Goal: Task Accomplishment & Management: Manage account settings

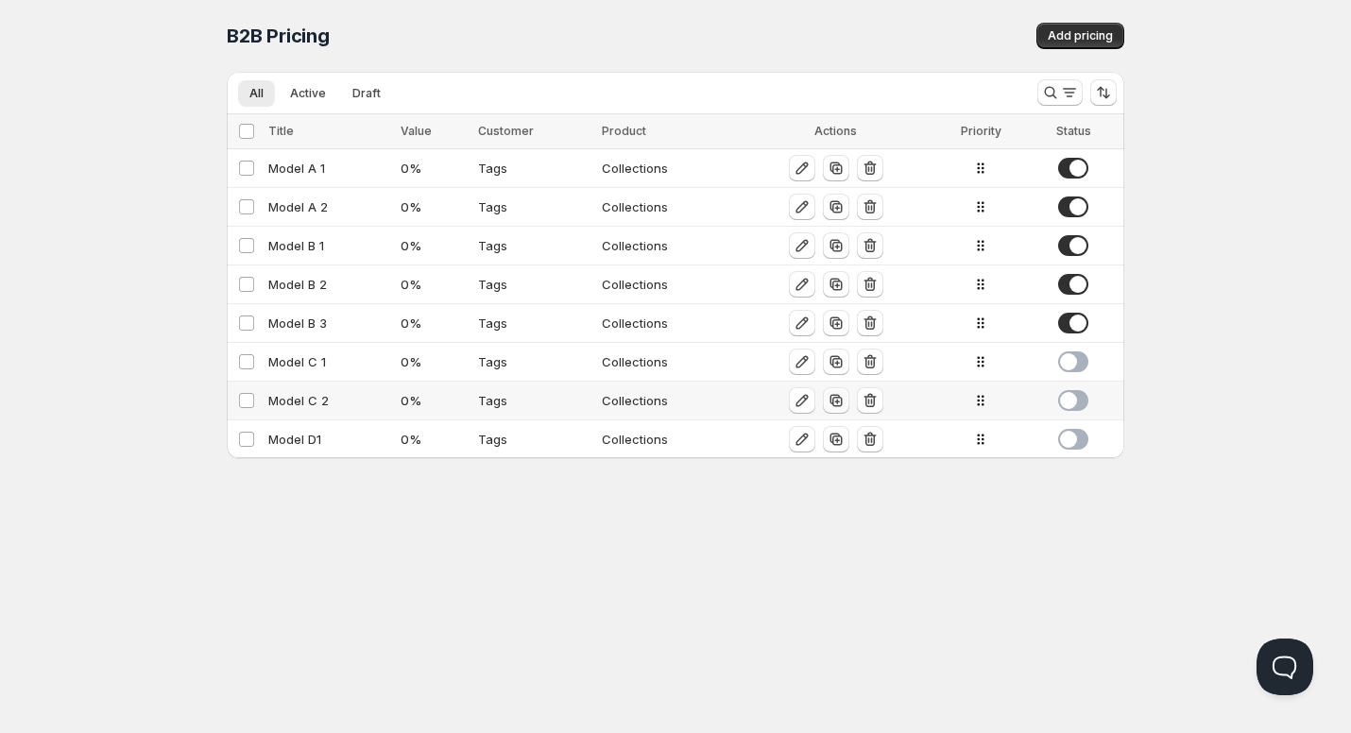
click at [833, 401] on icon "button" at bounding box center [836, 400] width 19 height 19
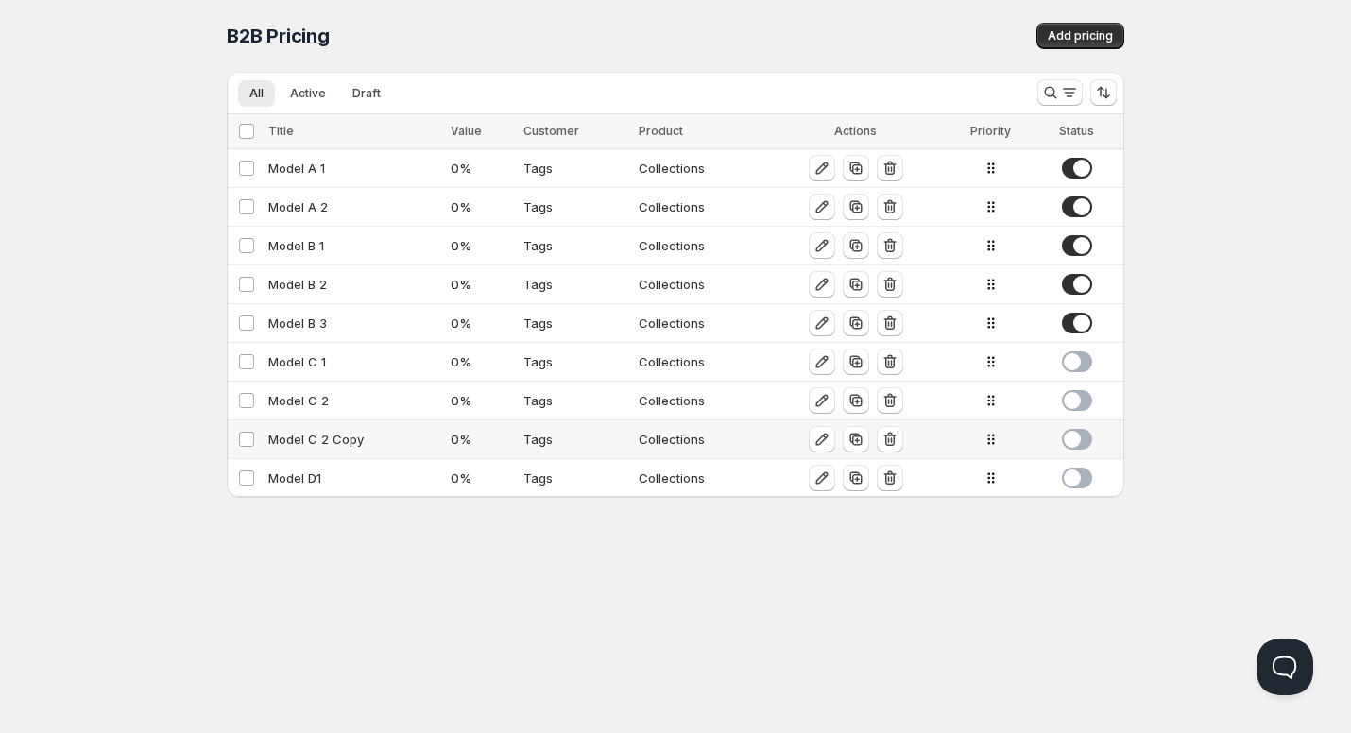
click at [318, 434] on div "Model C 2 Copy" at bounding box center [353, 439] width 171 height 19
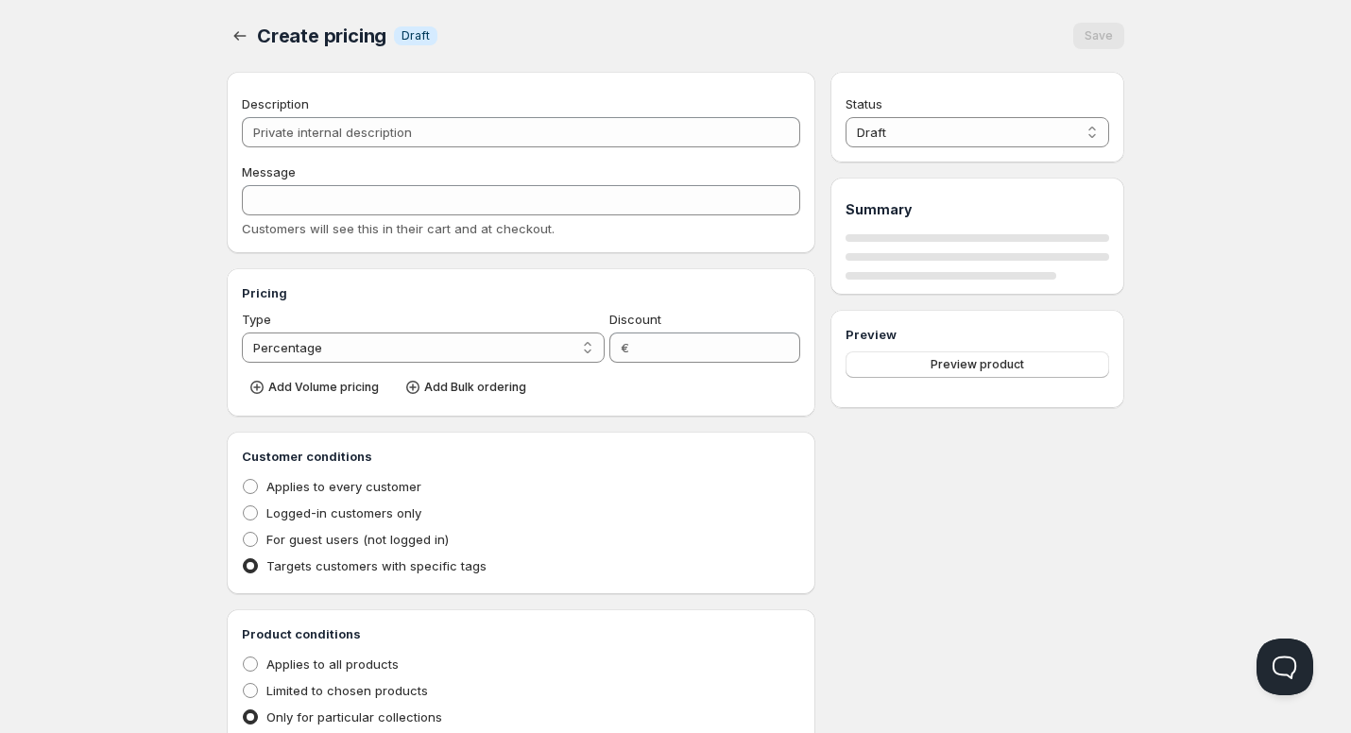
type input "Model C 2 Copy"
type input "MODEL_C-2"
type input "0"
radio input "true"
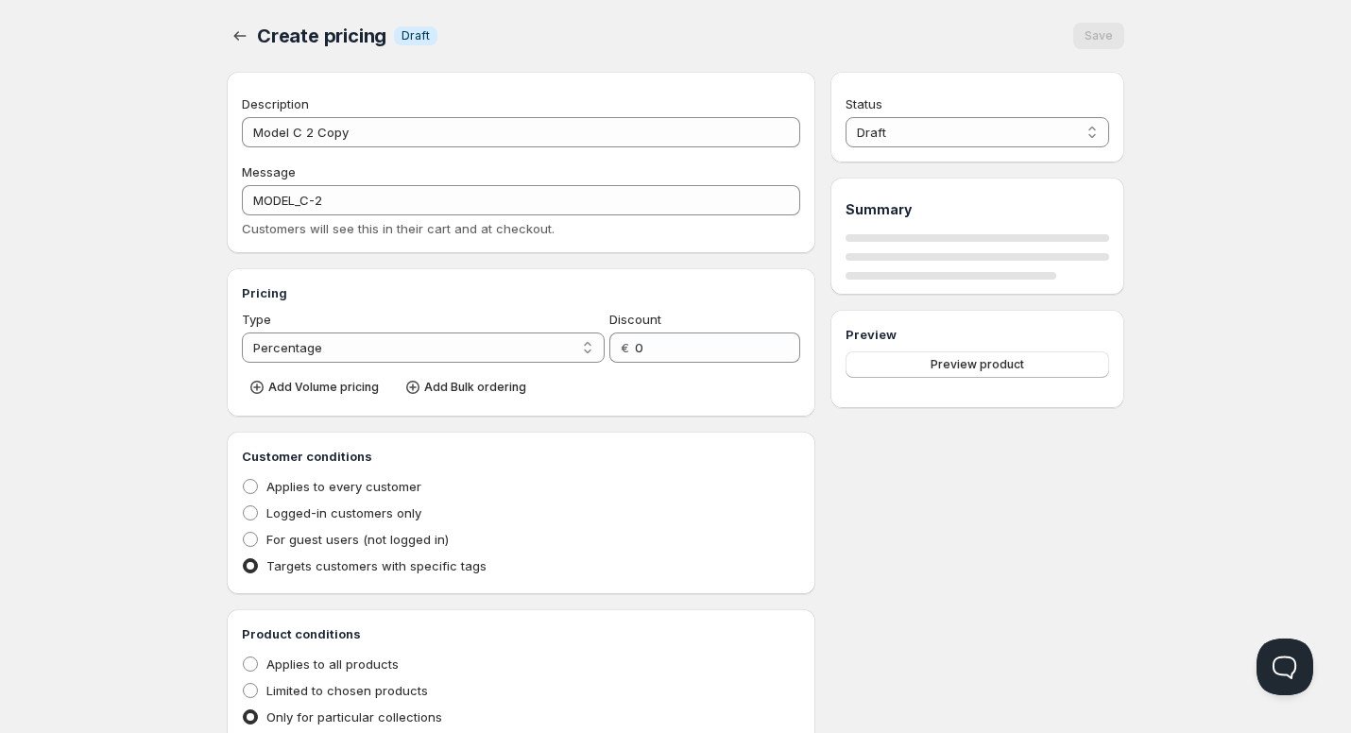
select select "2"
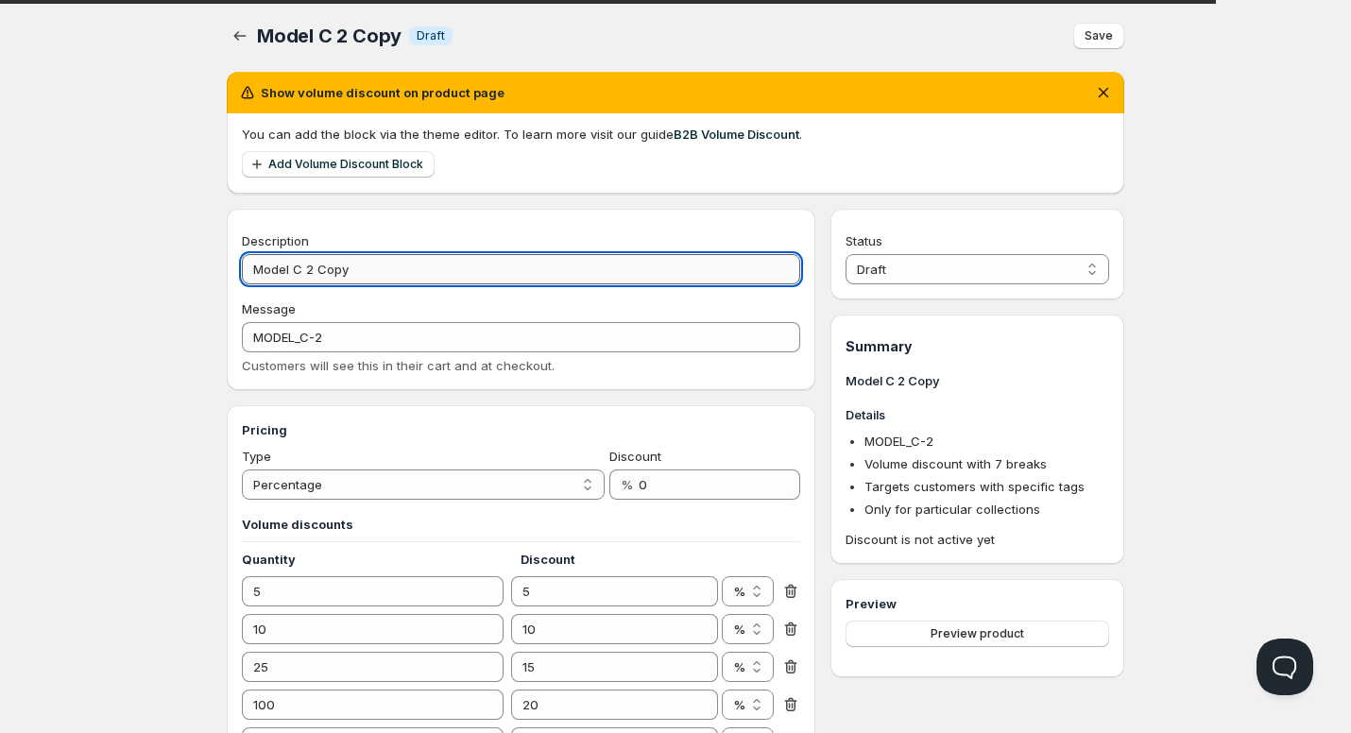
click at [310, 271] on input "Model C 2 Copy" at bounding box center [521, 269] width 558 height 30
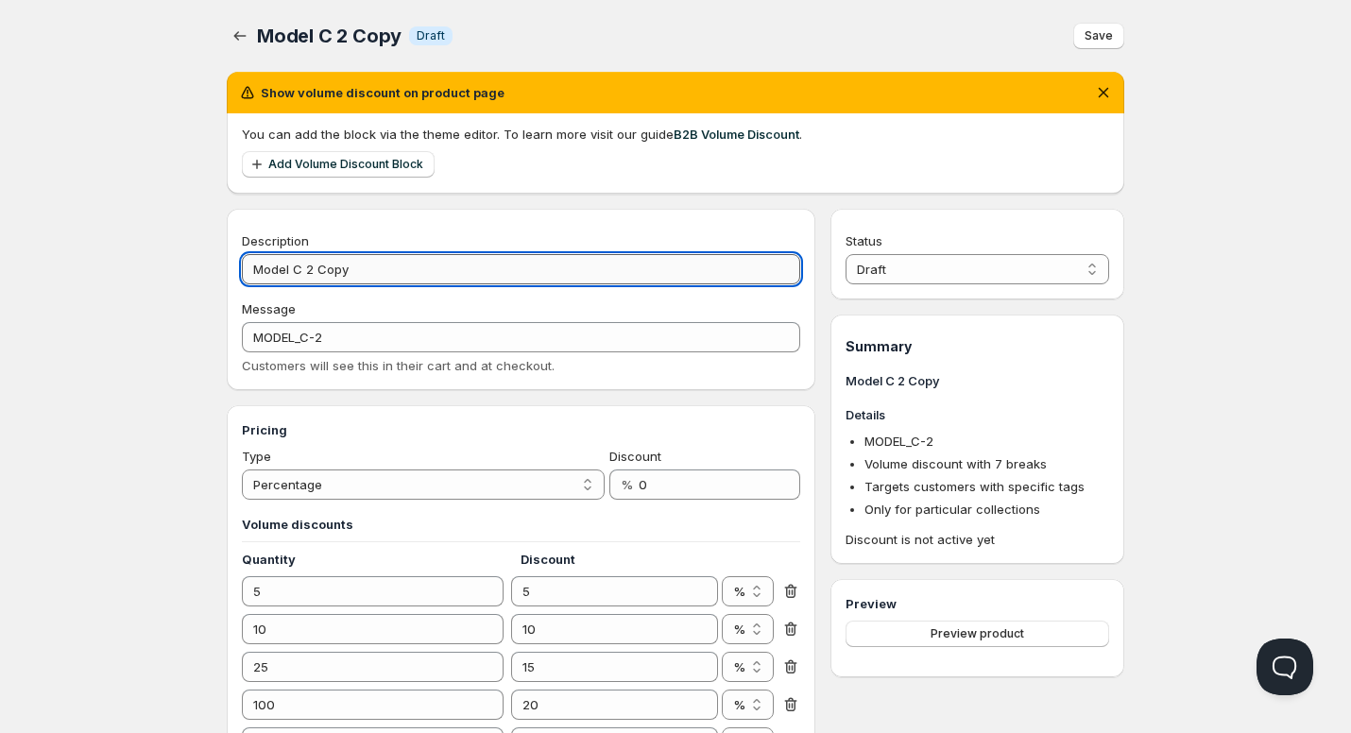
drag, startPoint x: 356, startPoint y: 266, endPoint x: 310, endPoint y: 276, distance: 47.5
click at [310, 276] on input "Model C 2 Copy" at bounding box center [521, 269] width 558 height 30
type input "Model C 3"
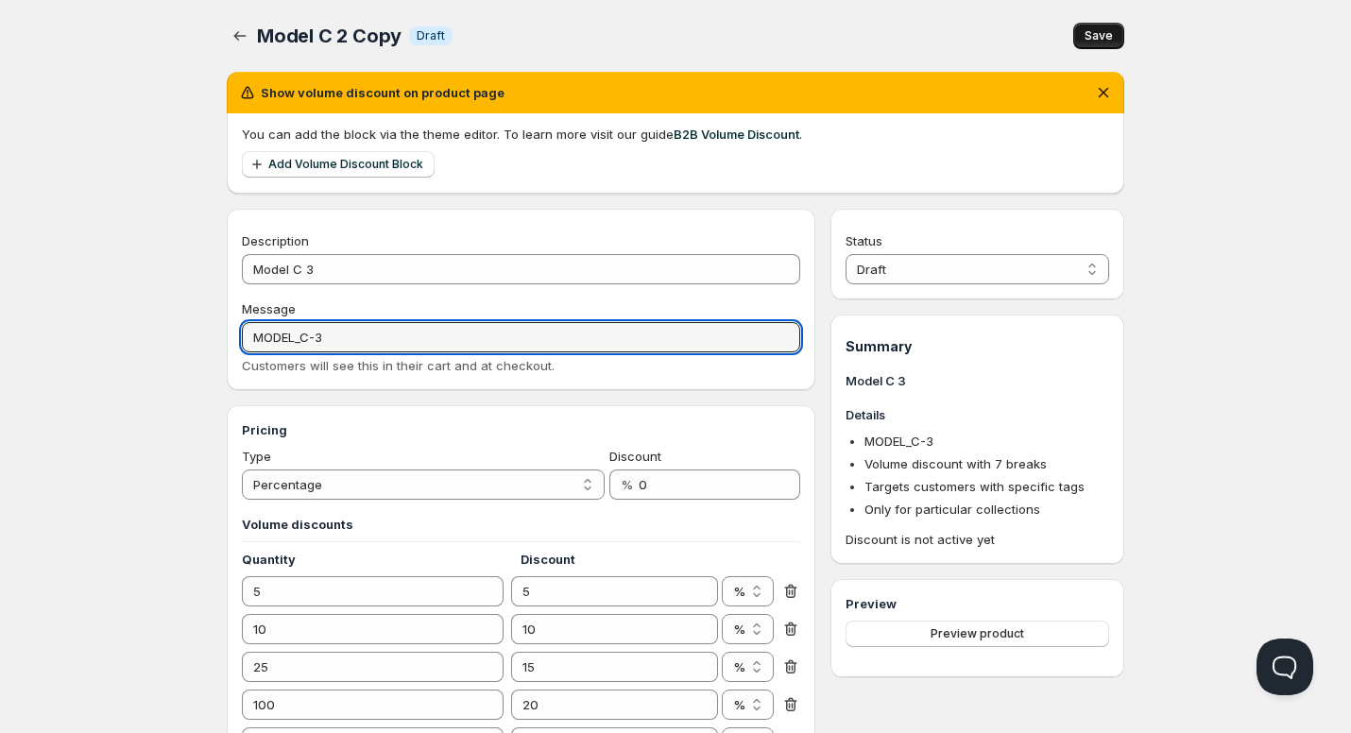
type input "MODEL_C-3"
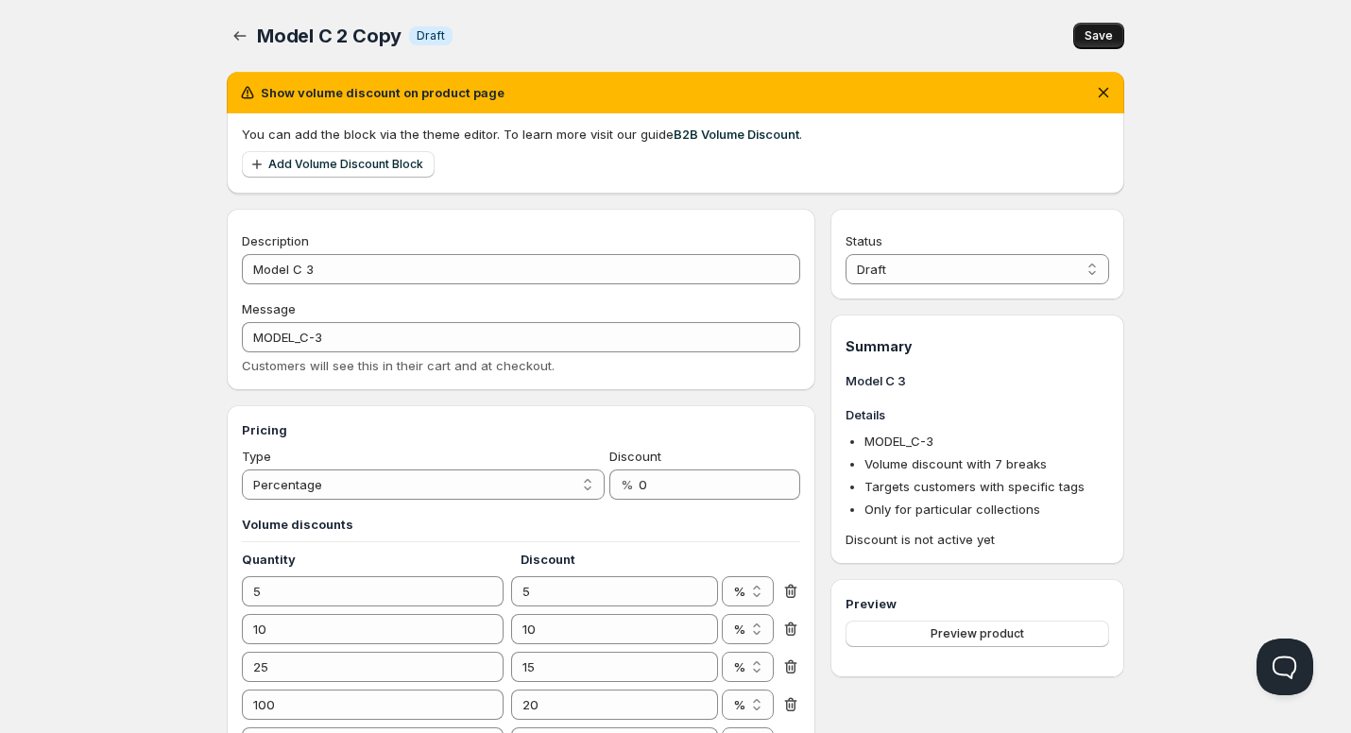
click at [1095, 31] on span "Save" at bounding box center [1099, 35] width 28 height 15
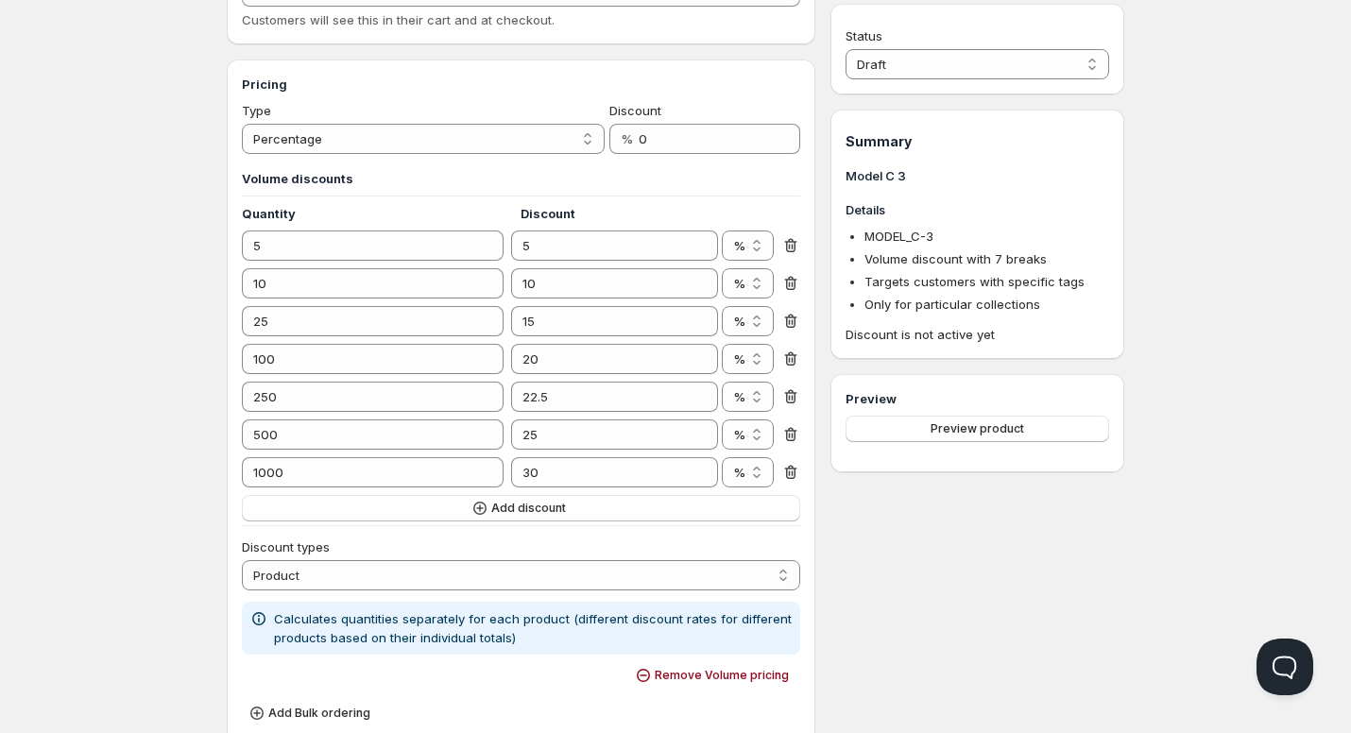
scroll to position [378, 0]
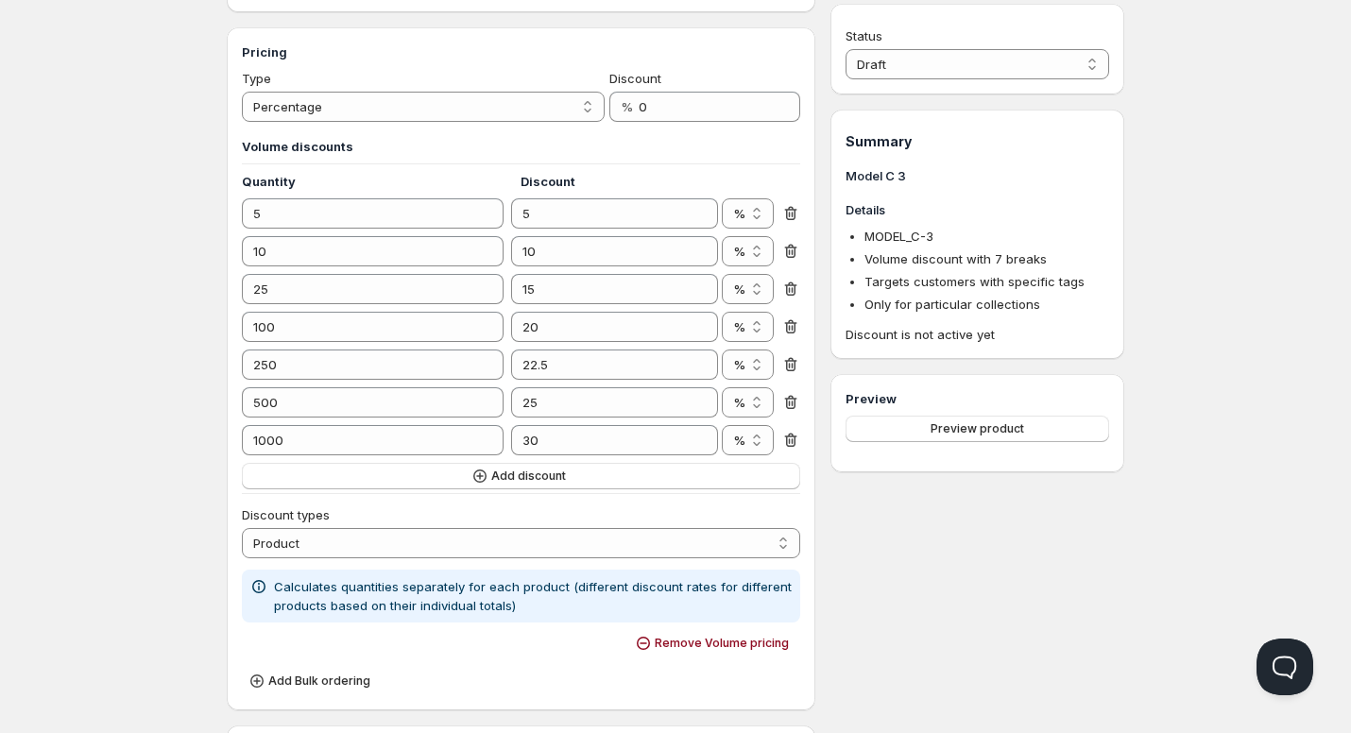
click at [1019, 557] on div "Status Draft Active Draft Summary Model C 3 Details MODEL_C-3 Volume discount w…" at bounding box center [978, 600] width 294 height 1539
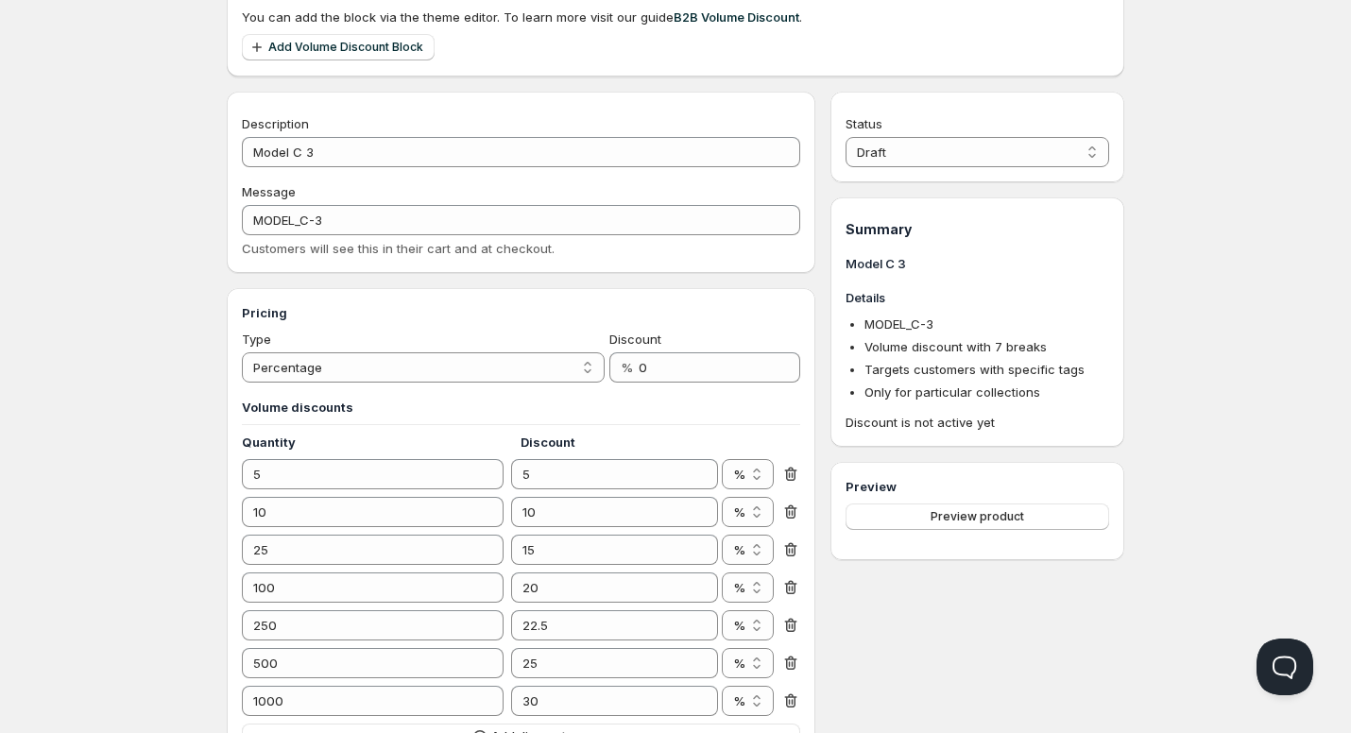
scroll to position [94, 0]
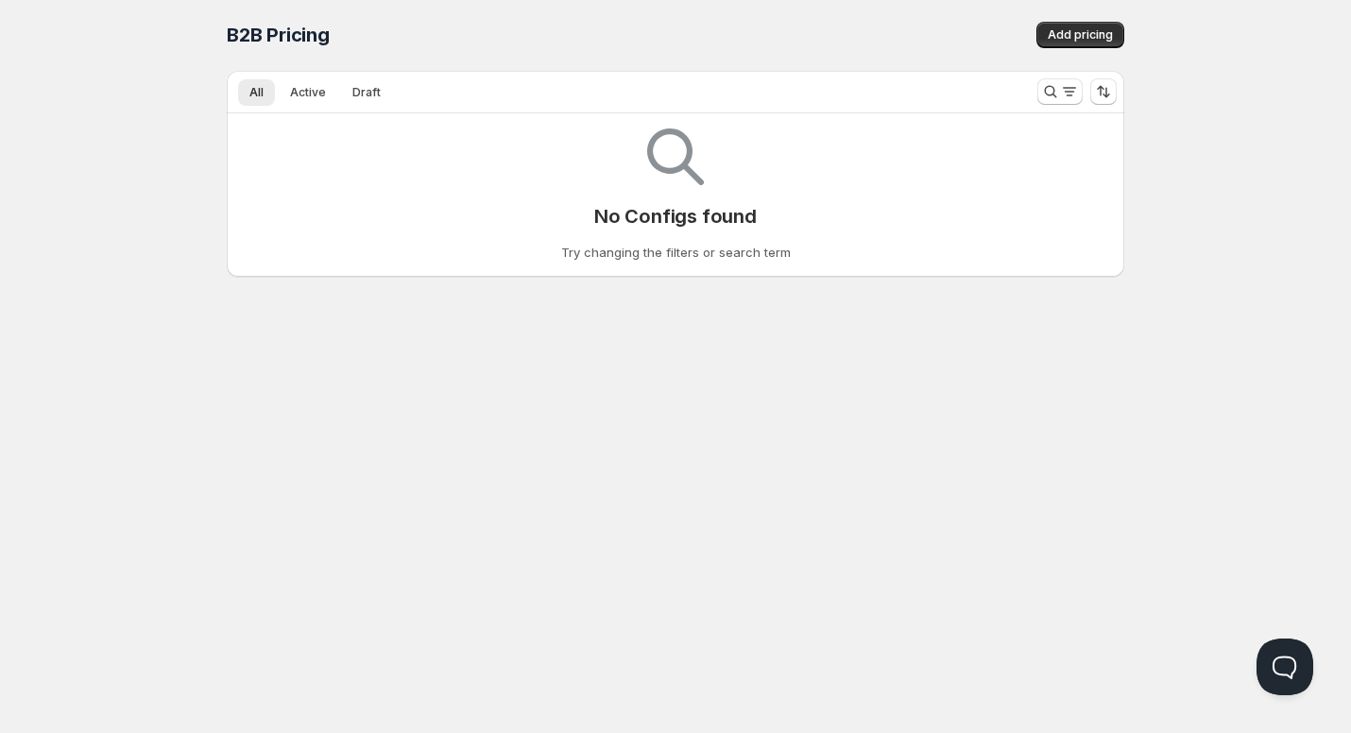
scroll to position [1, 0]
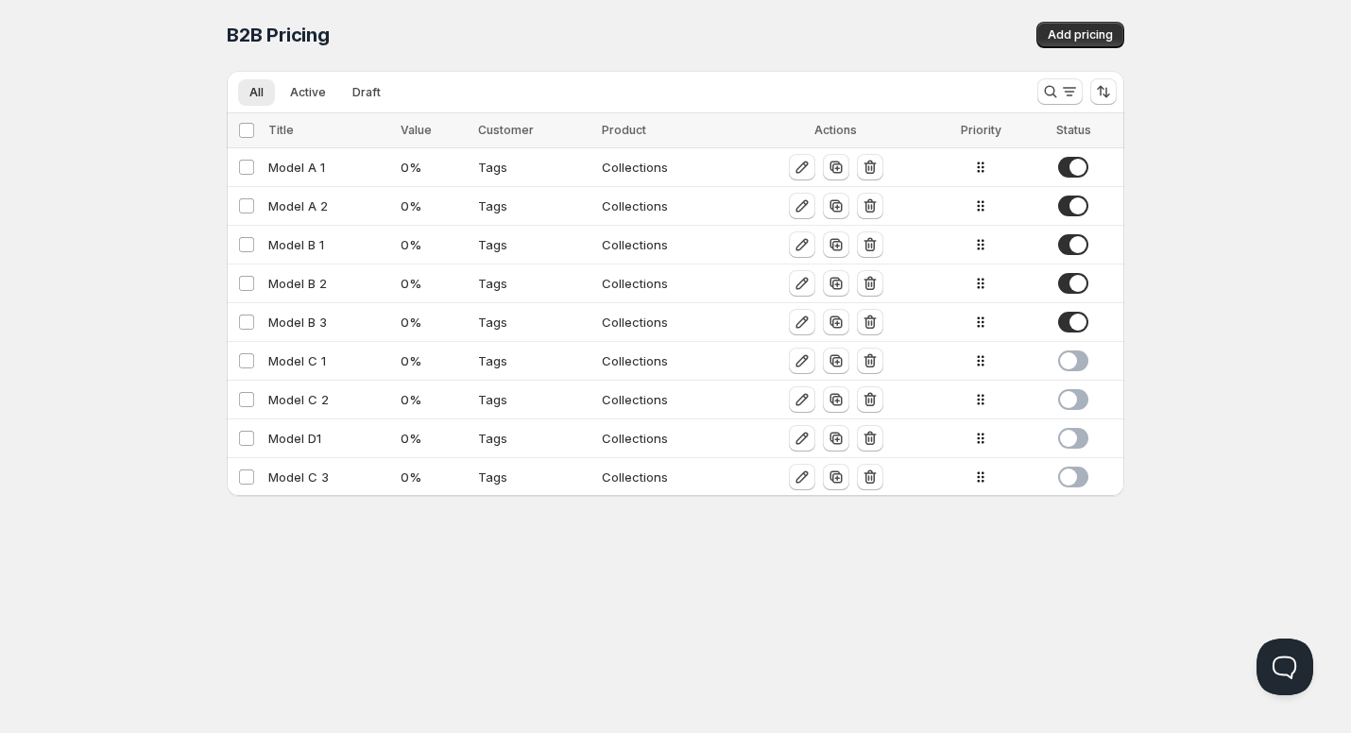
drag, startPoint x: 274, startPoint y: 440, endPoint x: 286, endPoint y: 540, distance: 100.9
click at [286, 540] on div "Home Pricing Price lists Checkout Forms Submissions Settings Features Plans B2B…" at bounding box center [675, 365] width 1351 height 733
drag, startPoint x: 249, startPoint y: 437, endPoint x: 161, endPoint y: 553, distance: 145.5
click at [161, 553] on div "Home Pricing Price lists Checkout Forms Submissions Settings Features Plans B2B…" at bounding box center [675, 365] width 1351 height 733
drag, startPoint x: 989, startPoint y: 493, endPoint x: 981, endPoint y: 445, distance: 48.9
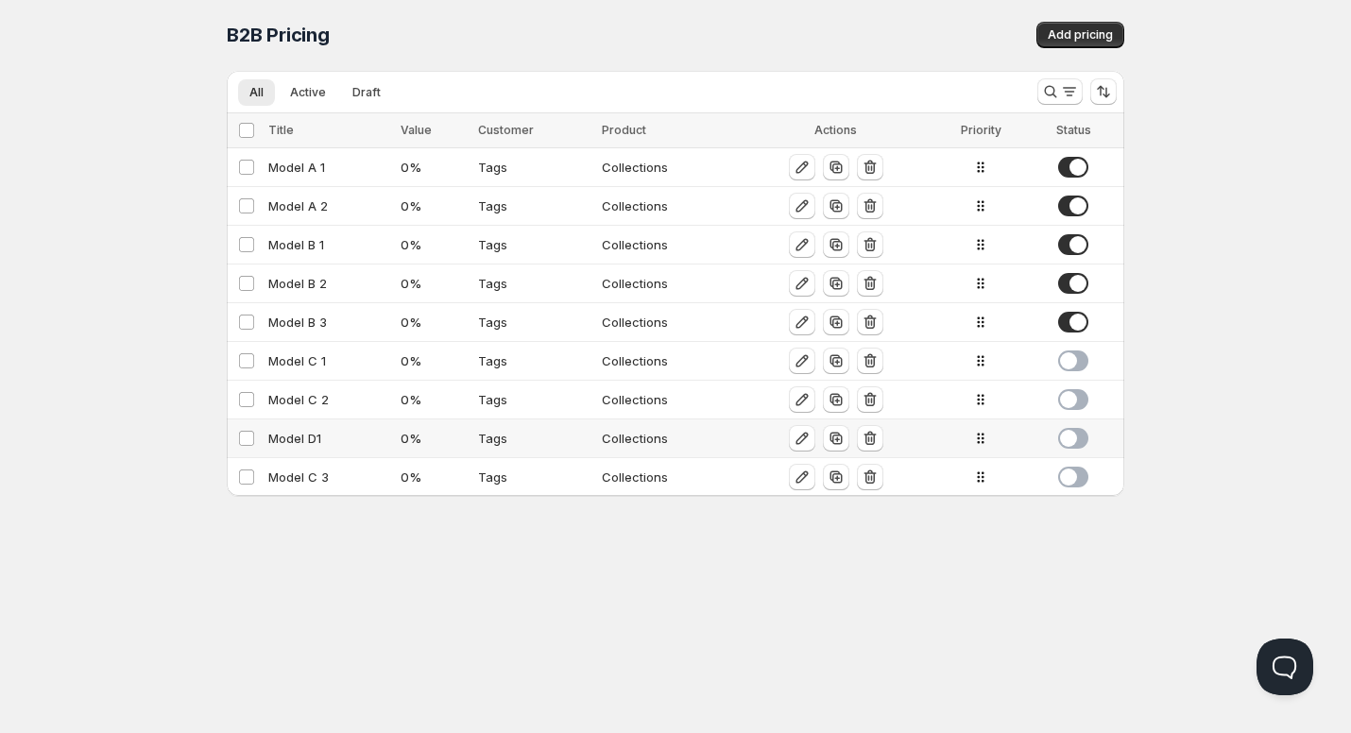
click at [981, 445] on tbody "Select config Model A 1 0 % Tags Collections Select config Model A 2 0 % Tags C…" at bounding box center [676, 322] width 898 height 349
drag, startPoint x: 978, startPoint y: 482, endPoint x: 973, endPoint y: 435, distance: 47.5
click at [973, 435] on tr "Select config Model C 3 0 % Tags Collections" at bounding box center [676, 439] width 898 height 39
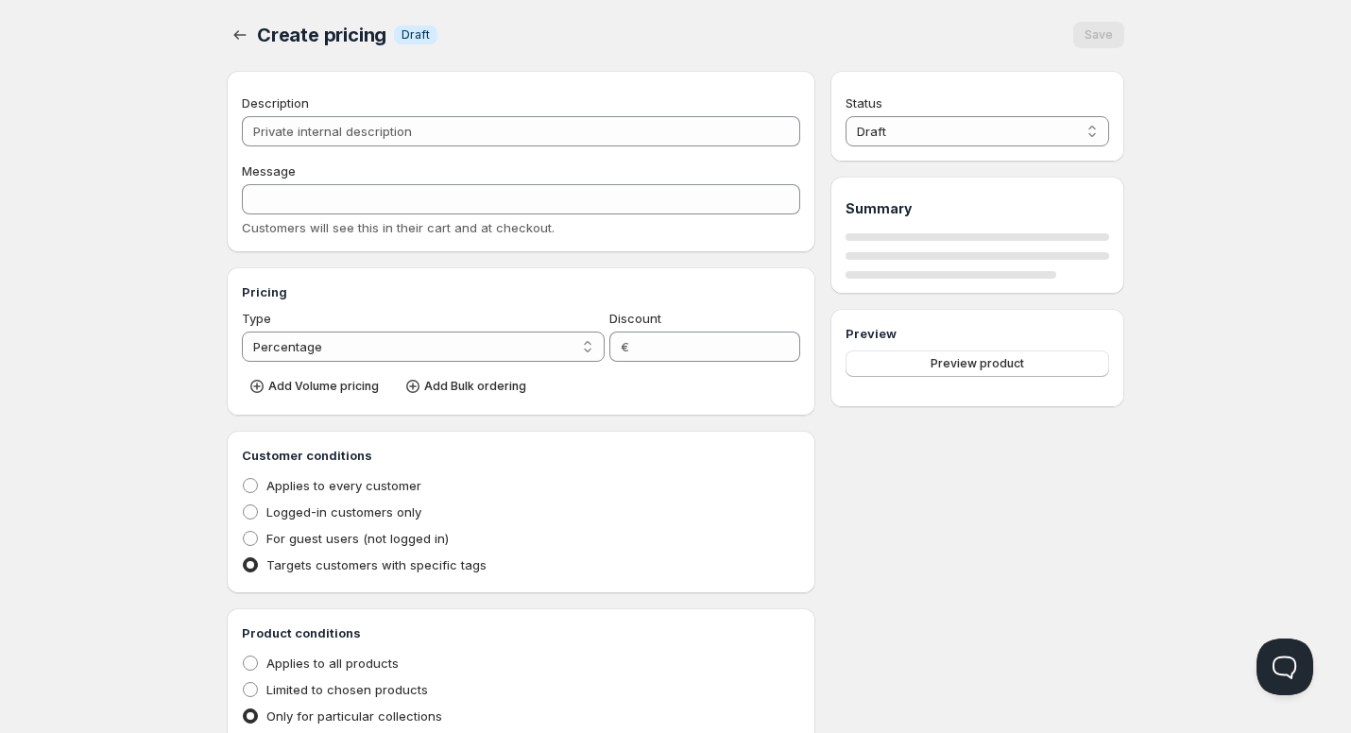
type input "Model C 3"
type input "MODEL_C-3"
type input "0"
radio input "true"
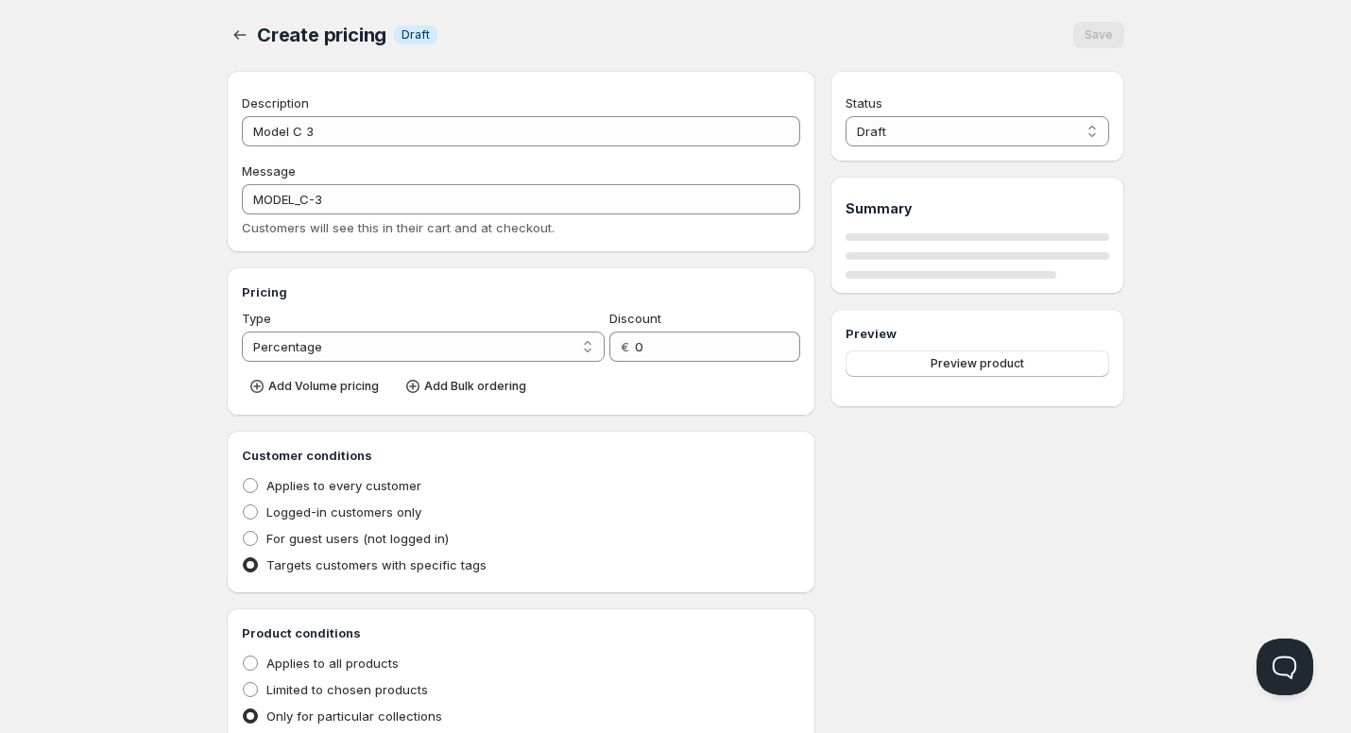
select select "2"
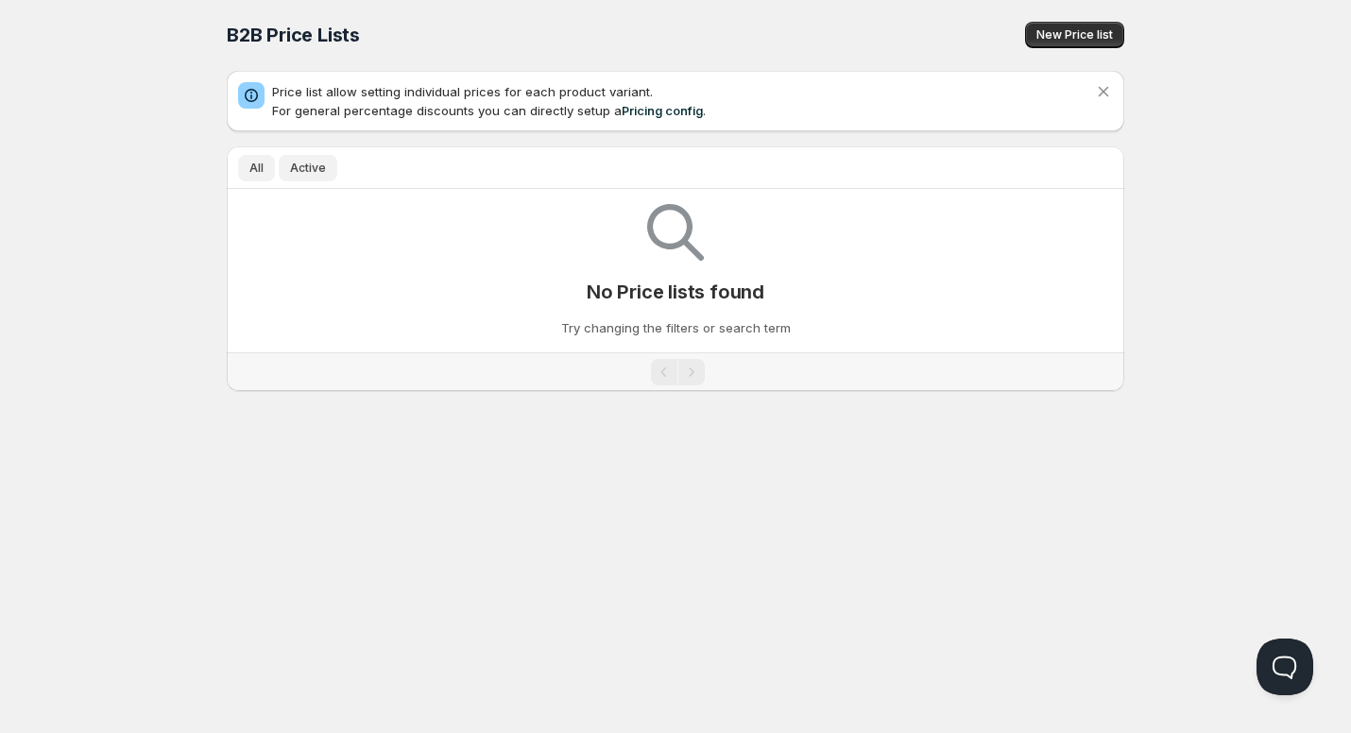
click at [316, 166] on span "Active" at bounding box center [308, 168] width 36 height 15
click at [257, 172] on span "All" at bounding box center [256, 168] width 14 height 15
click at [649, 114] on link "Pricing config" at bounding box center [662, 111] width 81 height 15
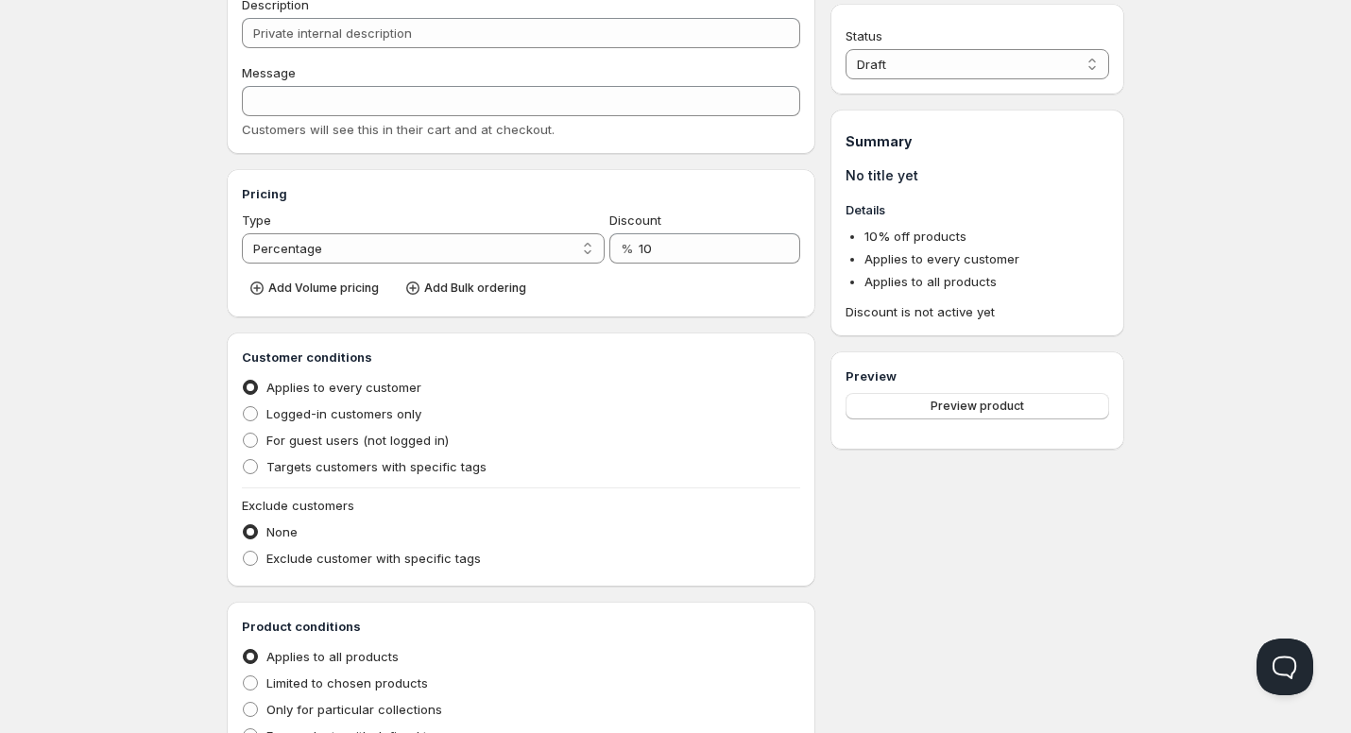
scroll to position [142, 0]
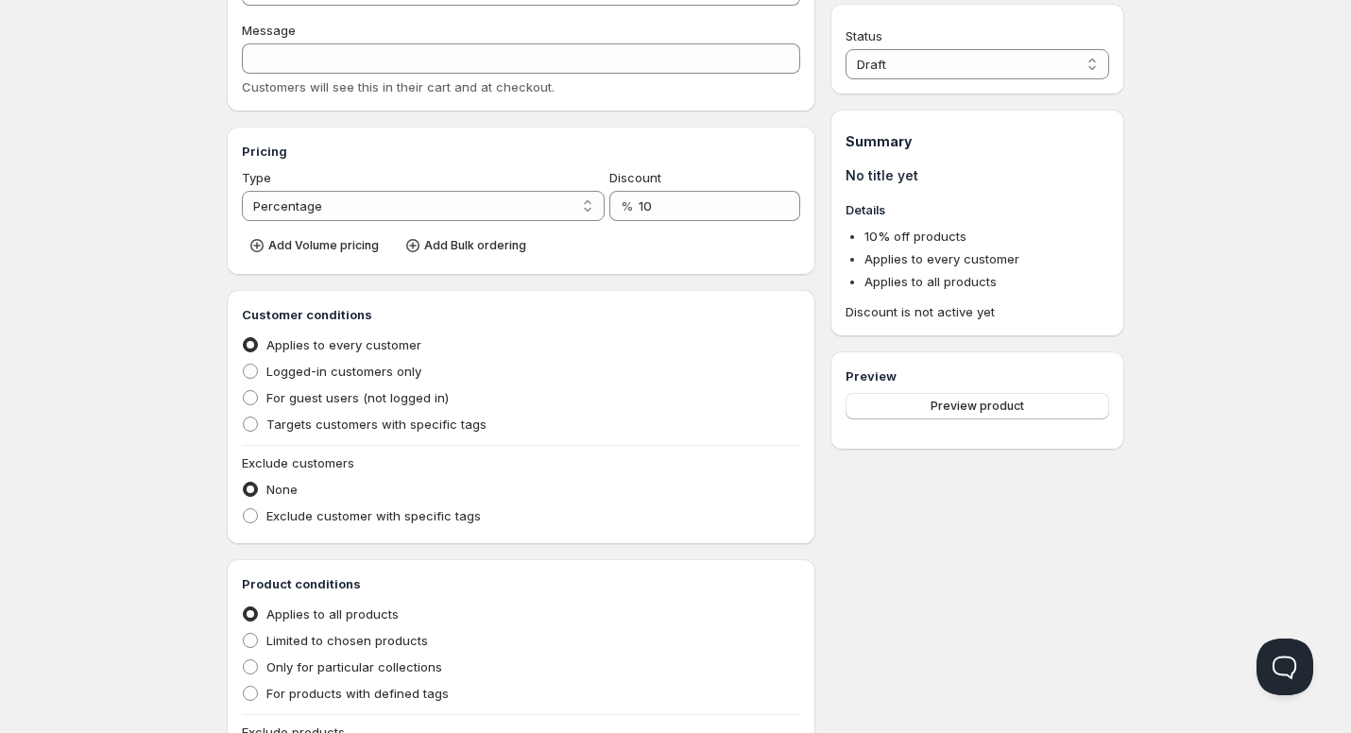
scroll to position [1, 0]
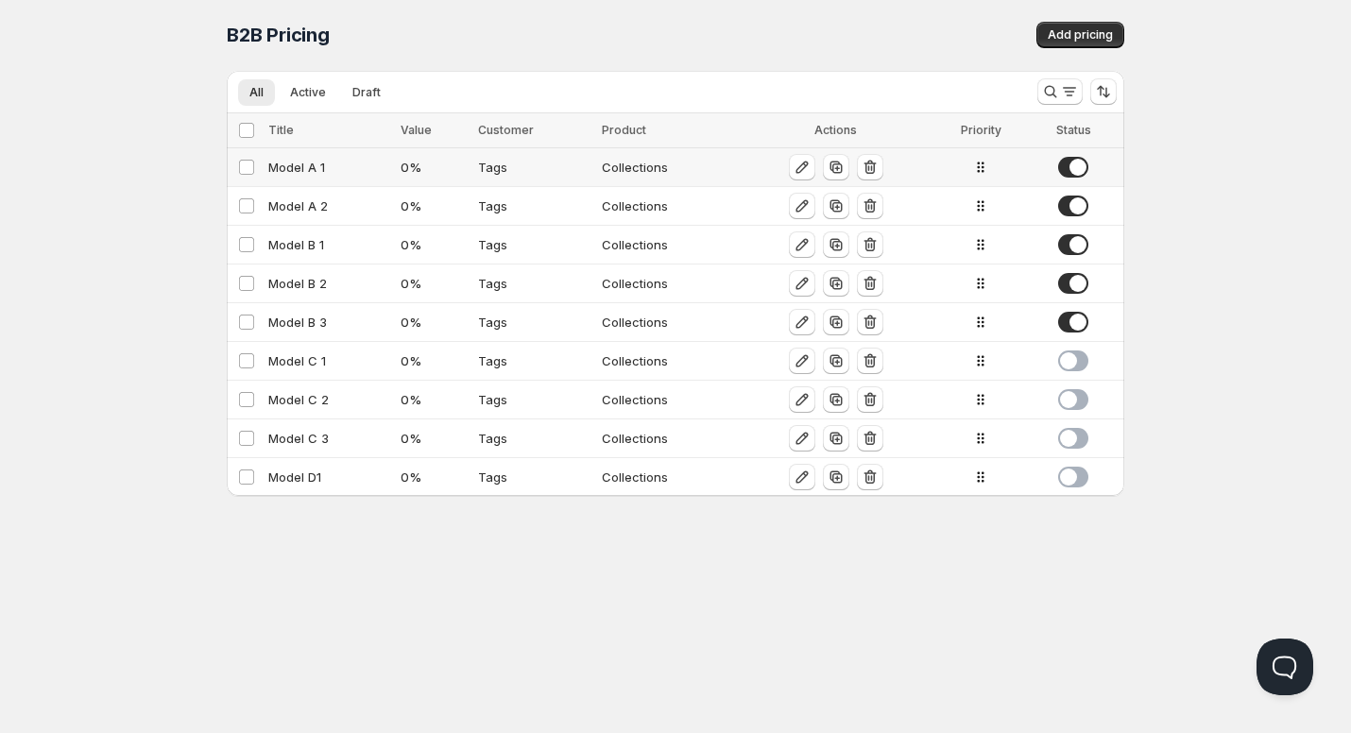
click at [302, 167] on div "Model A 1" at bounding box center [328, 167] width 121 height 19
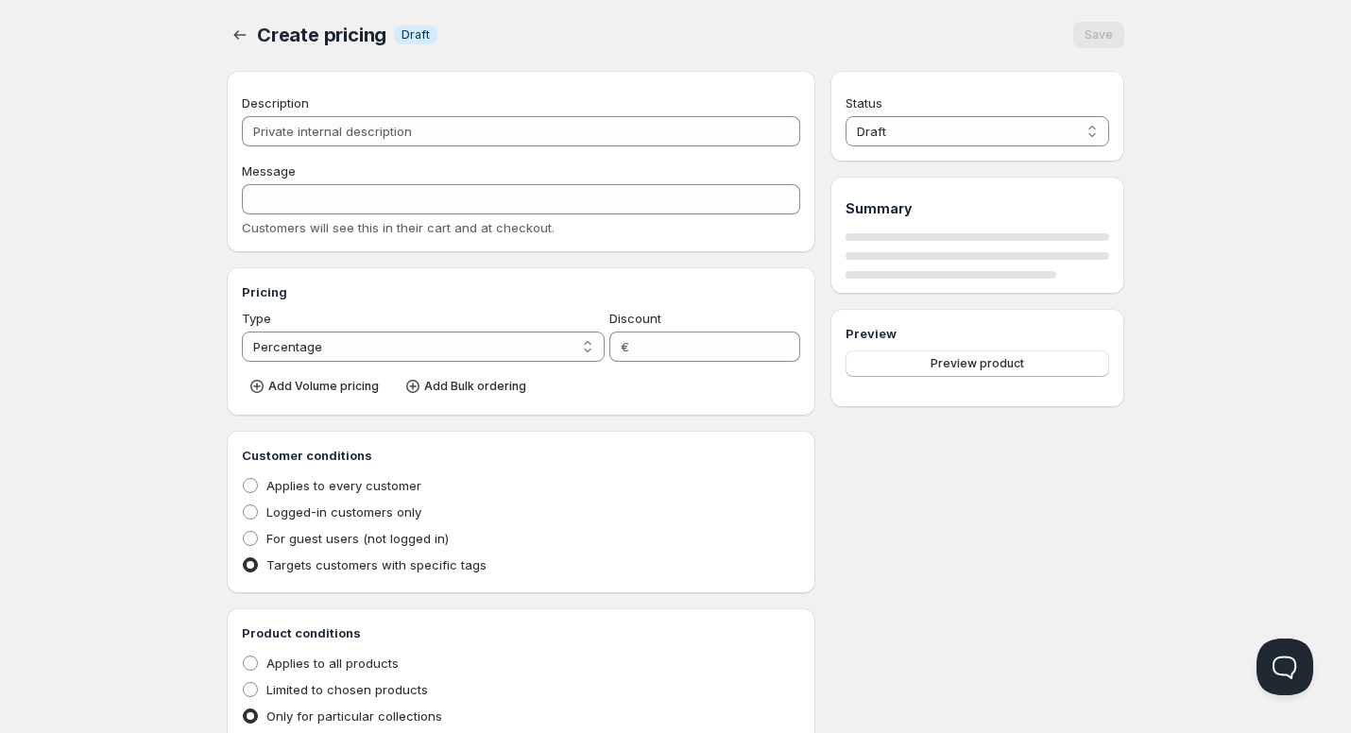
type input "Model A 1"
type input "MODEL_A-1"
type input "0"
radio input "true"
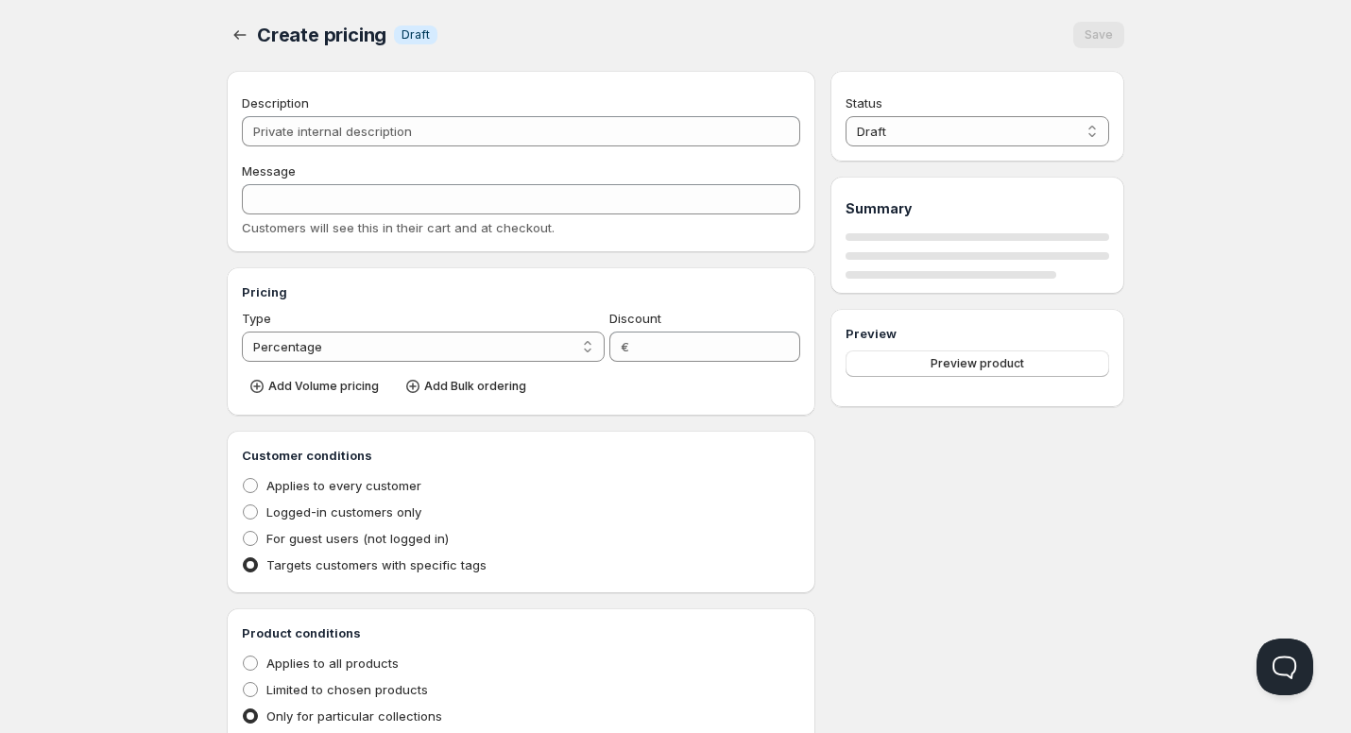
select select "1"
select select "2"
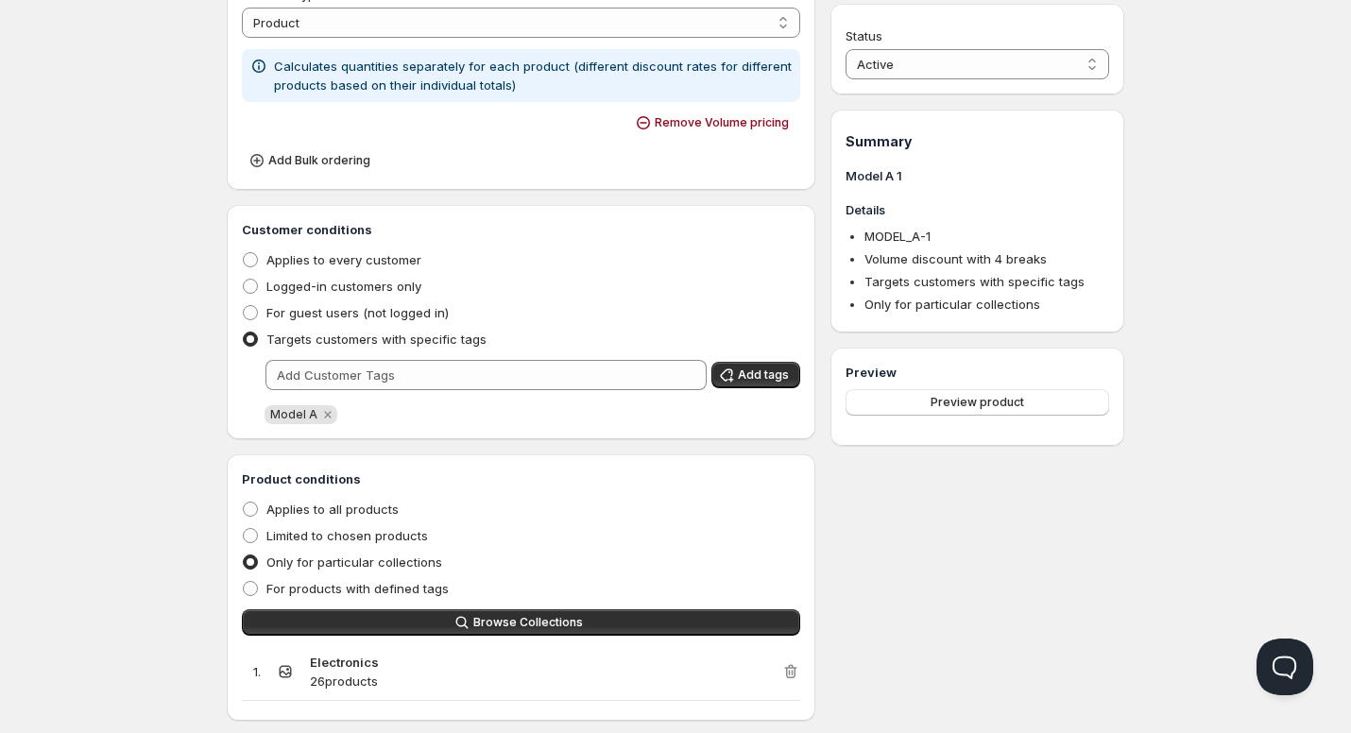
scroll to position [661, 0]
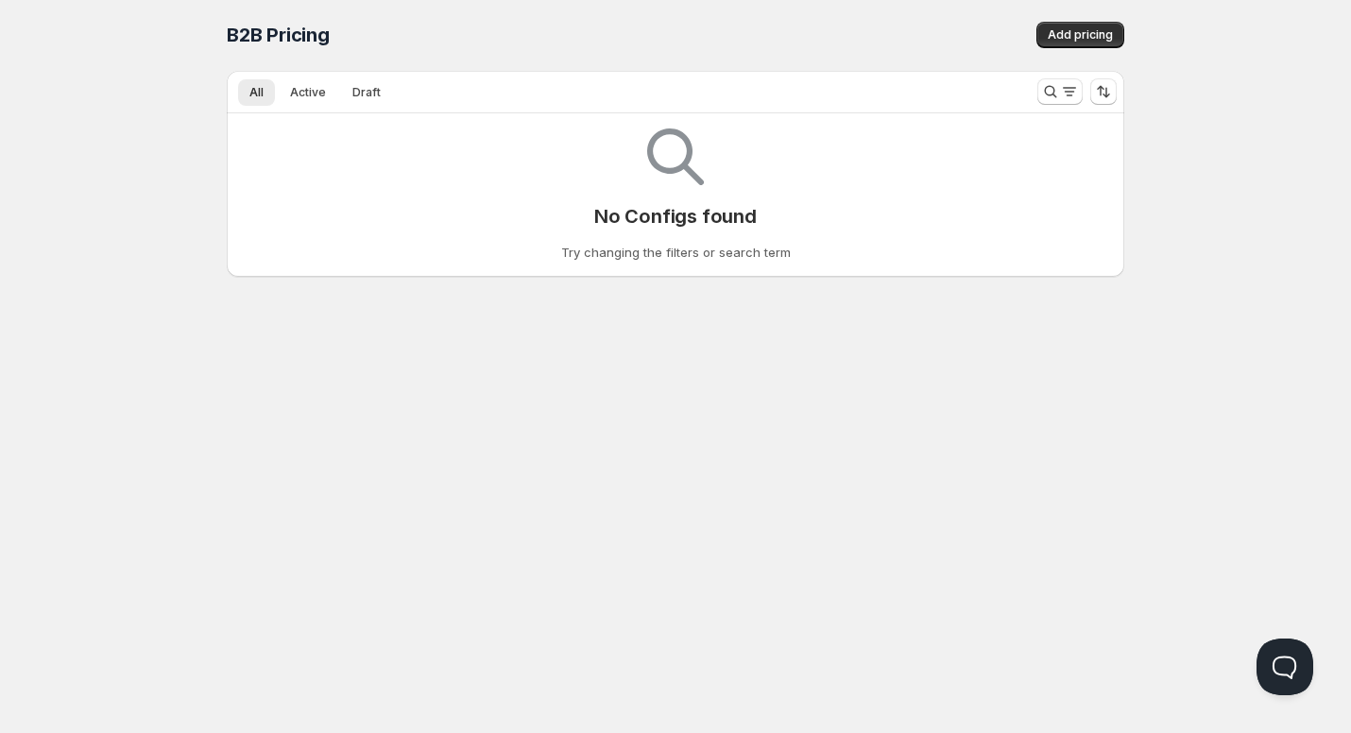
scroll to position [1, 0]
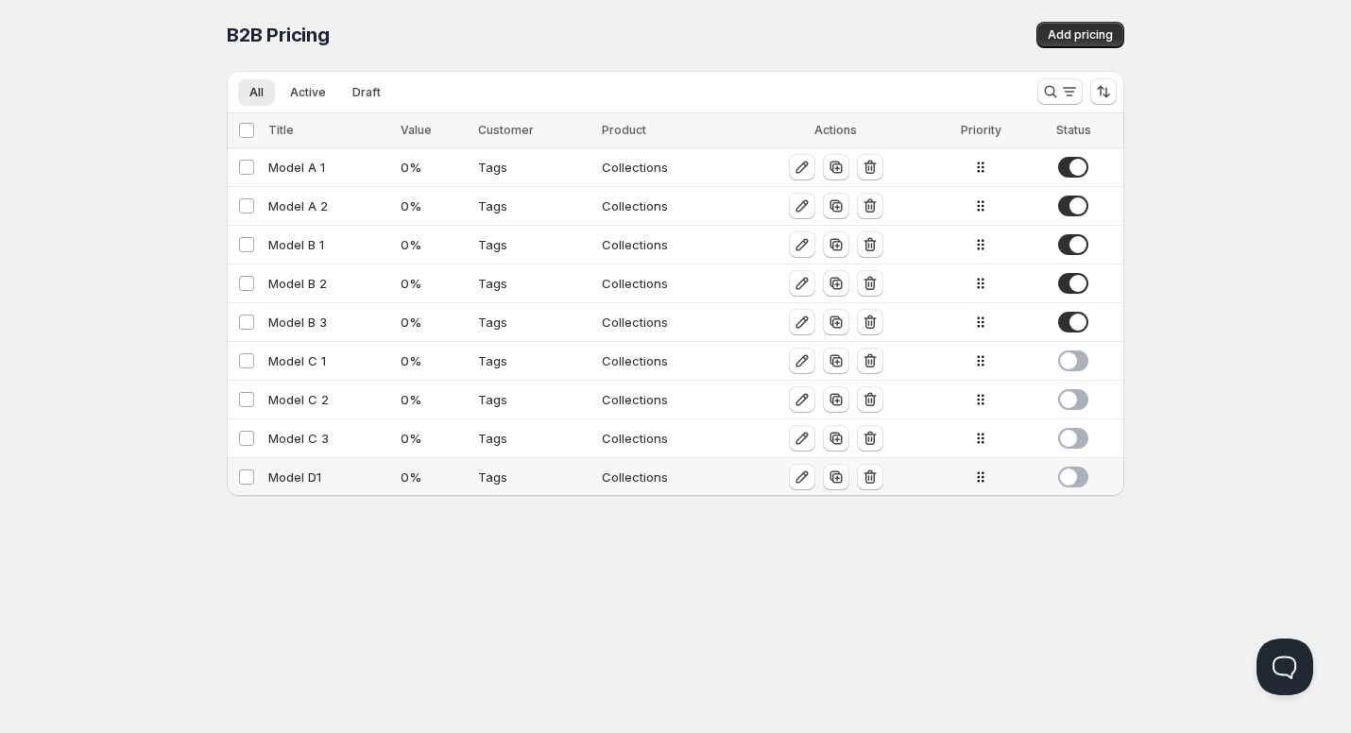
click at [300, 479] on div "Model D1" at bounding box center [328, 477] width 121 height 19
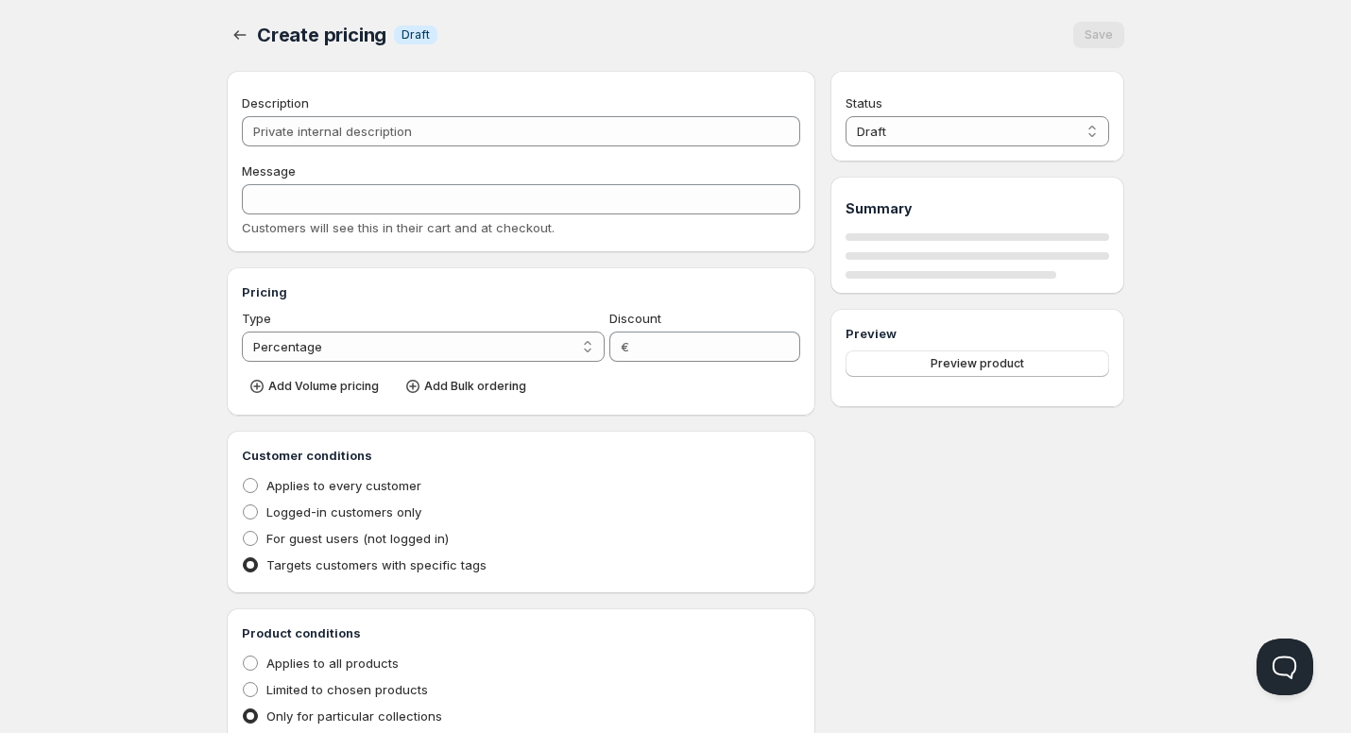
type input "Model D1"
type input "0"
radio input "true"
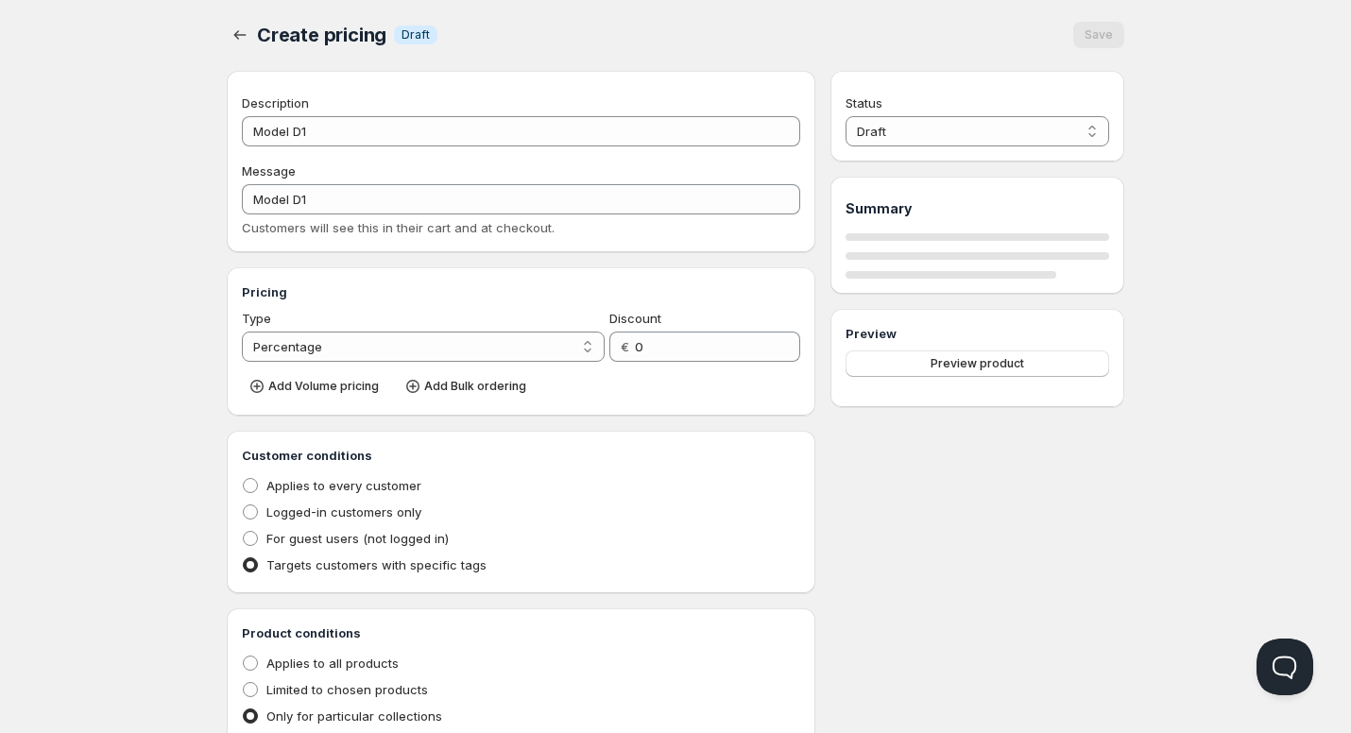
select select "2"
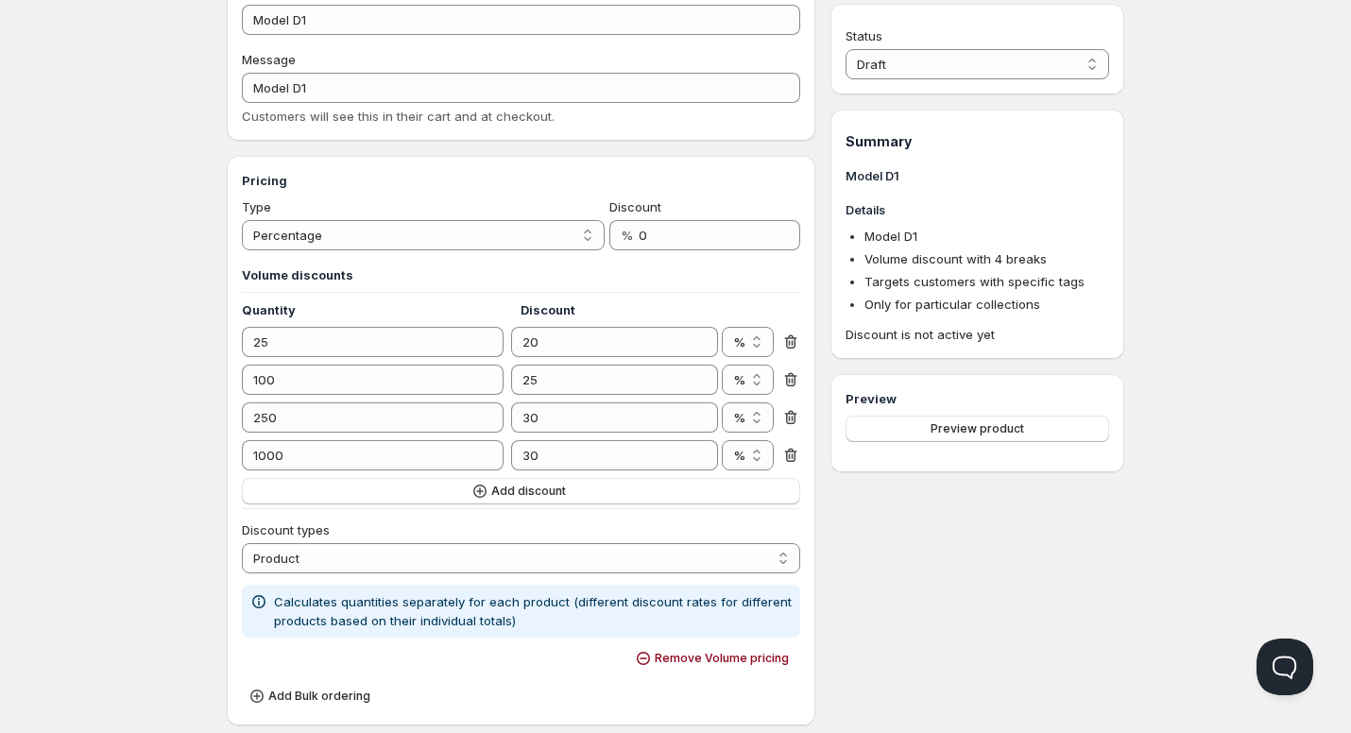
scroll to position [1, 0]
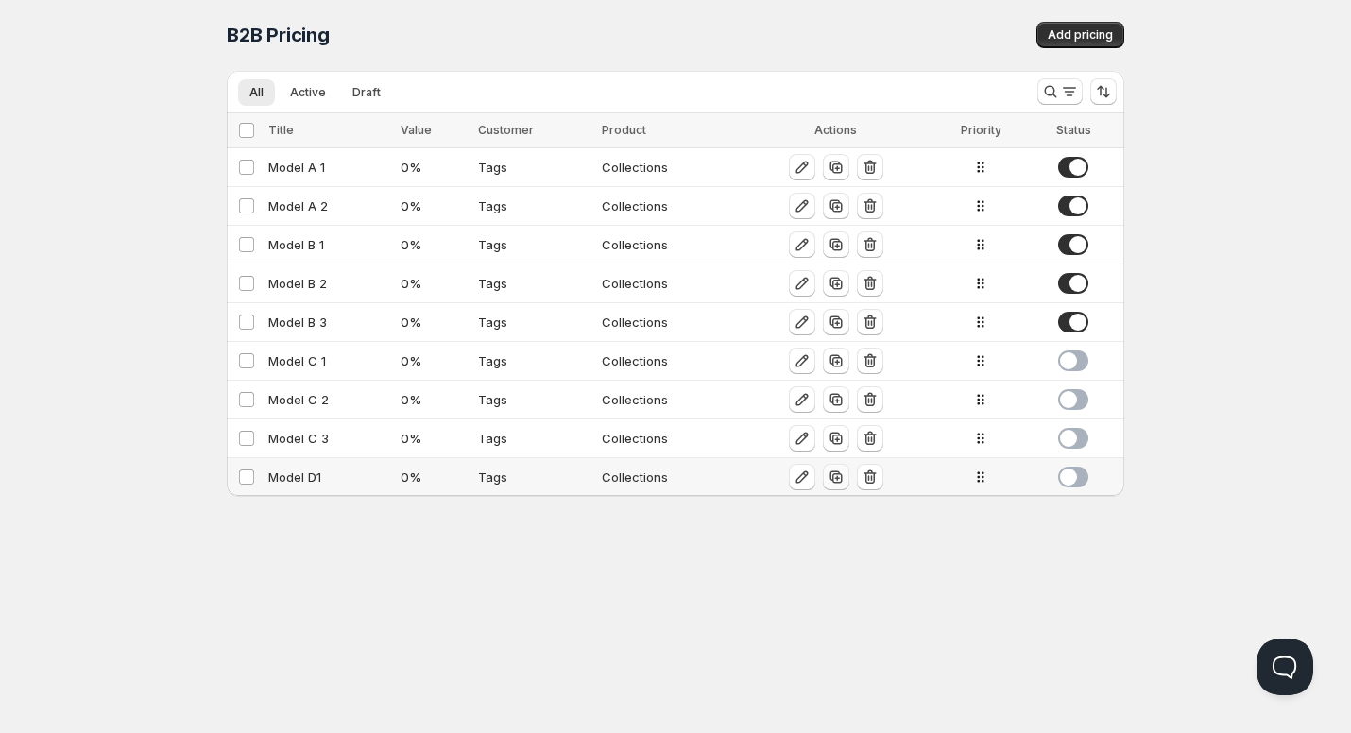
click at [831, 482] on icon "button" at bounding box center [836, 477] width 12 height 12
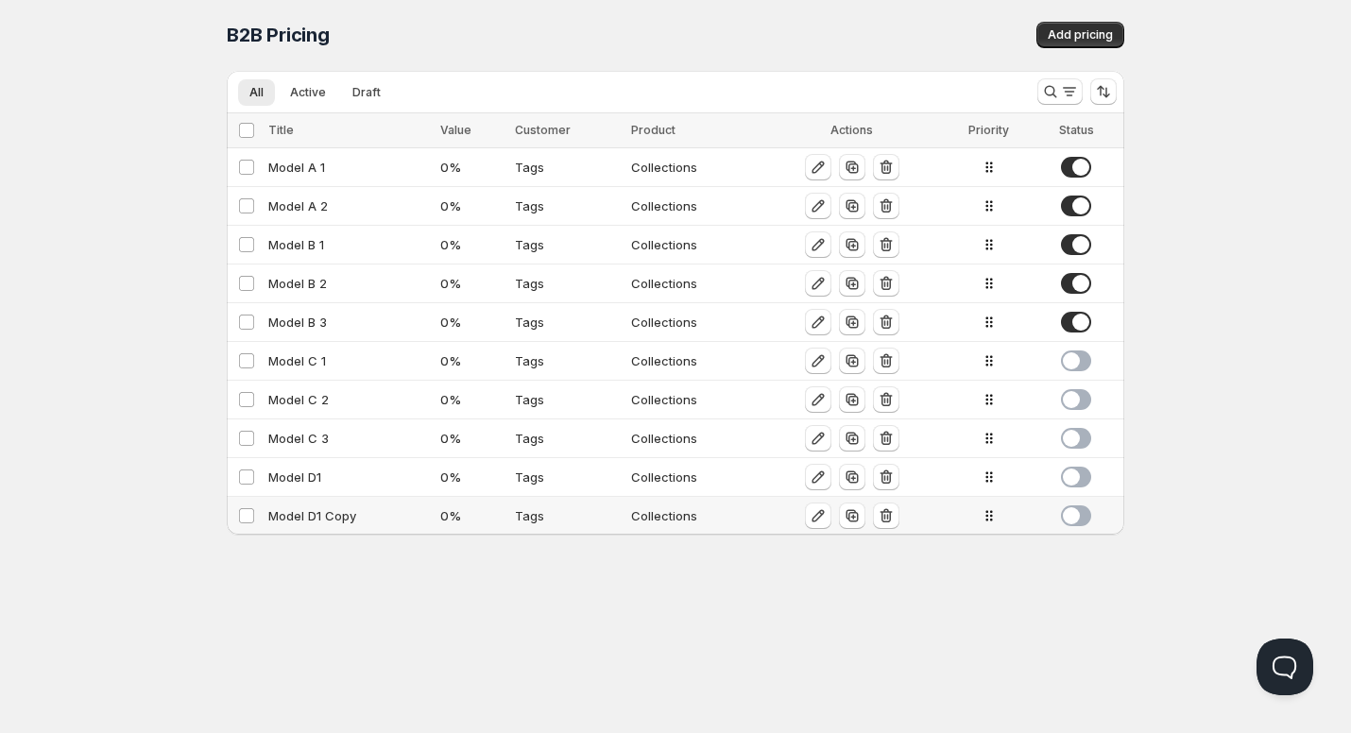
click at [316, 517] on div "Model D1 Copy" at bounding box center [348, 515] width 161 height 19
select select "2"
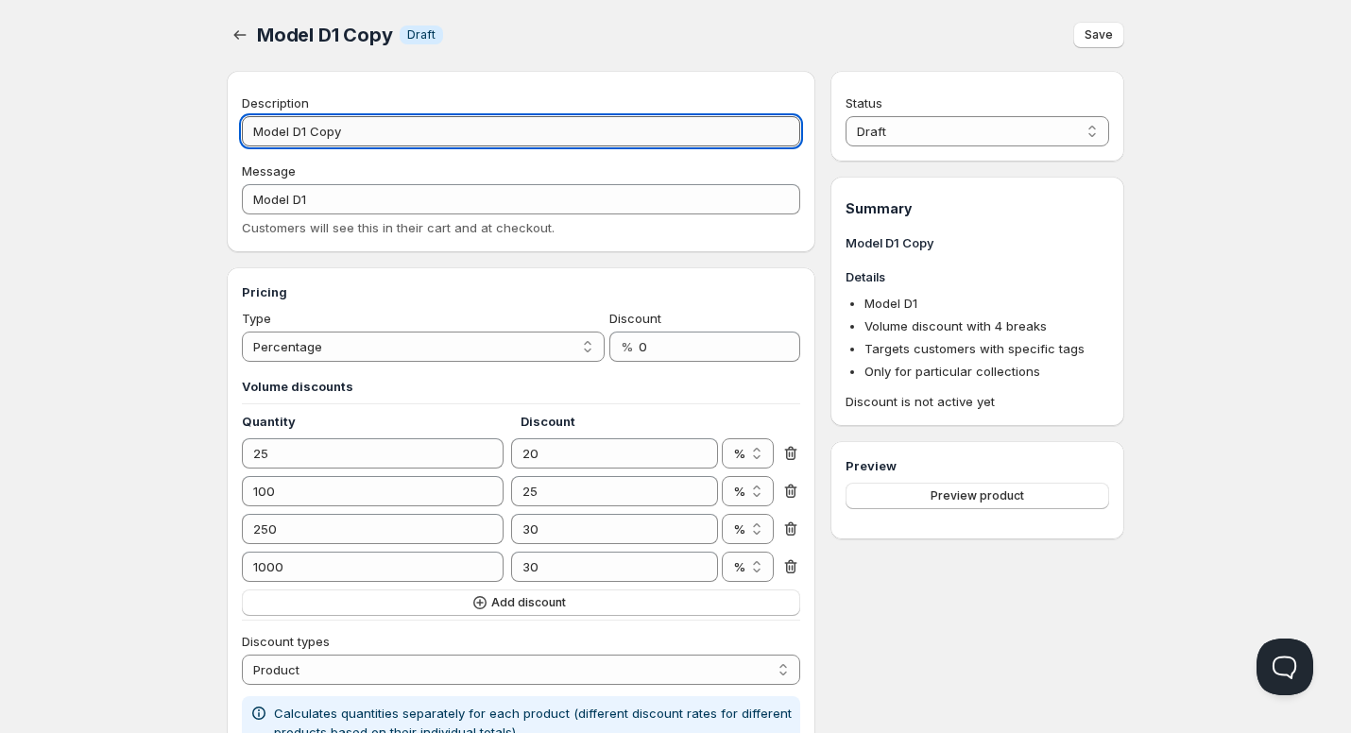
drag, startPoint x: 357, startPoint y: 133, endPoint x: 305, endPoint y: 135, distance: 52.0
click at [305, 135] on input "Model D1 Copy" at bounding box center [521, 131] width 558 height 30
type input "Model D2"
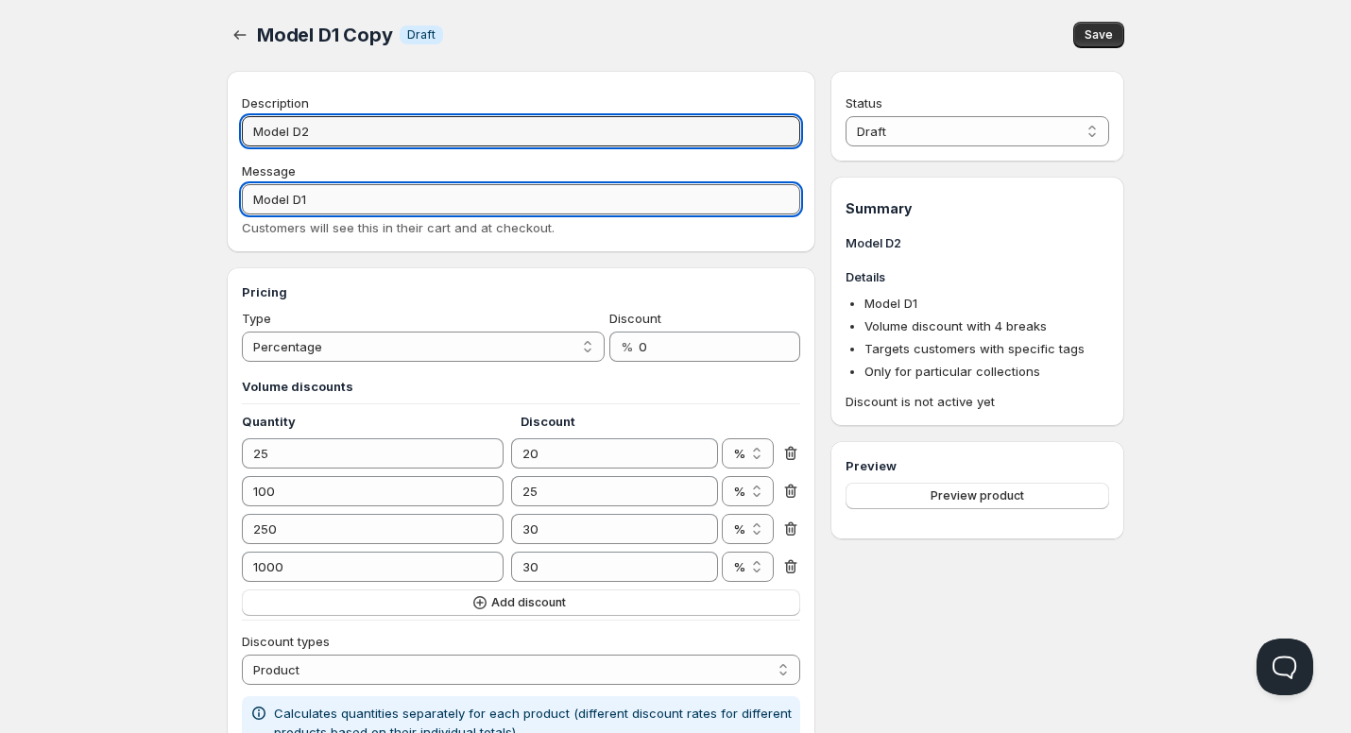
click at [365, 200] on input "Model D1" at bounding box center [521, 199] width 558 height 30
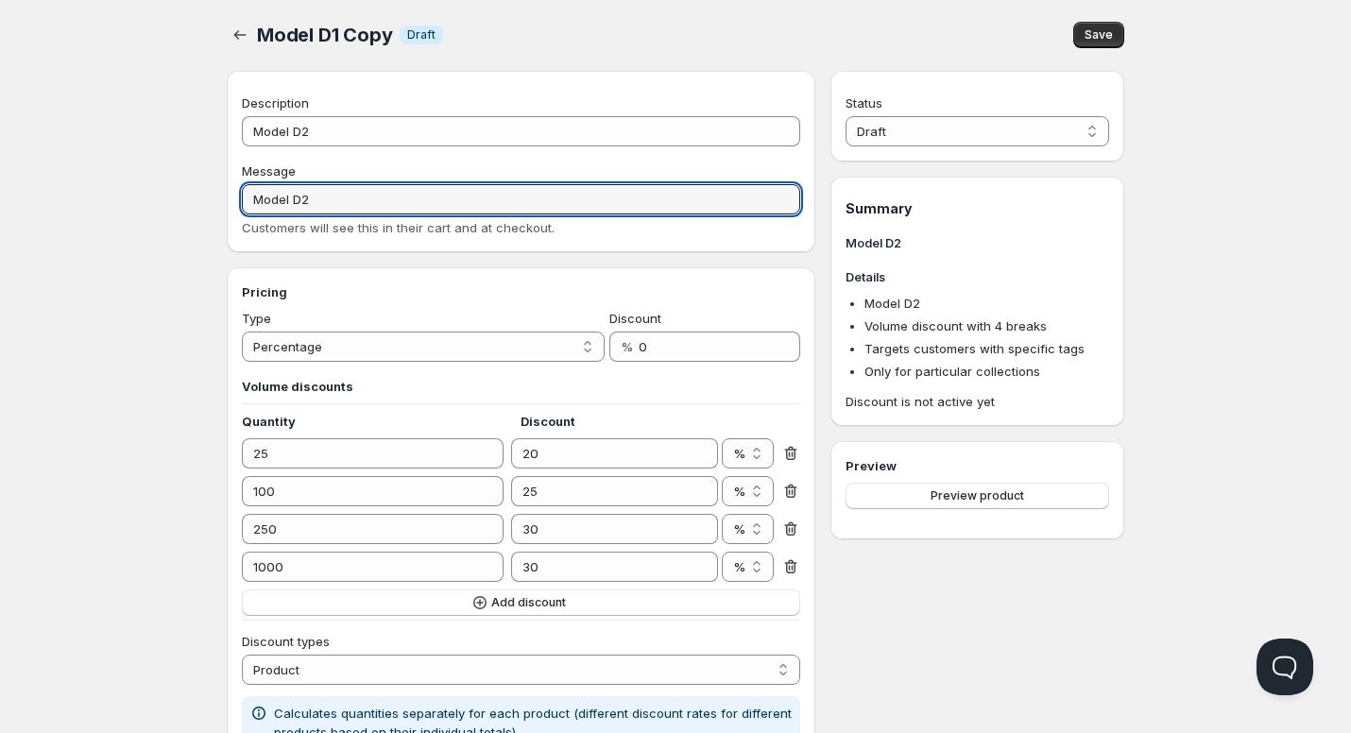
type input "Model D2"
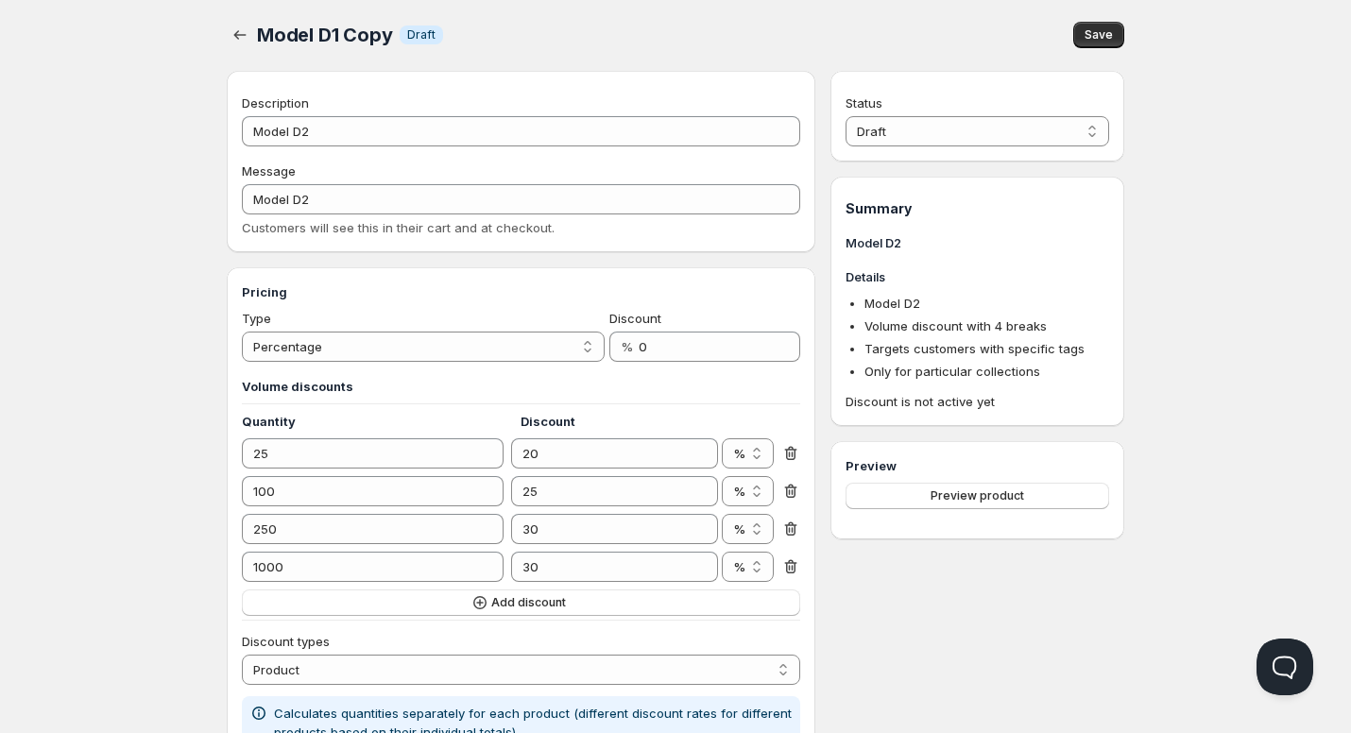
click at [320, 456] on input "25" at bounding box center [358, 453] width 233 height 30
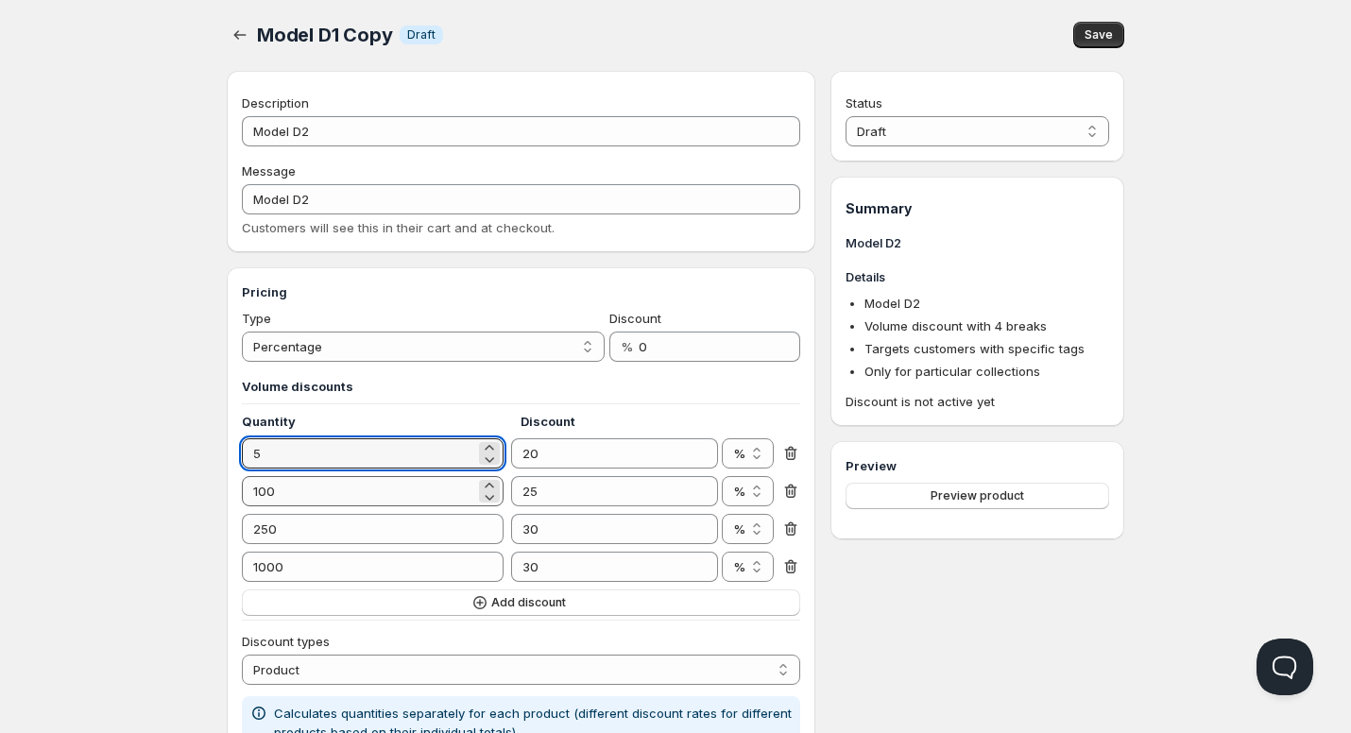
type input "5"
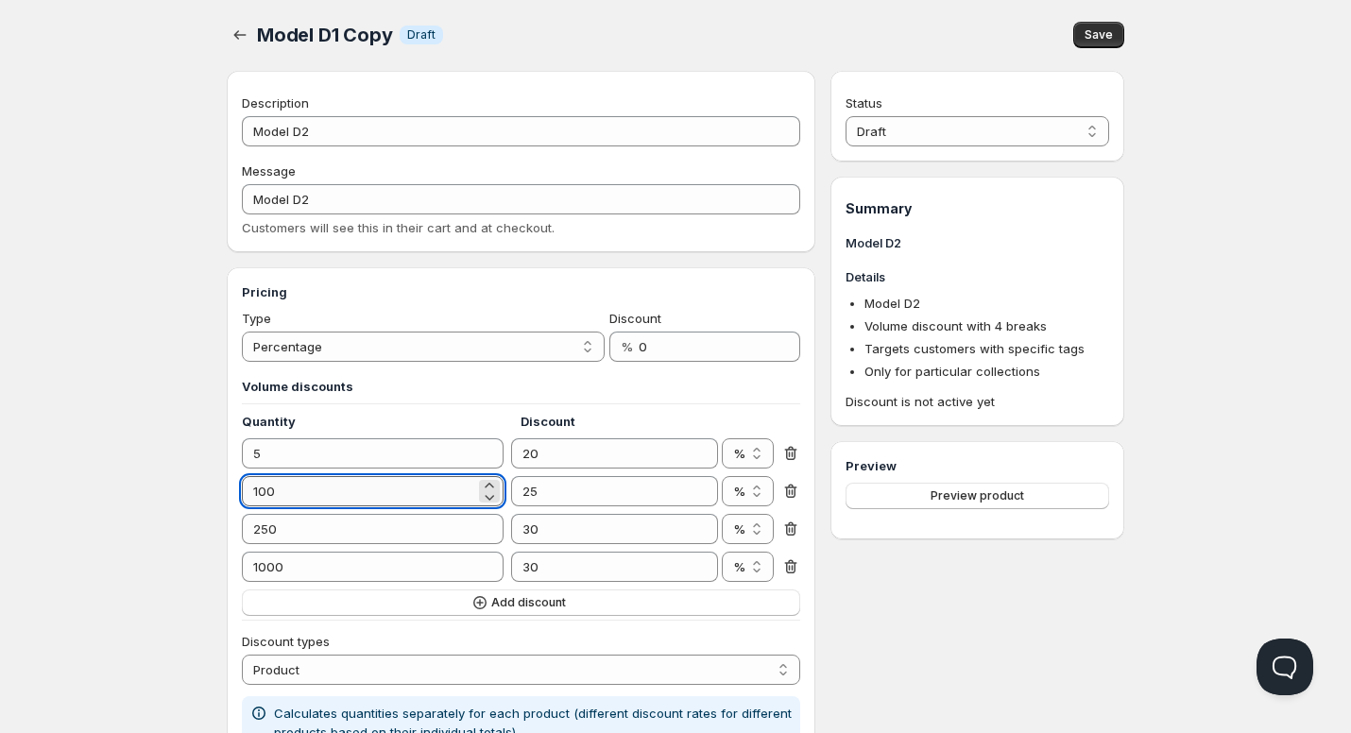
click at [321, 502] on input "100" at bounding box center [358, 491] width 233 height 30
type input "20"
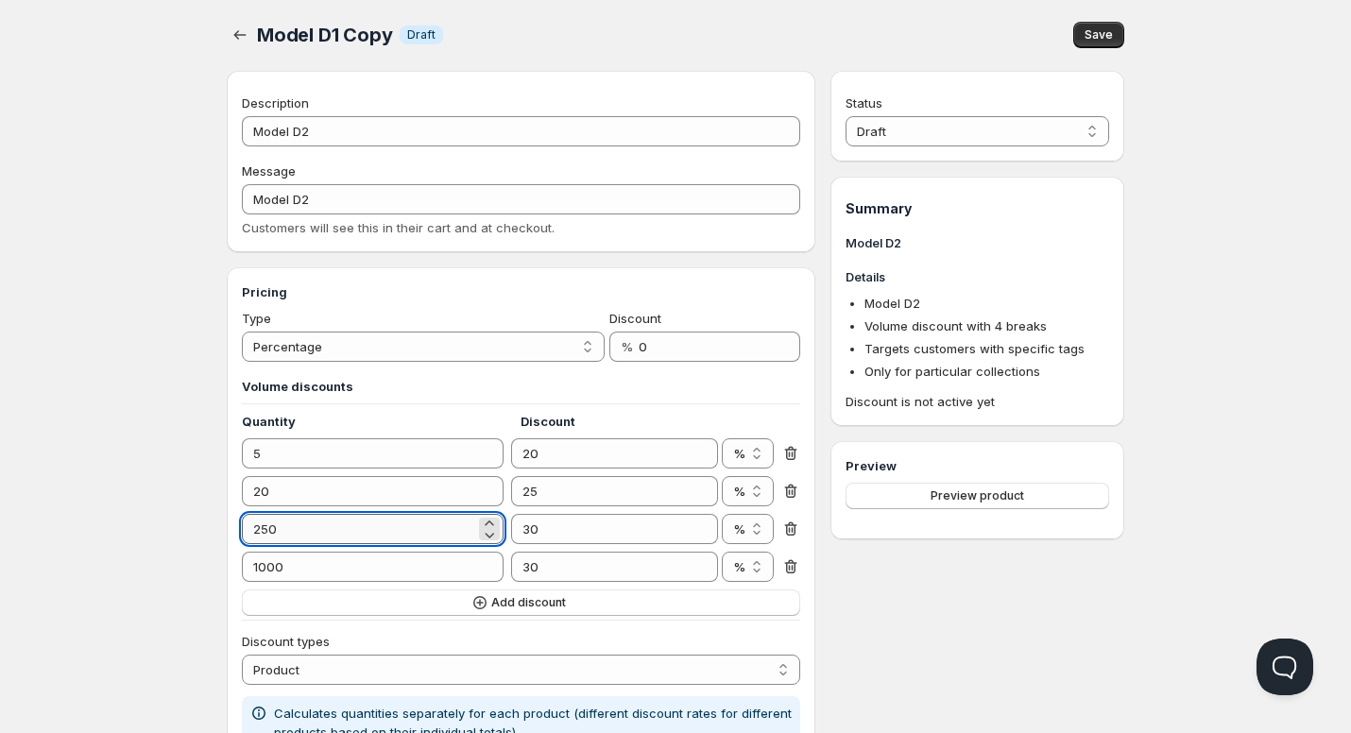
click at [326, 540] on input "250" at bounding box center [358, 529] width 233 height 30
type input "50"
click at [542, 533] on input "30" at bounding box center [600, 529] width 178 height 30
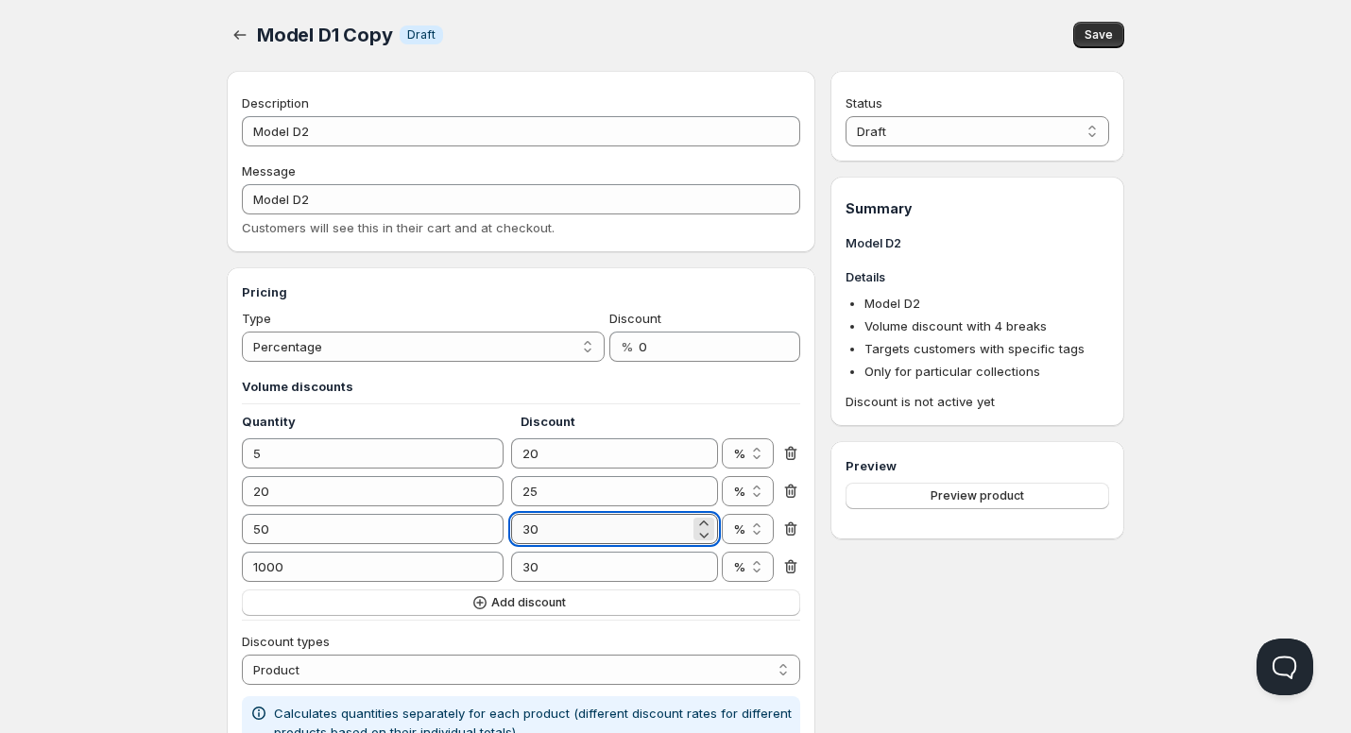
click at [542, 533] on input "30" at bounding box center [600, 529] width 178 height 30
type input "28"
click at [273, 571] on input "1000" at bounding box center [358, 567] width 233 height 30
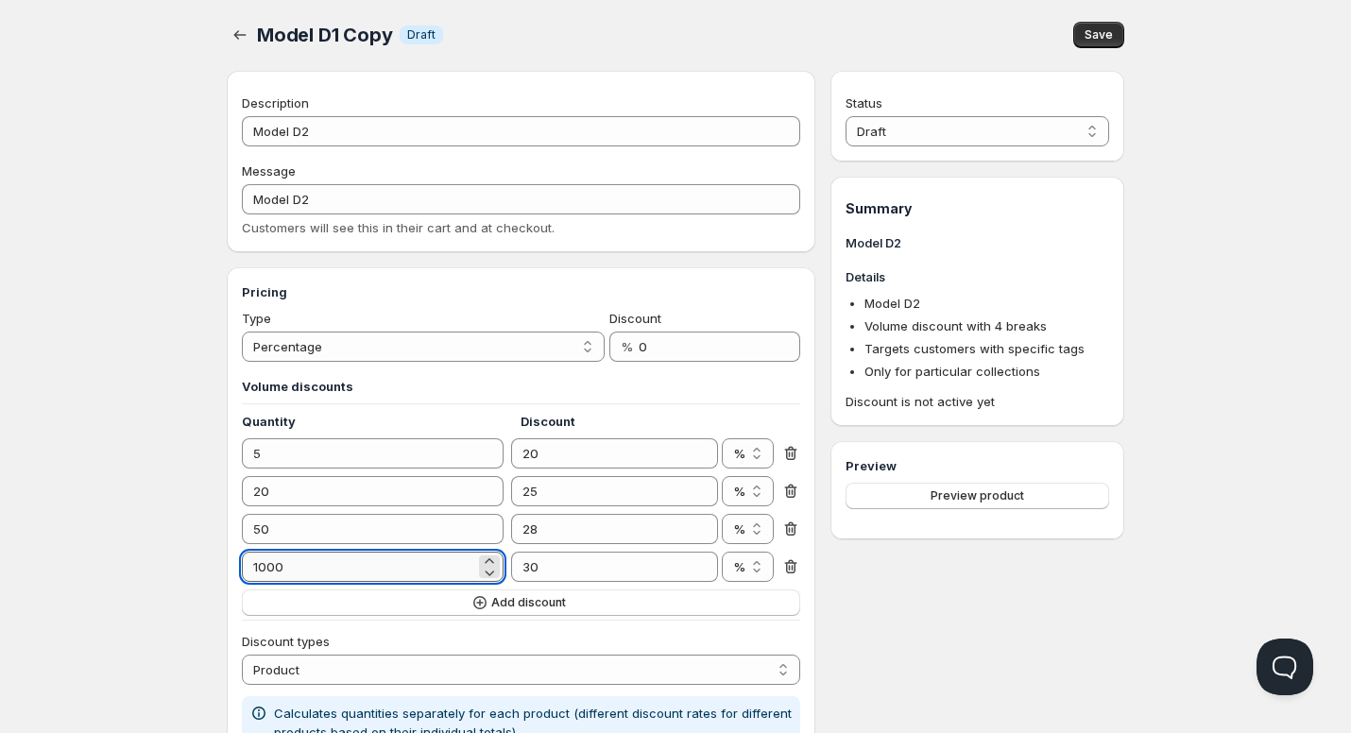
click at [273, 571] on input "1000" at bounding box center [358, 567] width 233 height 30
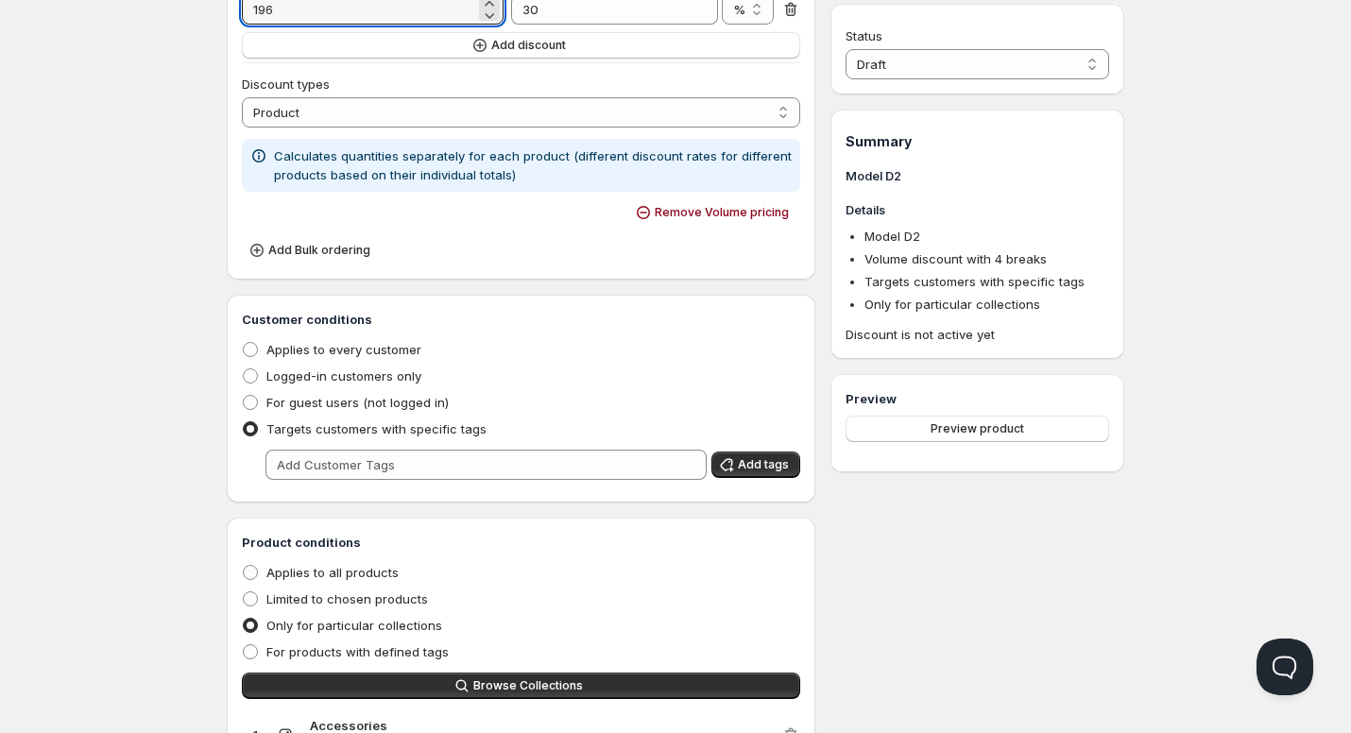
scroll to position [662, 0]
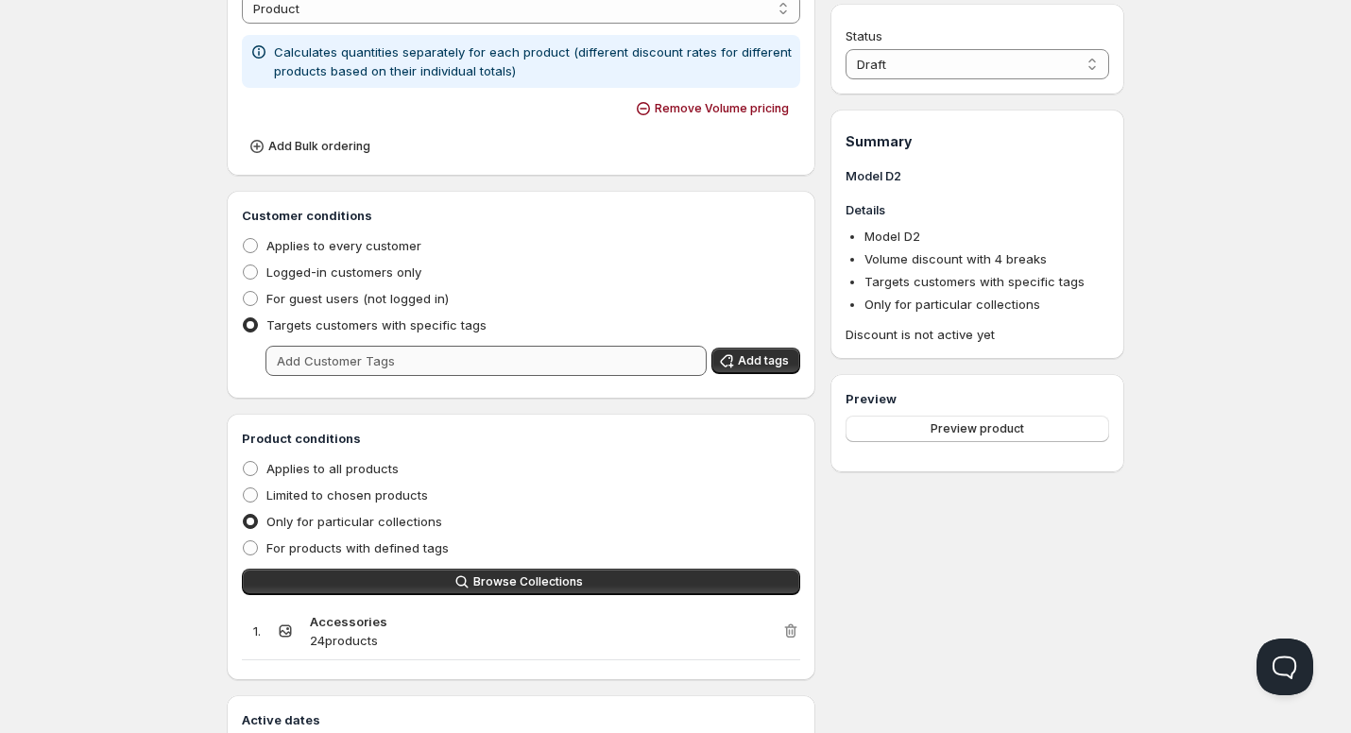
type input "196"
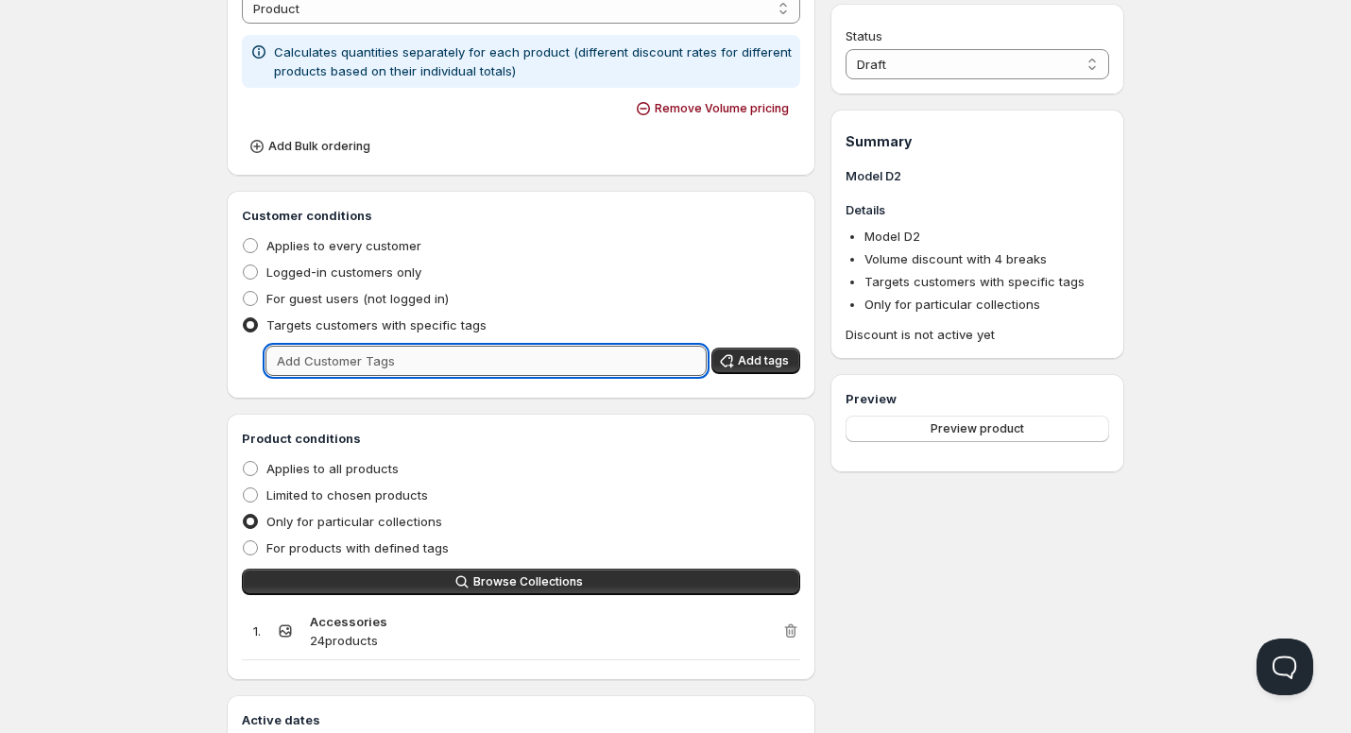
click at [352, 370] on input "text" at bounding box center [486, 361] width 441 height 30
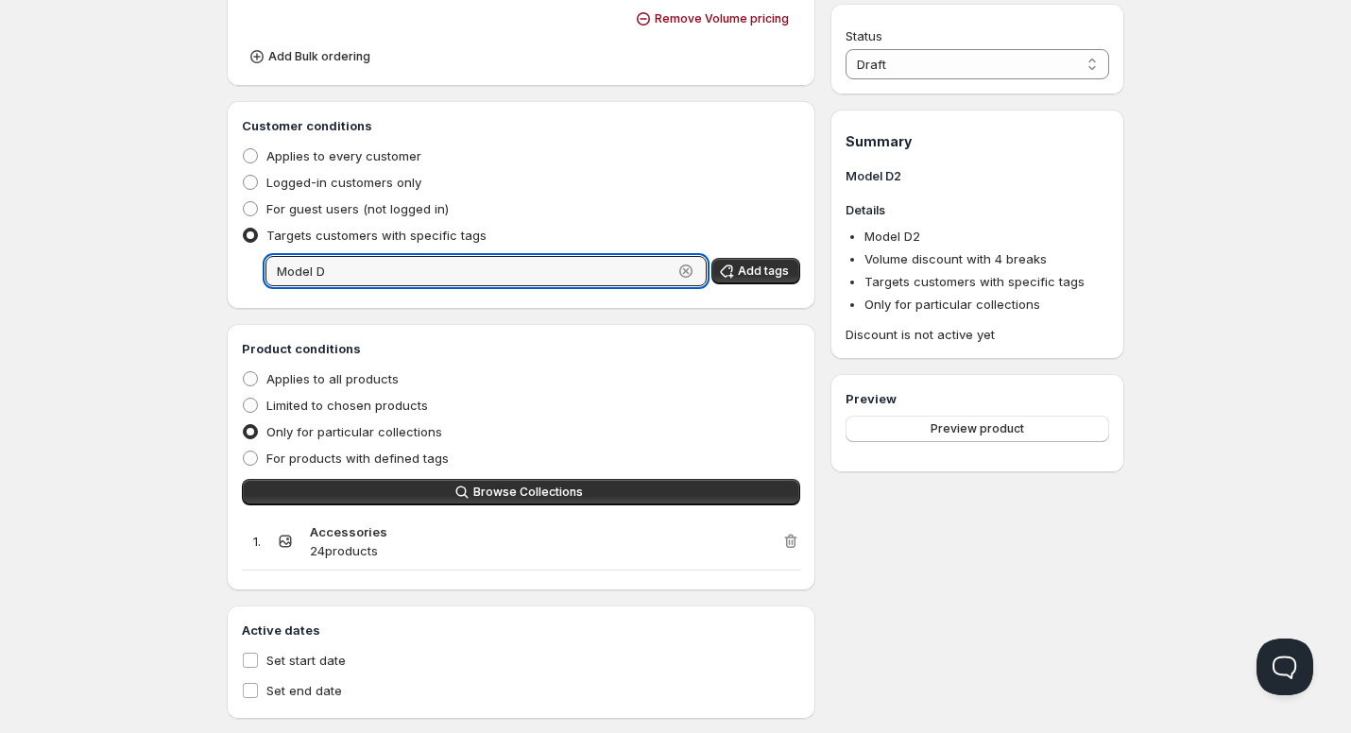
scroll to position [692, 0]
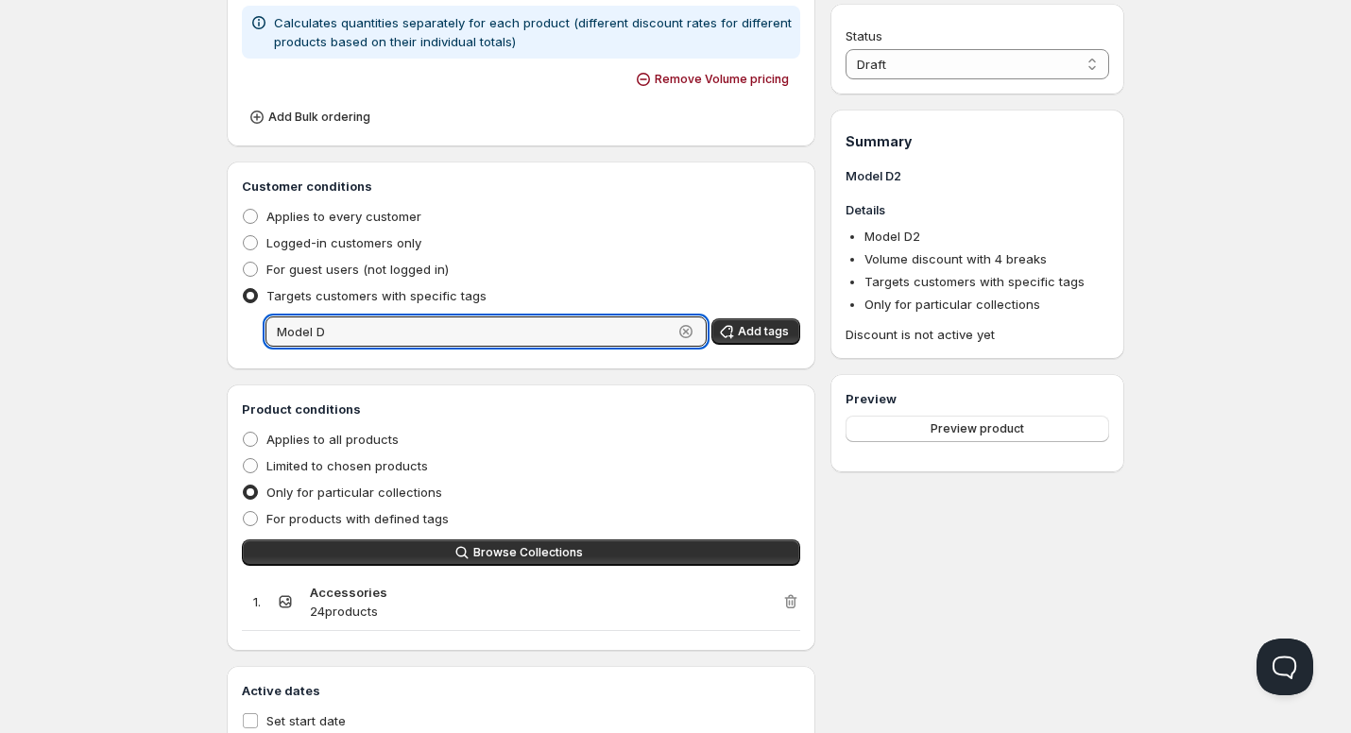
type input "Model D"
click at [751, 266] on div "For guest users (not logged in)" at bounding box center [521, 269] width 558 height 26
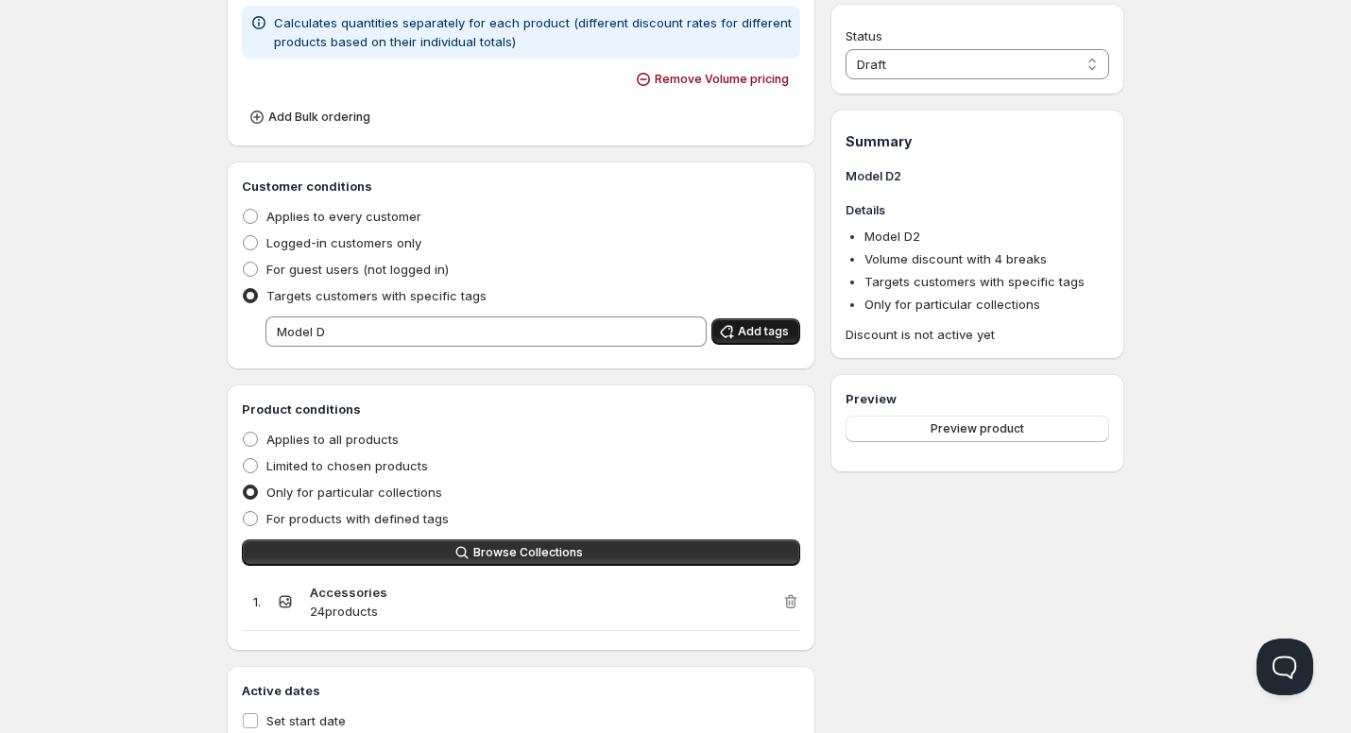
click at [761, 328] on span "Add tags" at bounding box center [763, 331] width 51 height 15
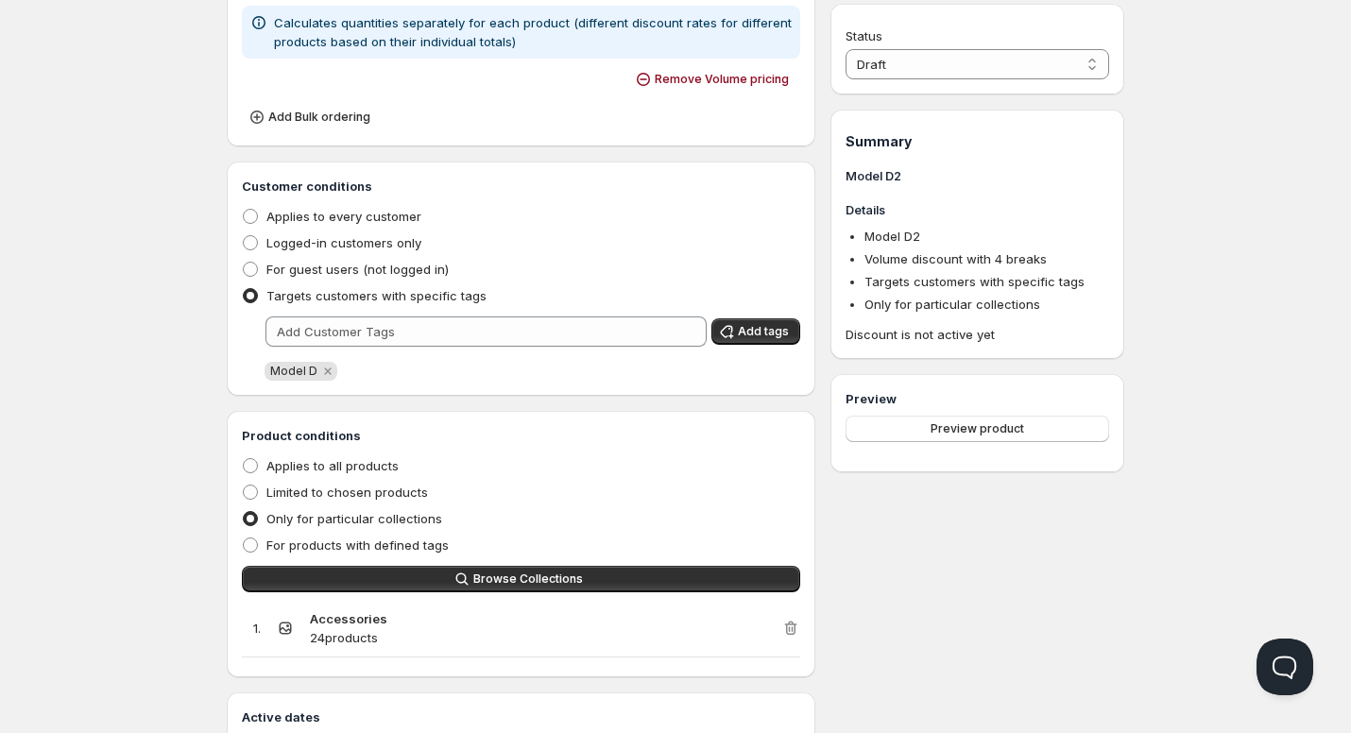
click at [585, 364] on div "Model D" at bounding box center [533, 371] width 536 height 19
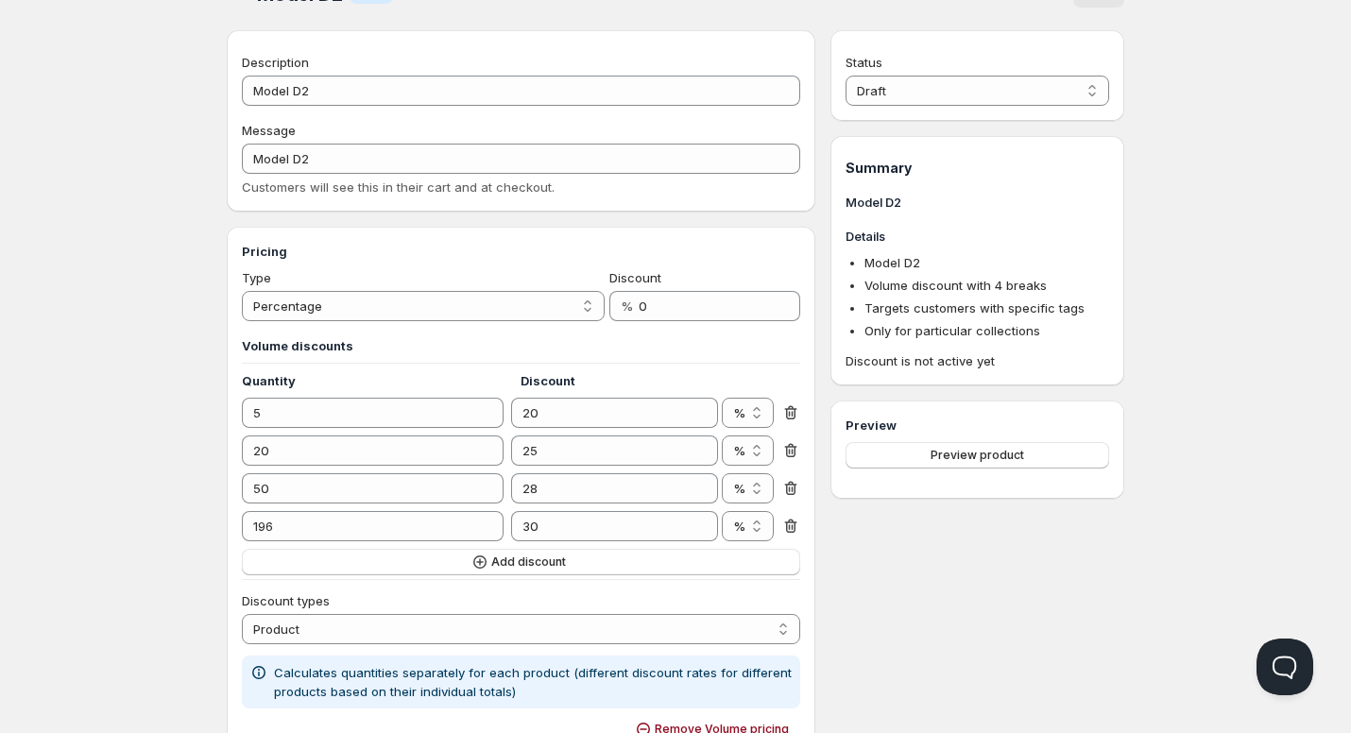
scroll to position [0, 0]
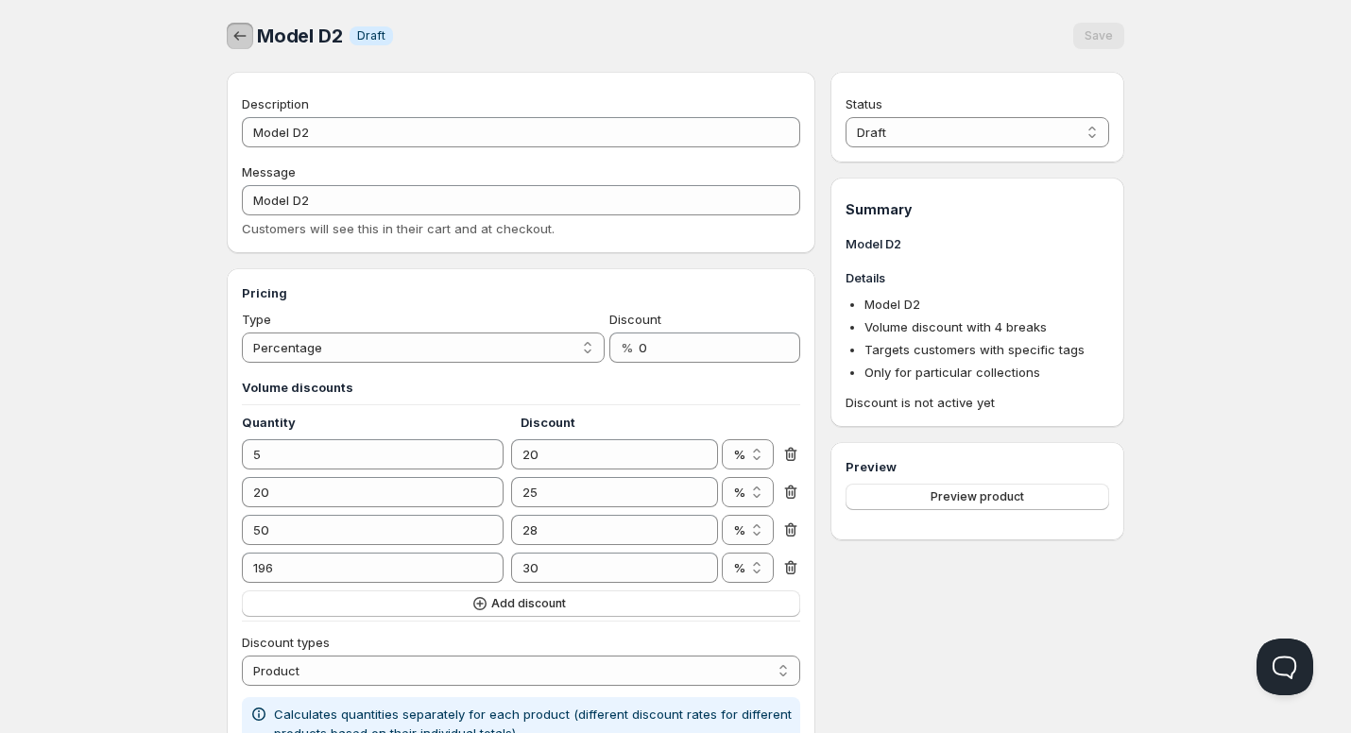
click at [245, 35] on icon "button" at bounding box center [240, 35] width 19 height 19
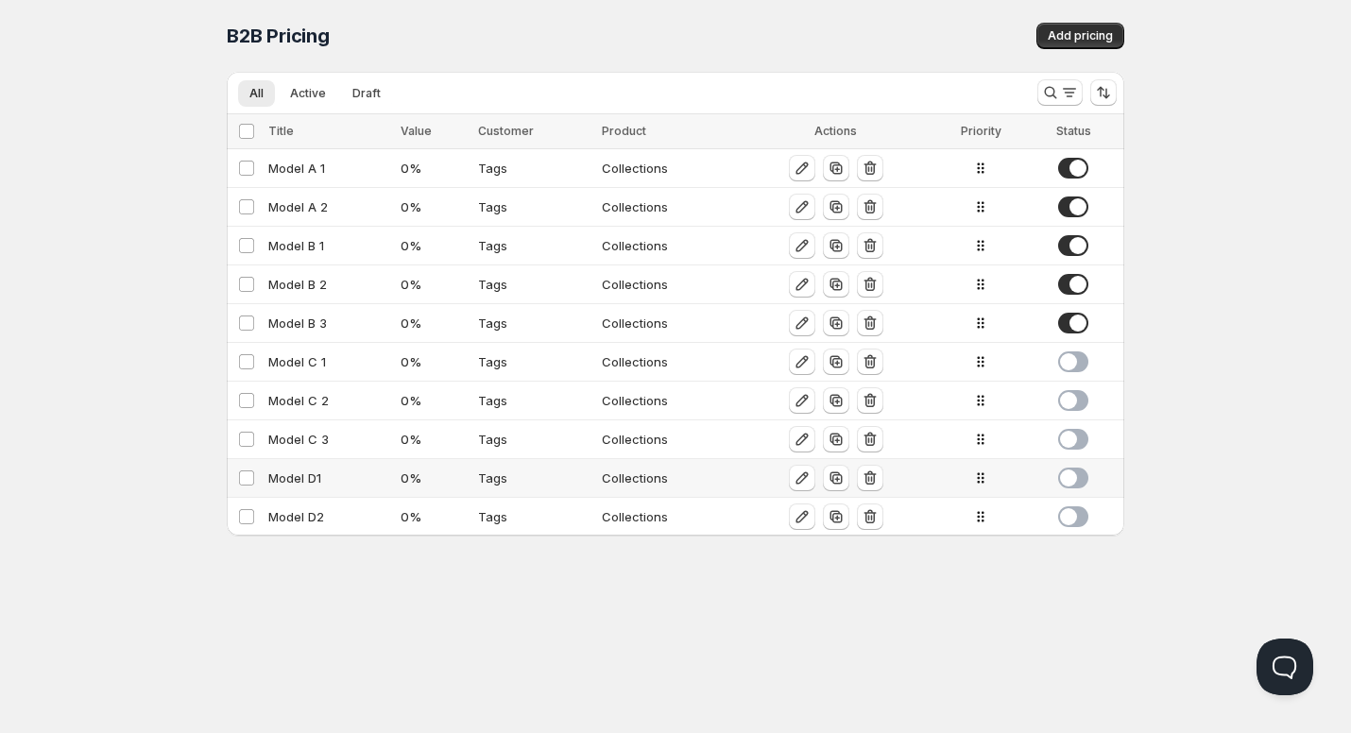
click at [301, 487] on div "Model D1" at bounding box center [328, 478] width 121 height 19
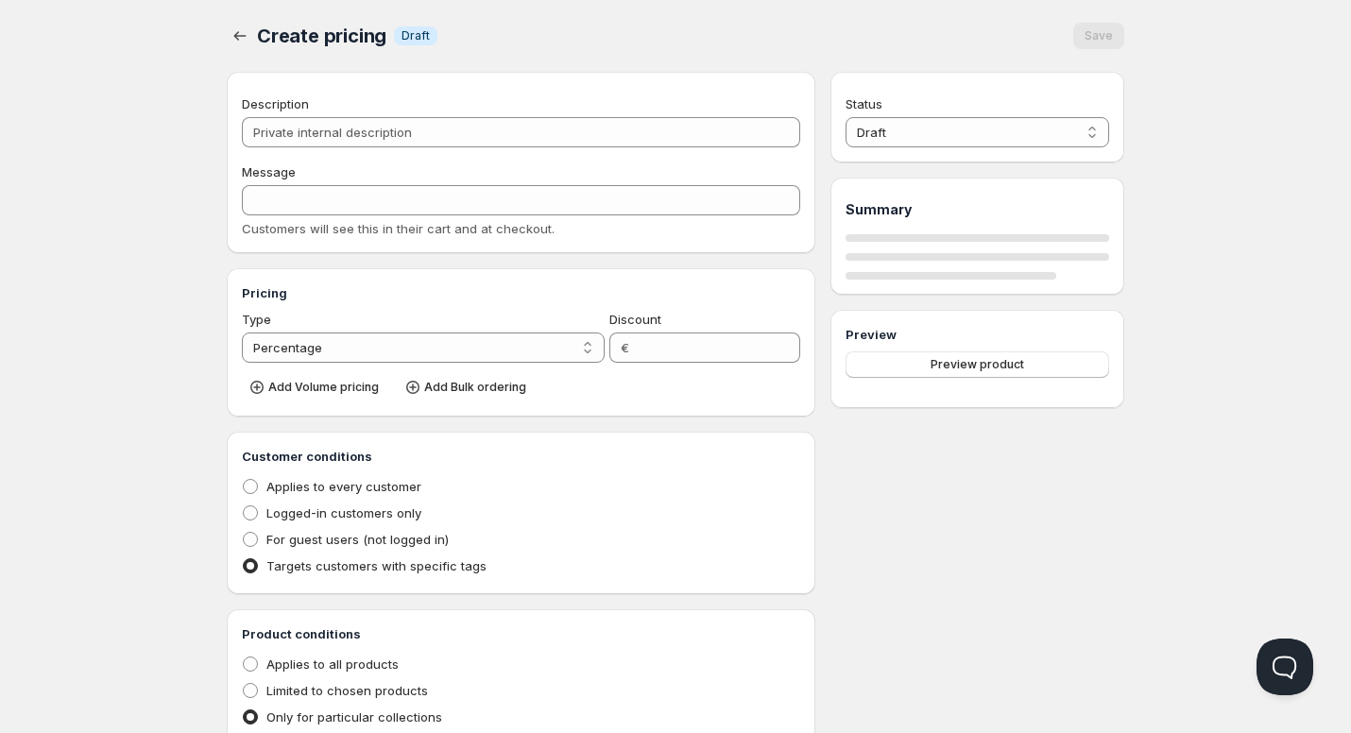
type input "Model D1"
type input "0"
radio input "true"
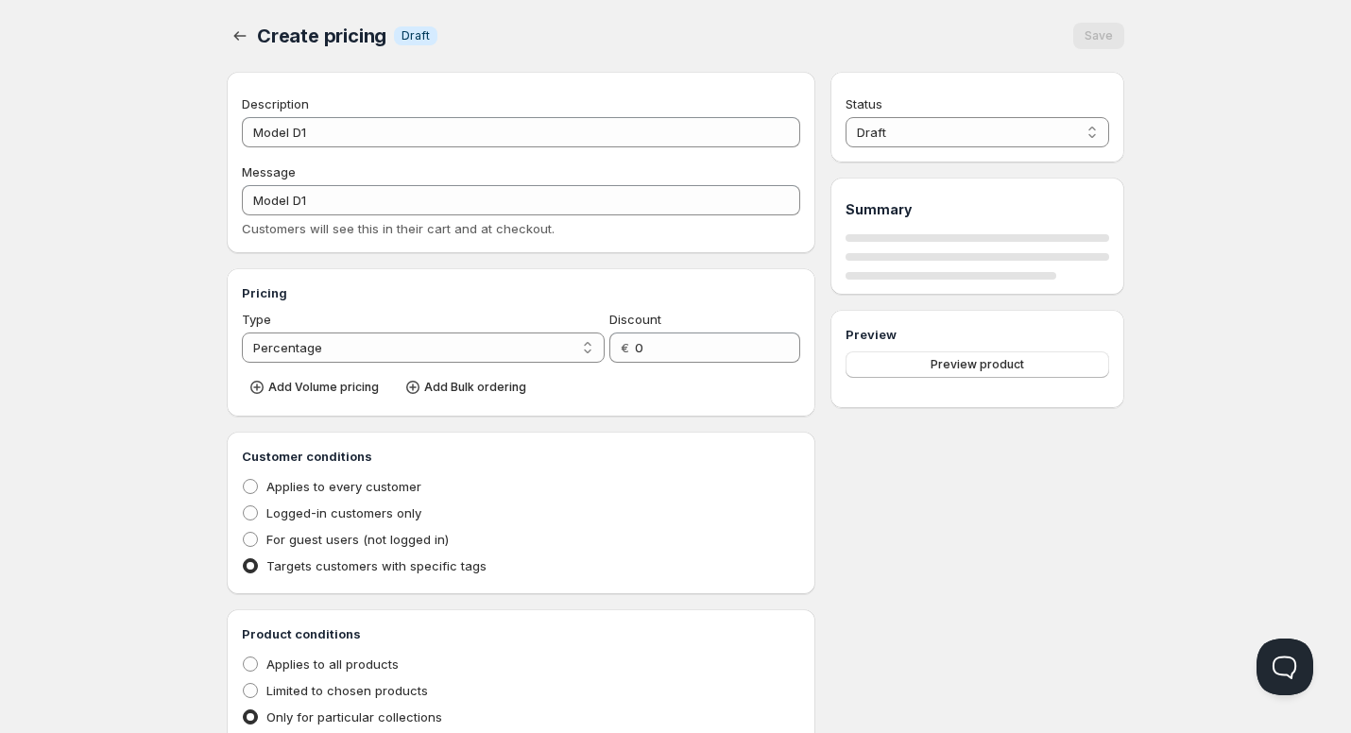
select select "2"
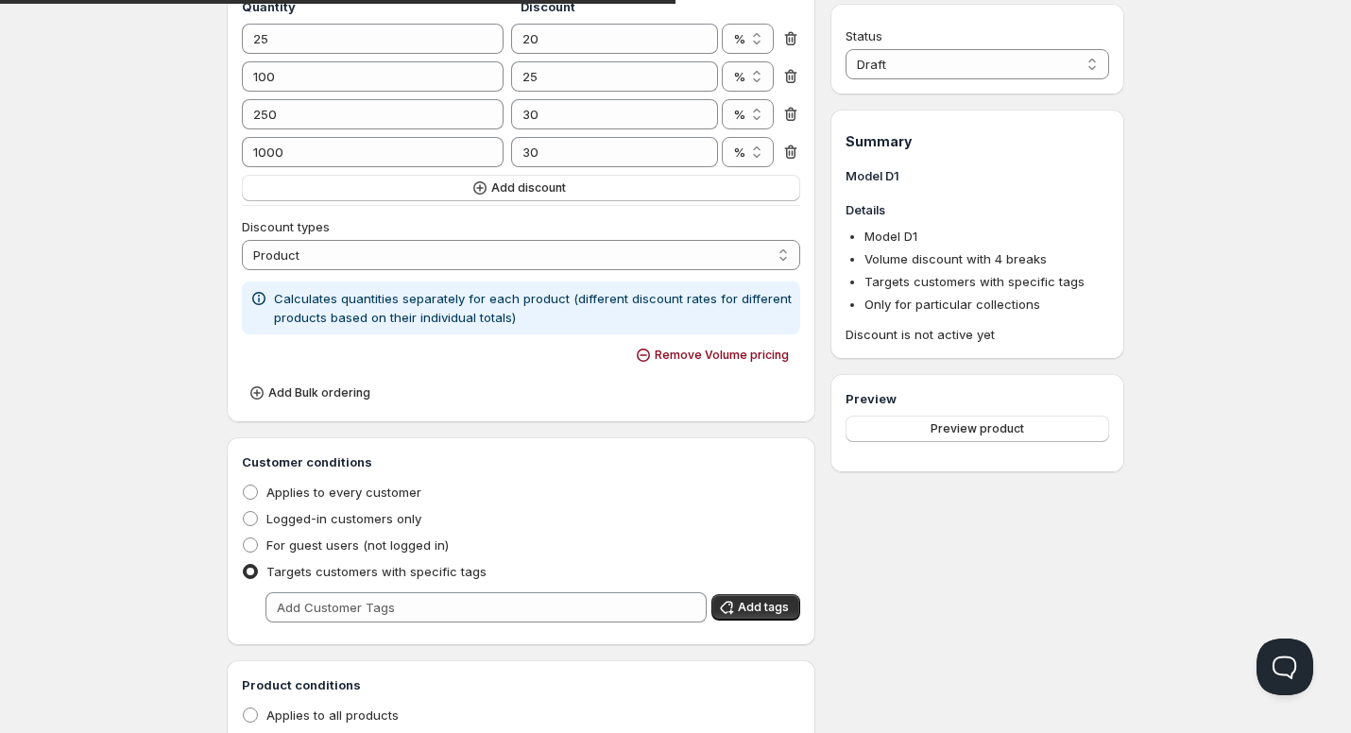
scroll to position [661, 0]
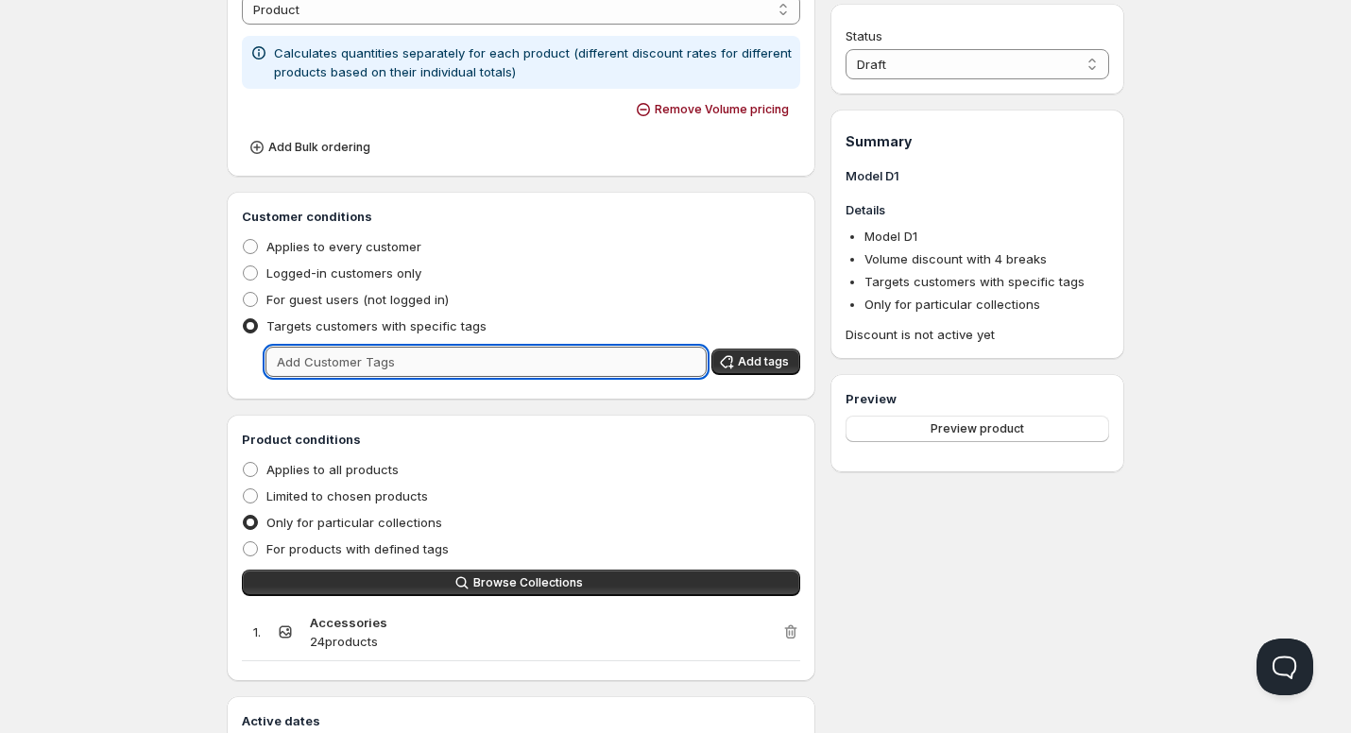
click at [348, 362] on input "text" at bounding box center [486, 362] width 441 height 30
type input "Model D"
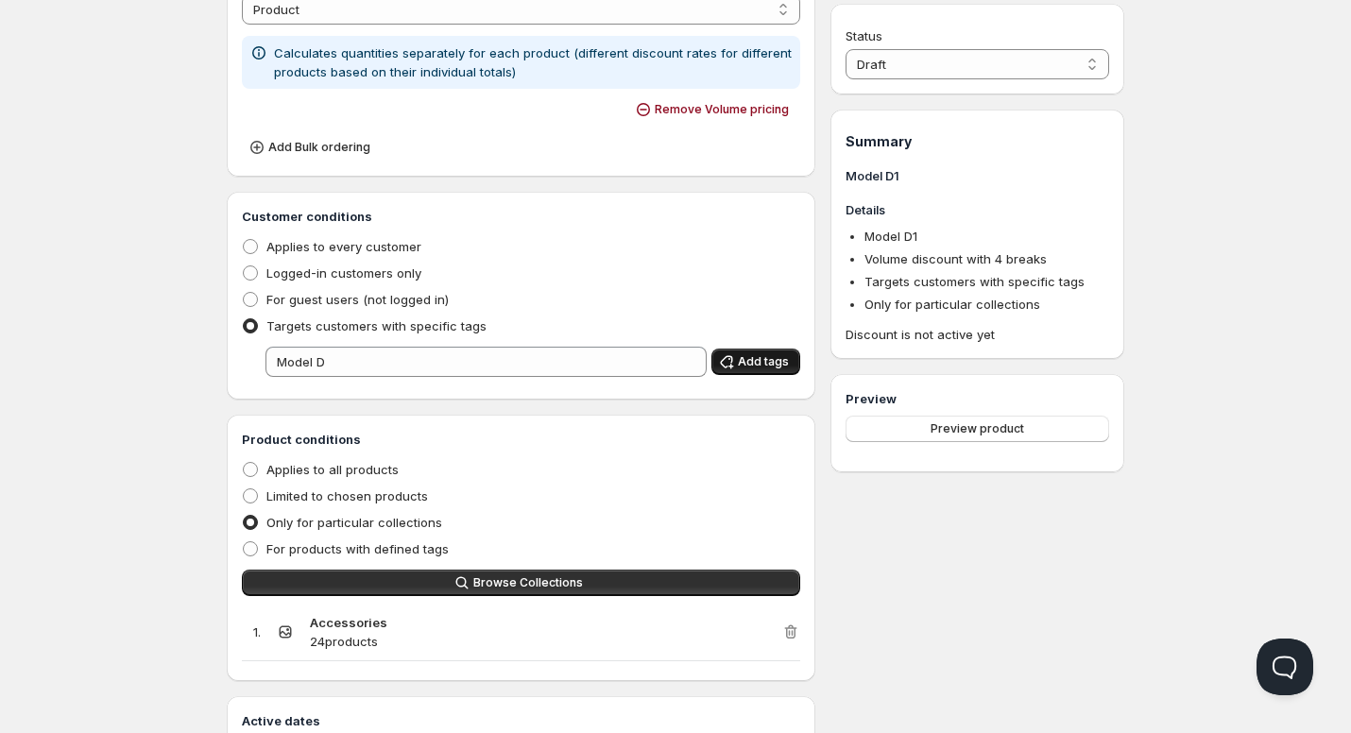
click at [773, 358] on span "Add tags" at bounding box center [763, 361] width 51 height 15
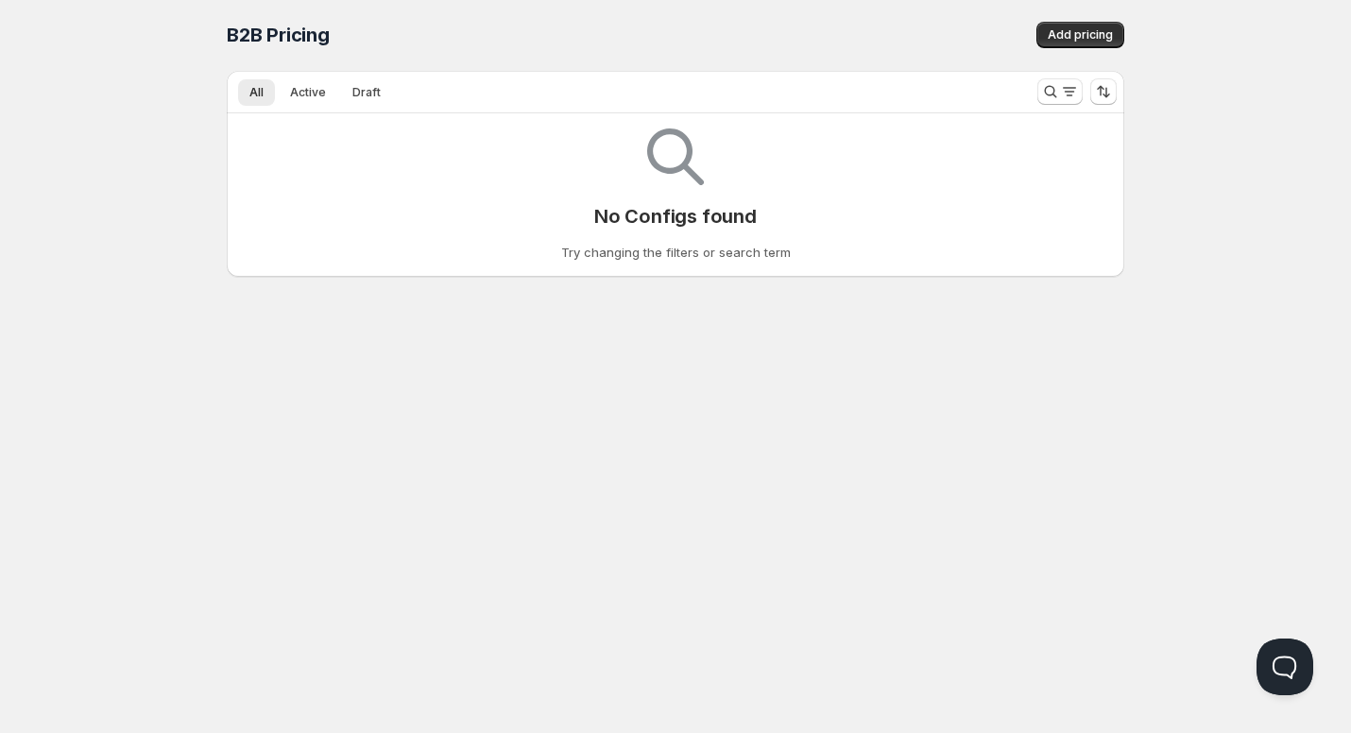
scroll to position [1, 0]
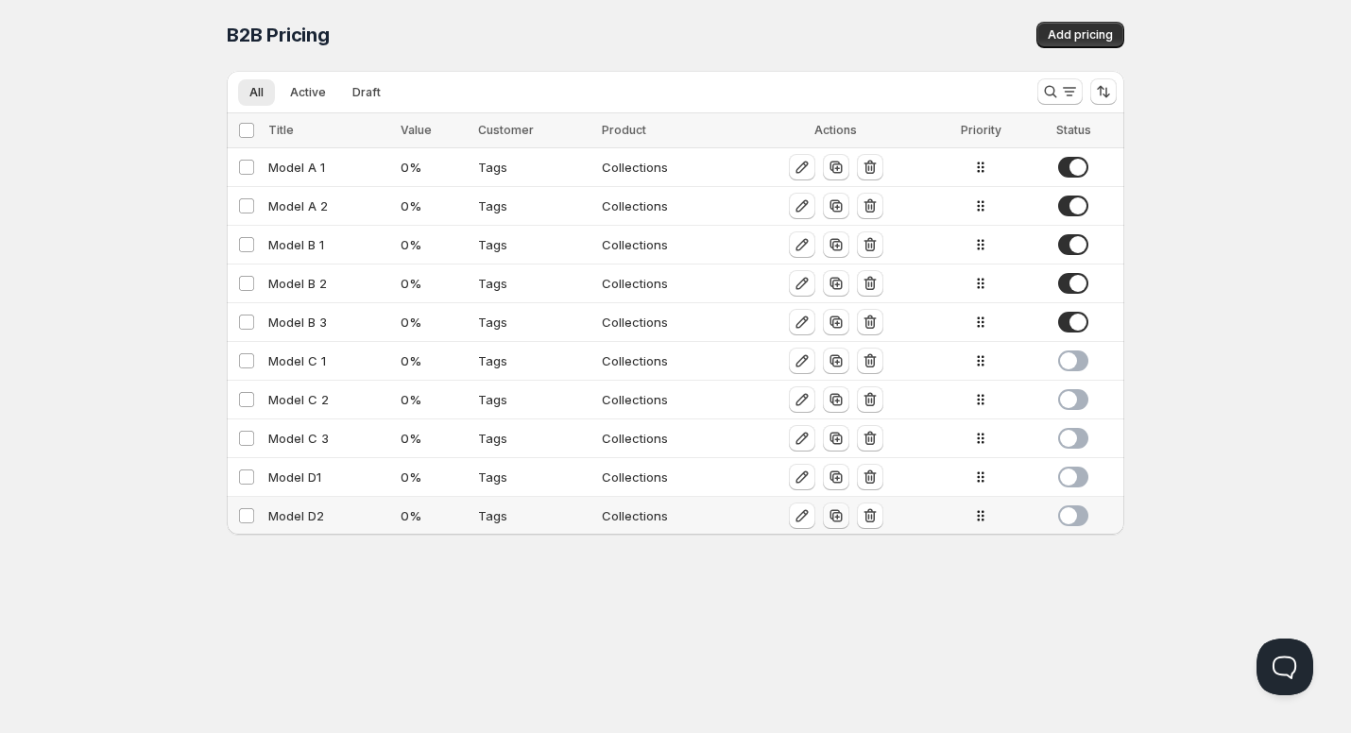
click at [830, 519] on icon "button" at bounding box center [836, 516] width 12 height 12
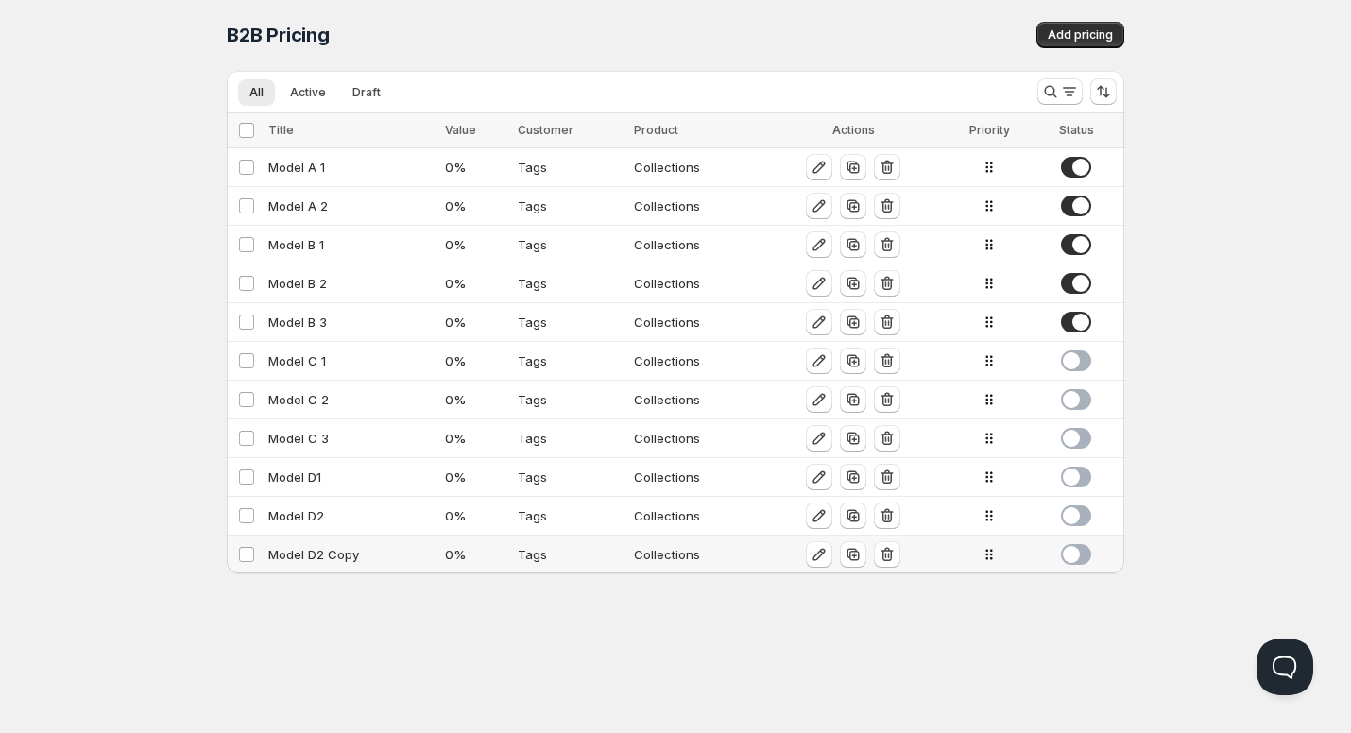
click at [328, 550] on div "Model D2 Copy" at bounding box center [350, 554] width 165 height 19
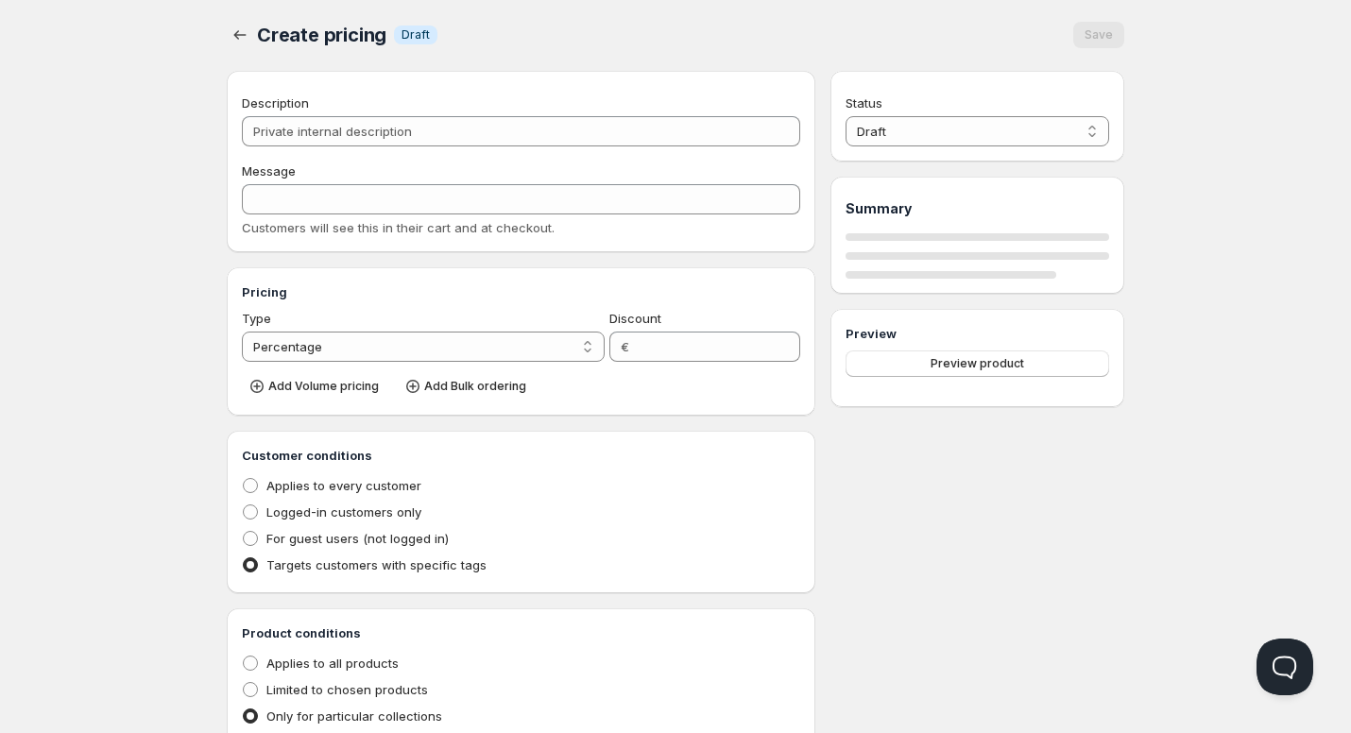
type input "Model D2 Copy"
type input "Model D2"
type input "0"
radio input "true"
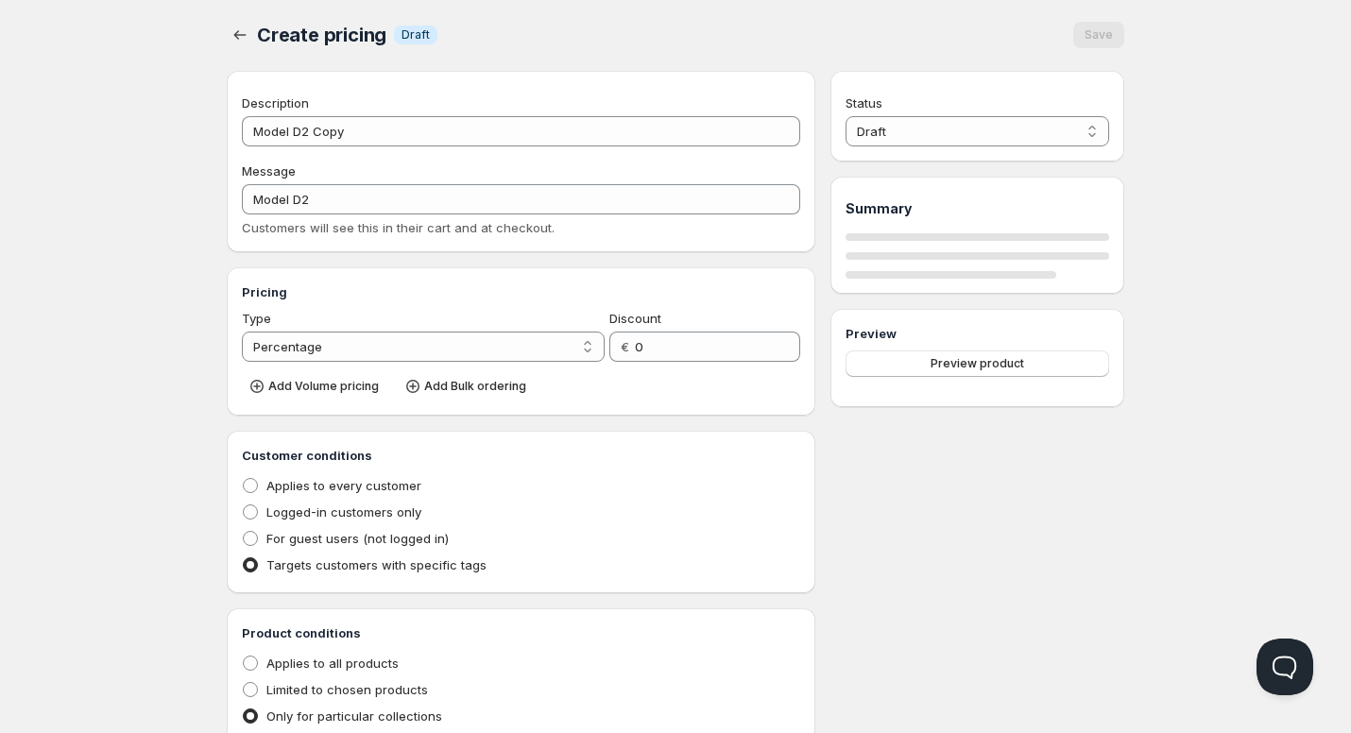
select select "2"
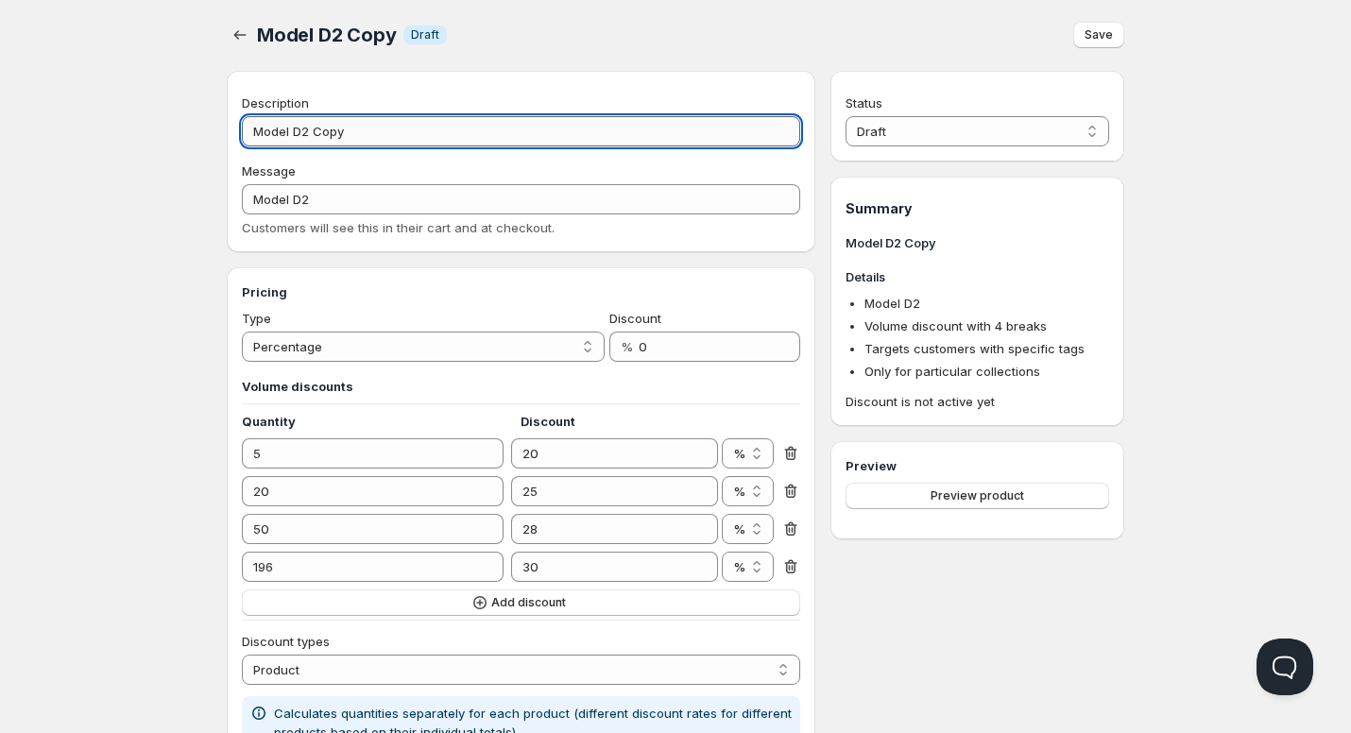
drag, startPoint x: 363, startPoint y: 131, endPoint x: 298, endPoint y: 132, distance: 65.2
click at [298, 132] on input "Model D2 Copy" at bounding box center [521, 131] width 558 height 30
type input "Model D3"
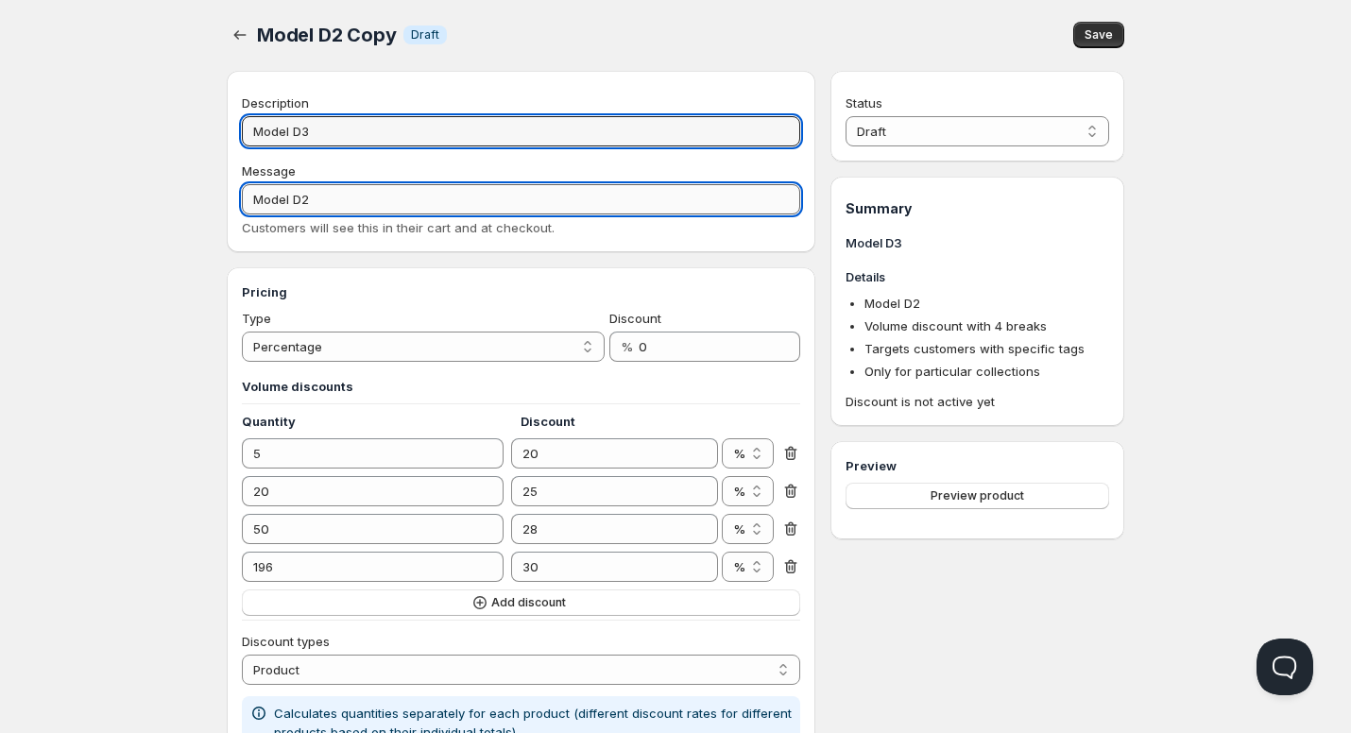
click at [330, 199] on input "Model D2" at bounding box center [521, 199] width 558 height 30
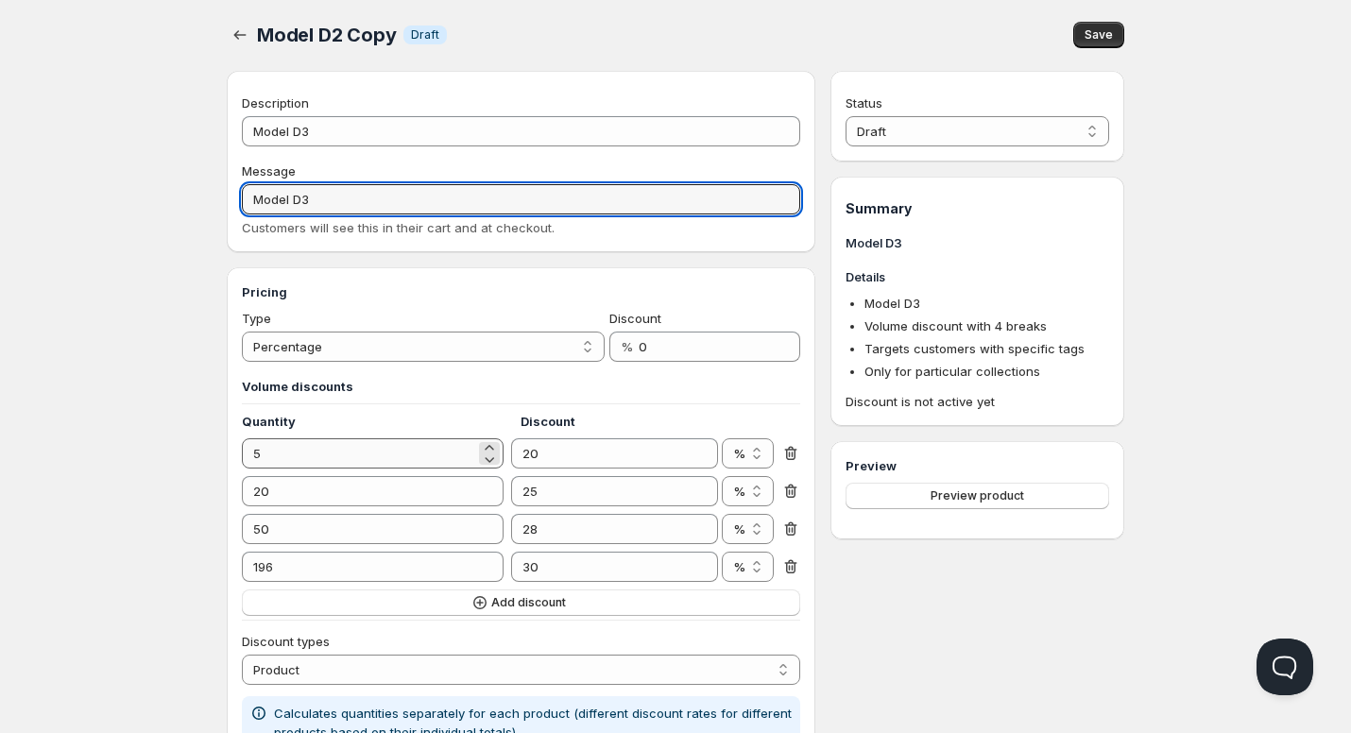
type input "Model D3"
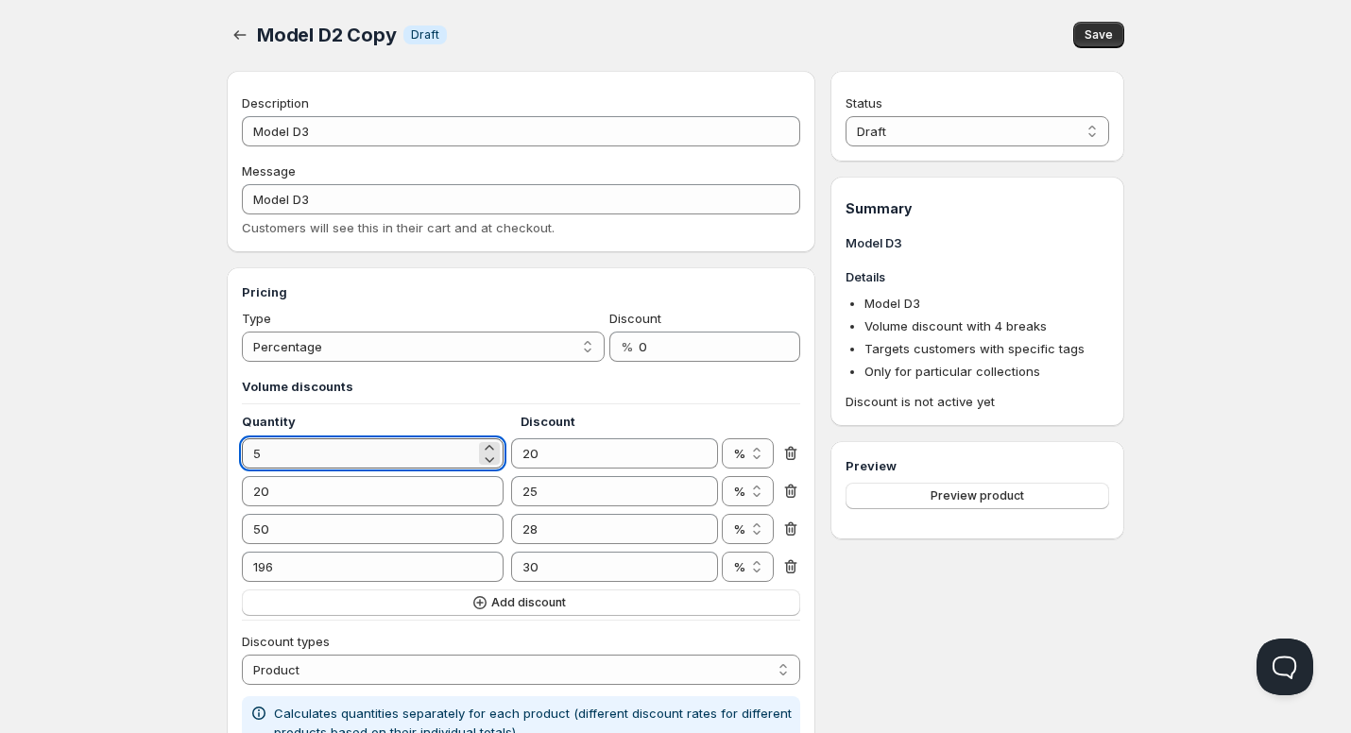
click at [289, 459] on input "5" at bounding box center [358, 453] width 233 height 30
type input "10"
click at [290, 500] on input "20" at bounding box center [358, 491] width 233 height 30
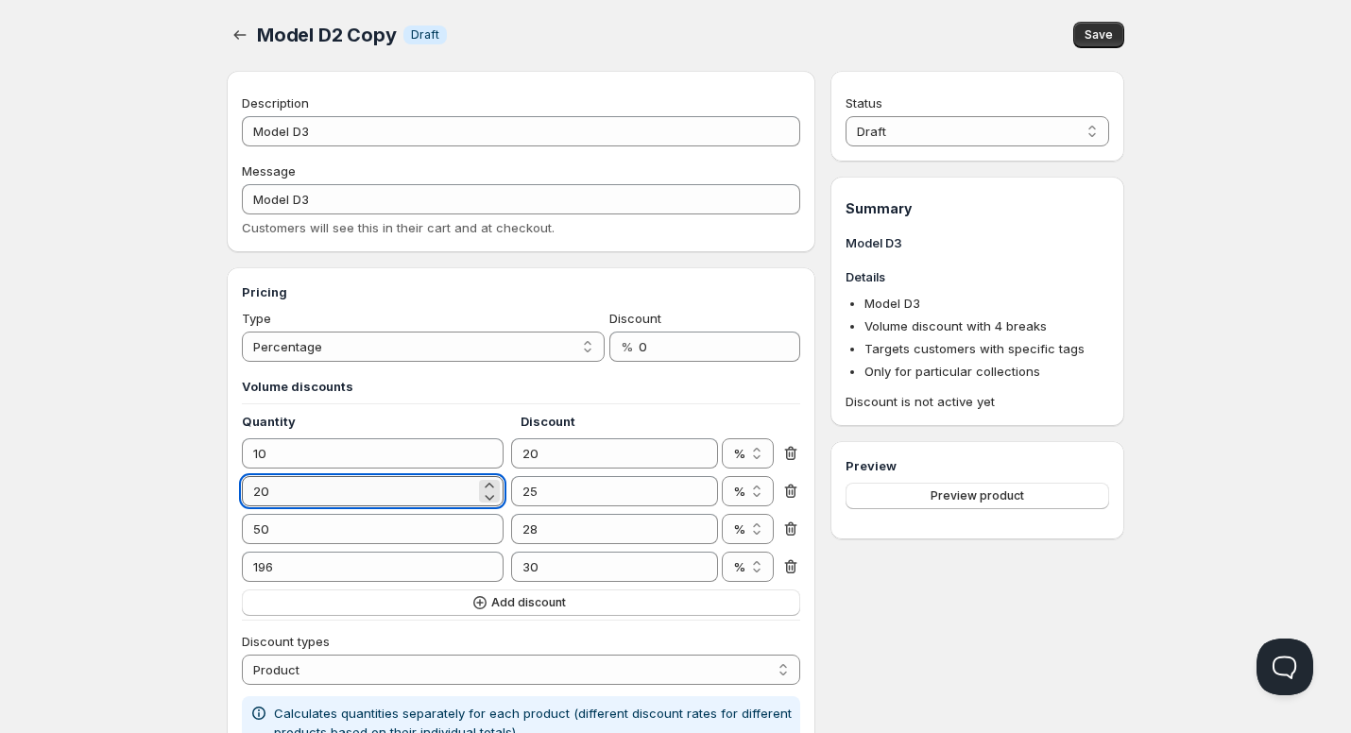
click at [290, 500] on input "20" at bounding box center [358, 491] width 233 height 30
type input "50"
click at [251, 535] on input "50" at bounding box center [358, 529] width 233 height 30
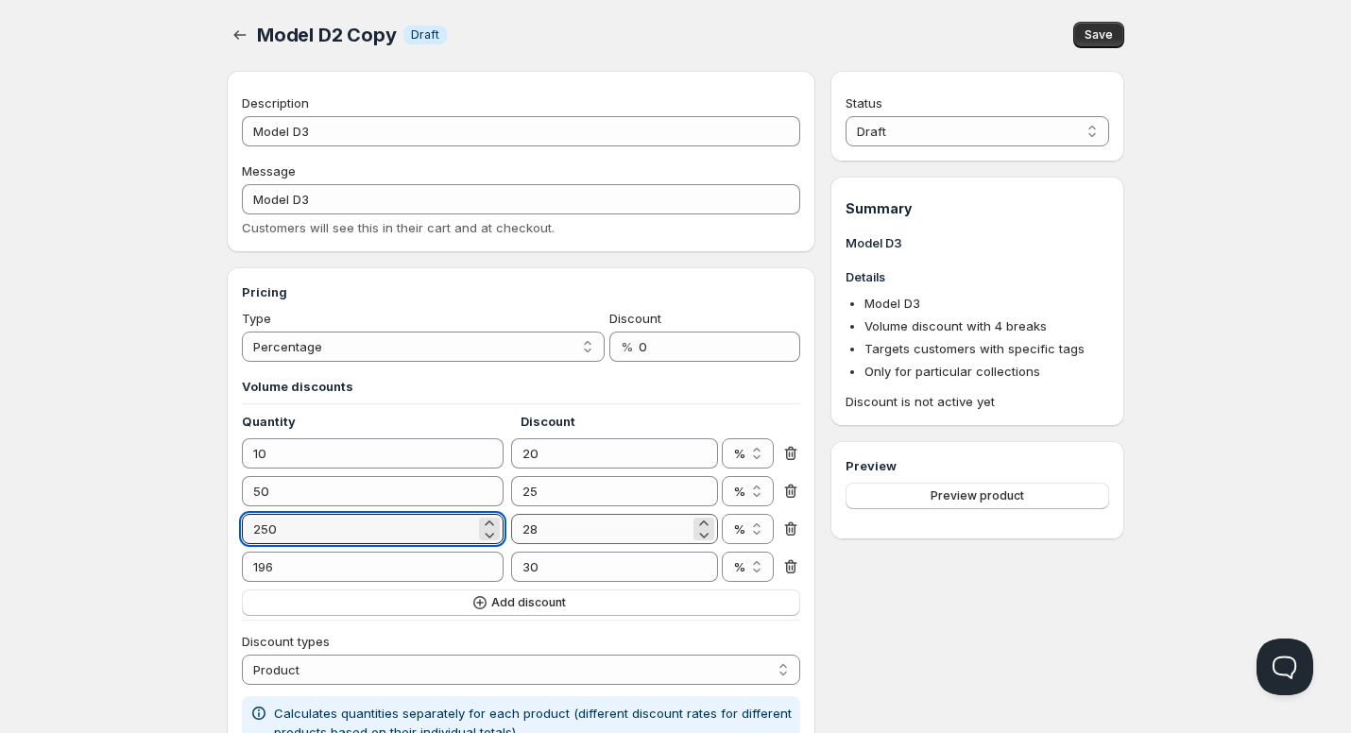
type input "250"
click at [549, 532] on input "28" at bounding box center [600, 529] width 178 height 30
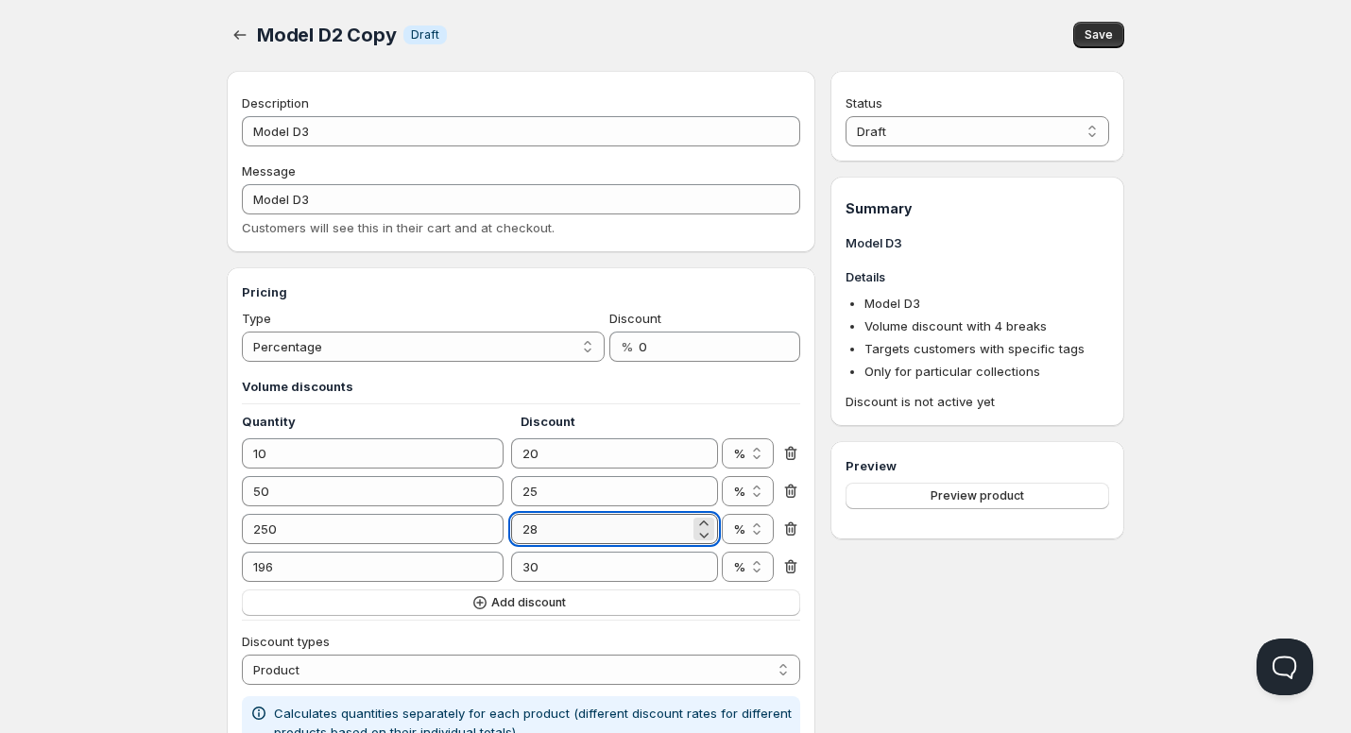
click at [549, 532] on input "28" at bounding box center [600, 529] width 178 height 30
type input "30"
click at [311, 567] on input "196" at bounding box center [358, 567] width 233 height 30
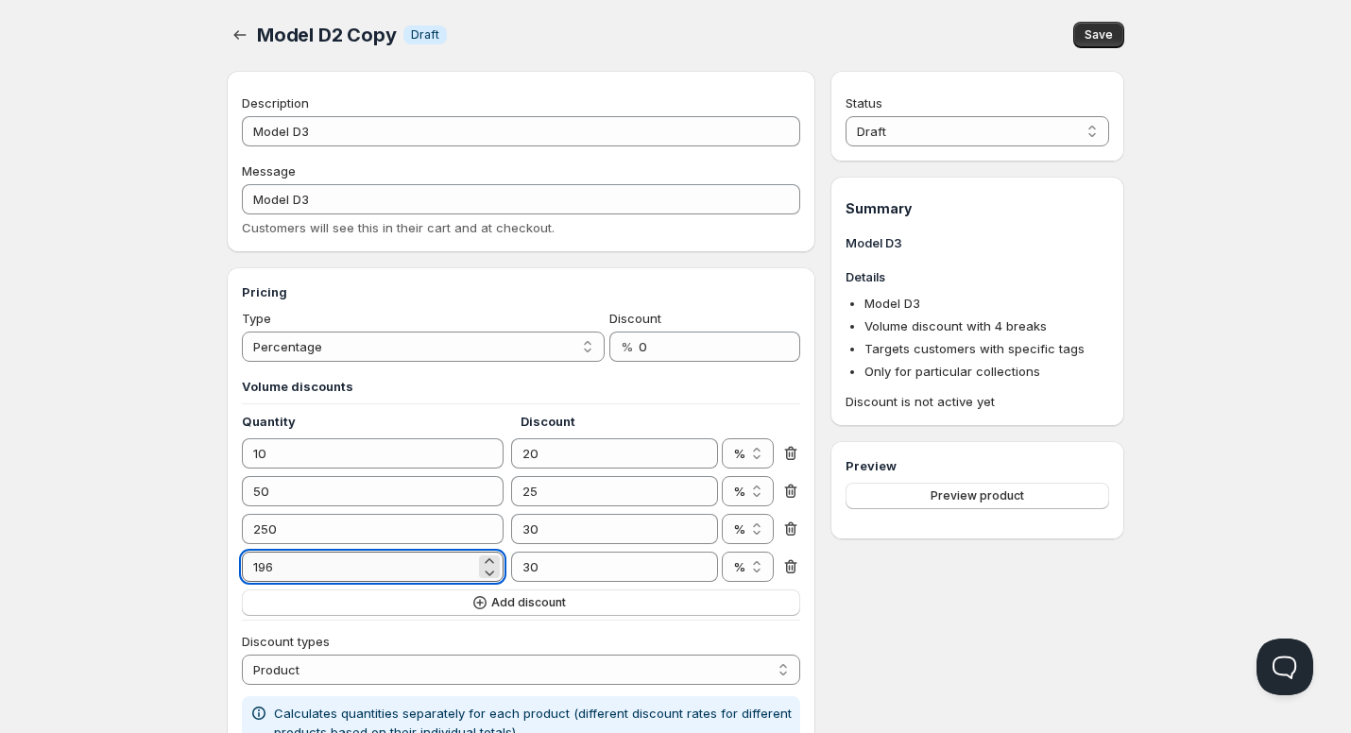
click at [311, 567] on input "196" at bounding box center [358, 567] width 233 height 30
type input "500"
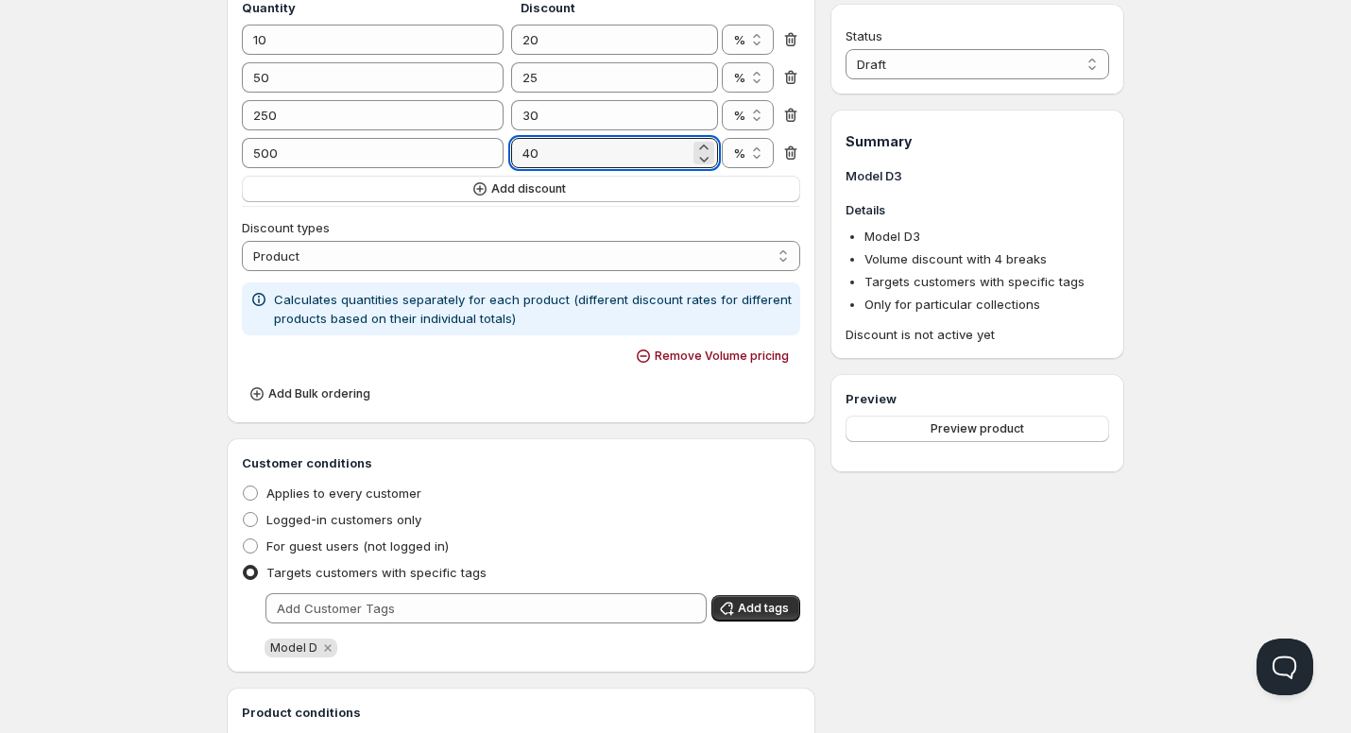
scroll to position [151, 0]
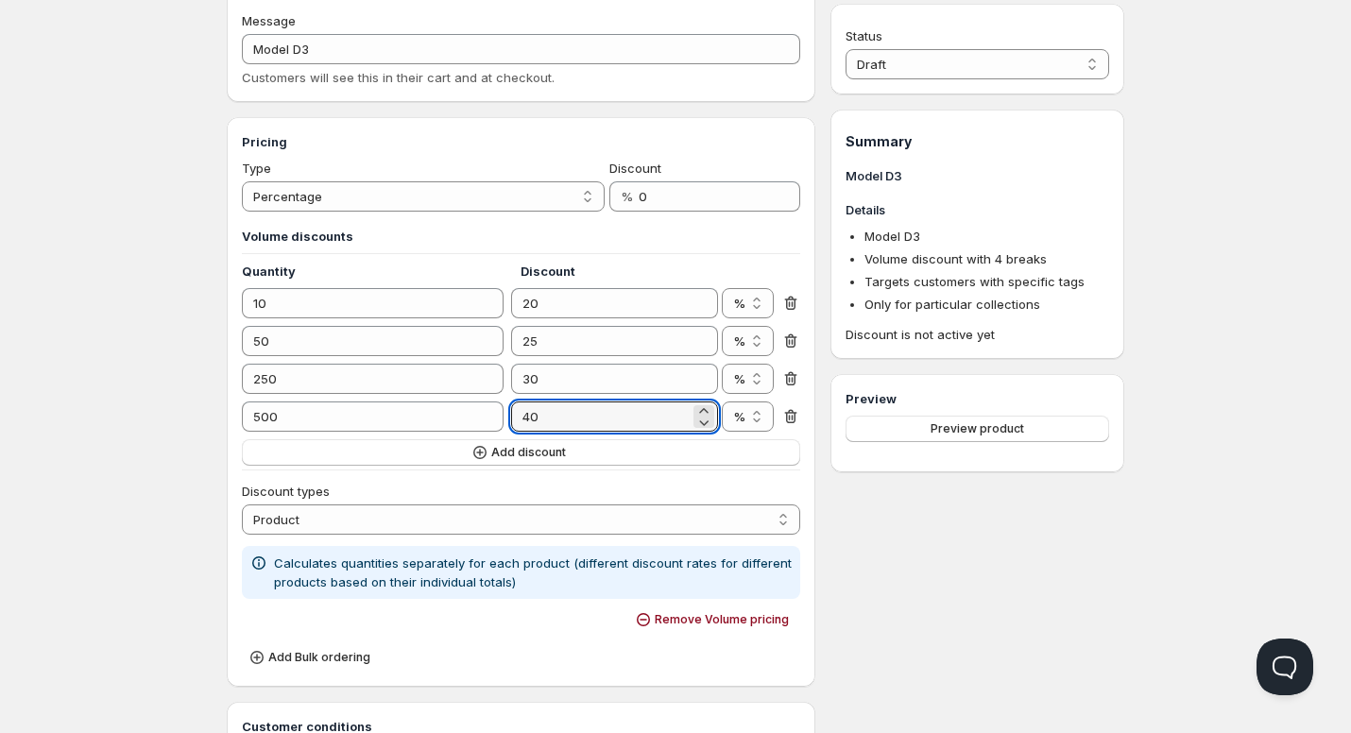
type input "40"
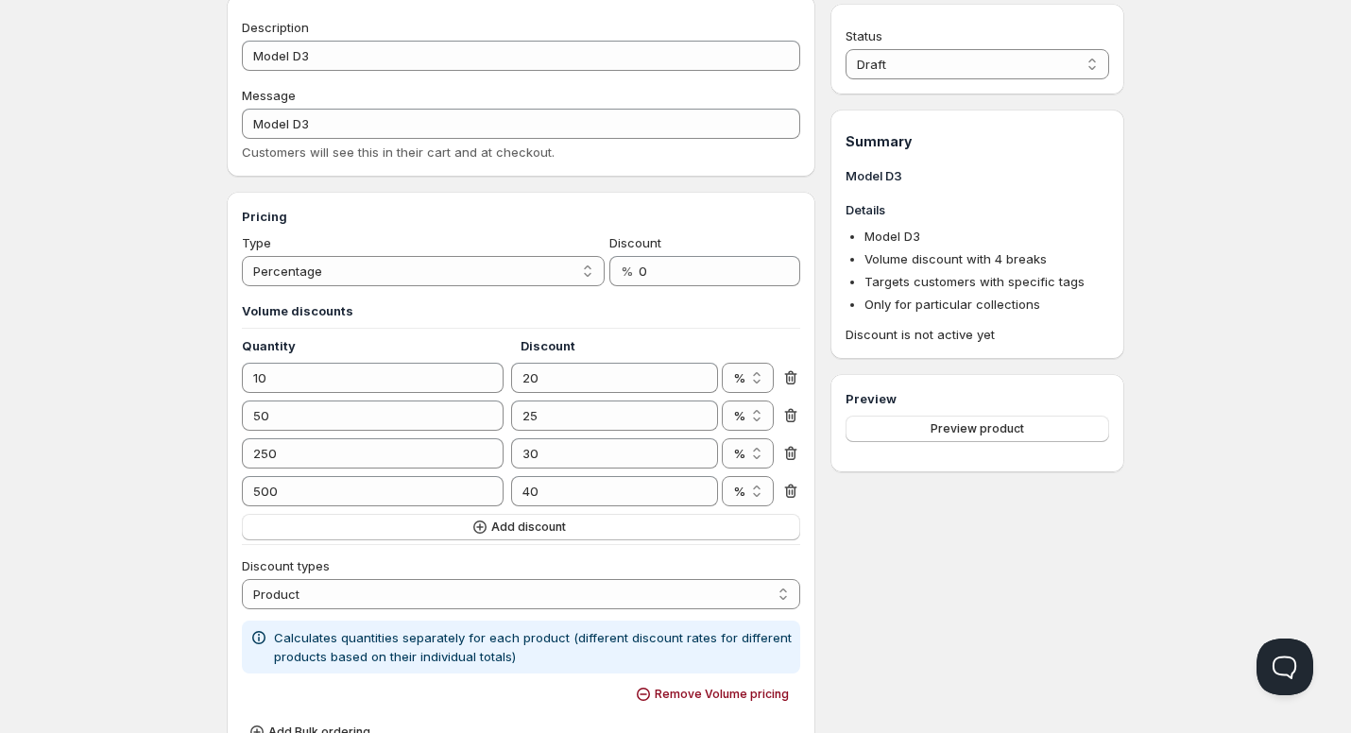
scroll to position [0, 0]
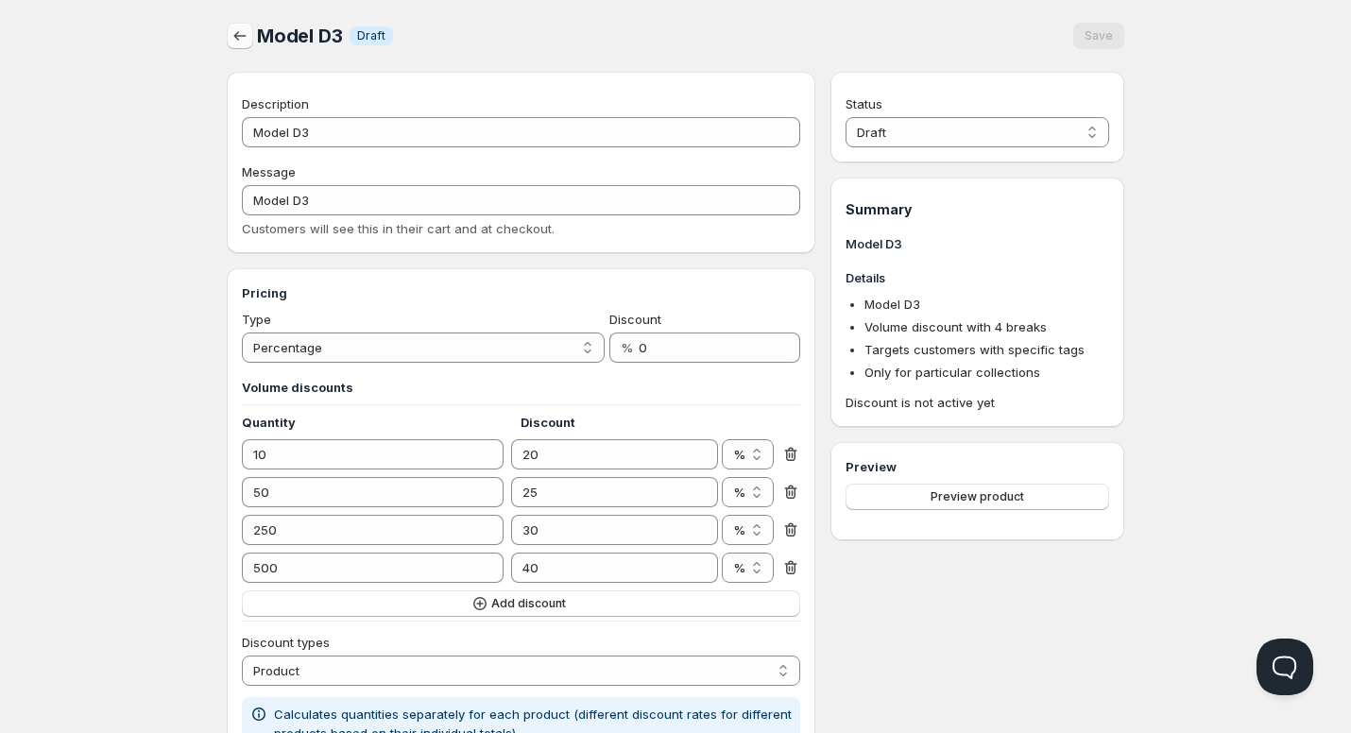
click at [237, 44] on icon "button" at bounding box center [240, 35] width 19 height 19
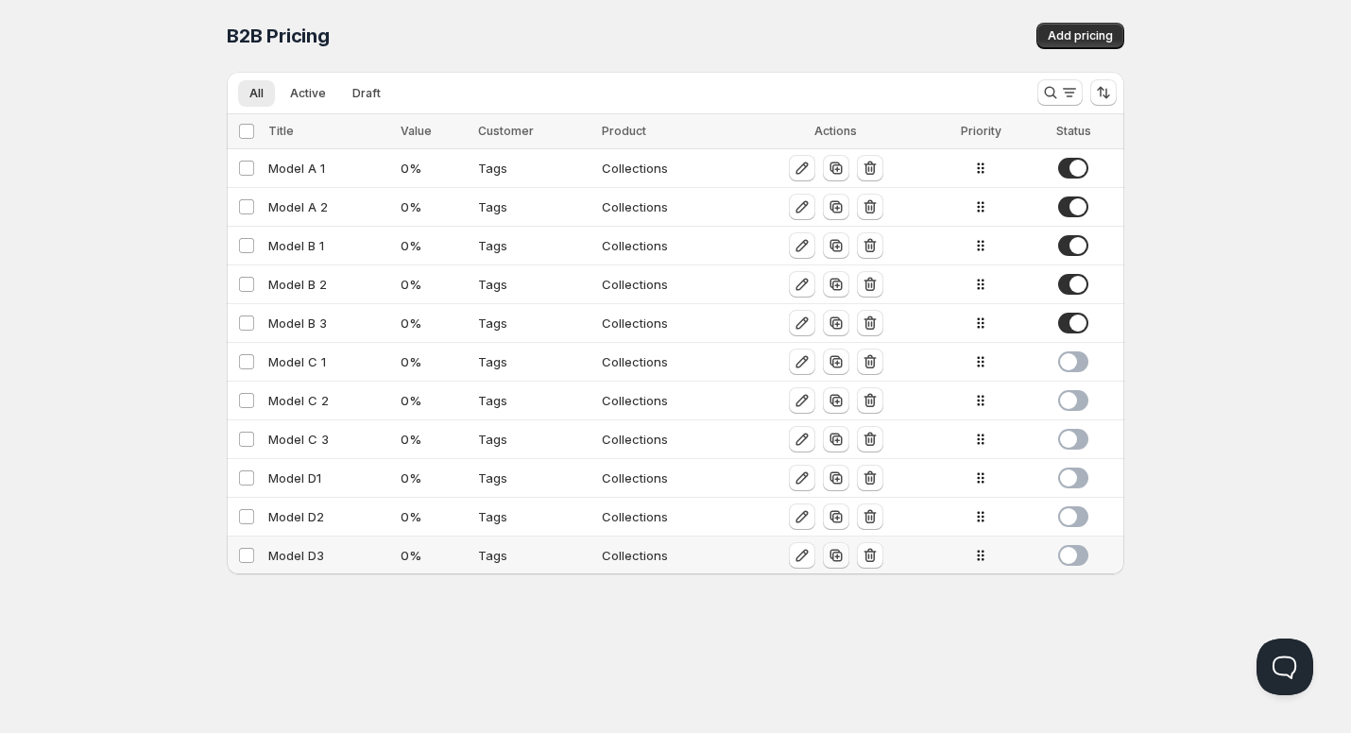
click at [837, 558] on icon "button" at bounding box center [836, 555] width 19 height 19
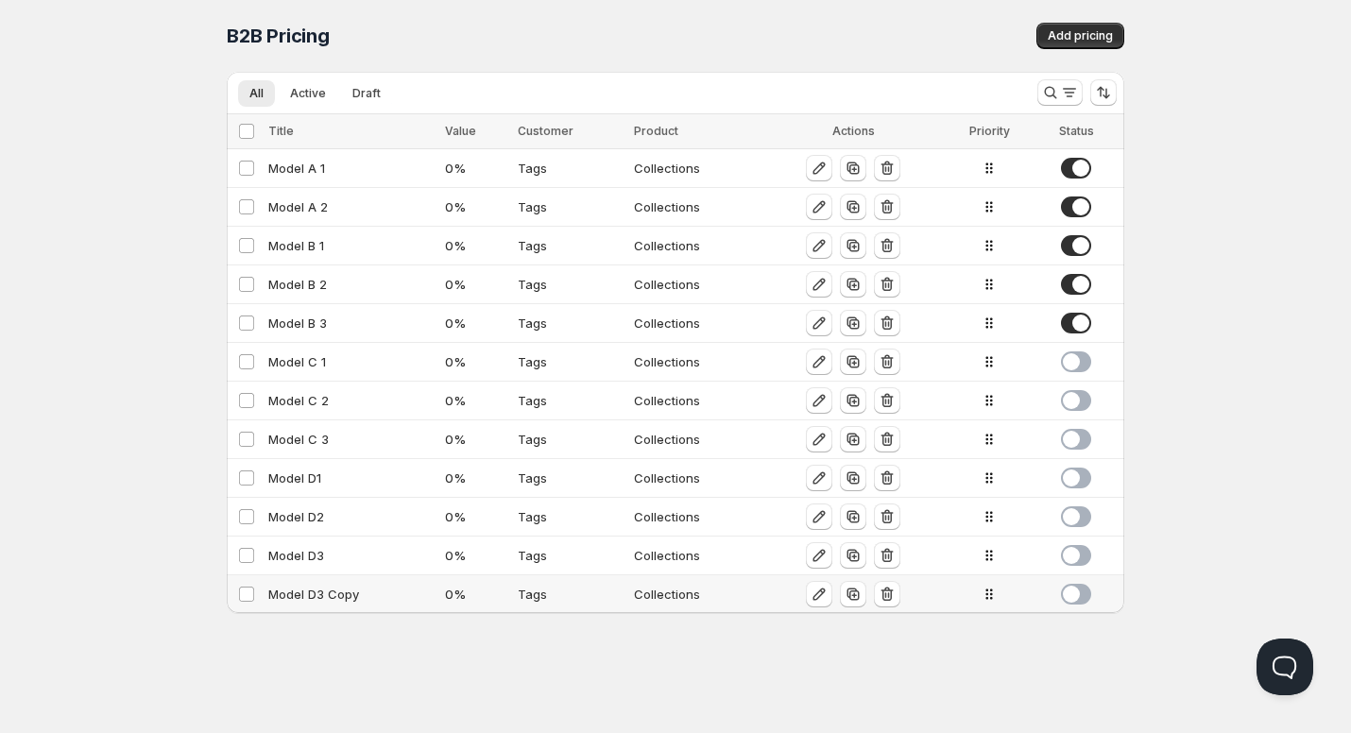
click at [346, 601] on div "Model D3 Copy" at bounding box center [350, 594] width 165 height 19
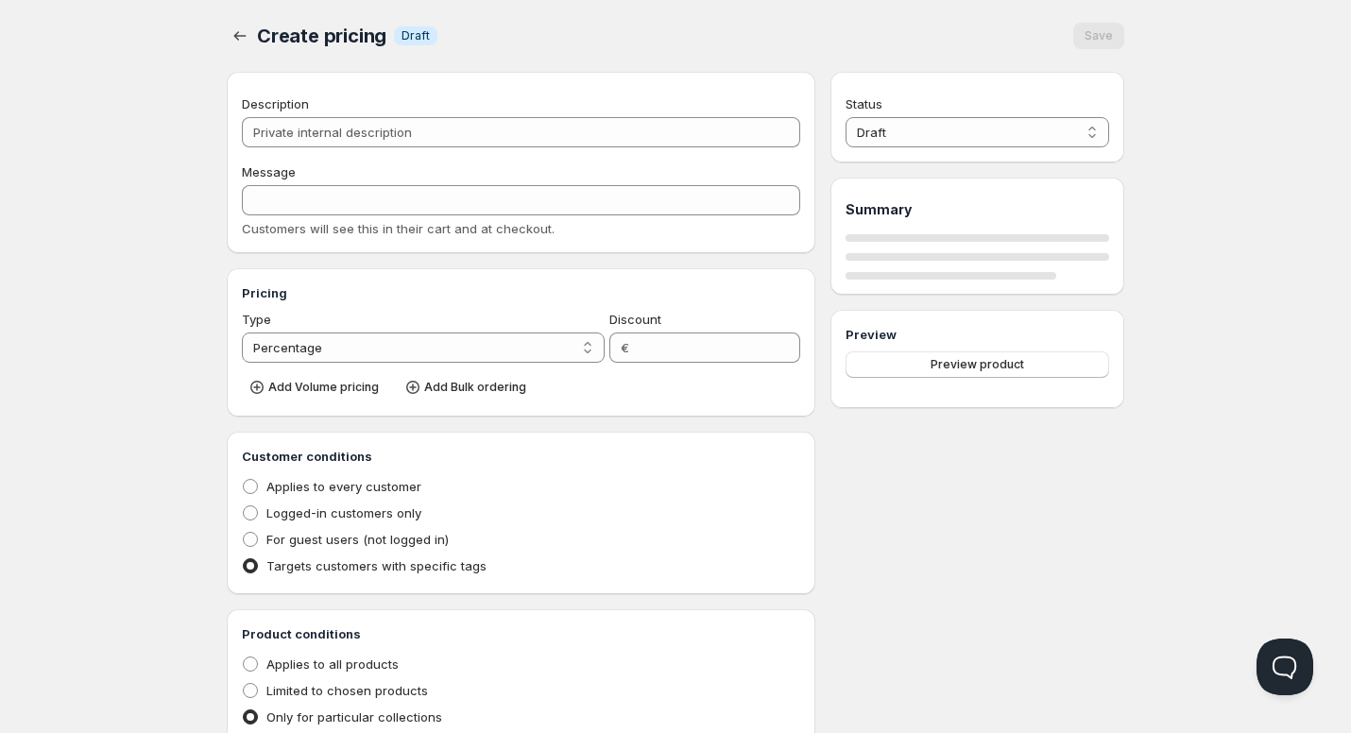
type input "Model D3 Copy"
type input "Model D3"
type input "0"
radio input "true"
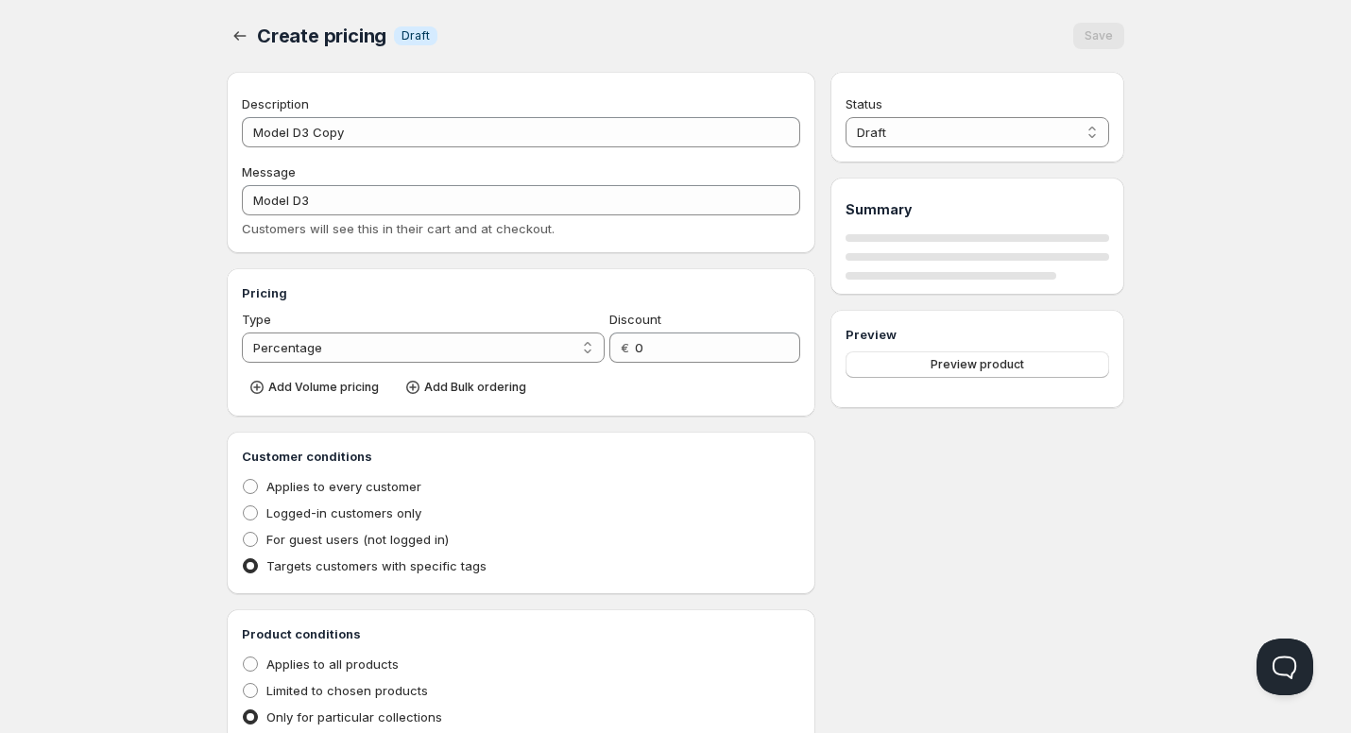
select select "2"
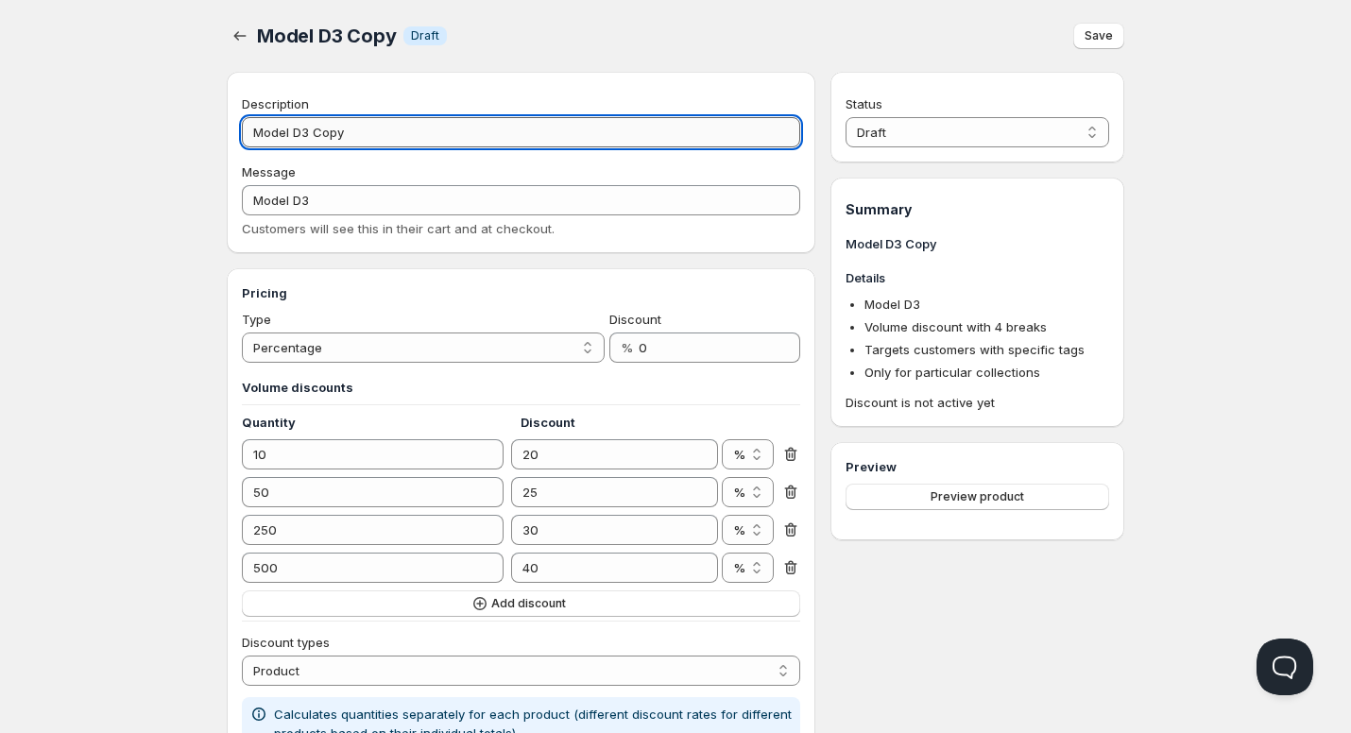
drag, startPoint x: 331, startPoint y: 131, endPoint x: 303, endPoint y: 136, distance: 27.8
click at [303, 136] on input "Model D3 Copy" at bounding box center [521, 132] width 558 height 30
type input "Model D4"
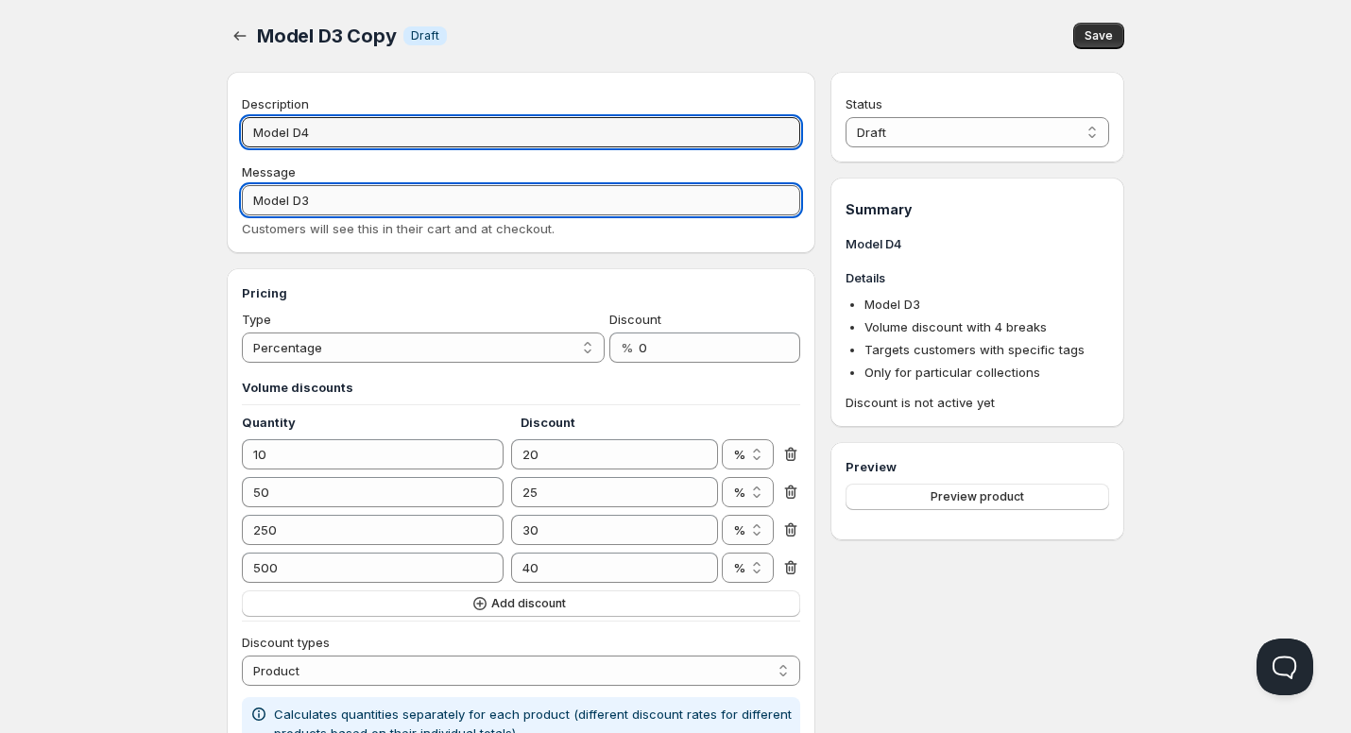
click at [371, 204] on input "Model D3" at bounding box center [521, 200] width 558 height 30
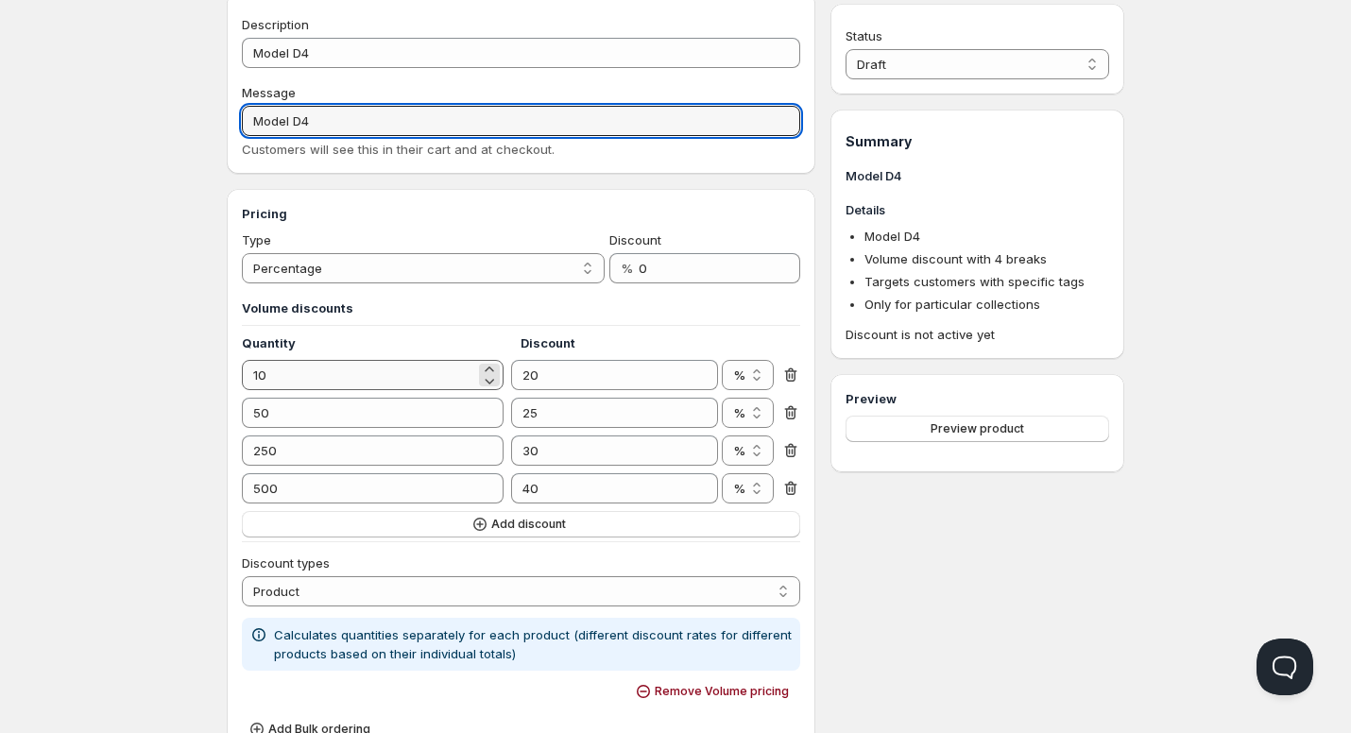
scroll to position [189, 0]
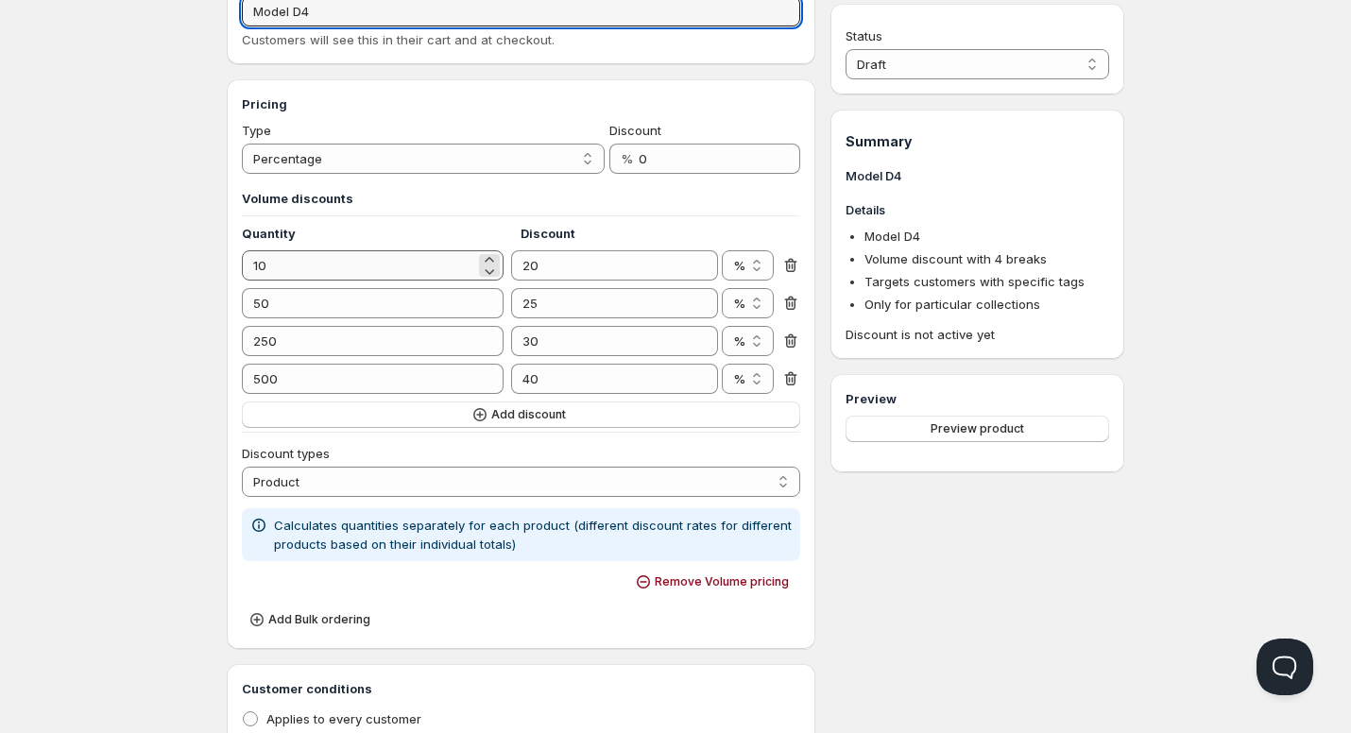
type input "Model D4"
click at [296, 272] on input "10" at bounding box center [358, 265] width 233 height 30
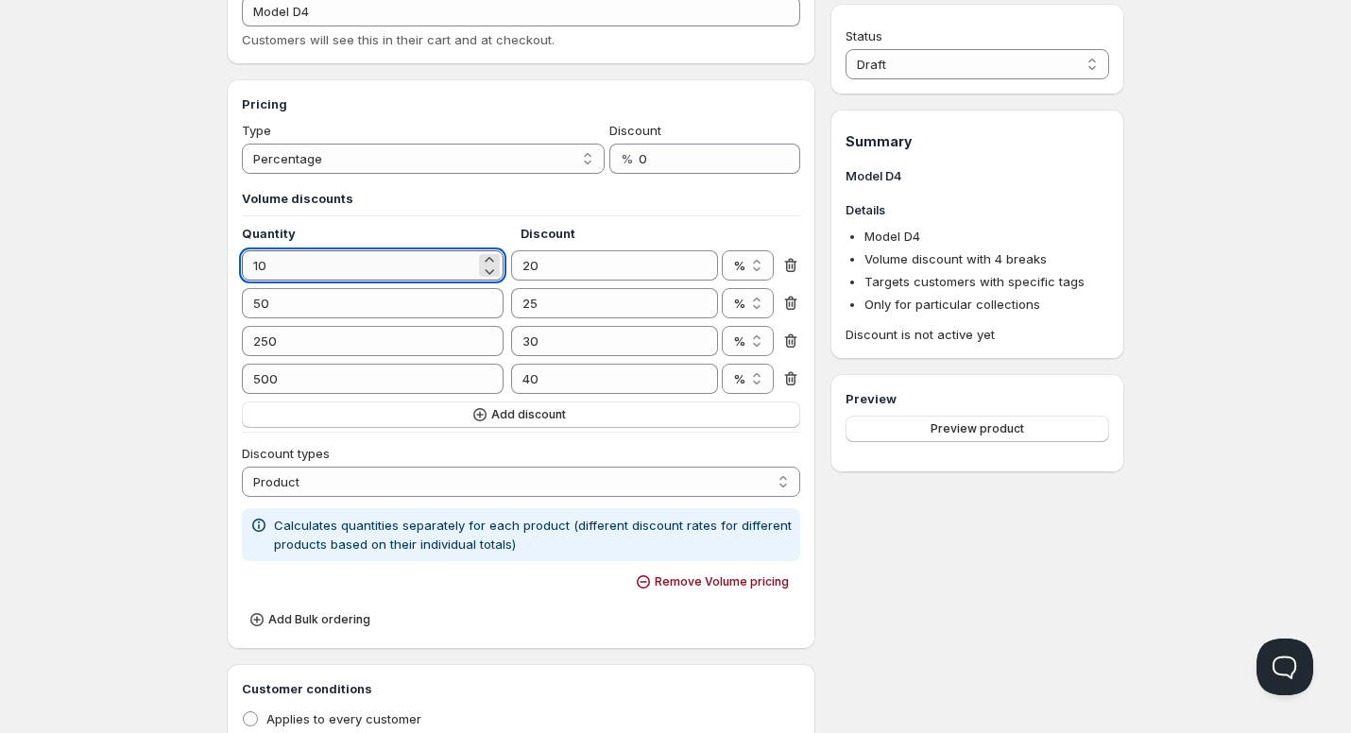
click at [296, 272] on input "10" at bounding box center [358, 265] width 233 height 30
type input "25"
click at [557, 268] on input "20" at bounding box center [600, 265] width 178 height 30
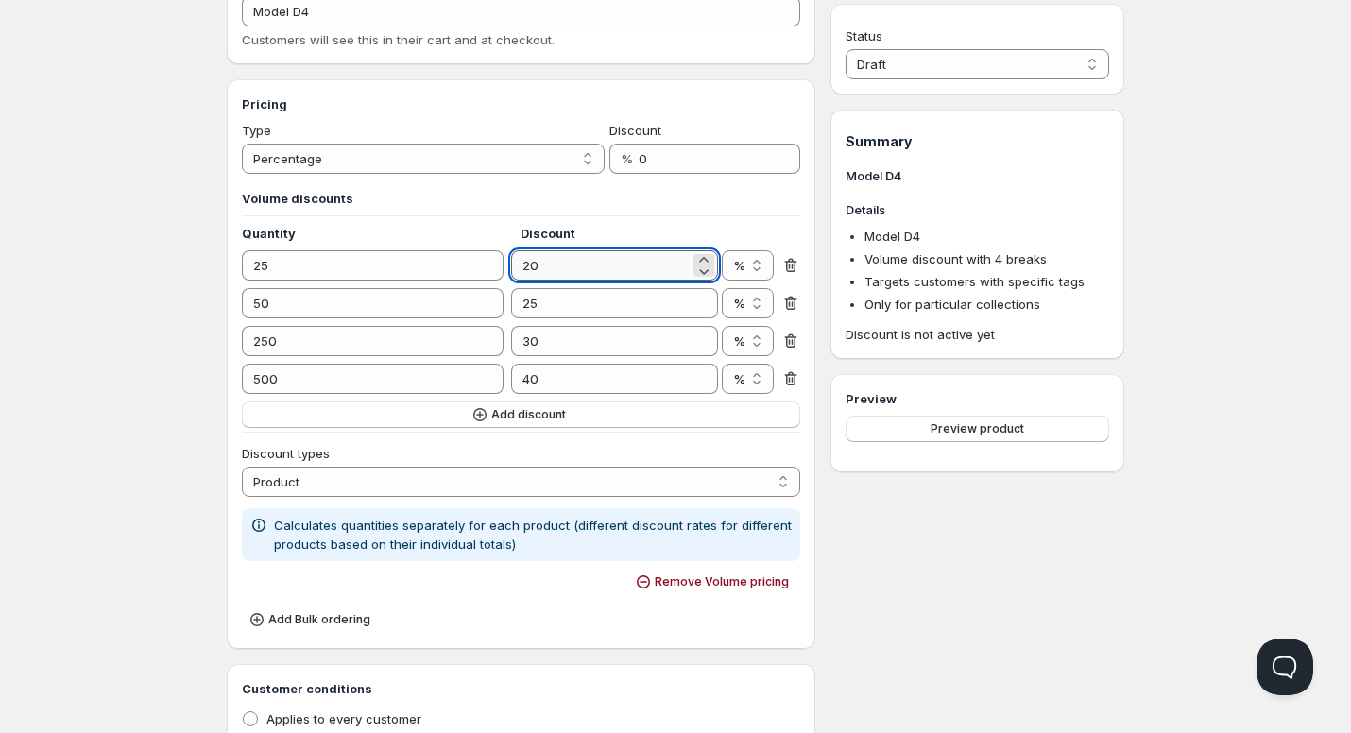
click at [557, 268] on input "20" at bounding box center [600, 265] width 178 height 30
type input "30"
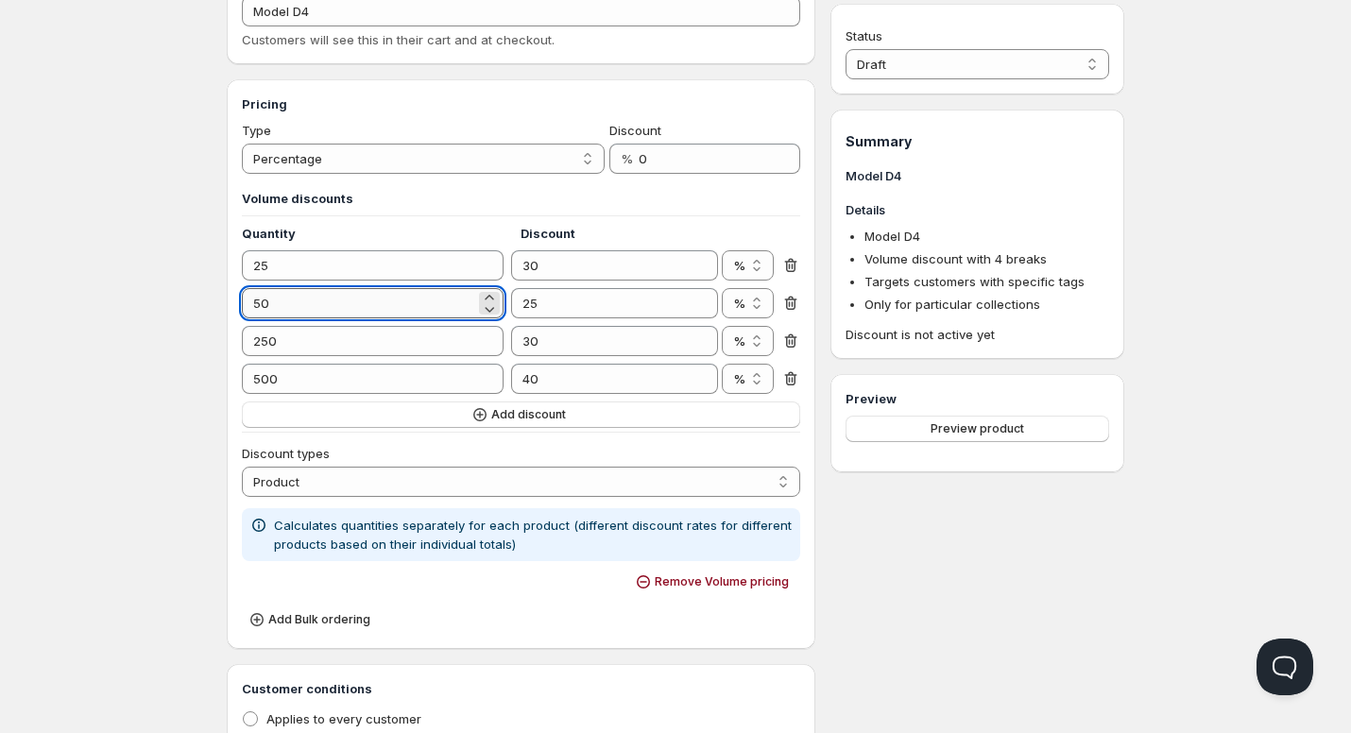
click at [287, 314] on input "50" at bounding box center [358, 303] width 233 height 30
type input "100"
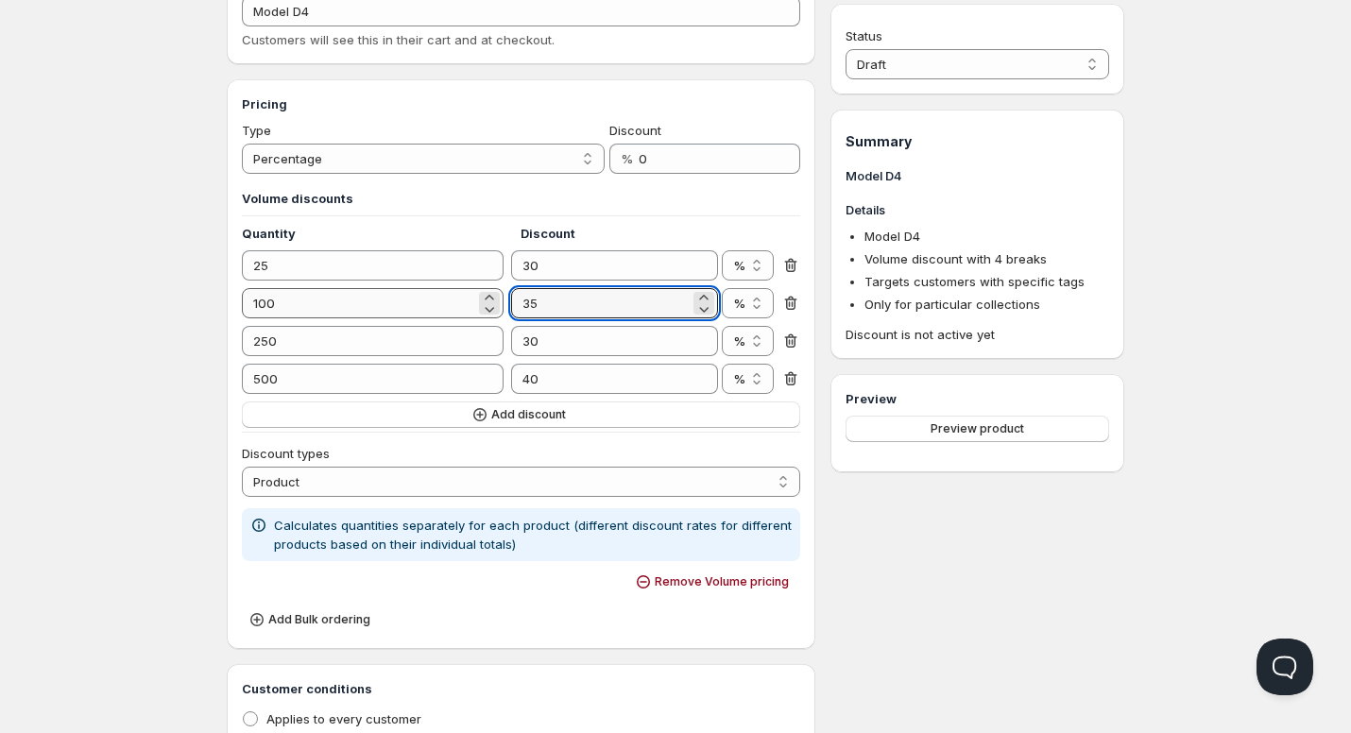
type input "35"
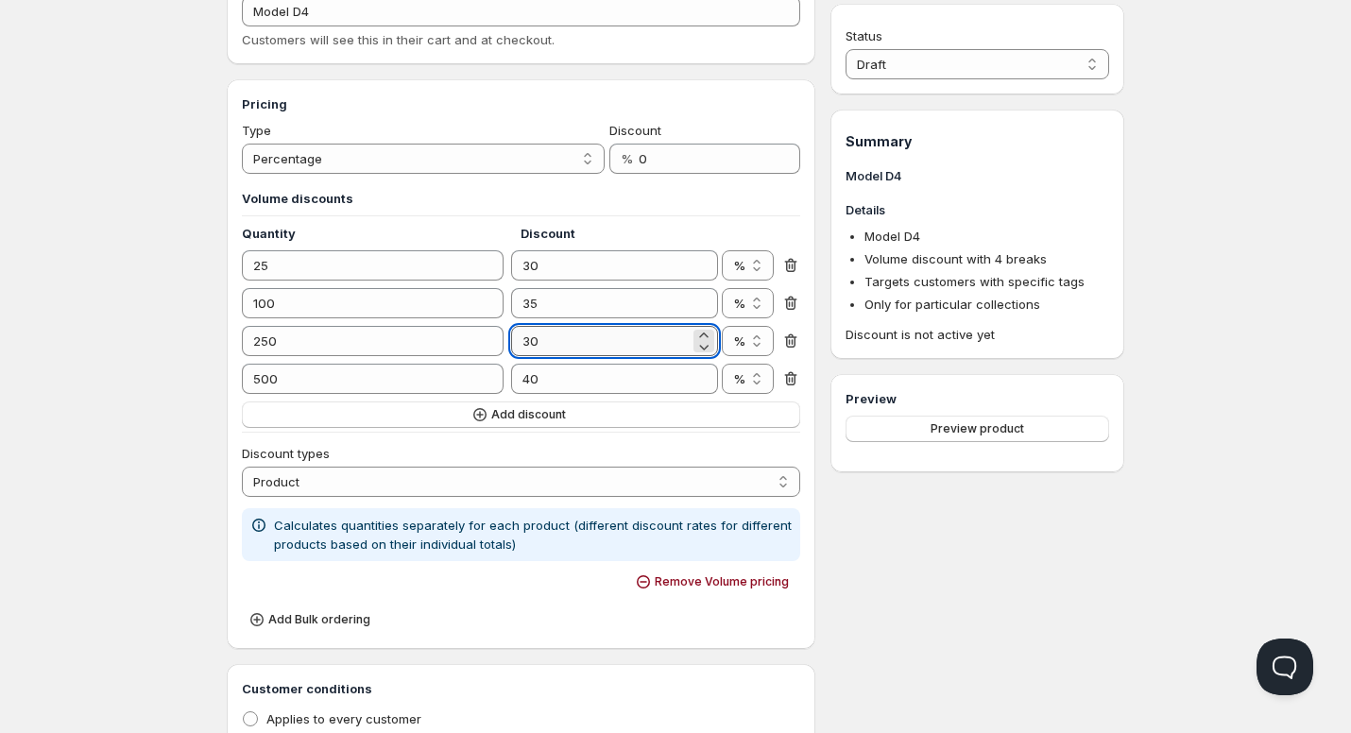
click at [602, 339] on input "30" at bounding box center [600, 341] width 178 height 30
type input "40"
click at [266, 387] on input "500" at bounding box center [358, 379] width 233 height 30
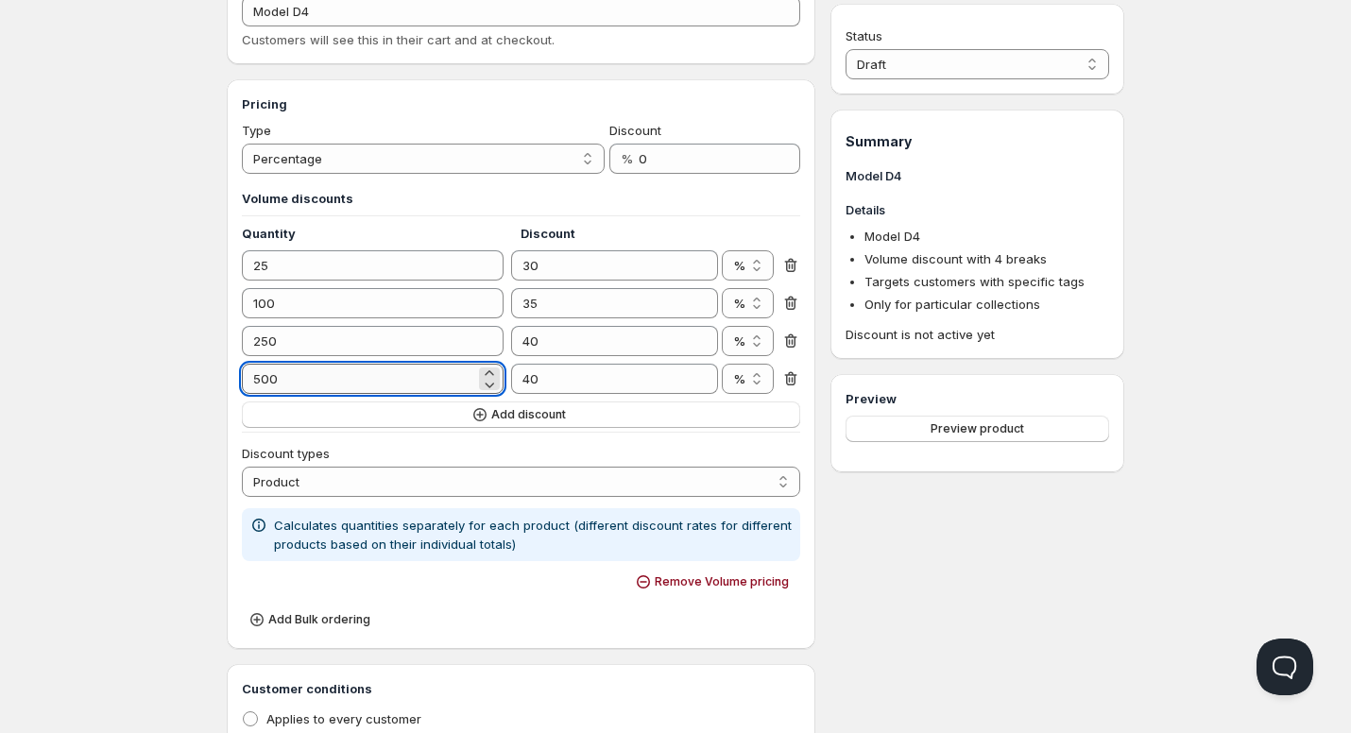
click at [258, 385] on input "500" at bounding box center [358, 379] width 233 height 30
type input "1000"
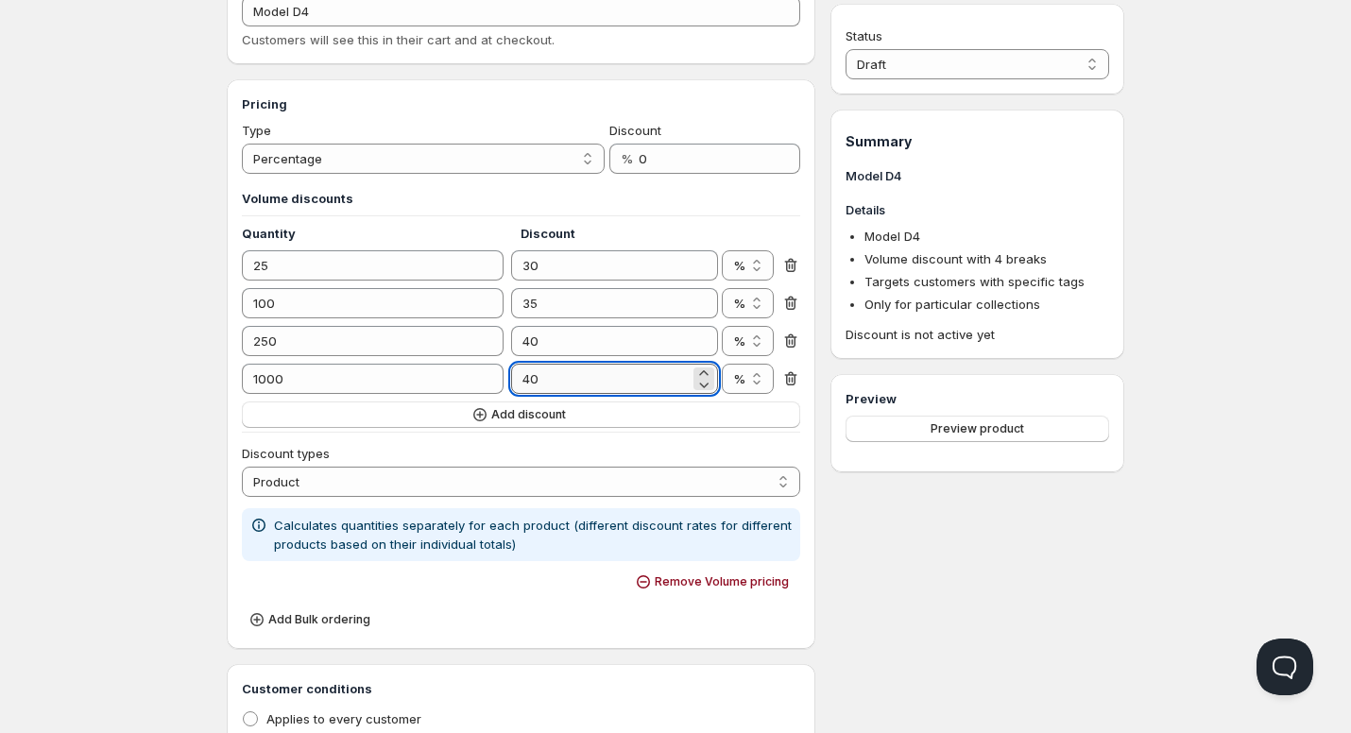
click at [533, 382] on input "40" at bounding box center [600, 379] width 178 height 30
type input "50"
click at [109, 356] on div "Home Pricing Price lists Checkout Forms Submissions Settings Features Plans Mod…" at bounding box center [675, 583] width 1351 height 1545
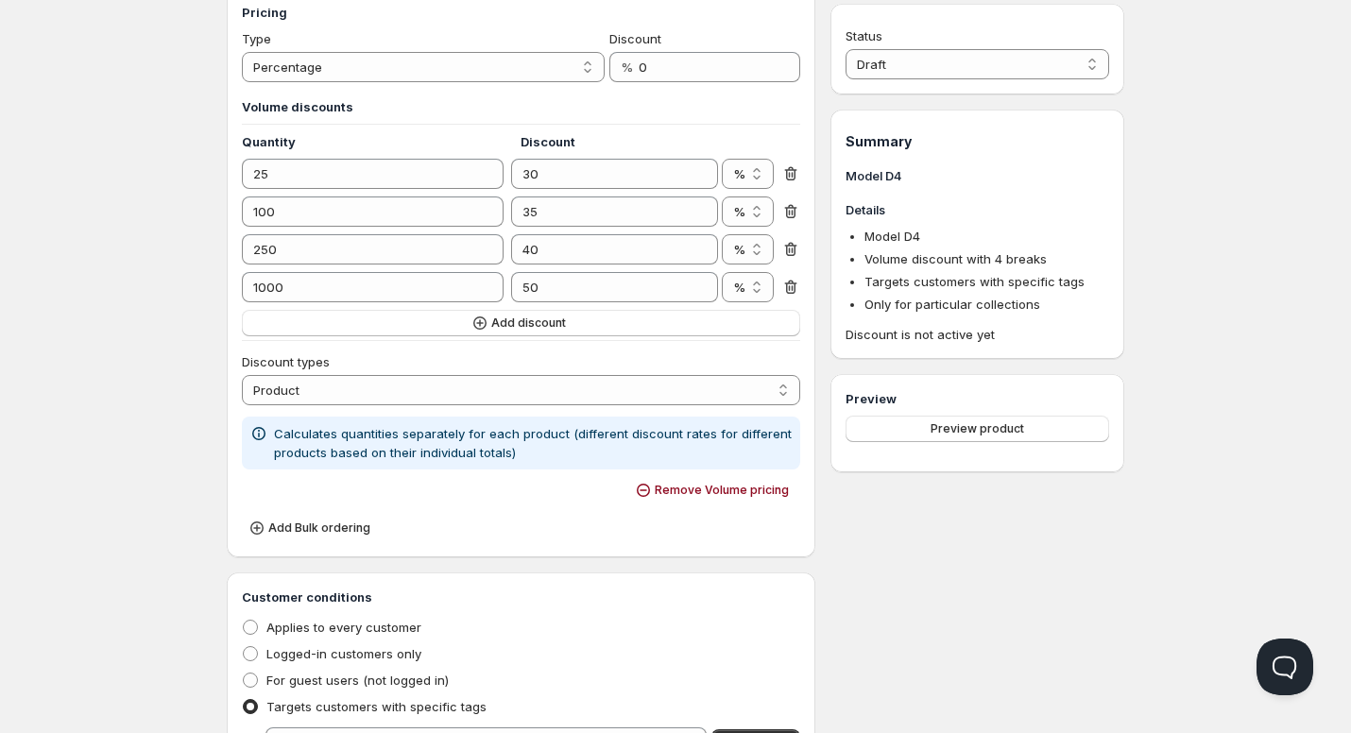
scroll to position [283, 0]
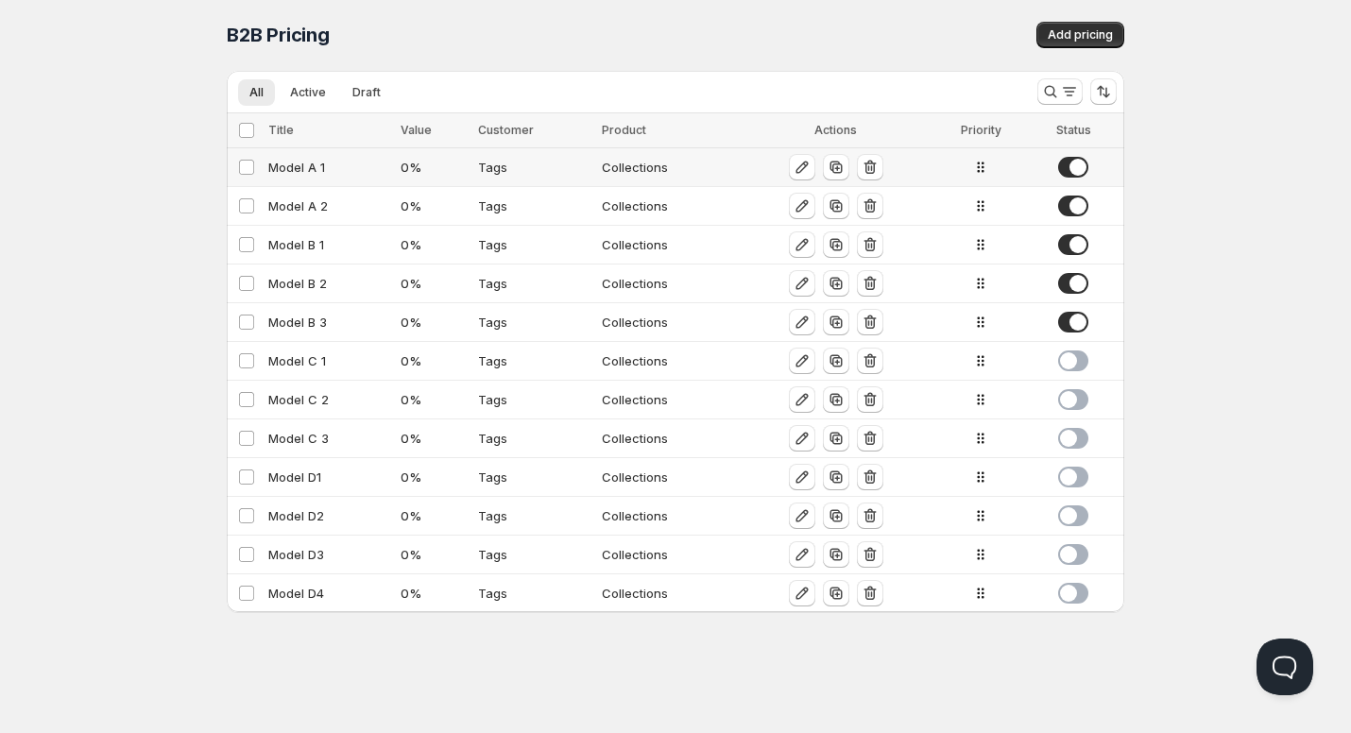
click at [291, 170] on div "Model A 1" at bounding box center [328, 167] width 121 height 19
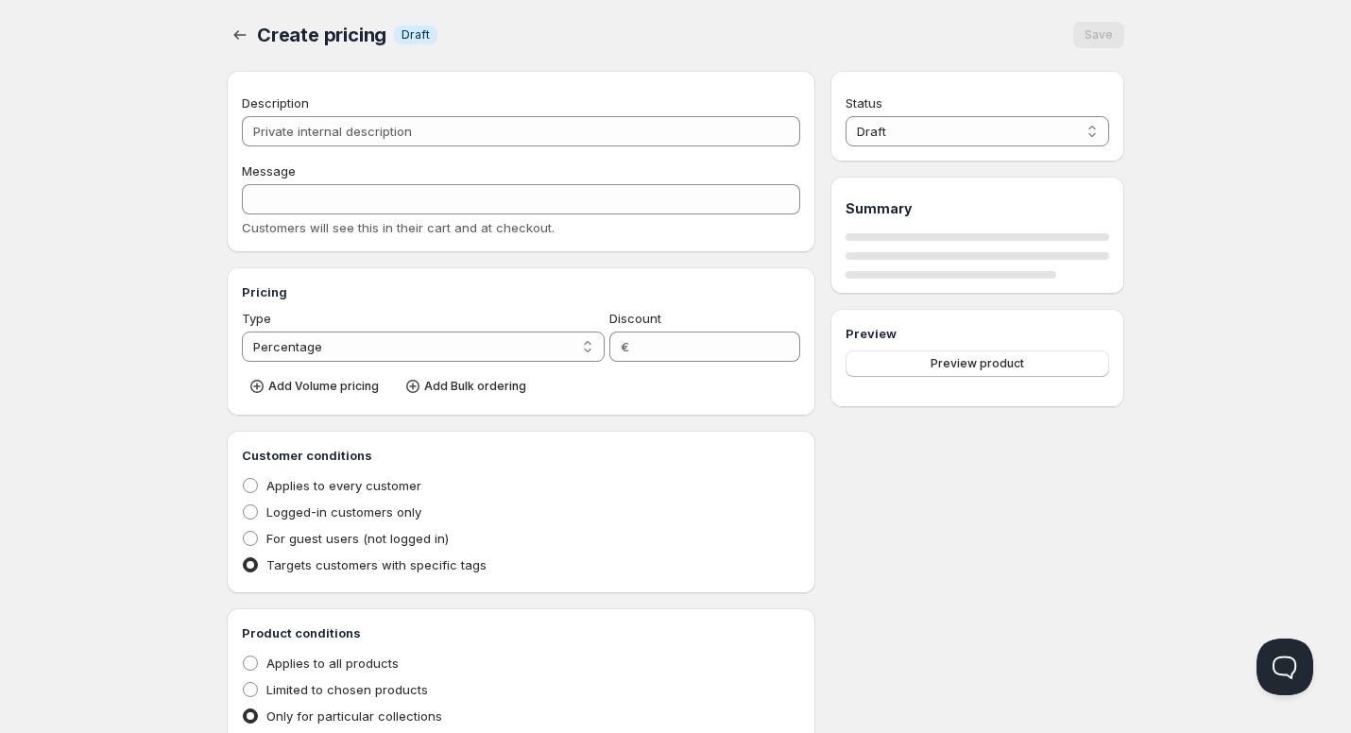
type input "Model A 1"
type input "MODEL_A-1"
type input "0"
radio input "true"
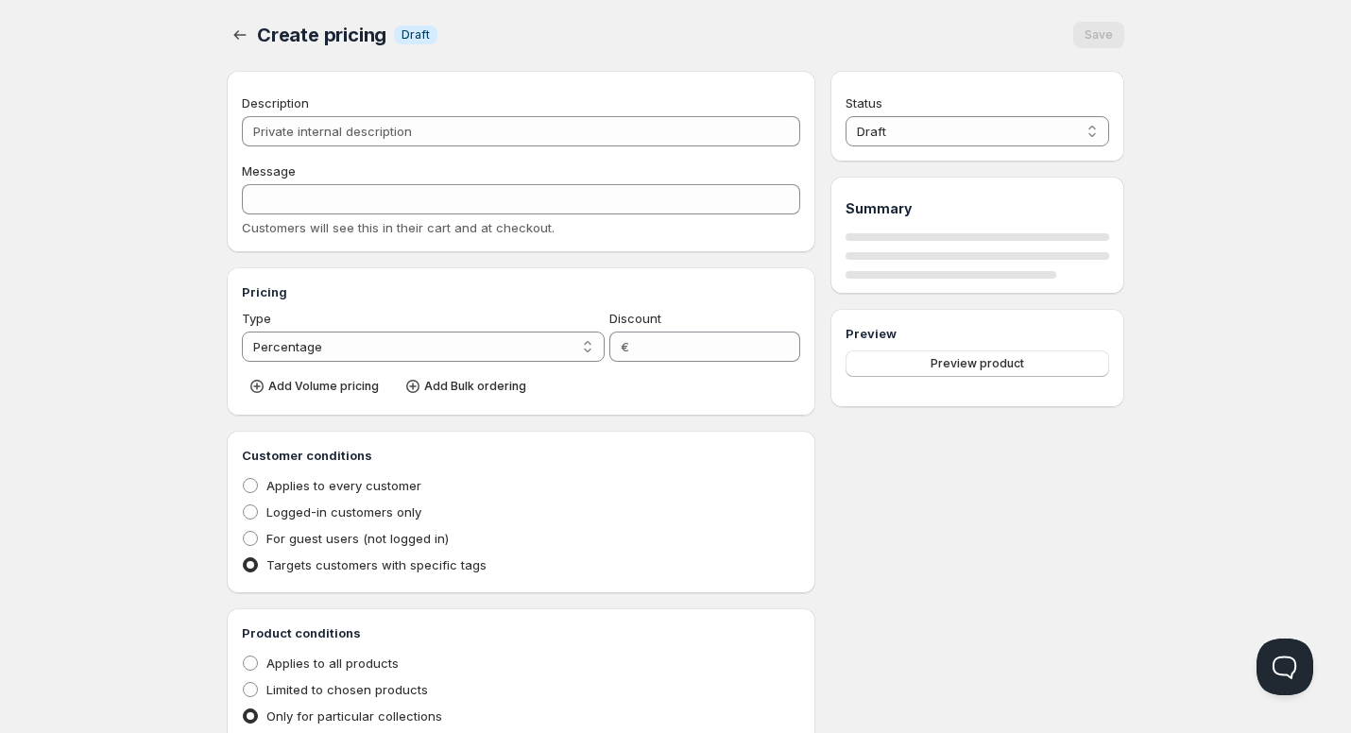
select select "1"
select select "2"
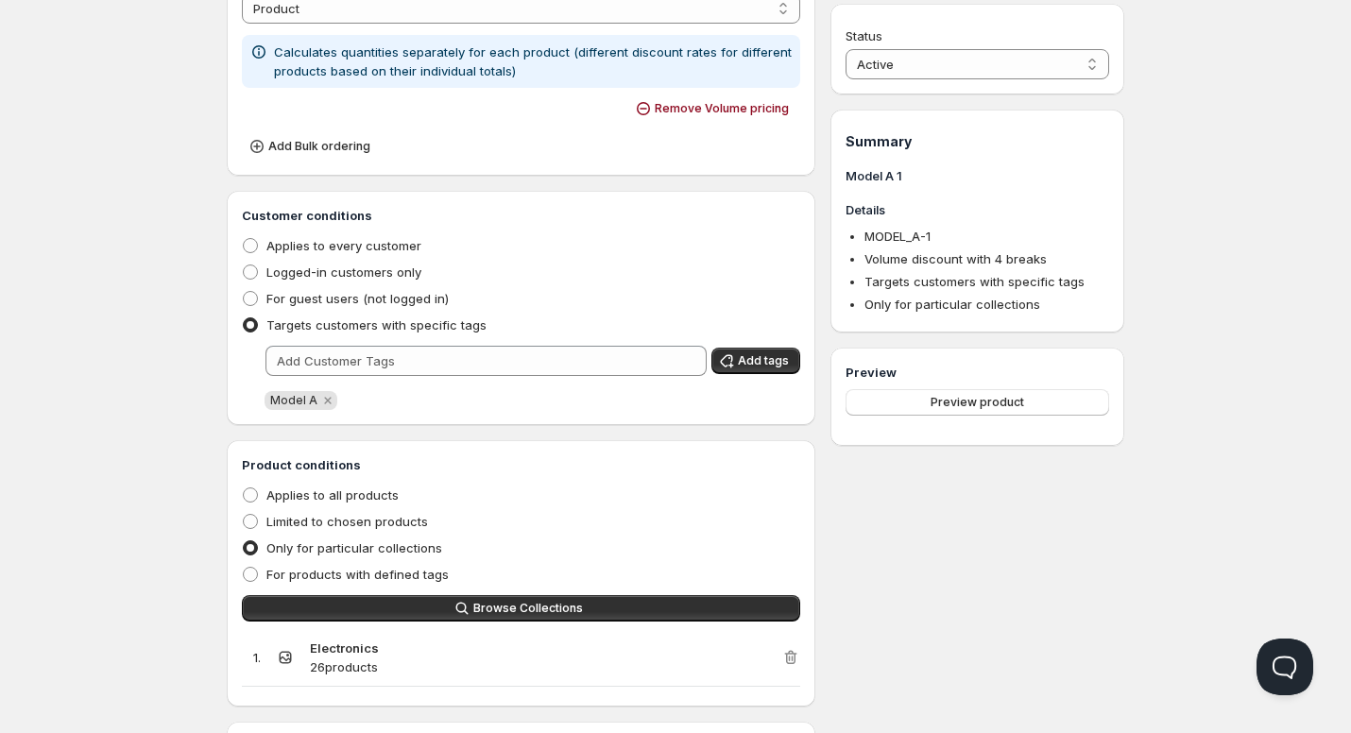
scroll to position [813, 0]
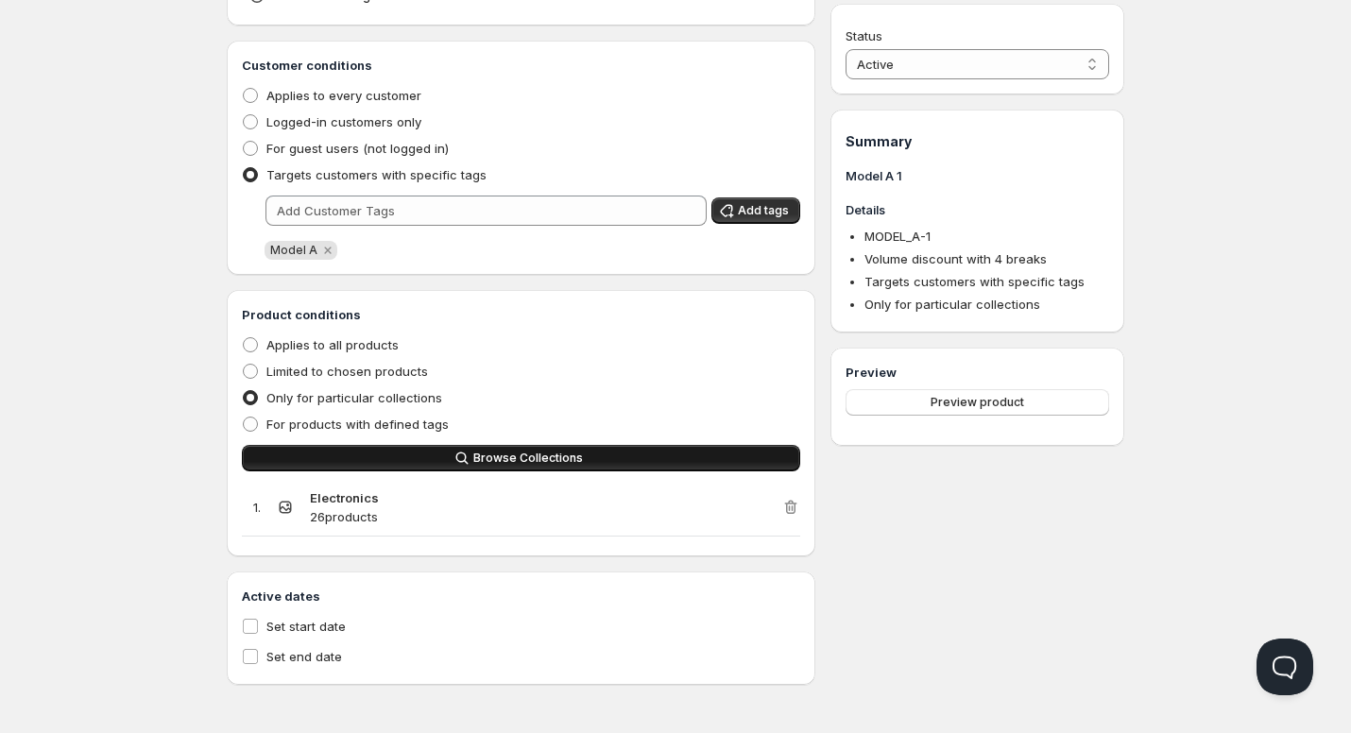
click at [446, 462] on button "Browse Collections" at bounding box center [521, 458] width 558 height 26
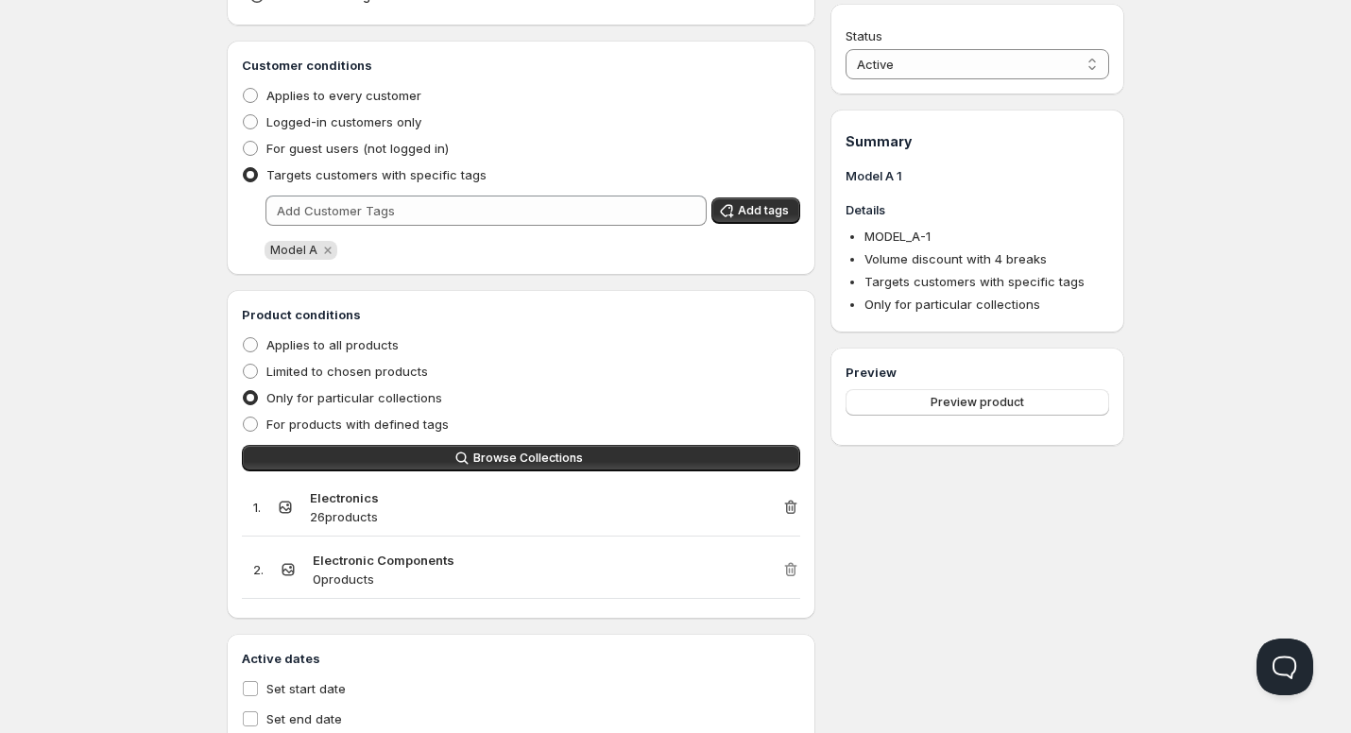
click at [786, 508] on icon "button" at bounding box center [790, 508] width 12 height 14
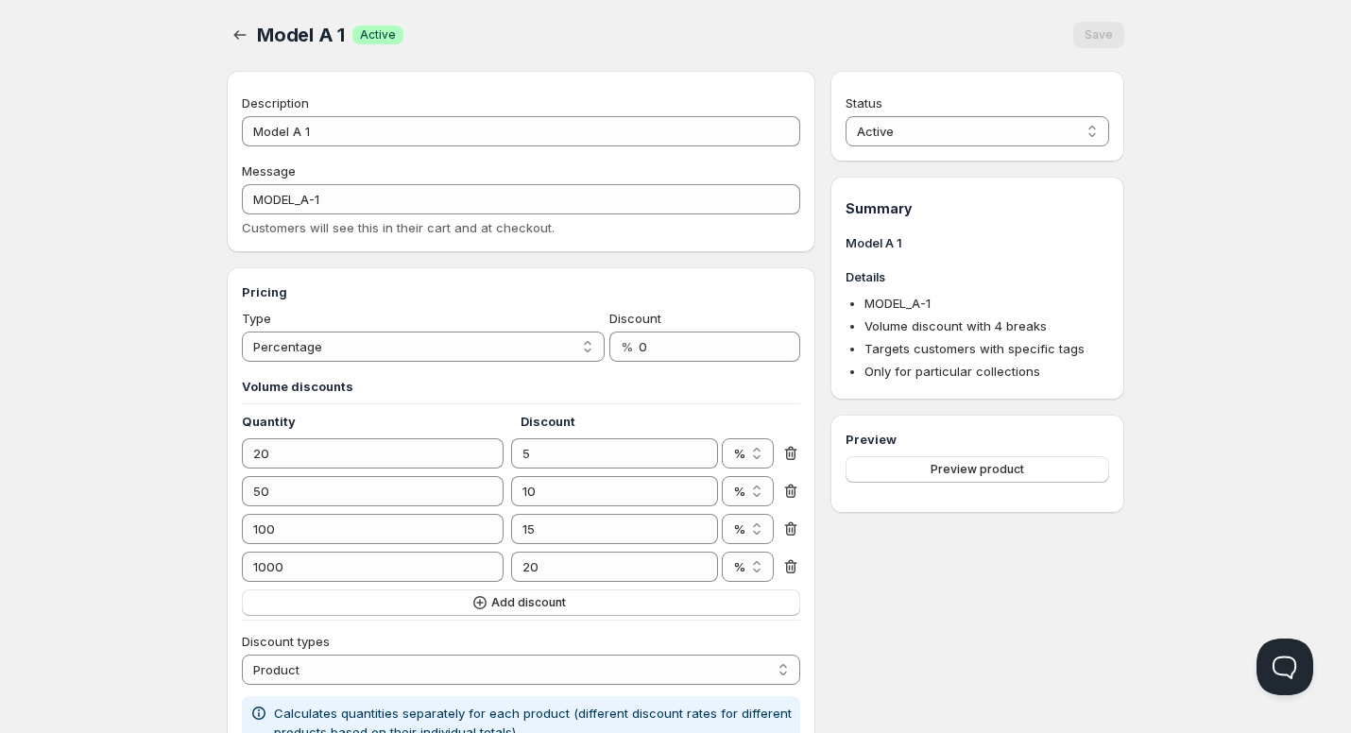
scroll to position [0, 0]
click at [245, 51] on div "Model A 1. This page is ready Model A 1 Success Active Save" at bounding box center [676, 36] width 898 height 72
click at [243, 36] on icon "button" at bounding box center [240, 35] width 19 height 19
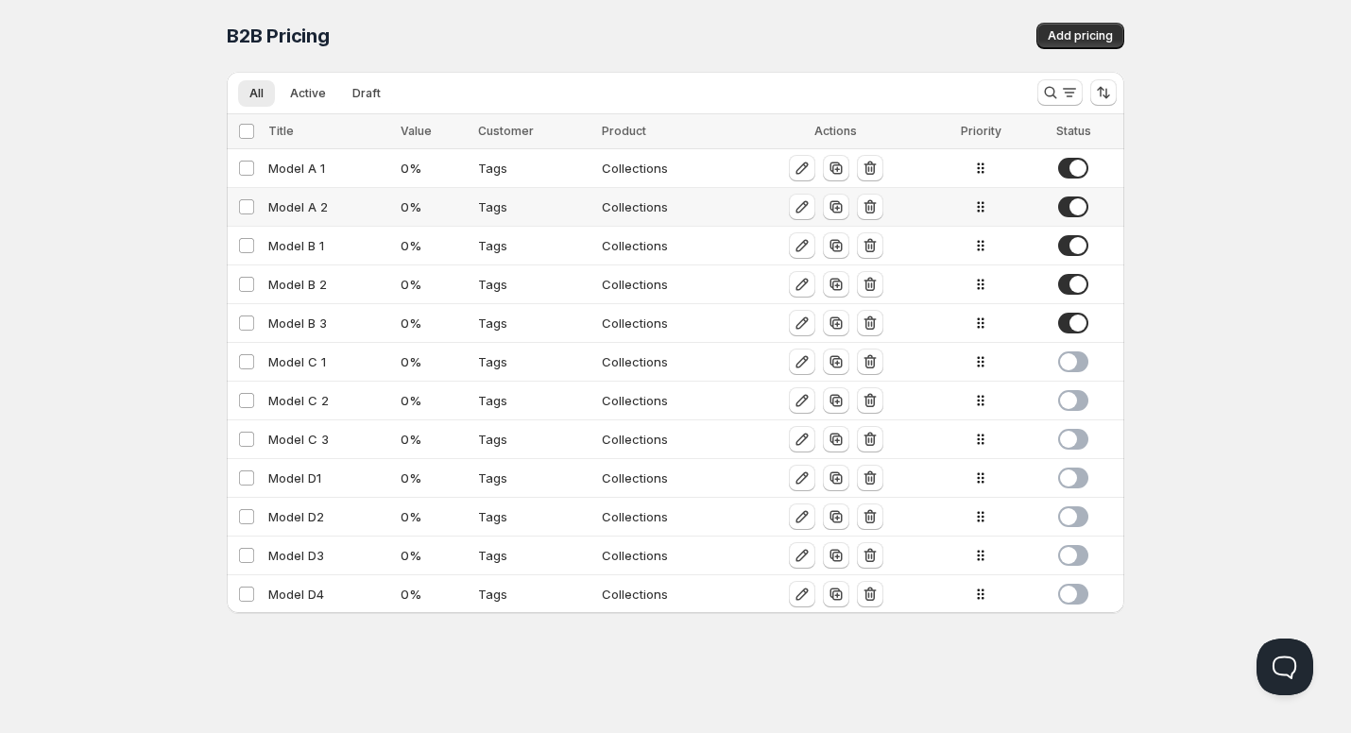
click at [306, 209] on div "Model A 2" at bounding box center [328, 206] width 121 height 19
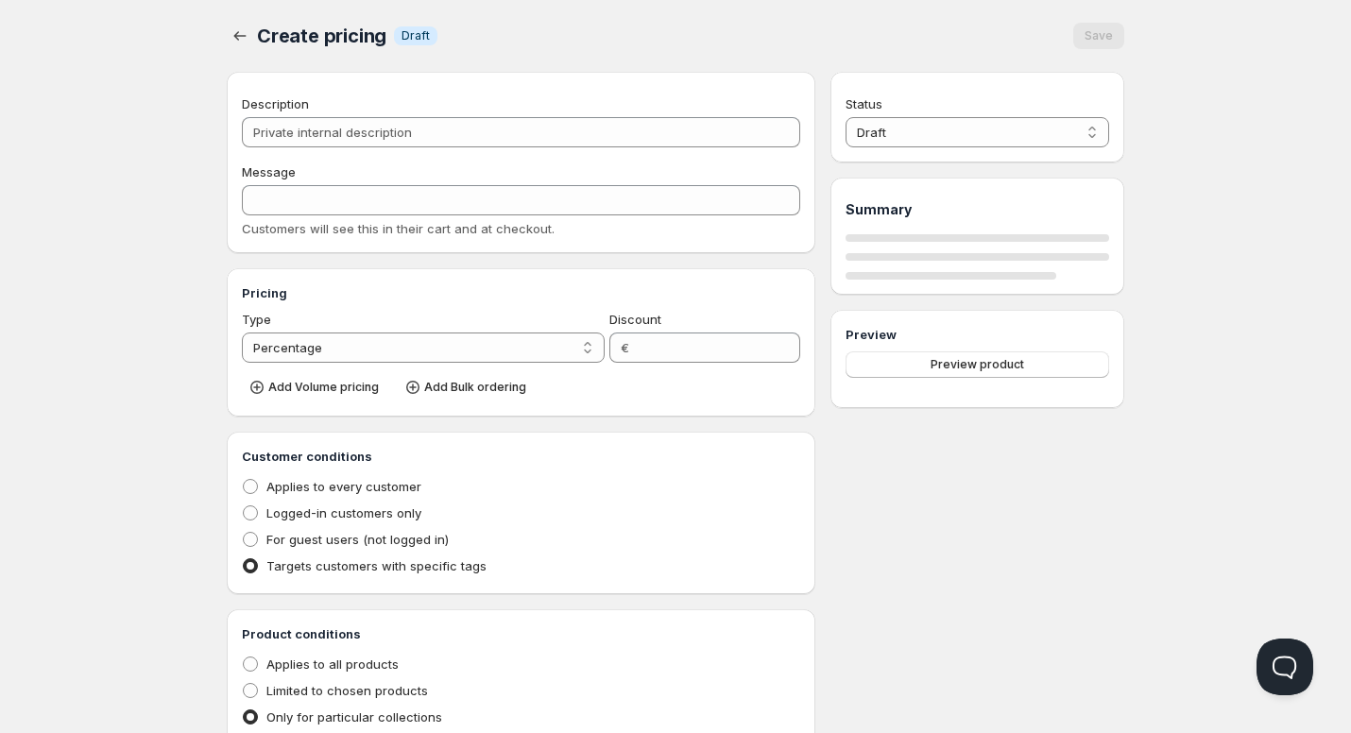
type input "Model A 2"
type input "MODEL_A-2"
type input "0"
radio input "true"
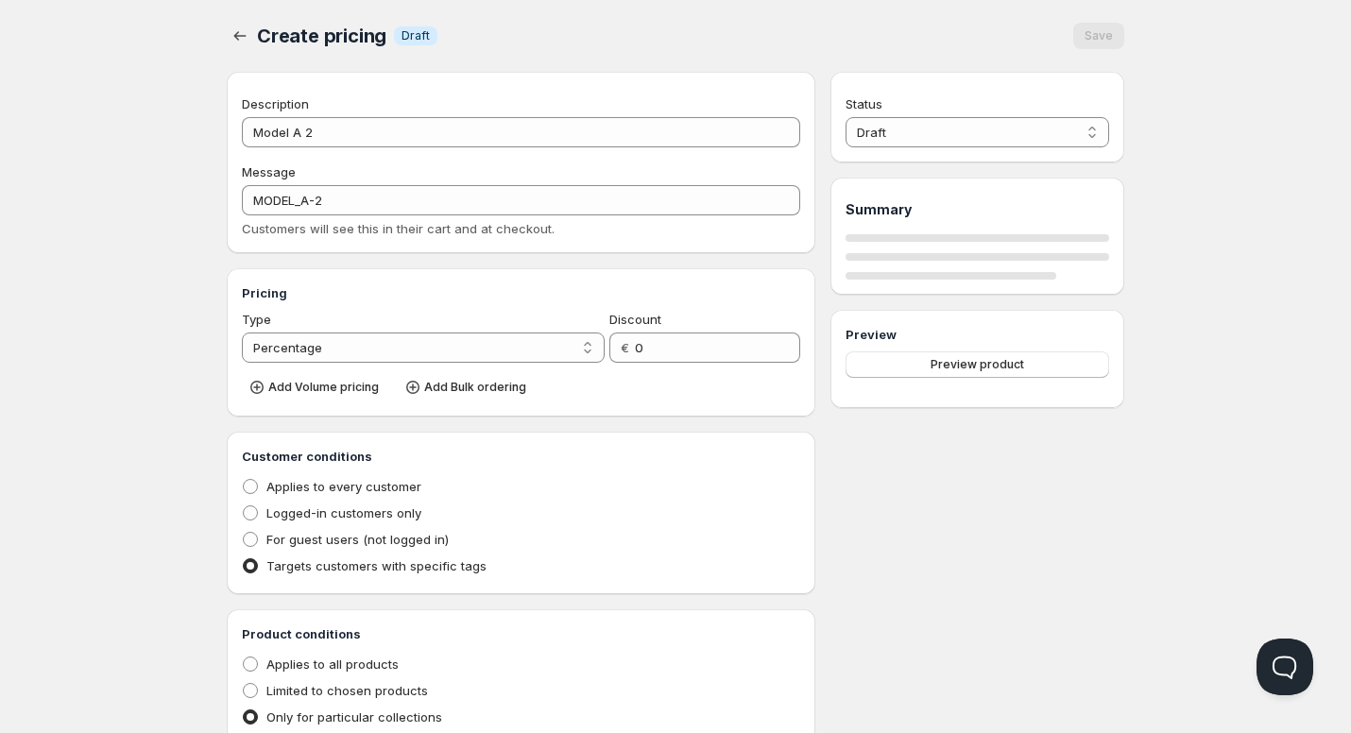
select select "1"
select select "2"
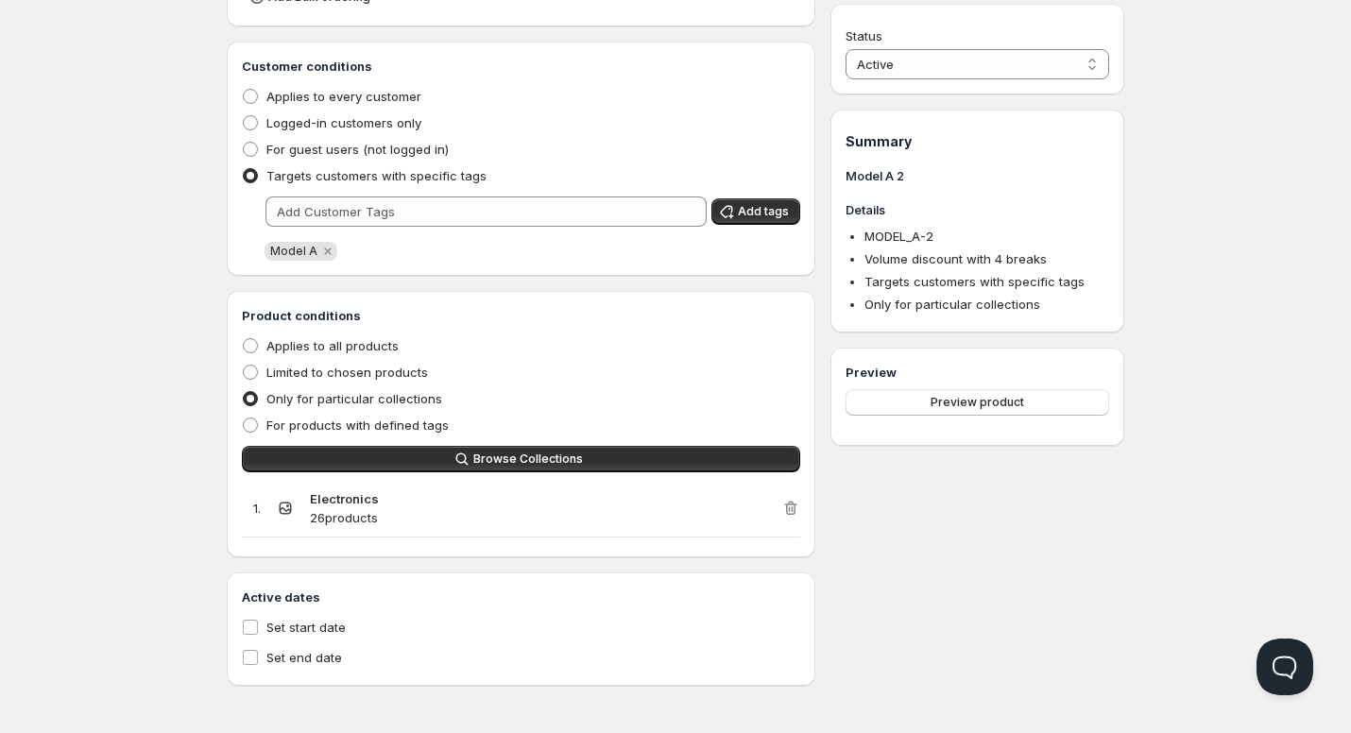
scroll to position [813, 0]
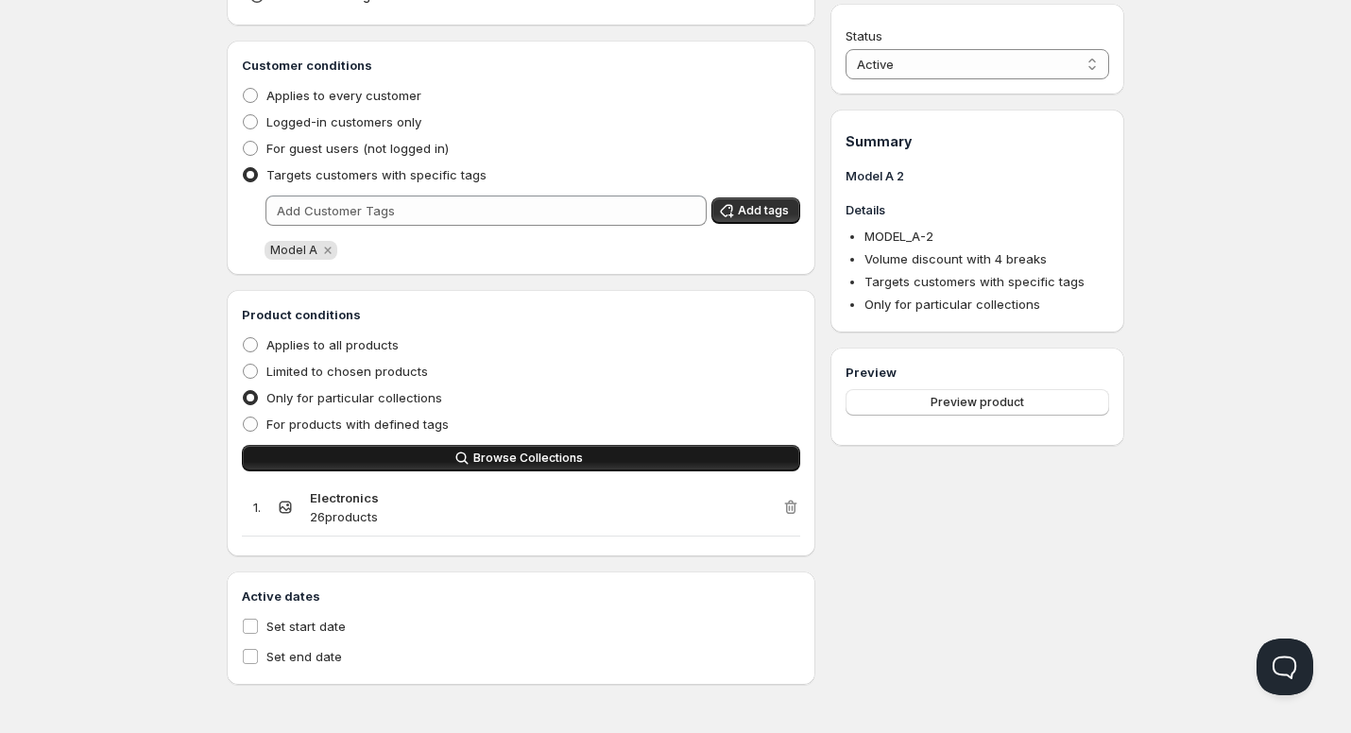
click at [376, 465] on button "Browse Collections" at bounding box center [521, 458] width 558 height 26
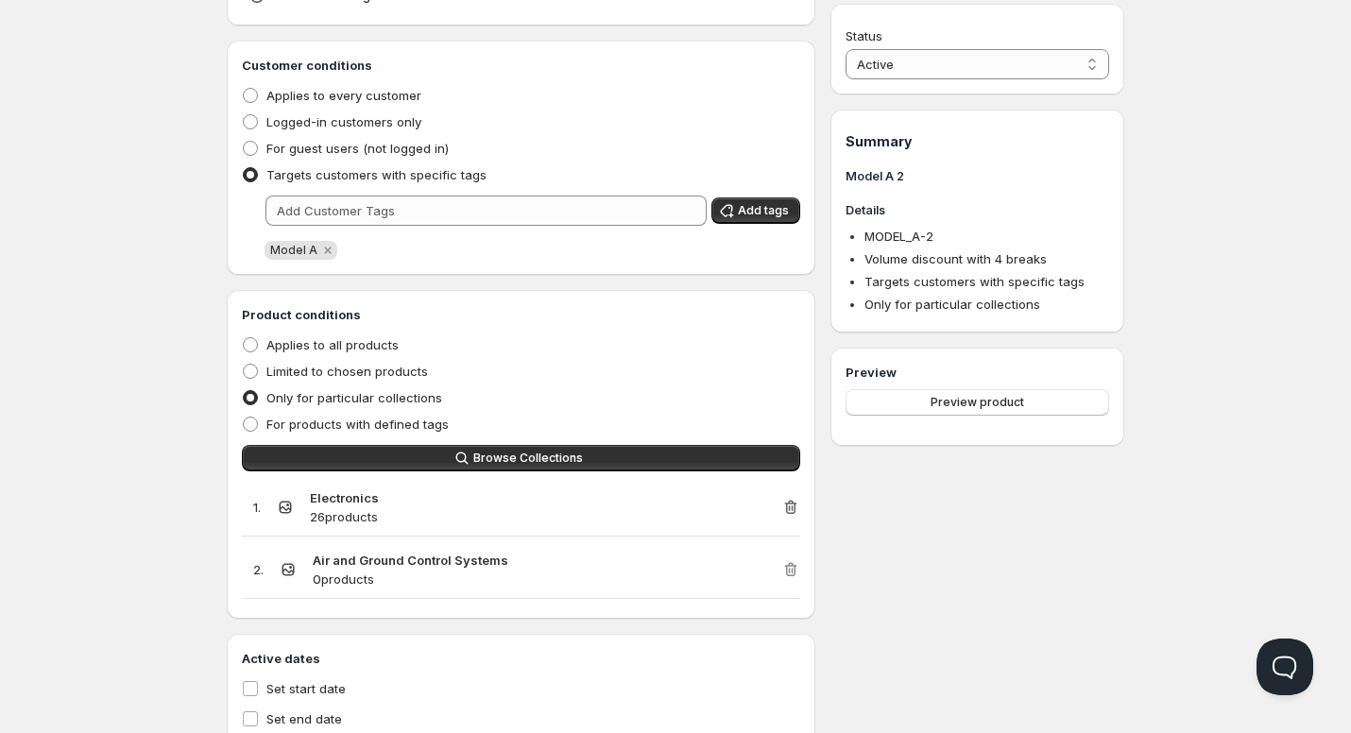
click at [790, 506] on icon "button" at bounding box center [790, 507] width 19 height 19
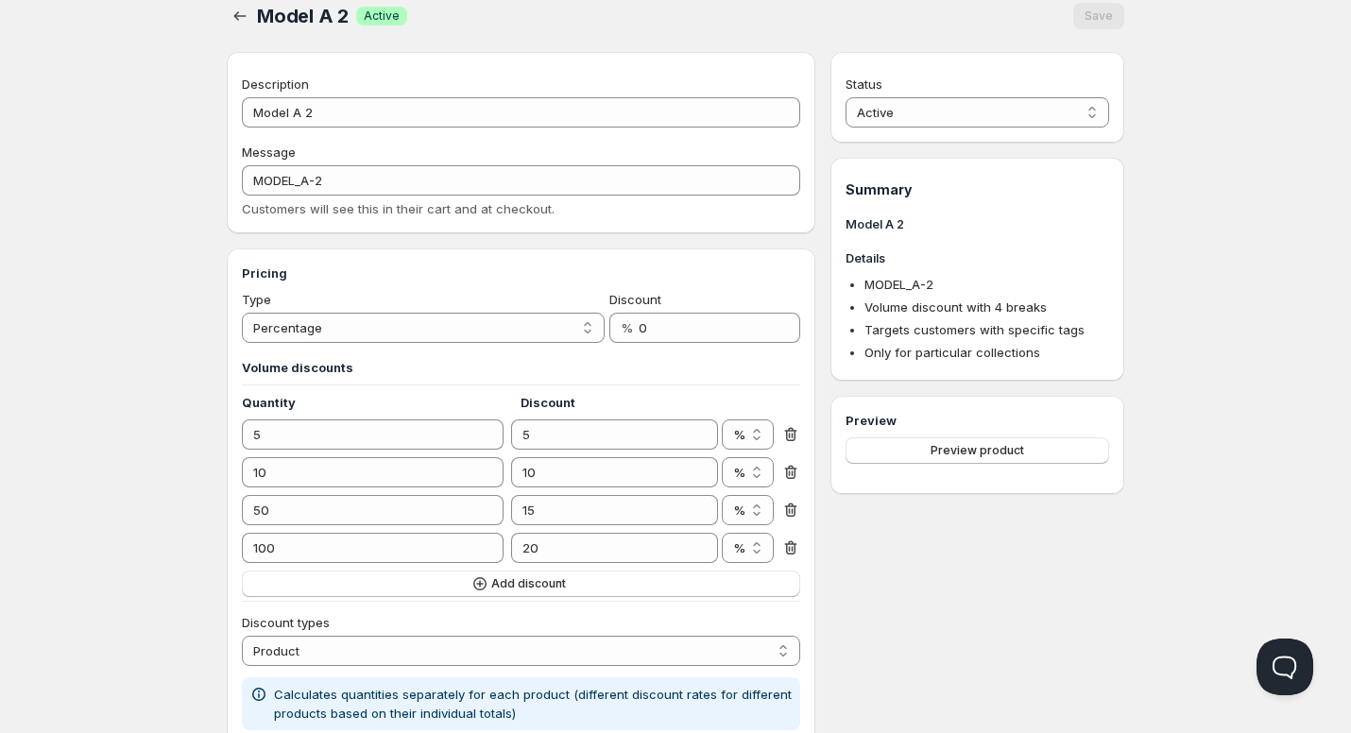
scroll to position [0, 0]
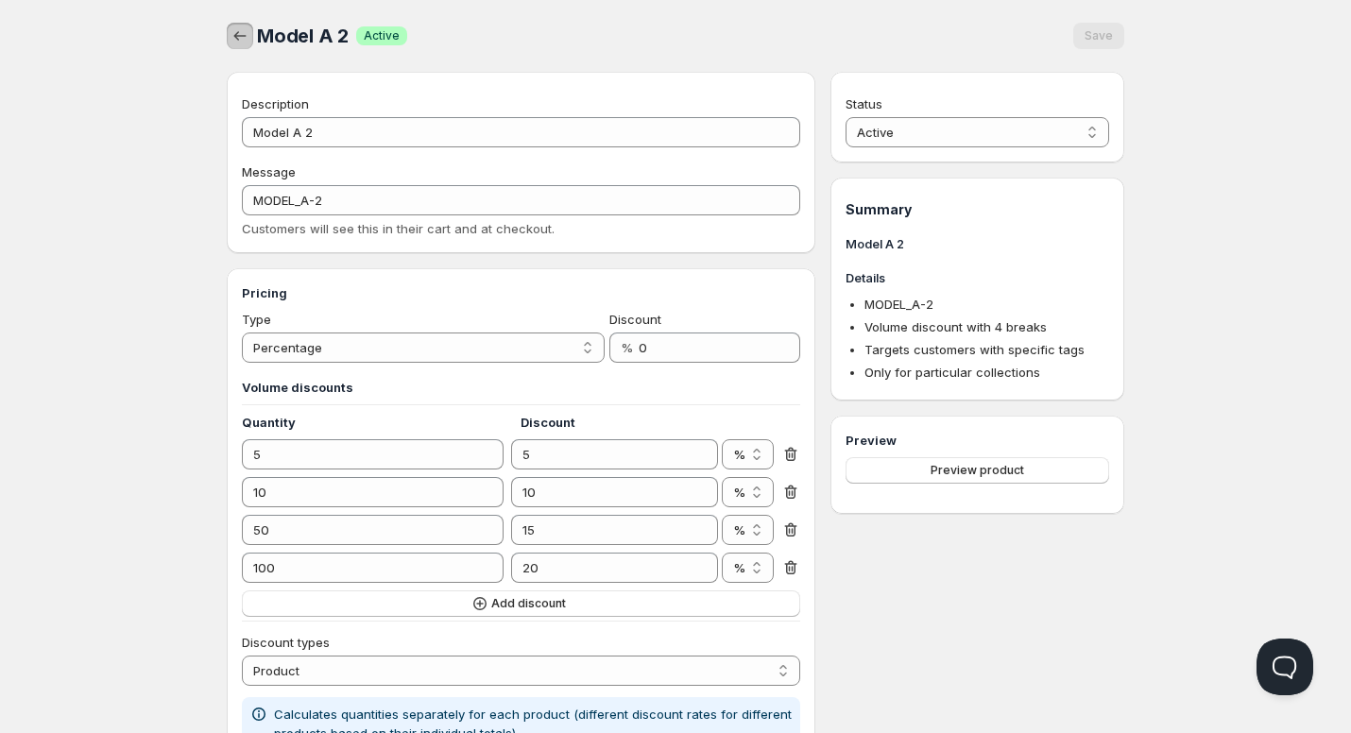
click at [237, 40] on icon "button" at bounding box center [240, 35] width 19 height 19
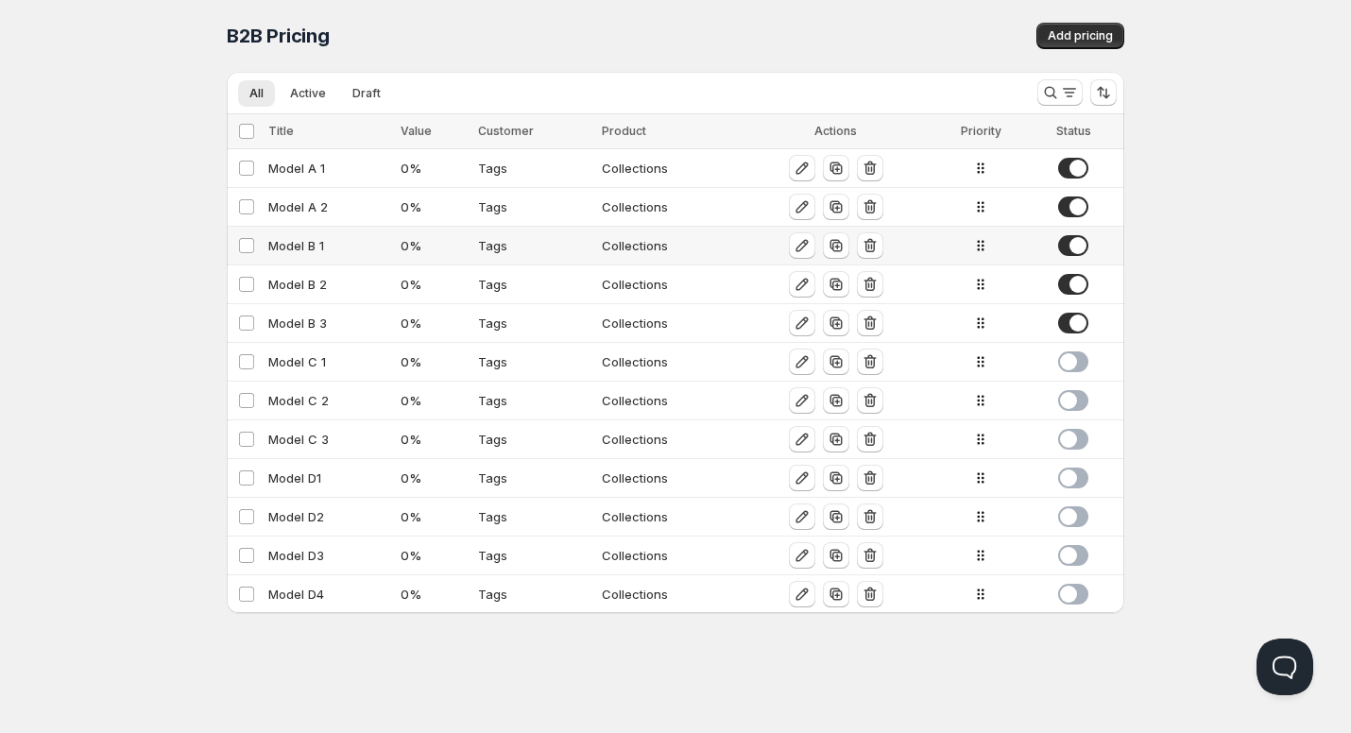
click at [303, 242] on div "Model B 1" at bounding box center [328, 245] width 121 height 19
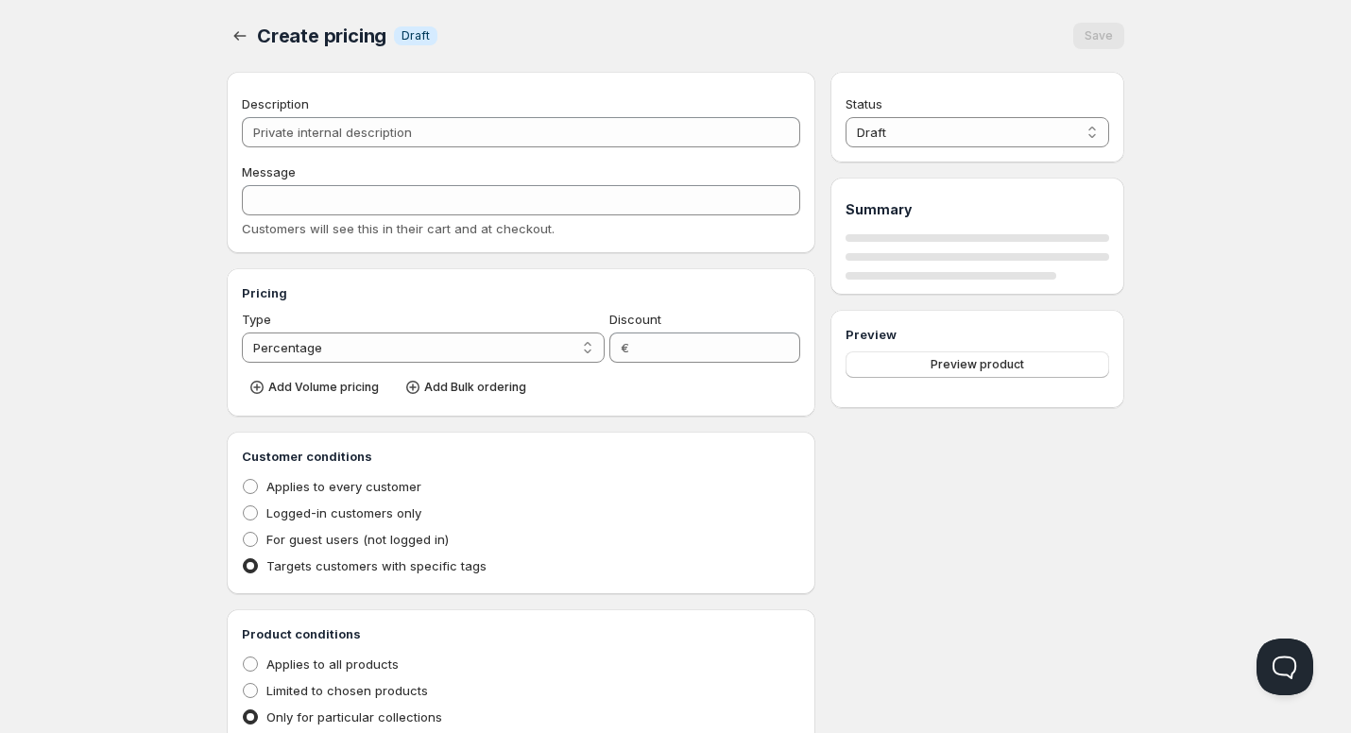
type input "Model B 1"
type input "MODEL_B-1"
type input "0"
radio input "true"
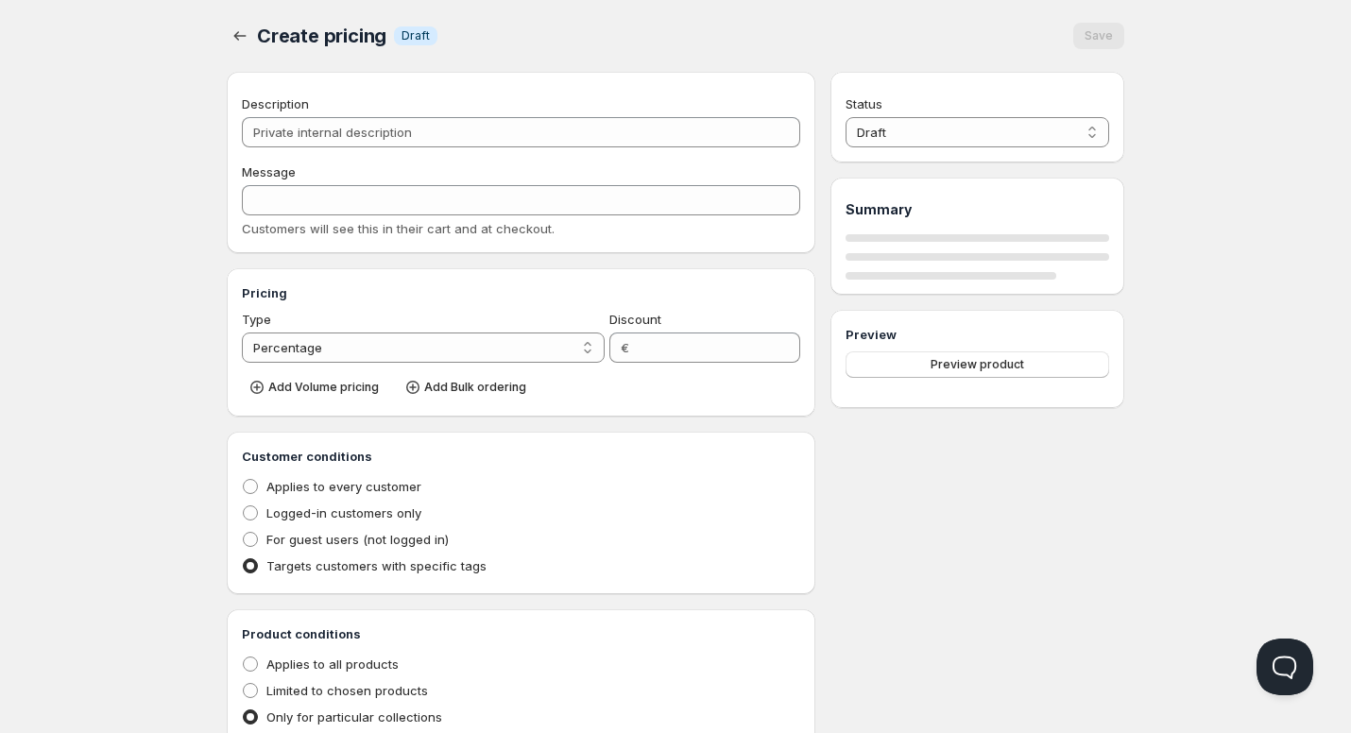
select select "1"
select select "2"
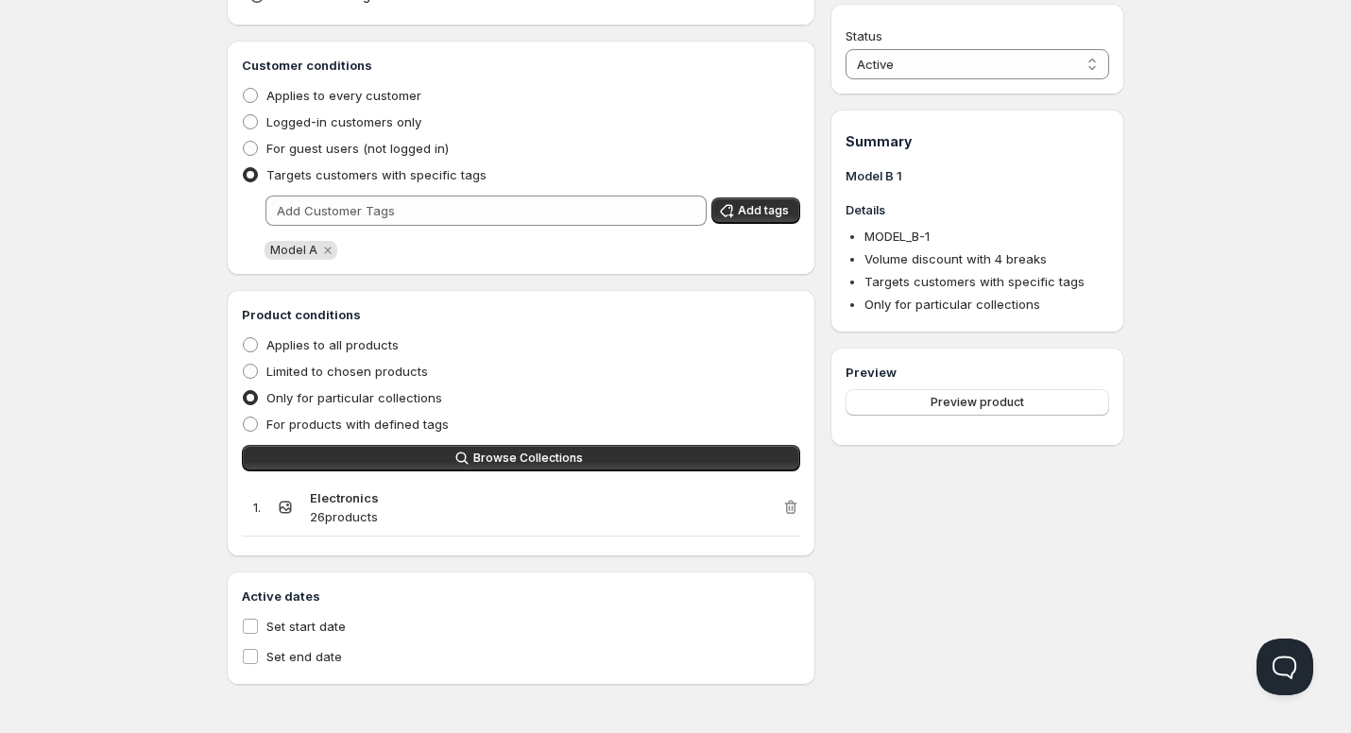
scroll to position [718, 0]
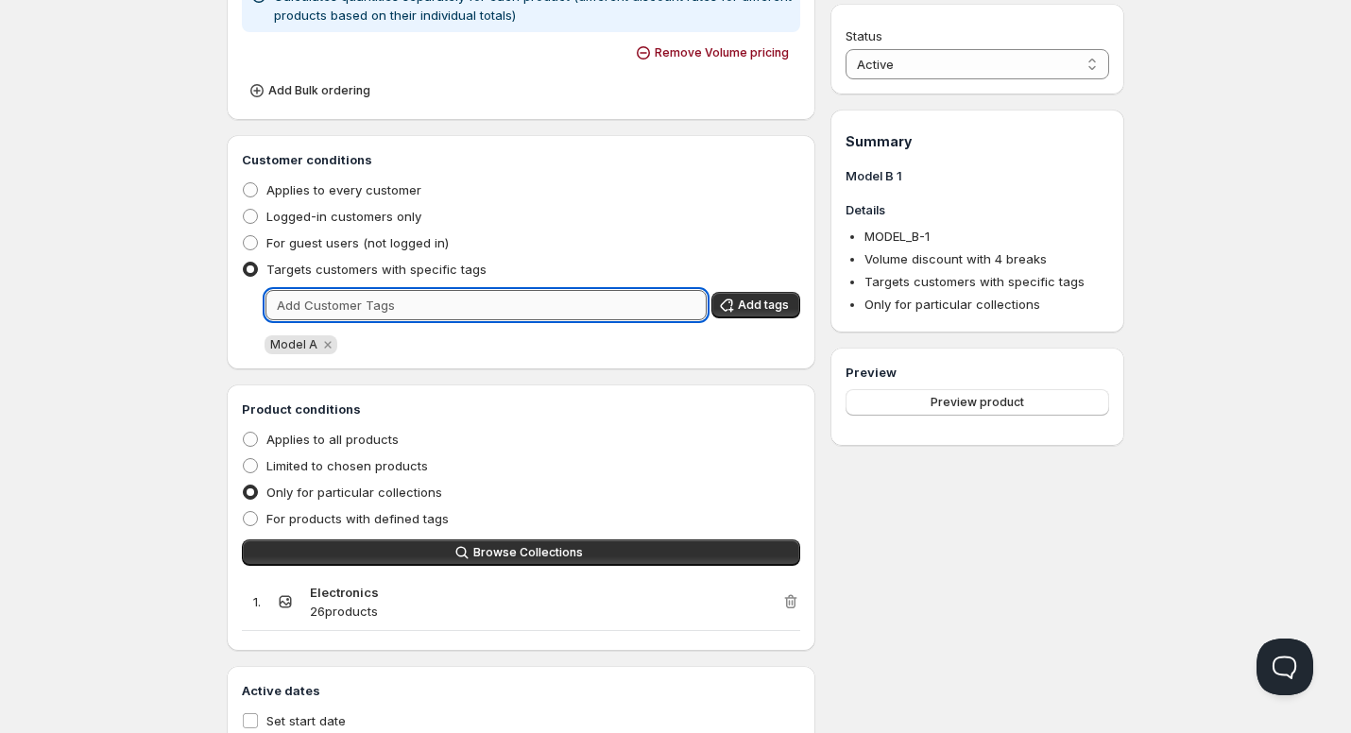
click at [349, 314] on input "text" at bounding box center [486, 305] width 441 height 30
type input "Model B"
click at [728, 308] on icon "button" at bounding box center [726, 305] width 19 height 19
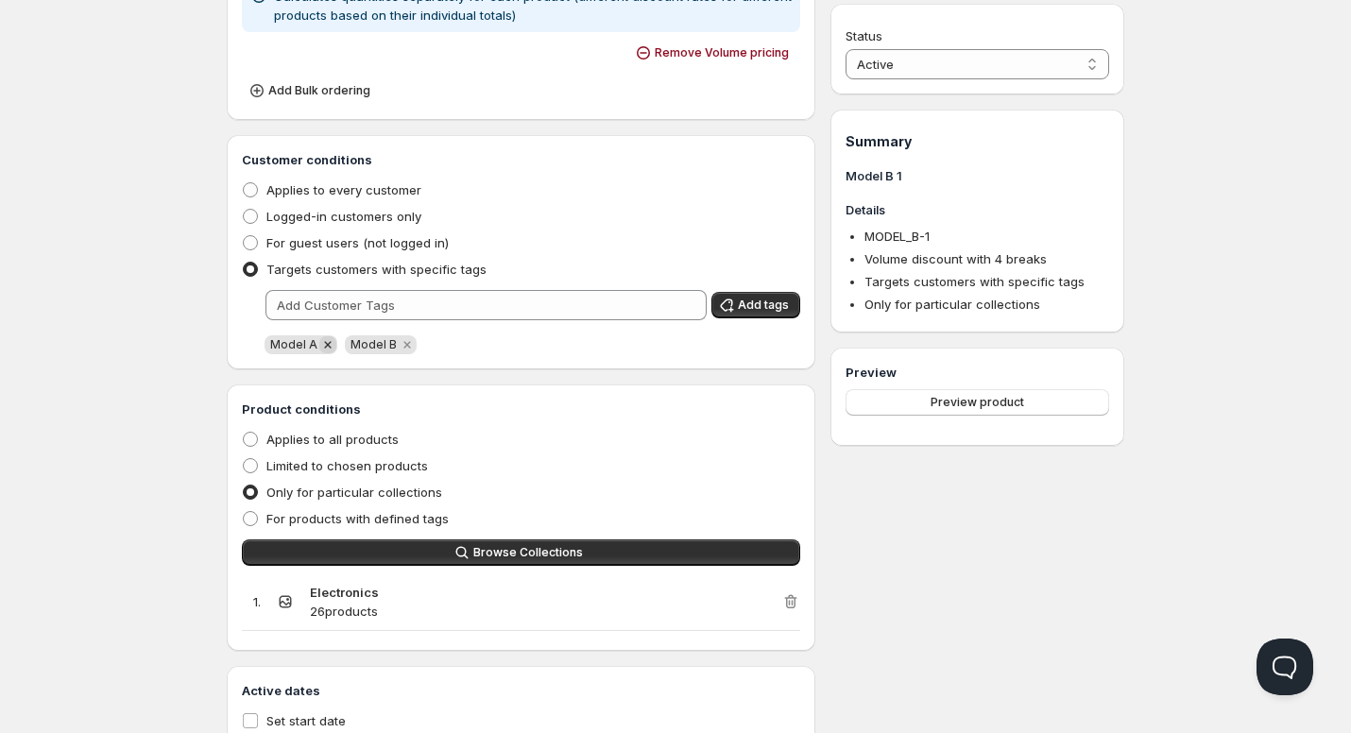
click at [325, 346] on icon "Remove Model A" at bounding box center [327, 344] width 7 height 7
click at [800, 604] on div "Product conditions Applies to all products Limited to chosen products Only for …" at bounding box center [521, 518] width 589 height 266
click at [789, 604] on icon "button" at bounding box center [789, 603] width 2 height 6
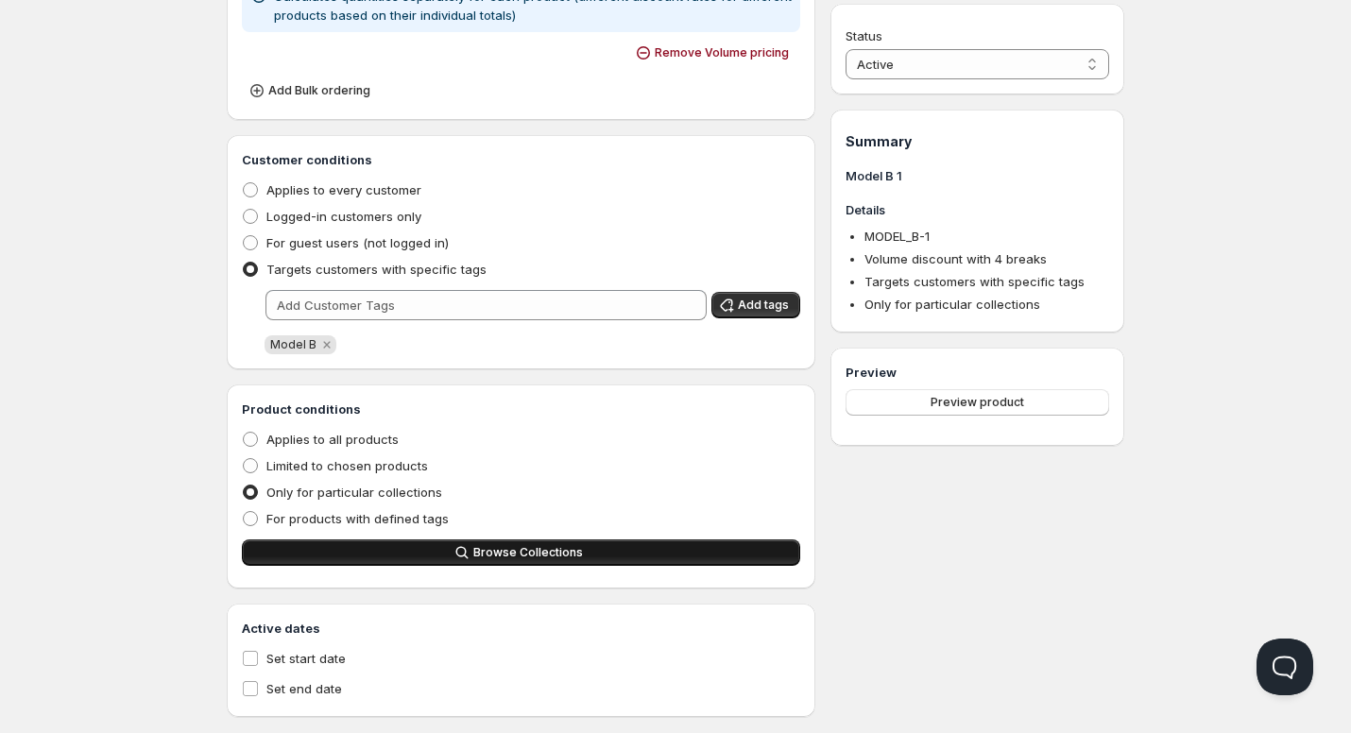
click at [634, 554] on button "Browse Collections" at bounding box center [521, 553] width 558 height 26
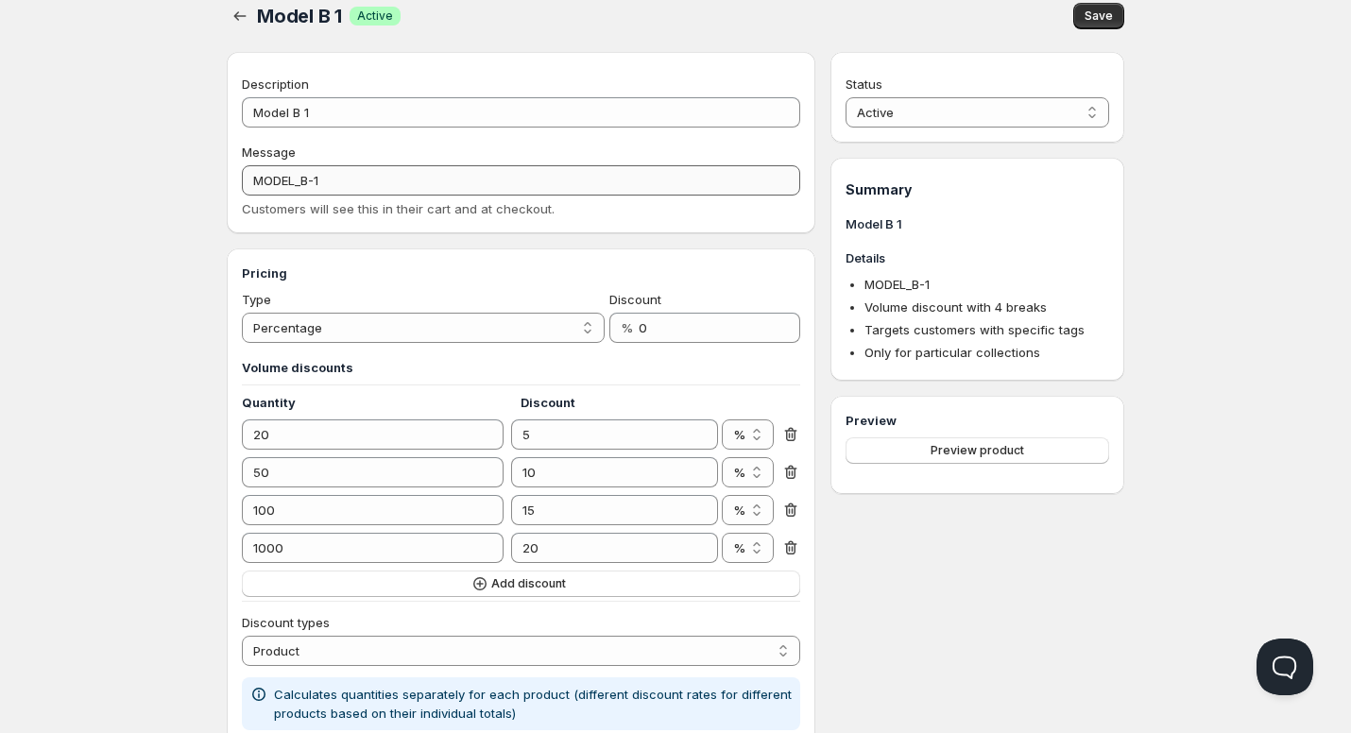
scroll to position [0, 0]
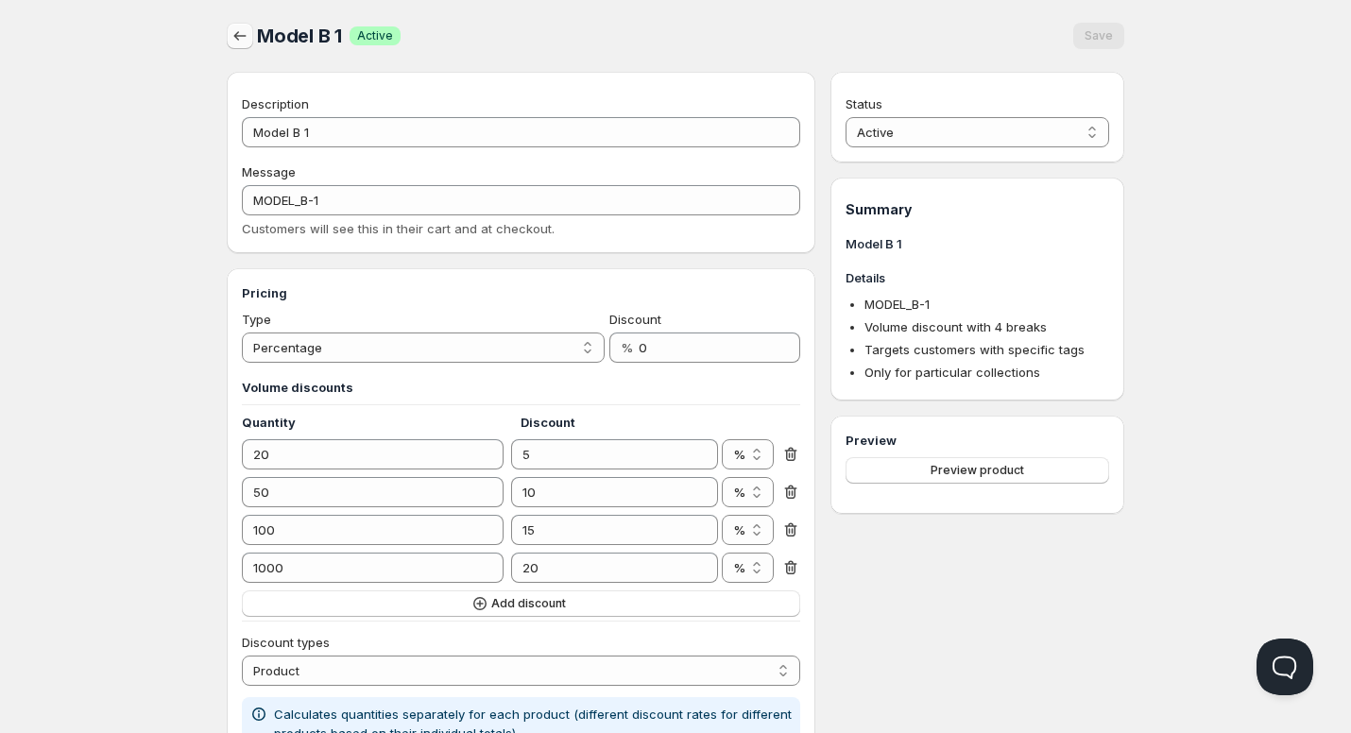
click at [234, 29] on icon "button" at bounding box center [240, 35] width 19 height 19
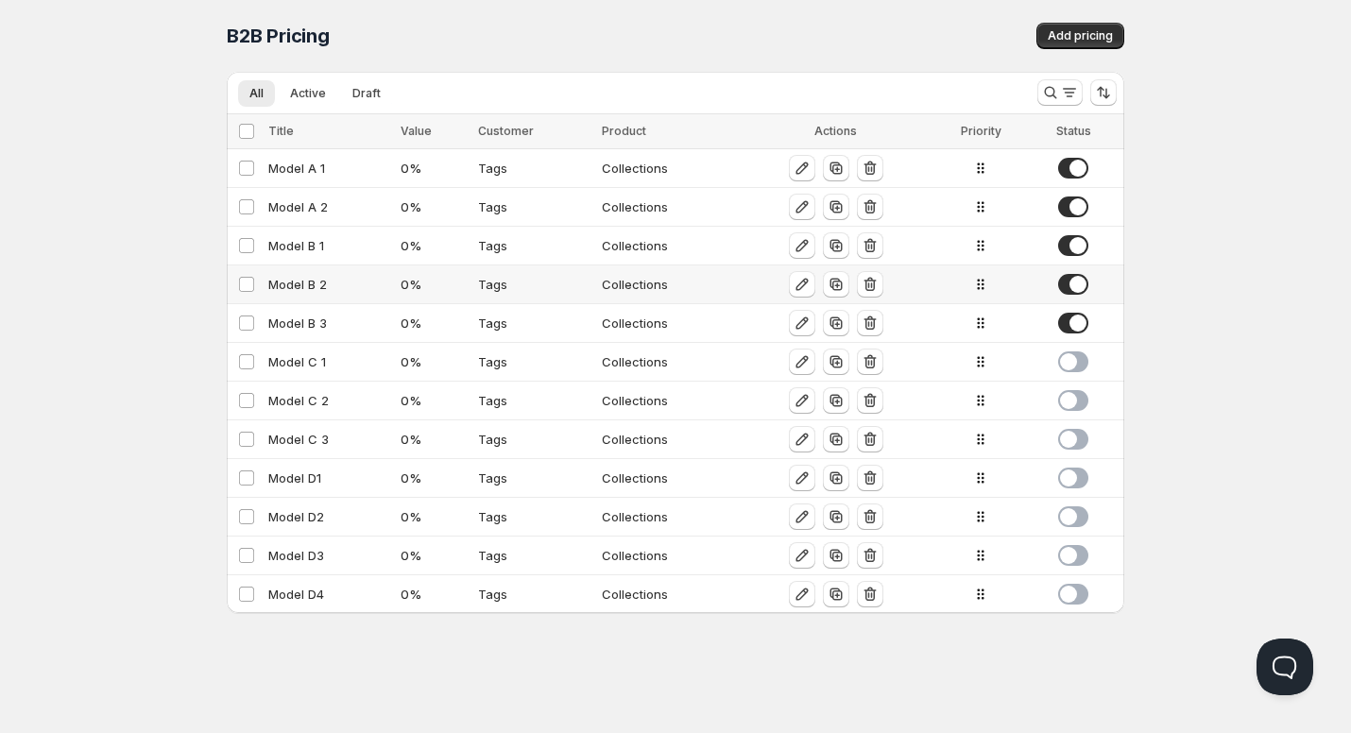
click at [313, 286] on div "Model B 2" at bounding box center [328, 284] width 121 height 19
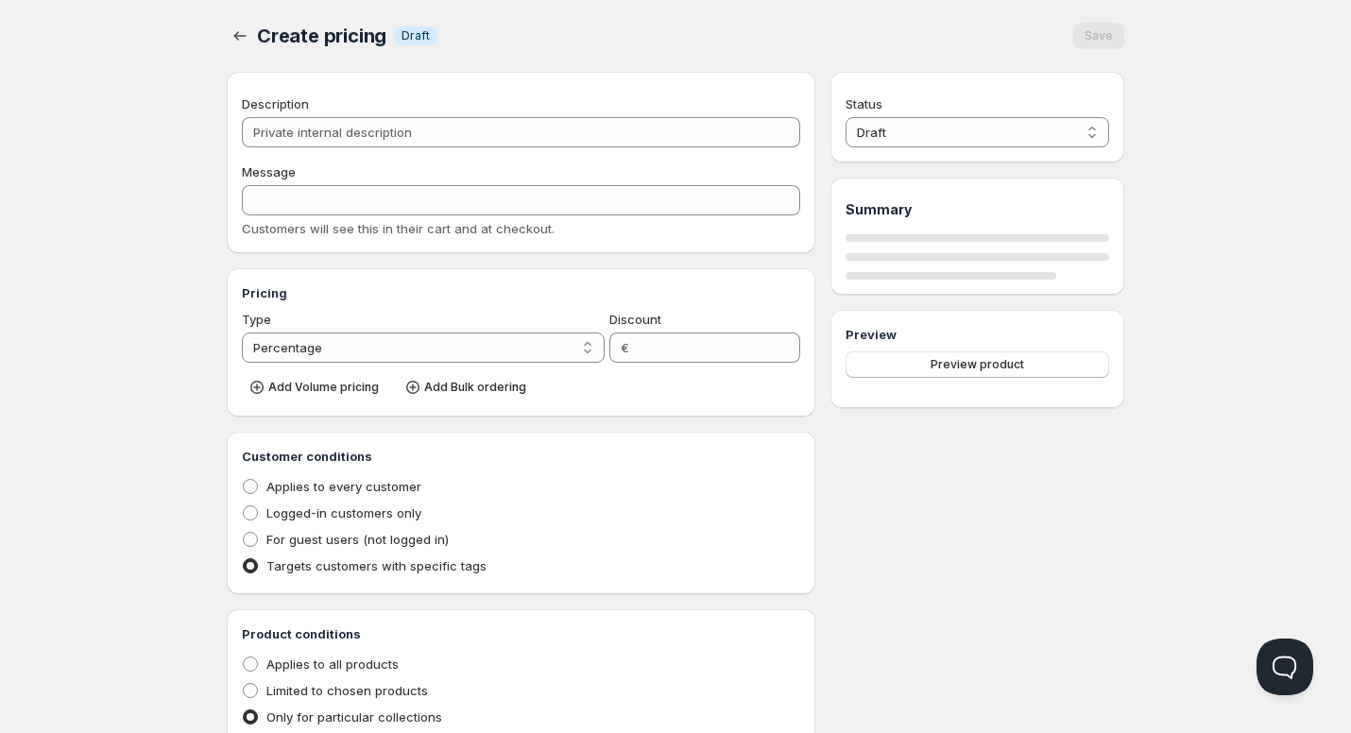
type input "Model B 2"
type input "MODEL_B-2"
type input "0"
radio input "true"
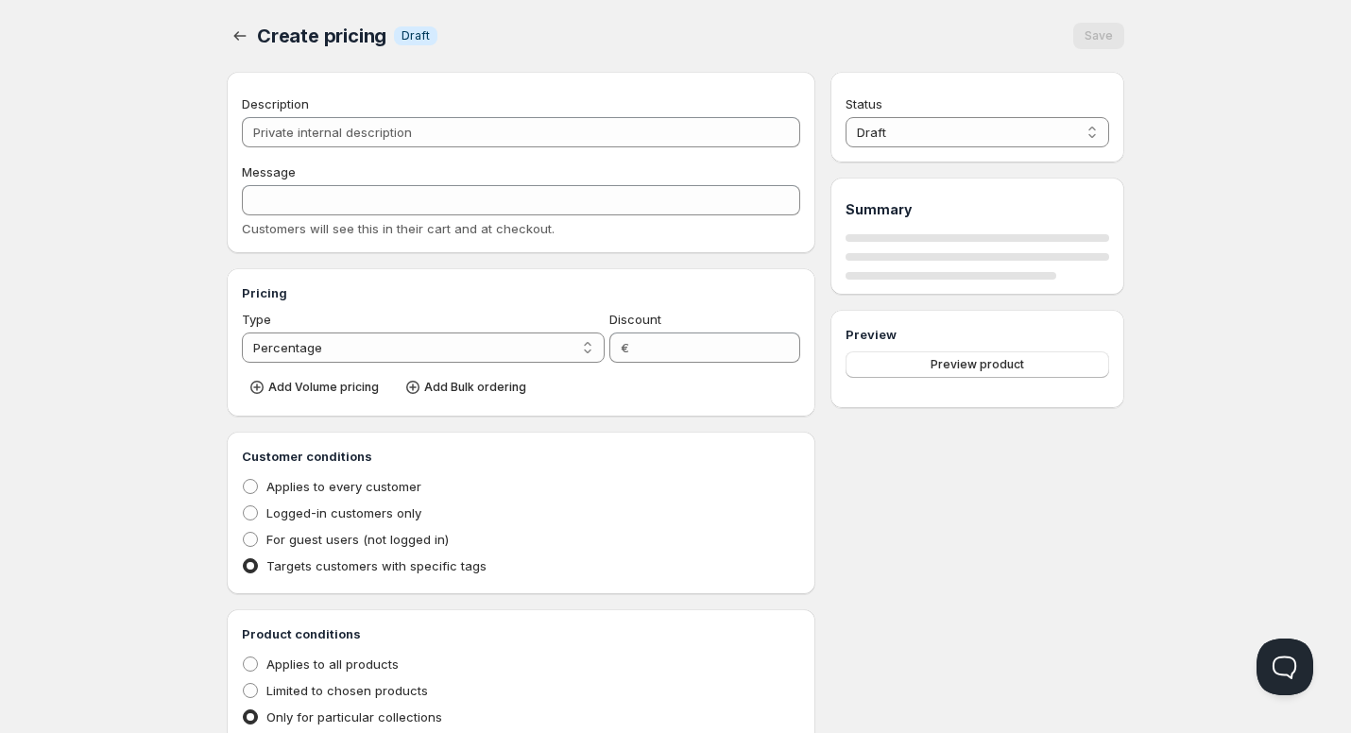
select select "1"
select select "2"
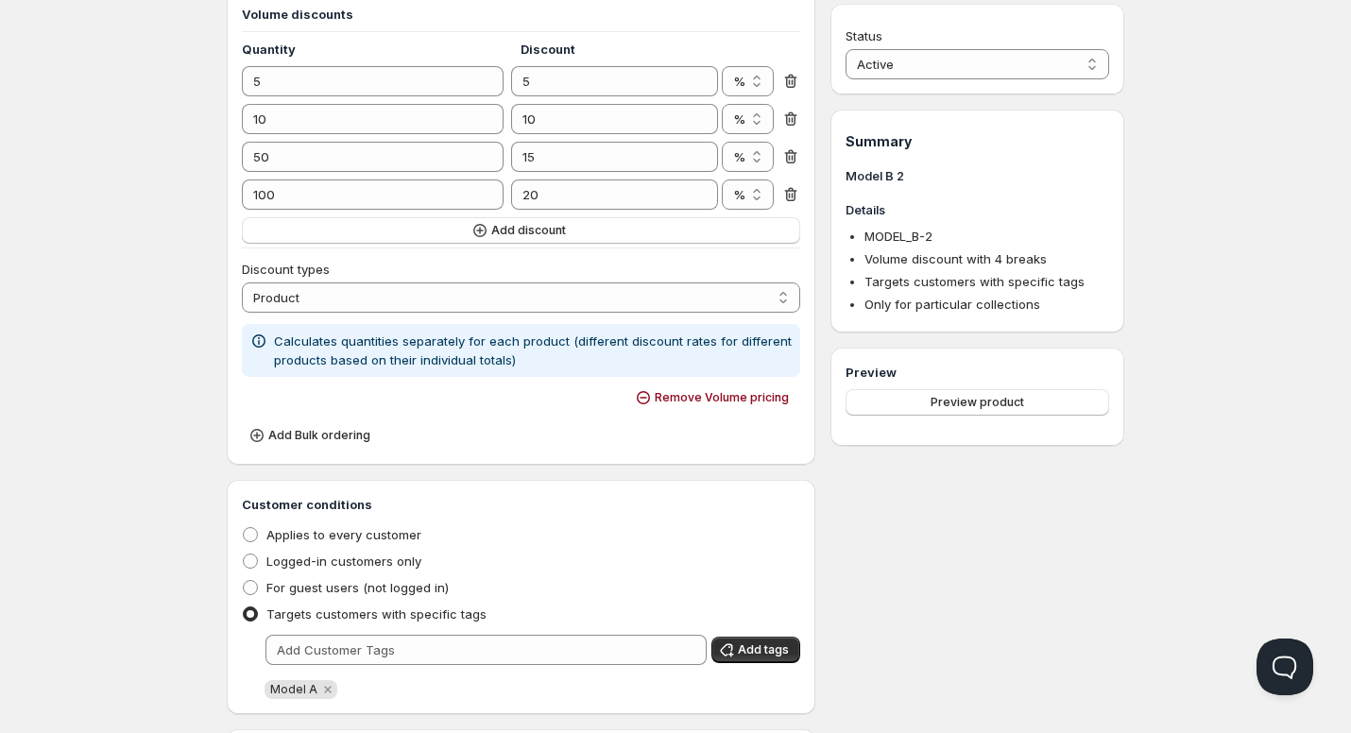
scroll to position [472, 0]
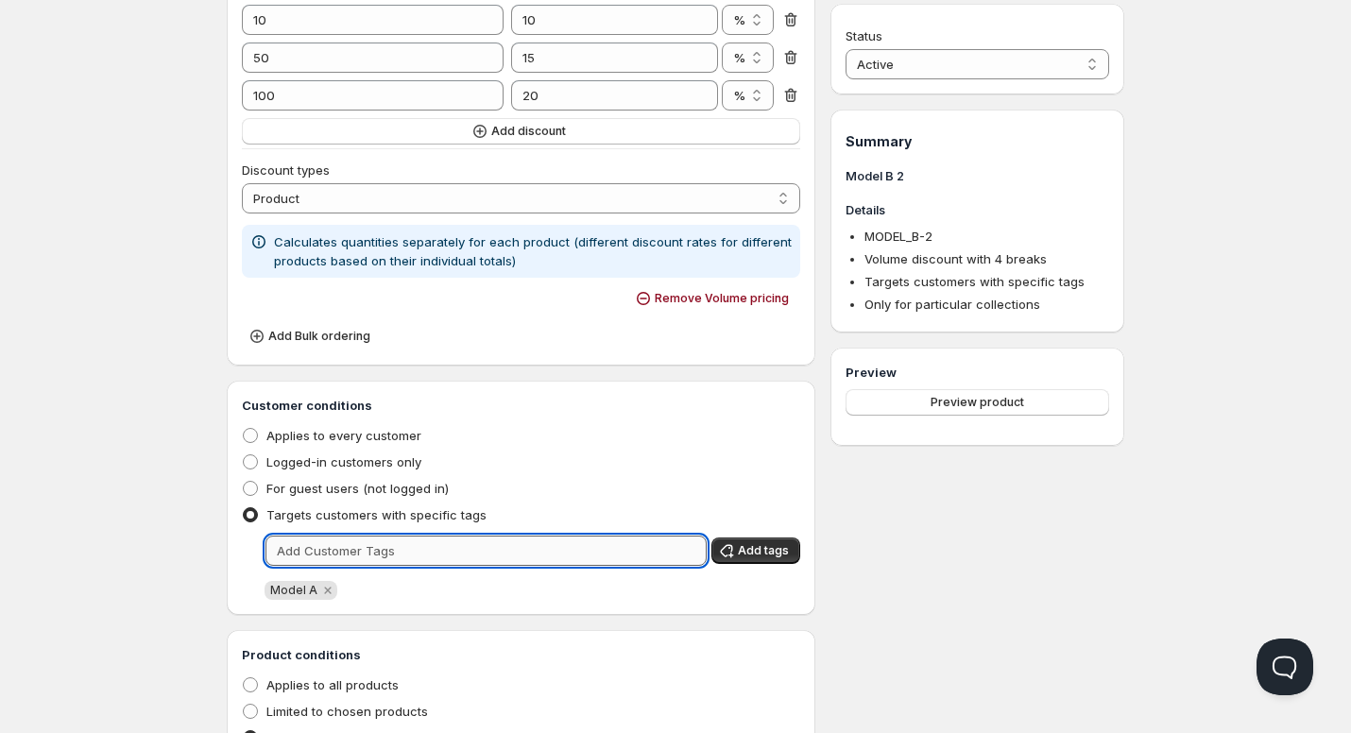
click at [333, 552] on input "text" at bounding box center [486, 551] width 441 height 30
type input "Model B"
click at [761, 548] on span "Add tags" at bounding box center [763, 550] width 51 height 15
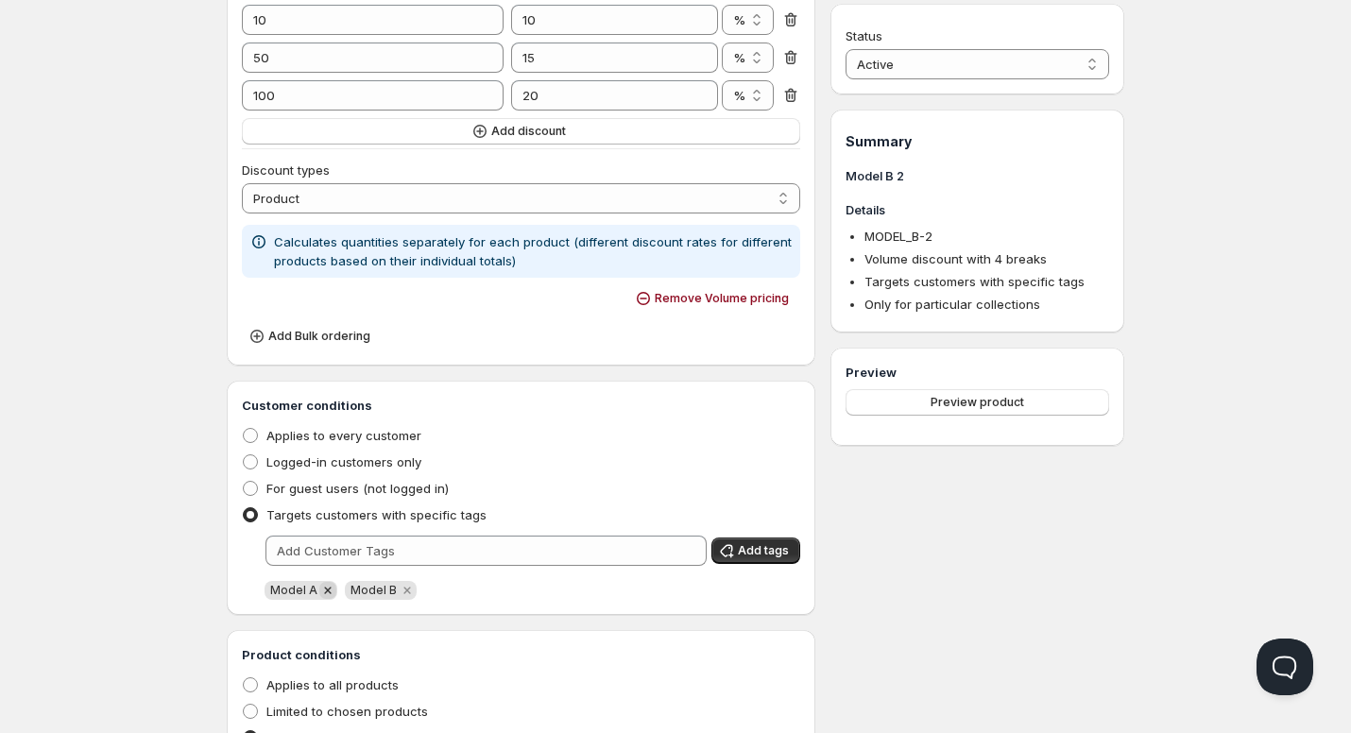
click at [325, 595] on icon "Remove Model A" at bounding box center [327, 590] width 17 height 17
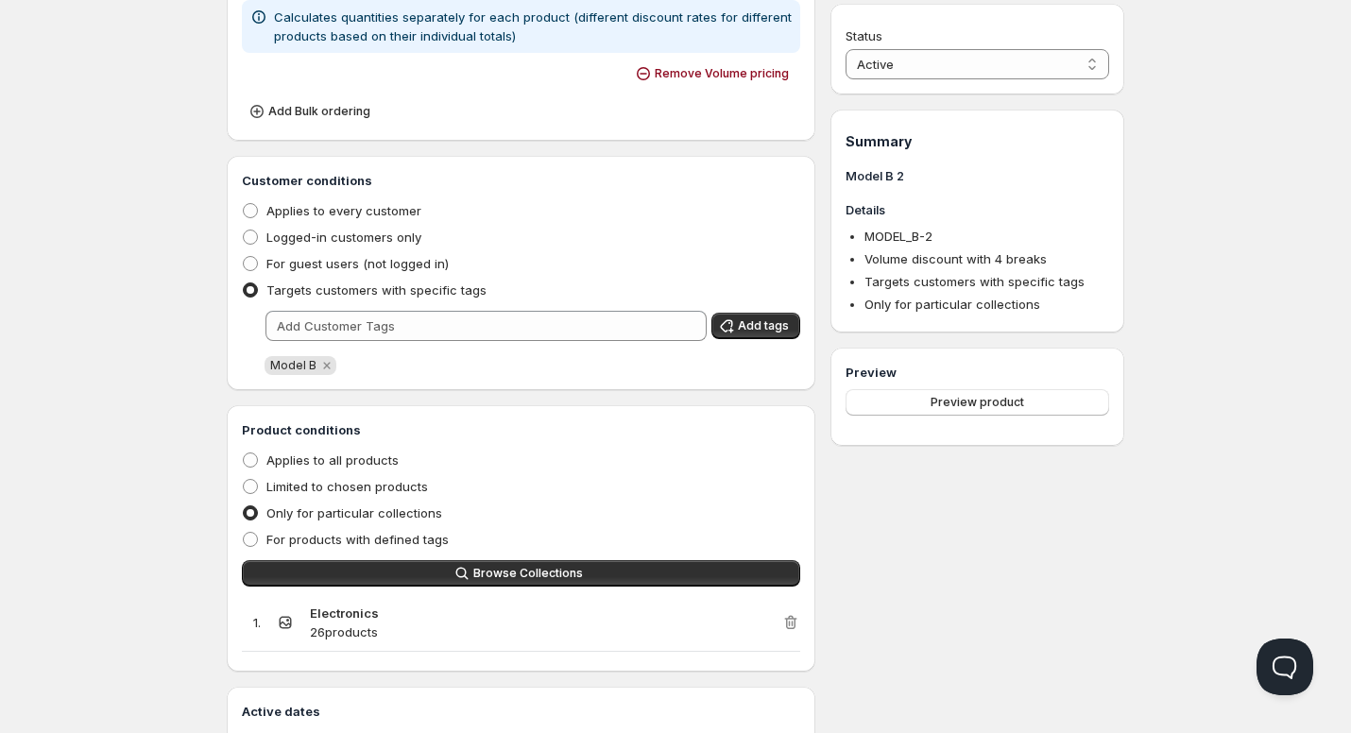
scroll to position [756, 0]
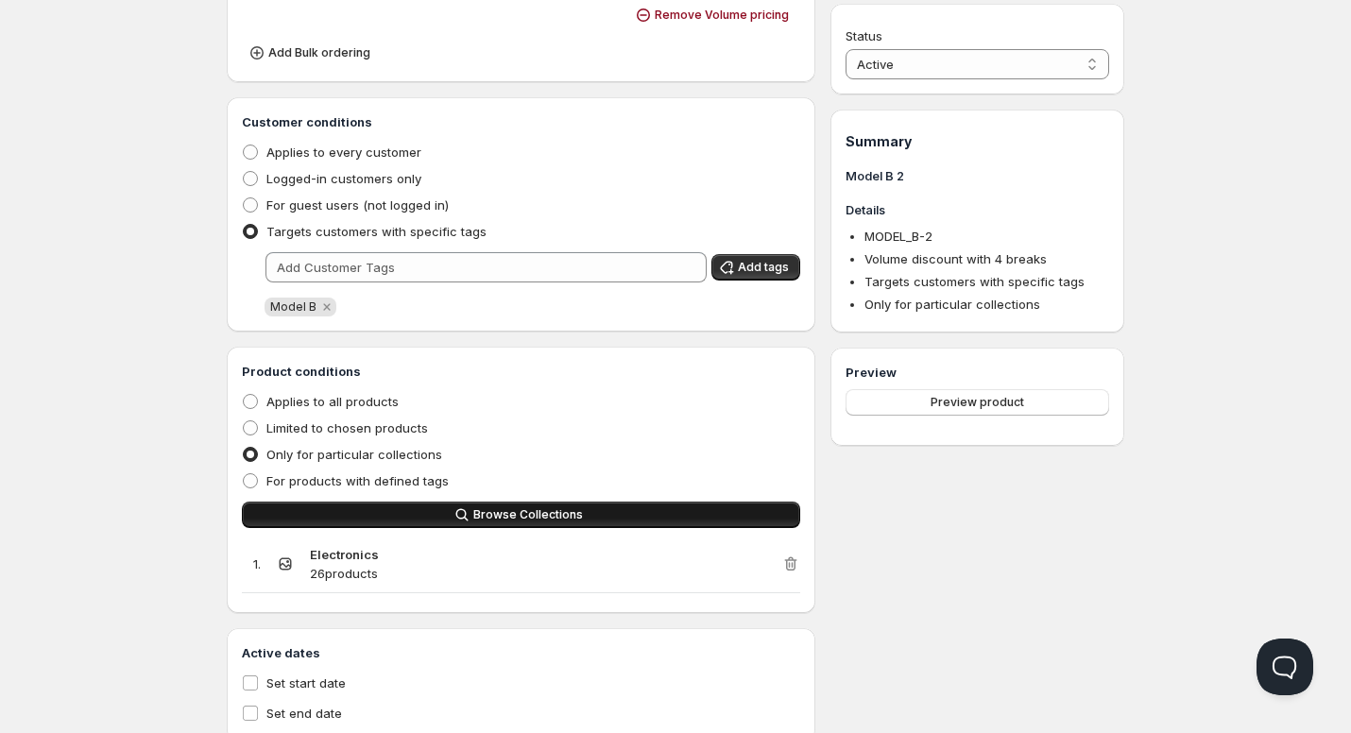
click at [614, 523] on button "Browse Collections" at bounding box center [521, 515] width 558 height 26
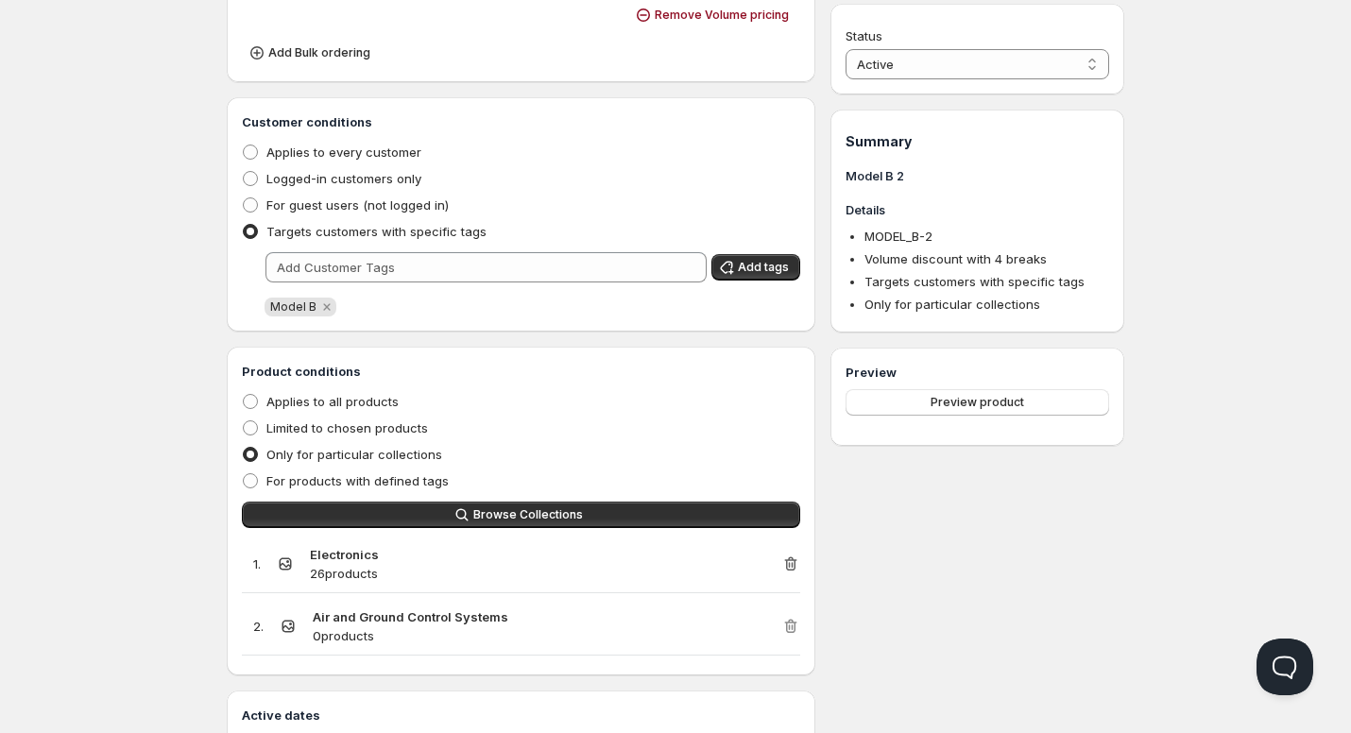
click at [799, 567] on icon "button" at bounding box center [790, 564] width 19 height 19
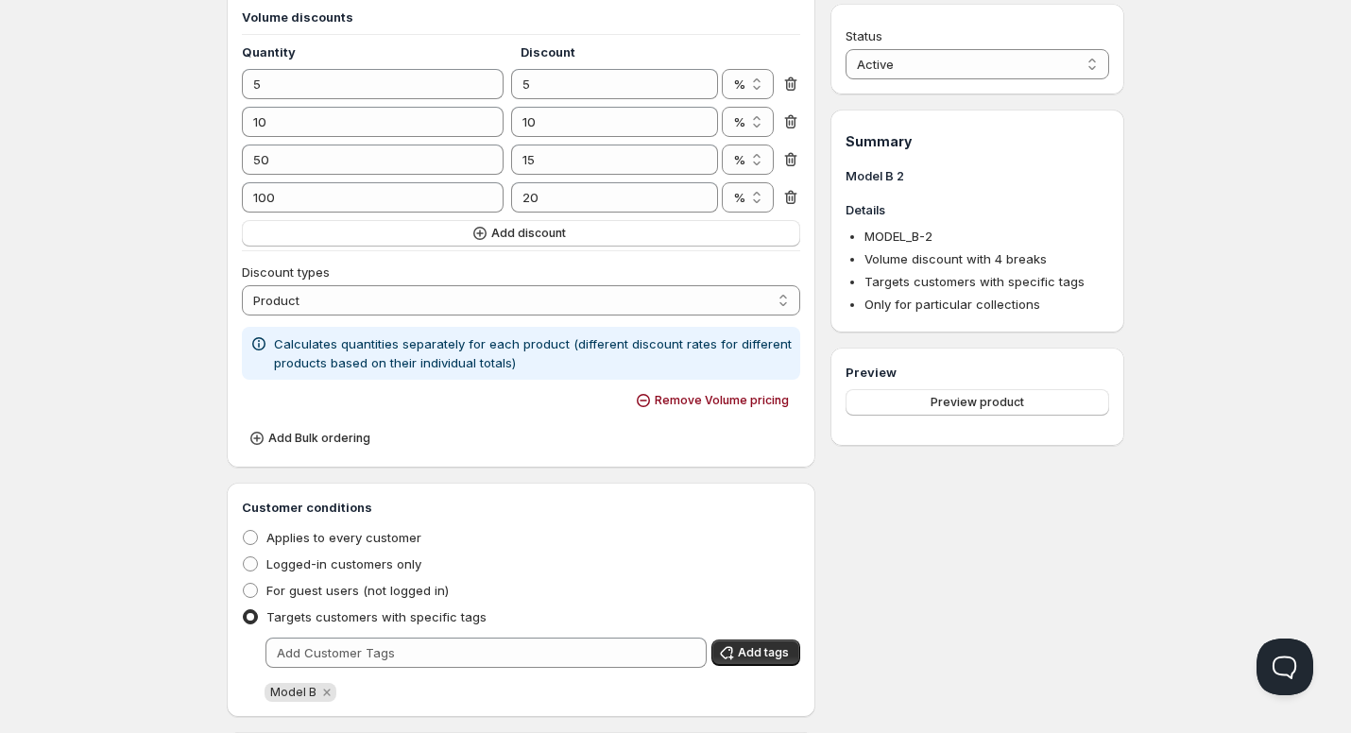
scroll to position [0, 0]
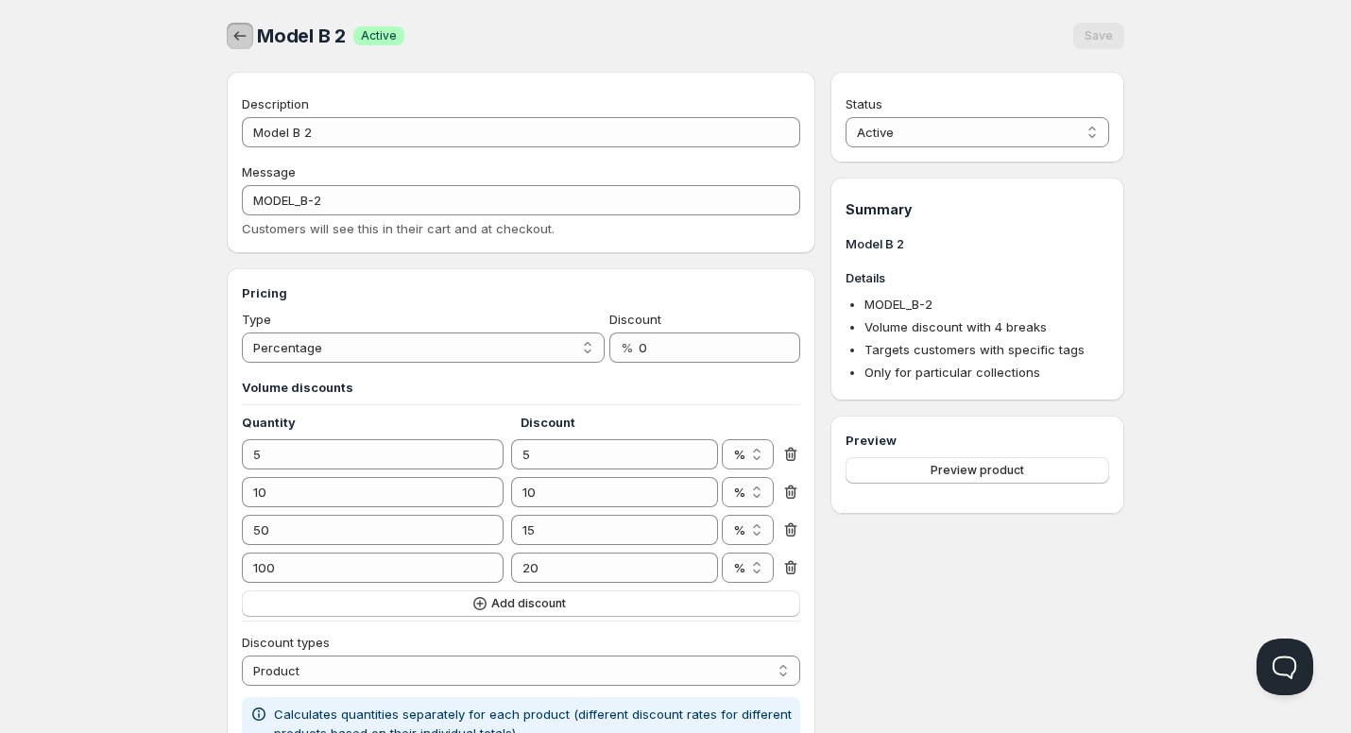
click at [240, 40] on icon "button" at bounding box center [240, 35] width 19 height 19
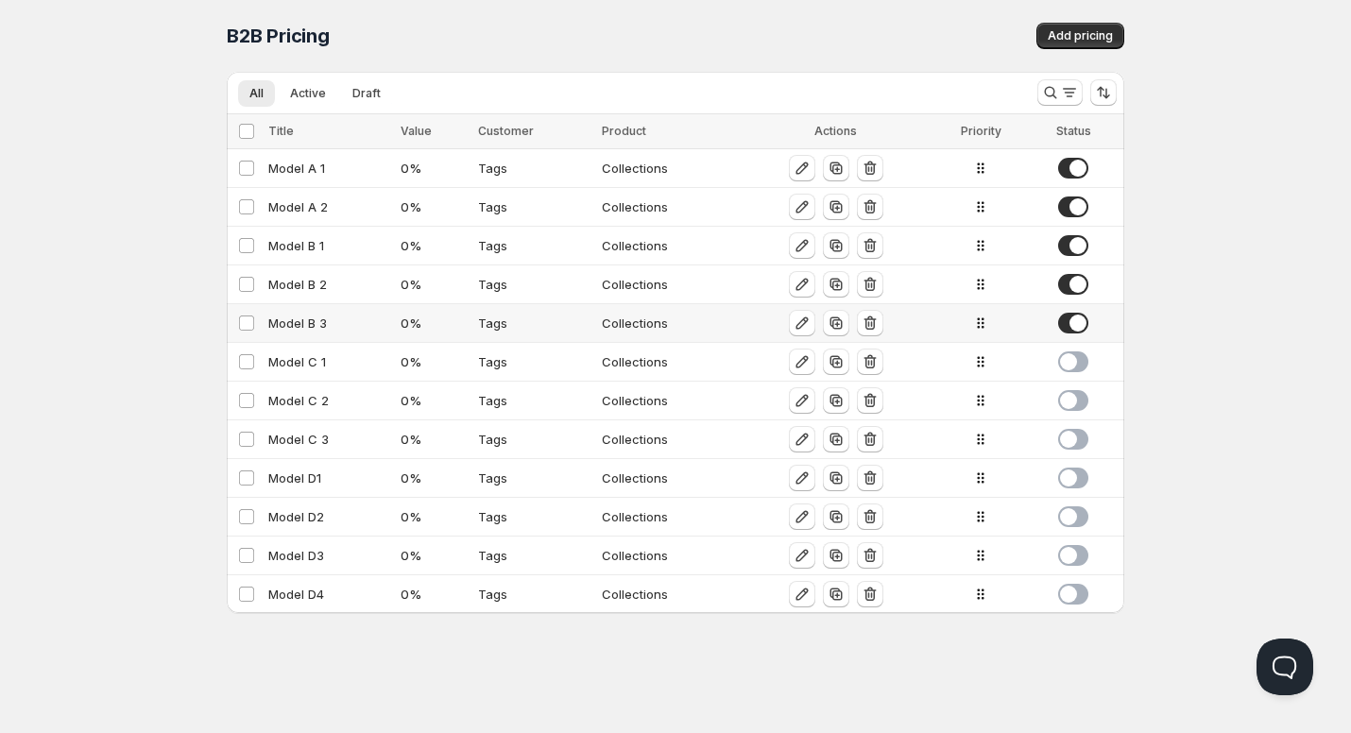
click at [318, 327] on div "Model B 3" at bounding box center [328, 323] width 121 height 19
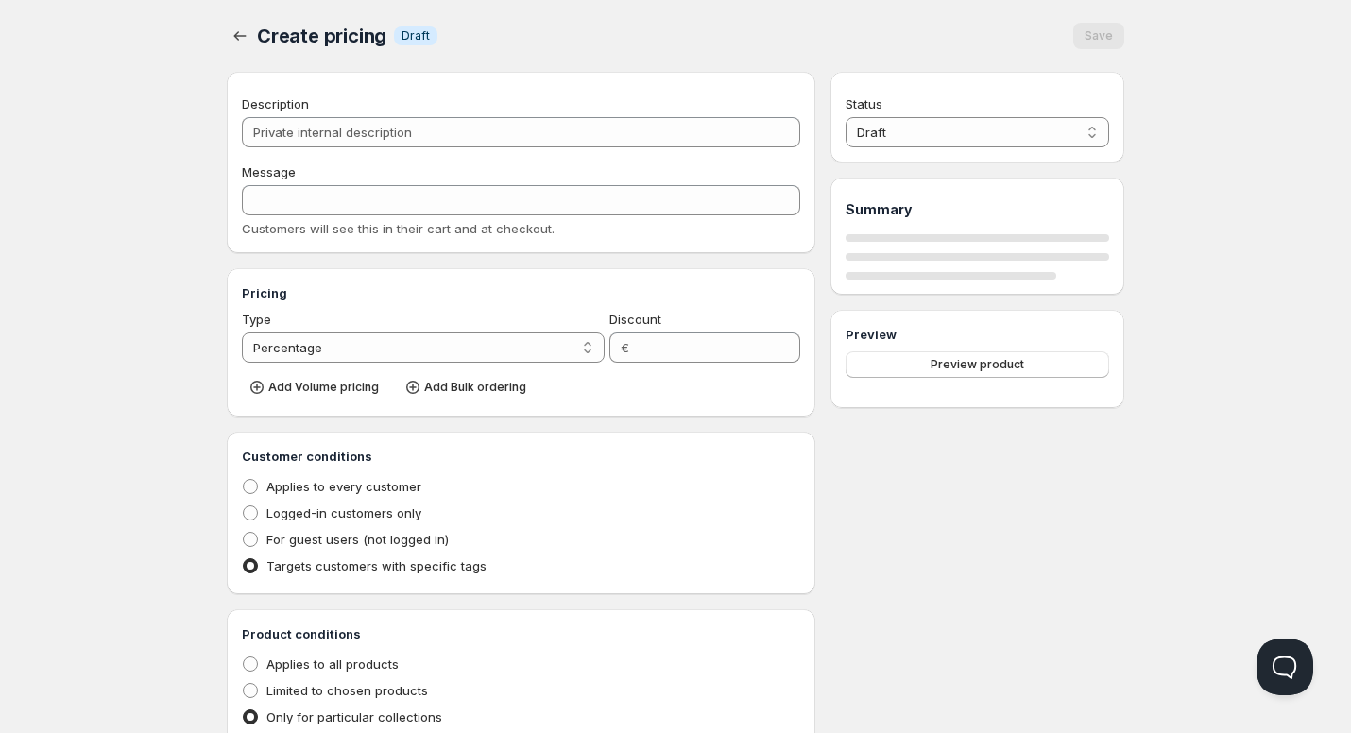
type input "Model B 3"
type input "MODEL_B-3"
type input "0"
radio input "true"
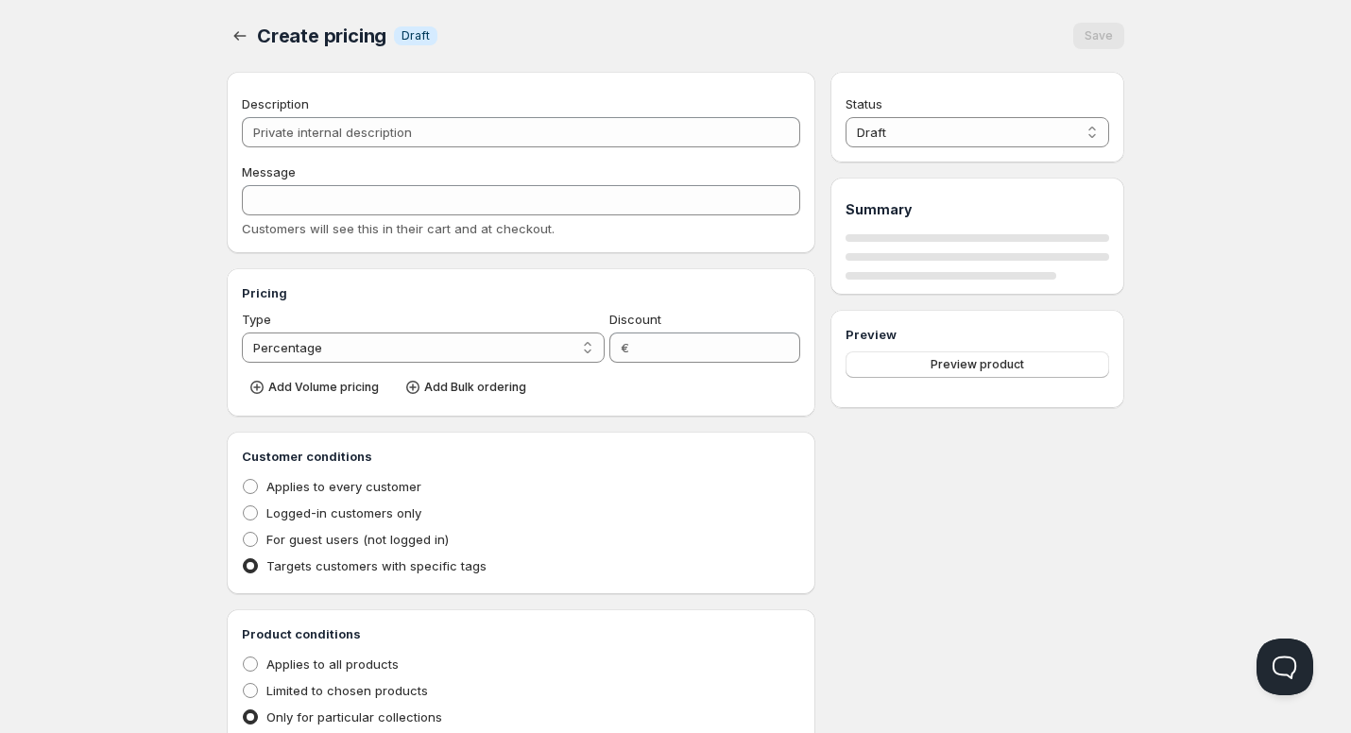
select select "1"
select select "2"
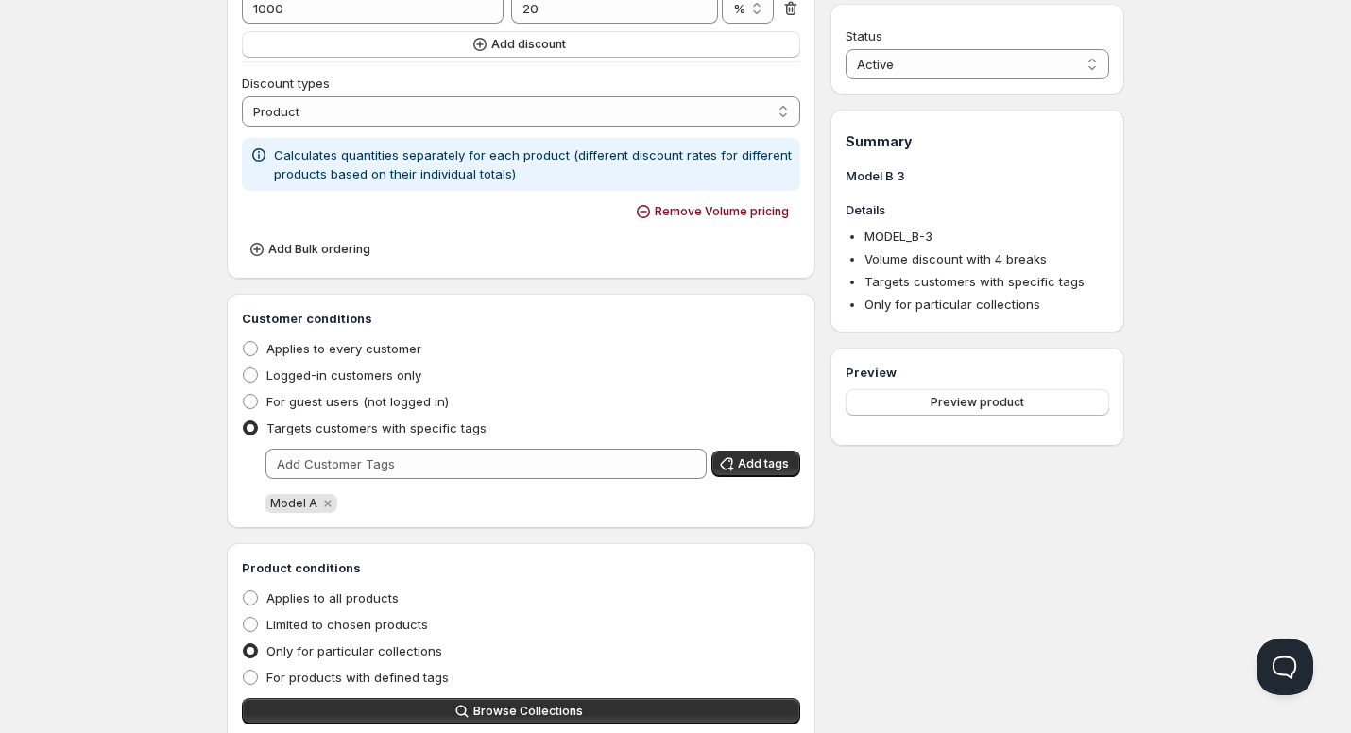
scroll to position [567, 0]
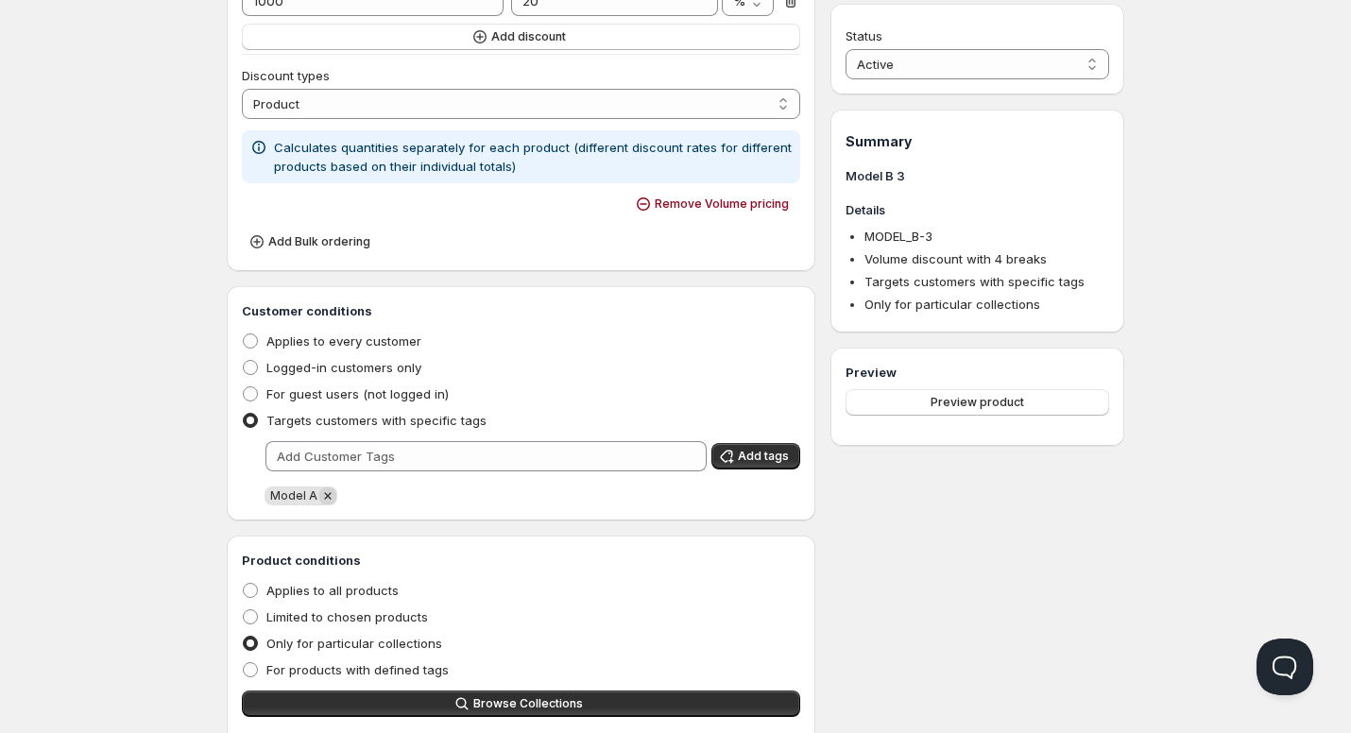
click at [324, 496] on icon "Remove Model A" at bounding box center [327, 496] width 17 height 17
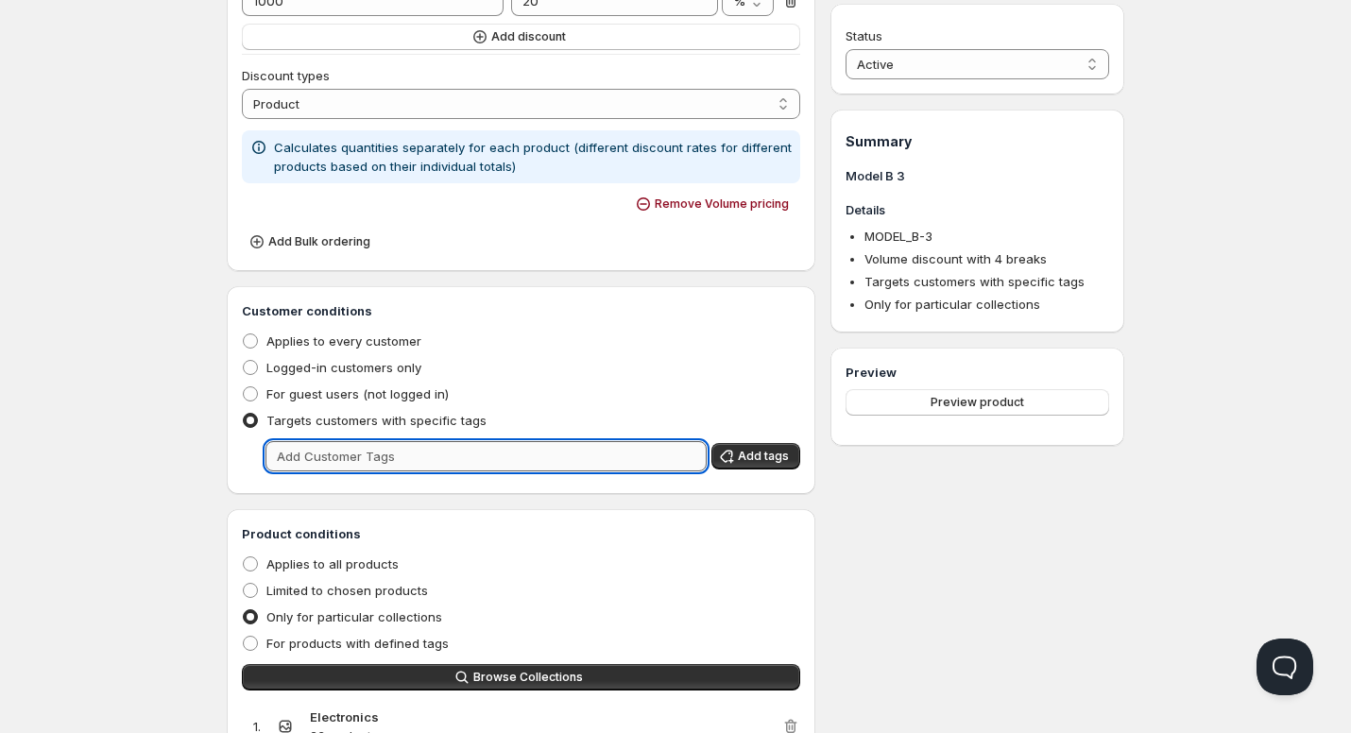
click at [322, 462] on input "text" at bounding box center [486, 456] width 441 height 30
type input "Model B"
click at [732, 454] on icon "button" at bounding box center [726, 457] width 12 height 12
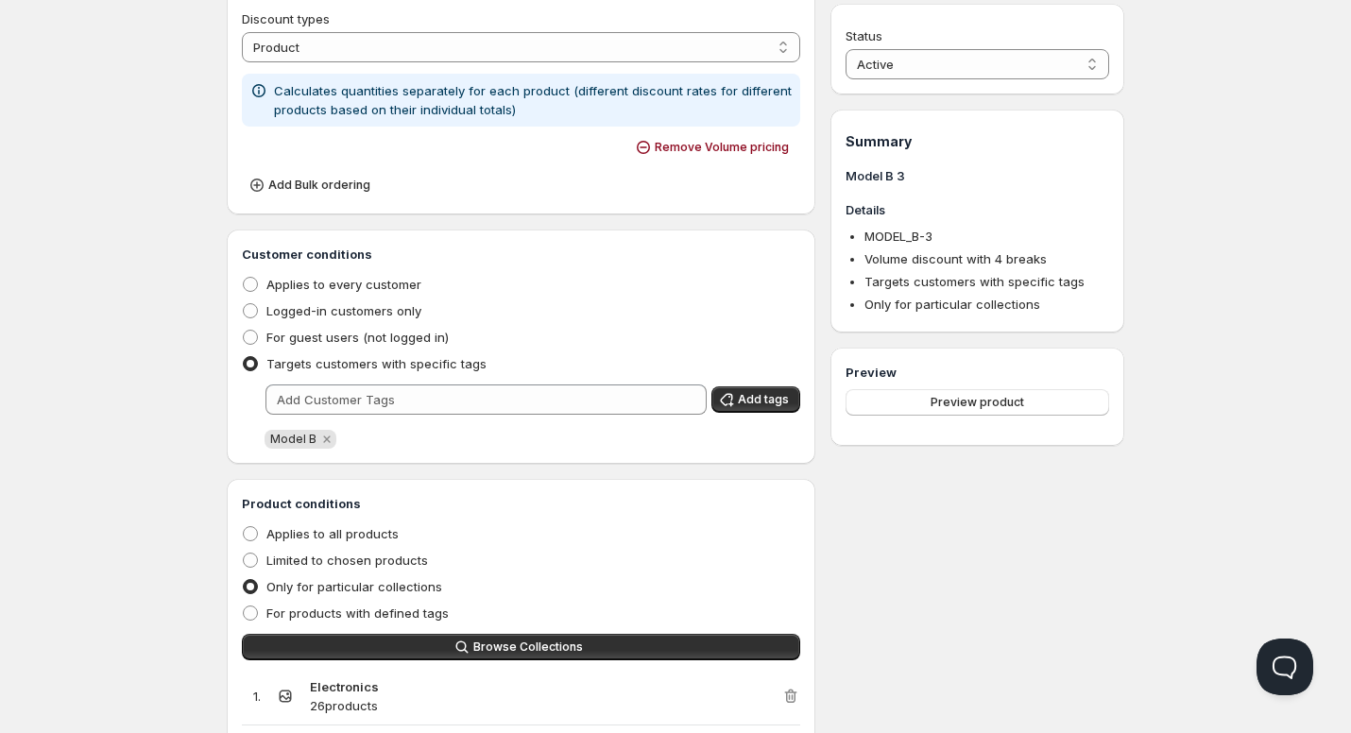
scroll to position [756, 0]
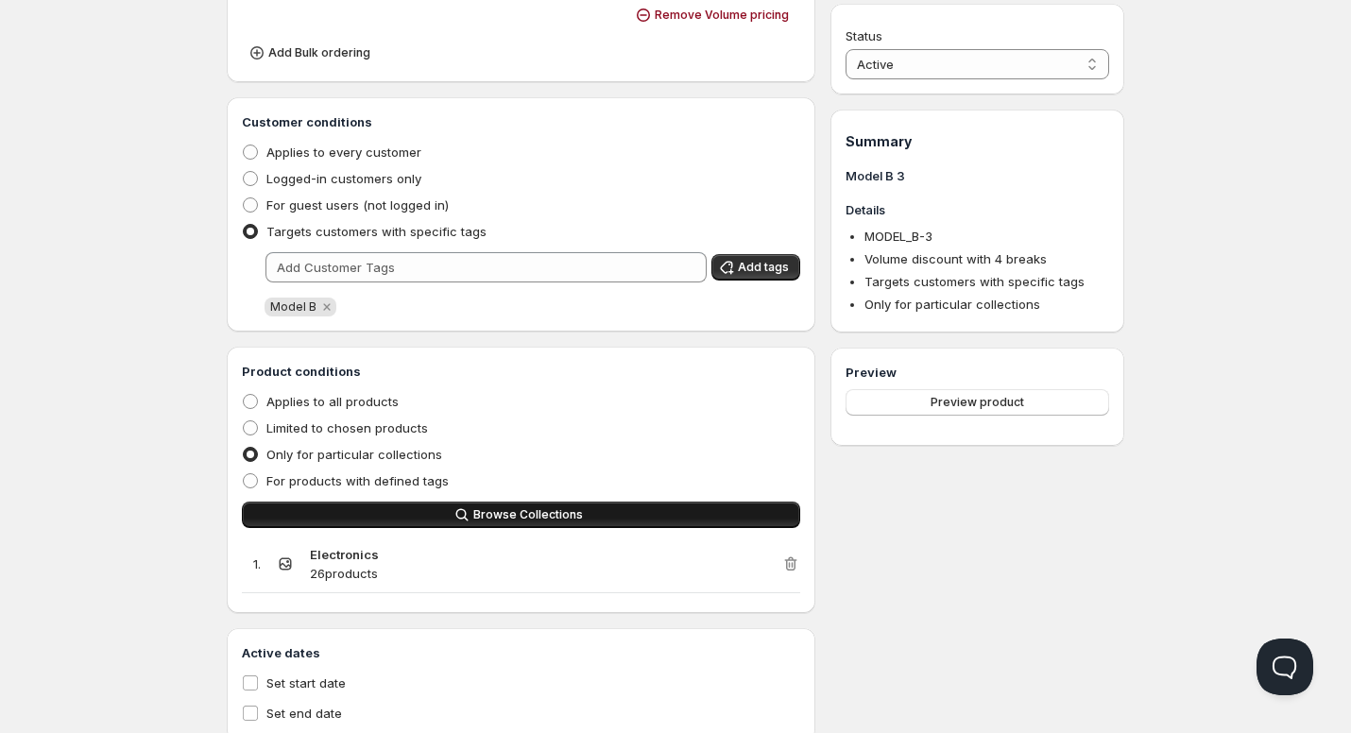
click at [695, 515] on button "Browse Collections" at bounding box center [521, 515] width 558 height 26
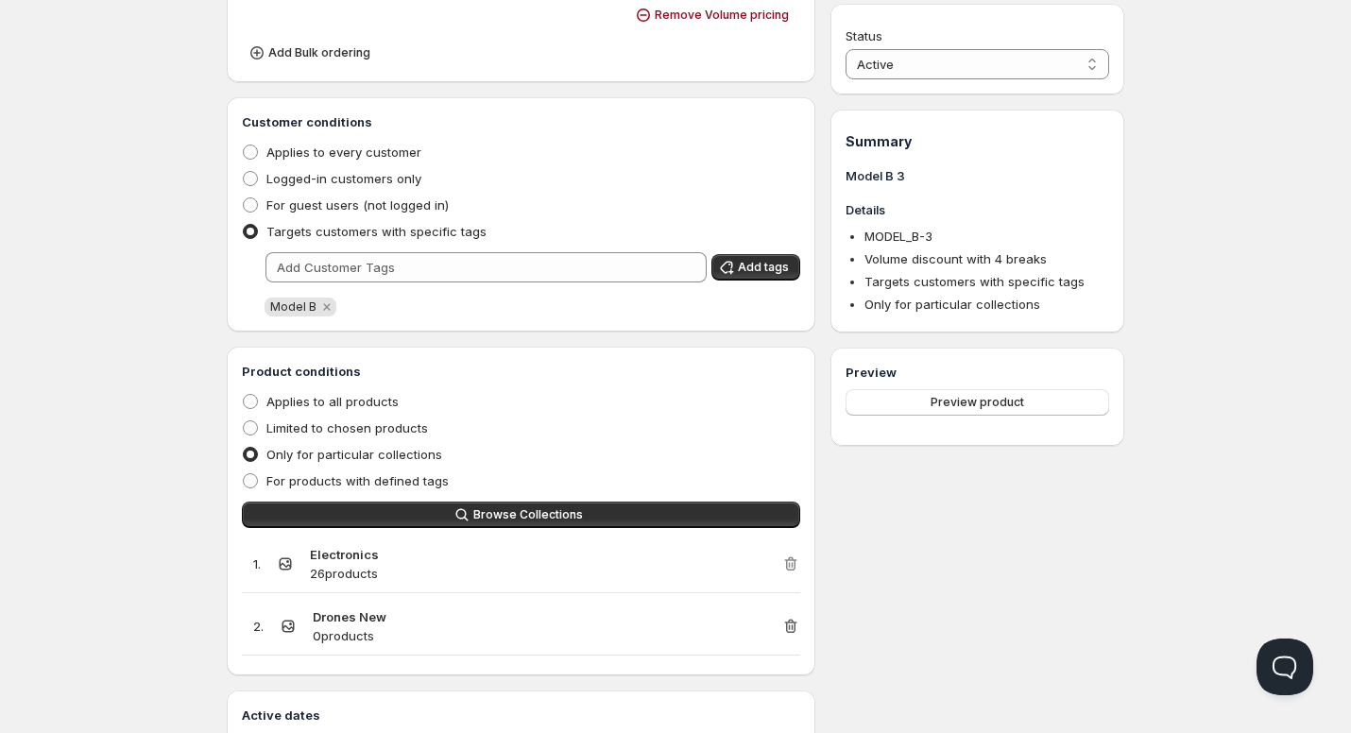
click at [793, 563] on icon "button" at bounding box center [790, 564] width 19 height 19
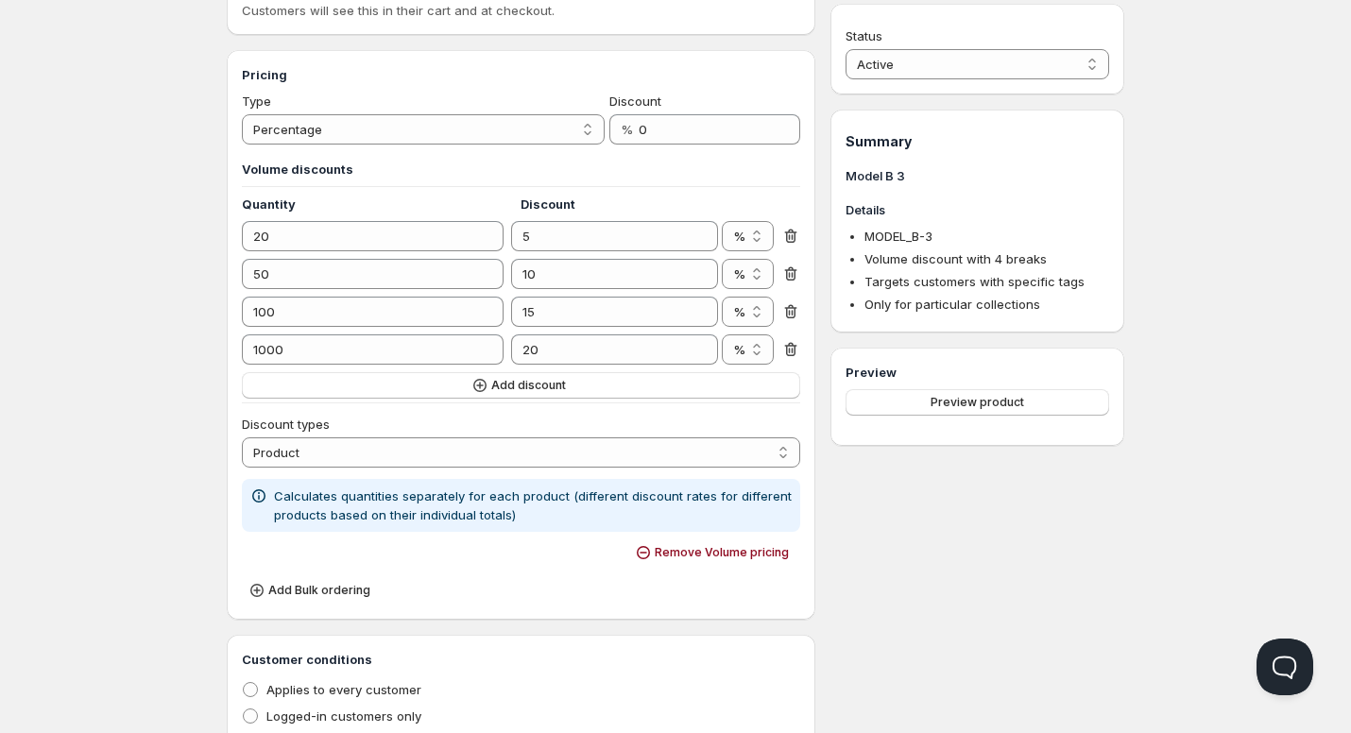
scroll to position [0, 0]
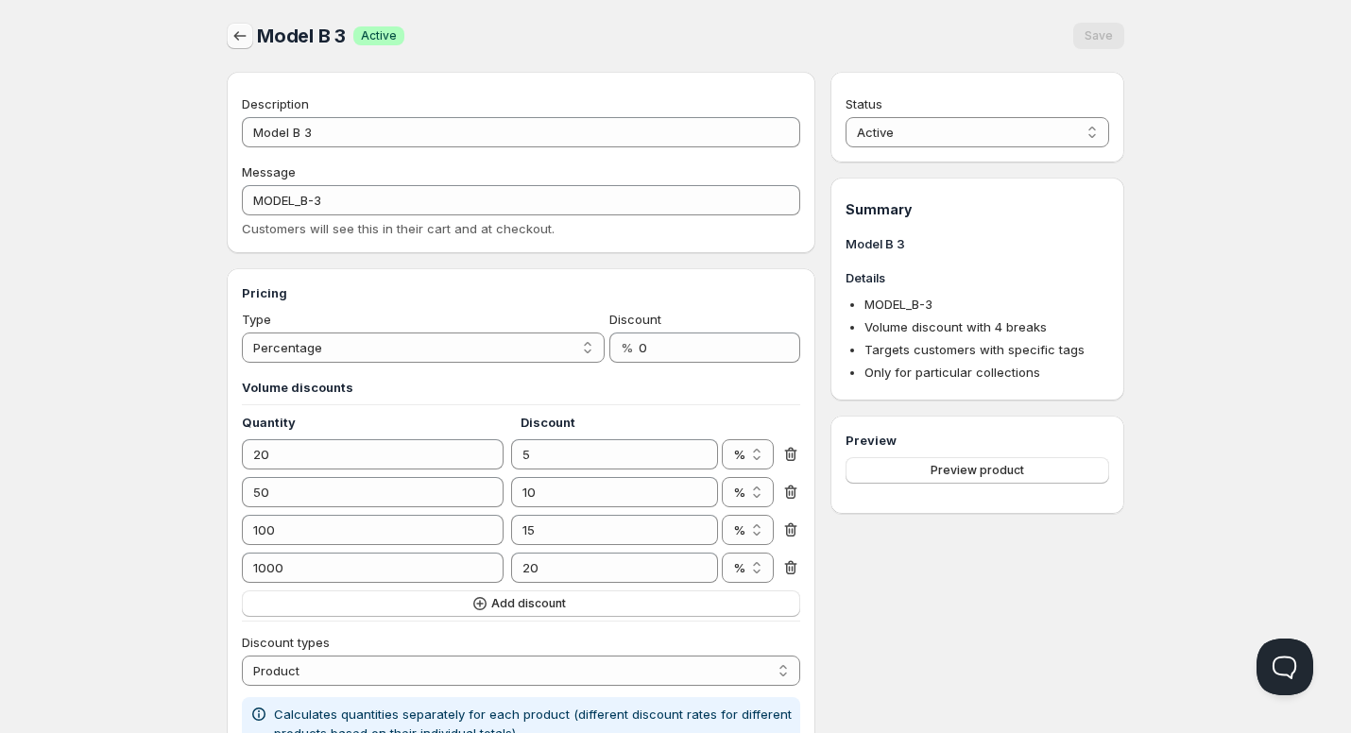
click at [230, 37] on button "button" at bounding box center [240, 36] width 26 height 26
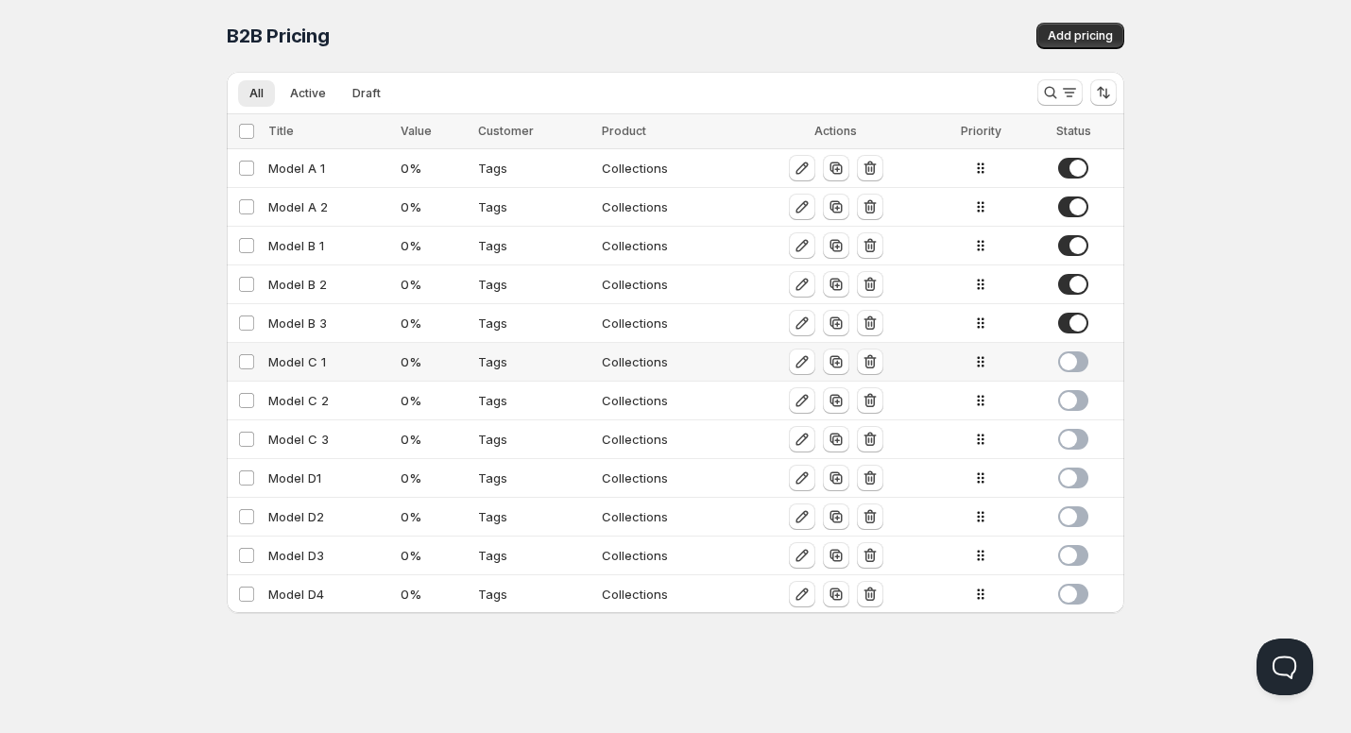
click at [310, 364] on div "Model C 1" at bounding box center [328, 361] width 121 height 19
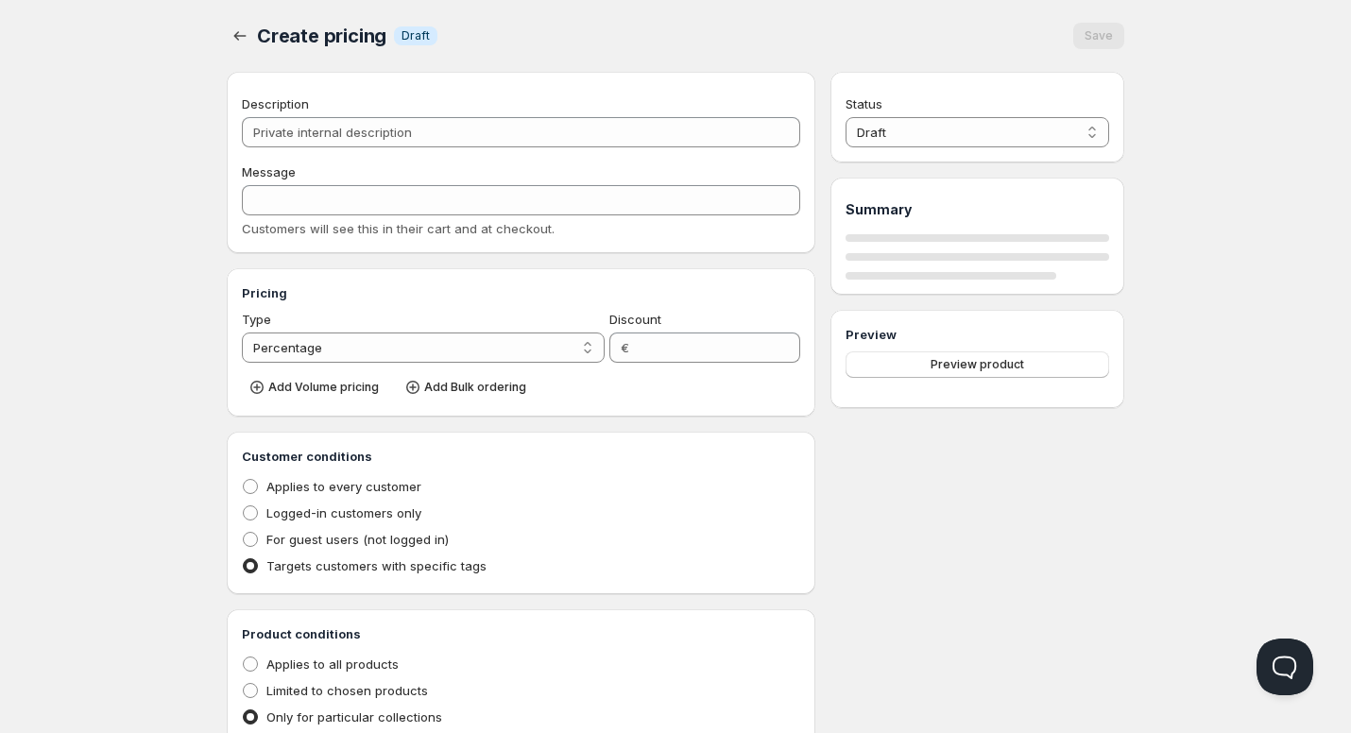
type input "Model C 1"
type input "MODEL_C-1"
type input "0"
radio input "true"
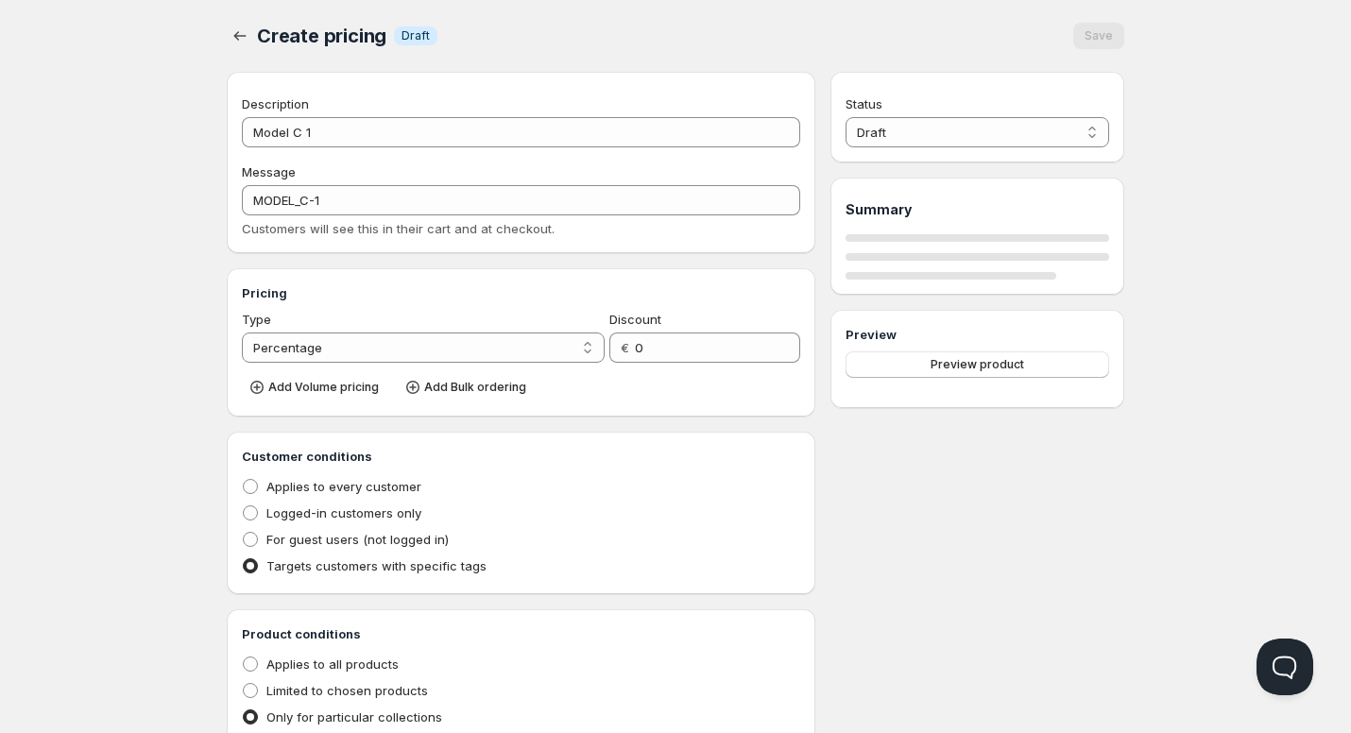
select select "2"
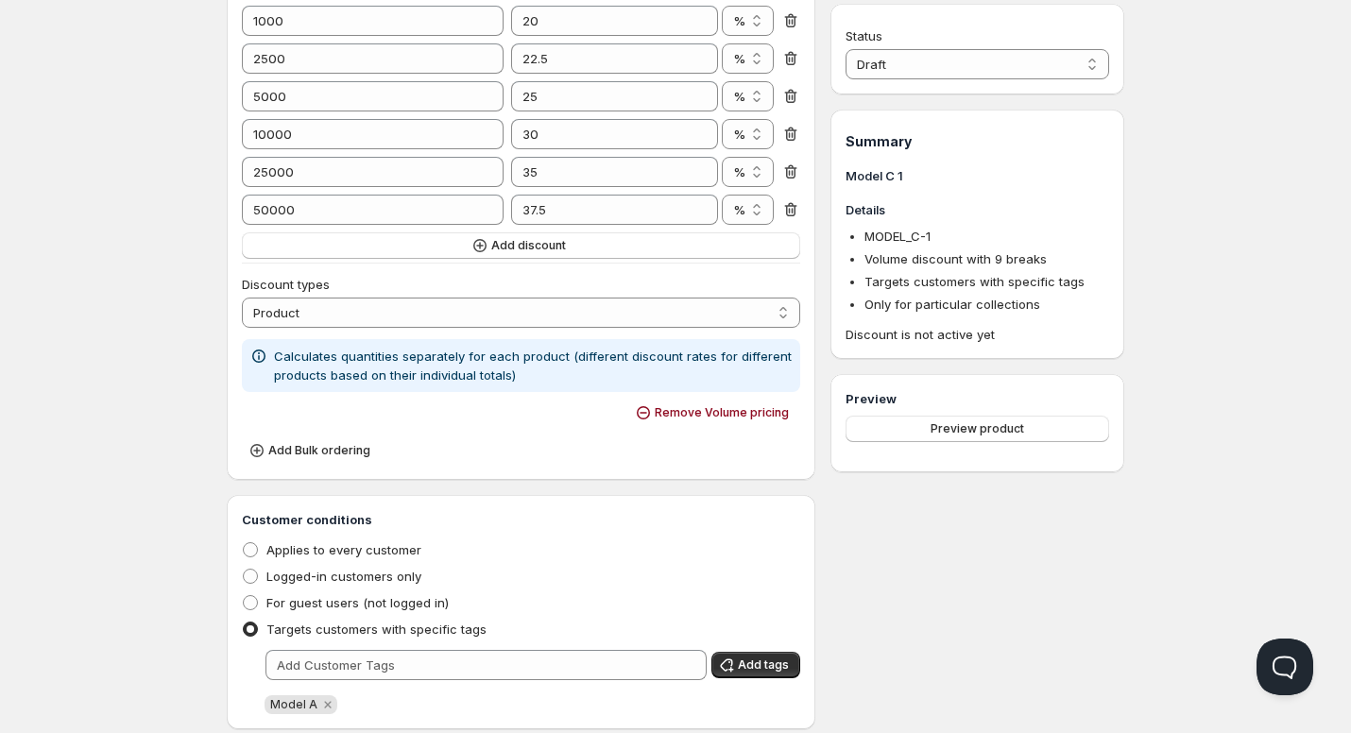
scroll to position [661, 0]
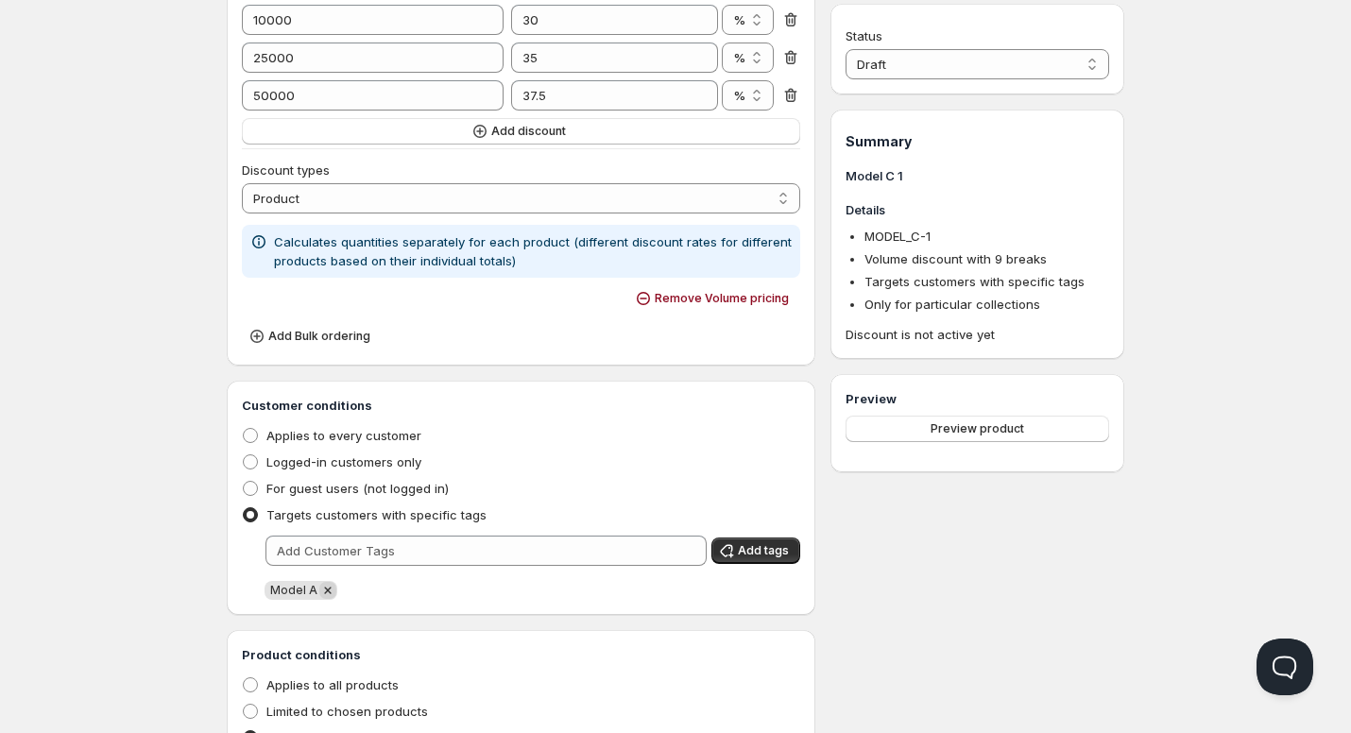
click at [325, 591] on icon "Remove Model A" at bounding box center [327, 590] width 7 height 7
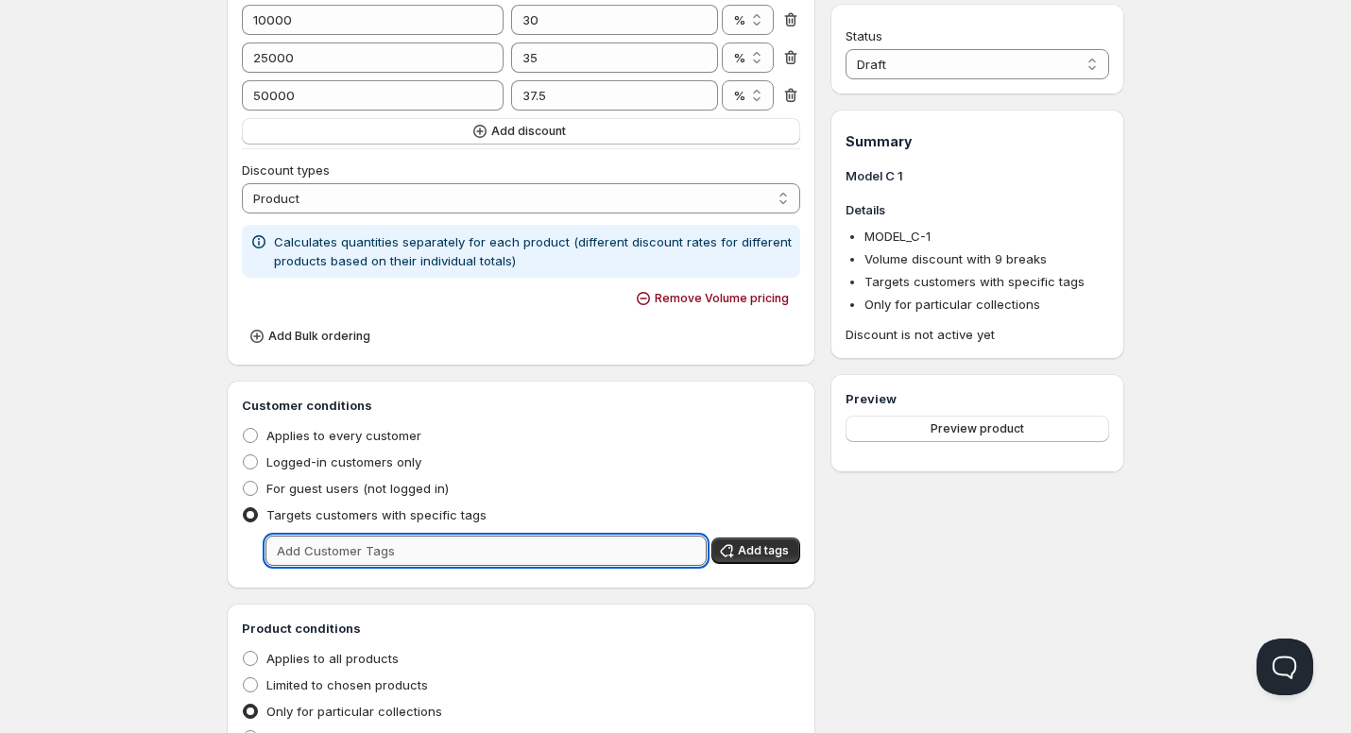
click at [343, 553] on input "text" at bounding box center [486, 551] width 441 height 30
type input "Model C"
click at [764, 543] on button "Add tags" at bounding box center [755, 551] width 89 height 26
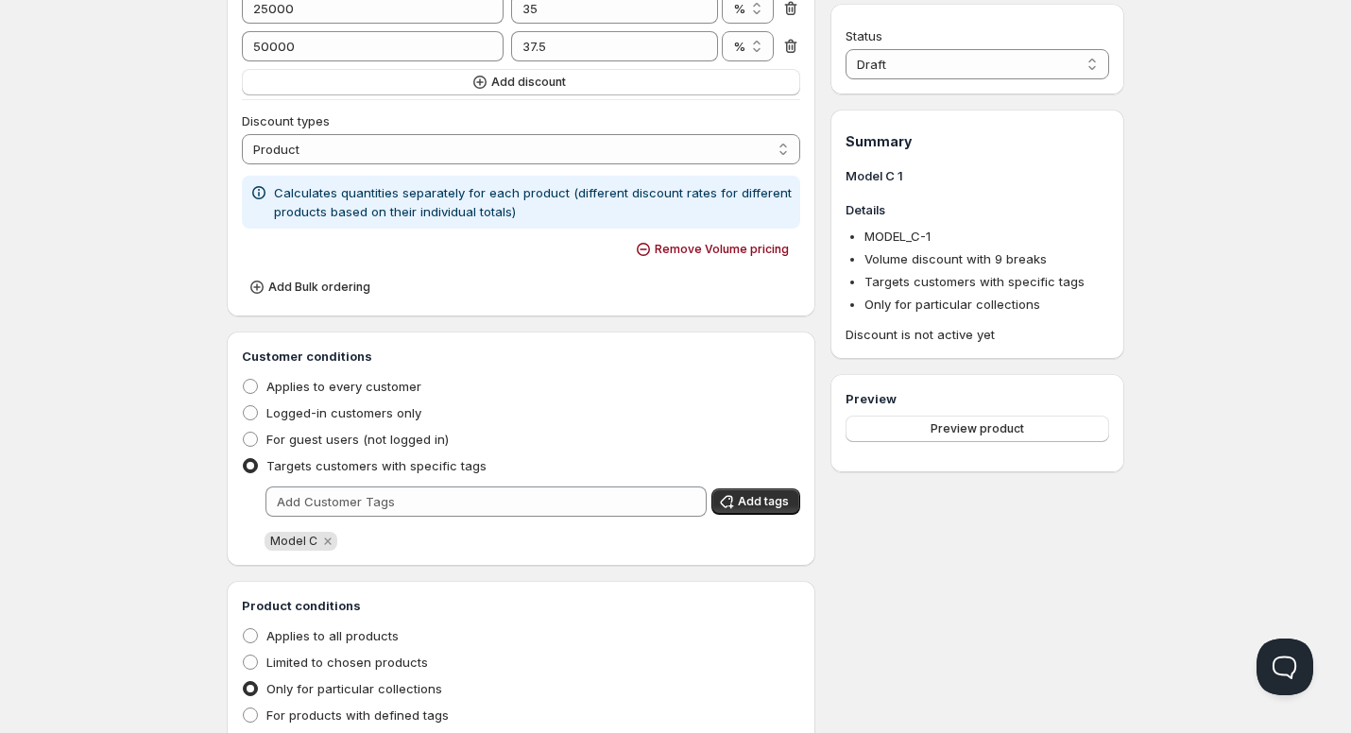
scroll to position [945, 0]
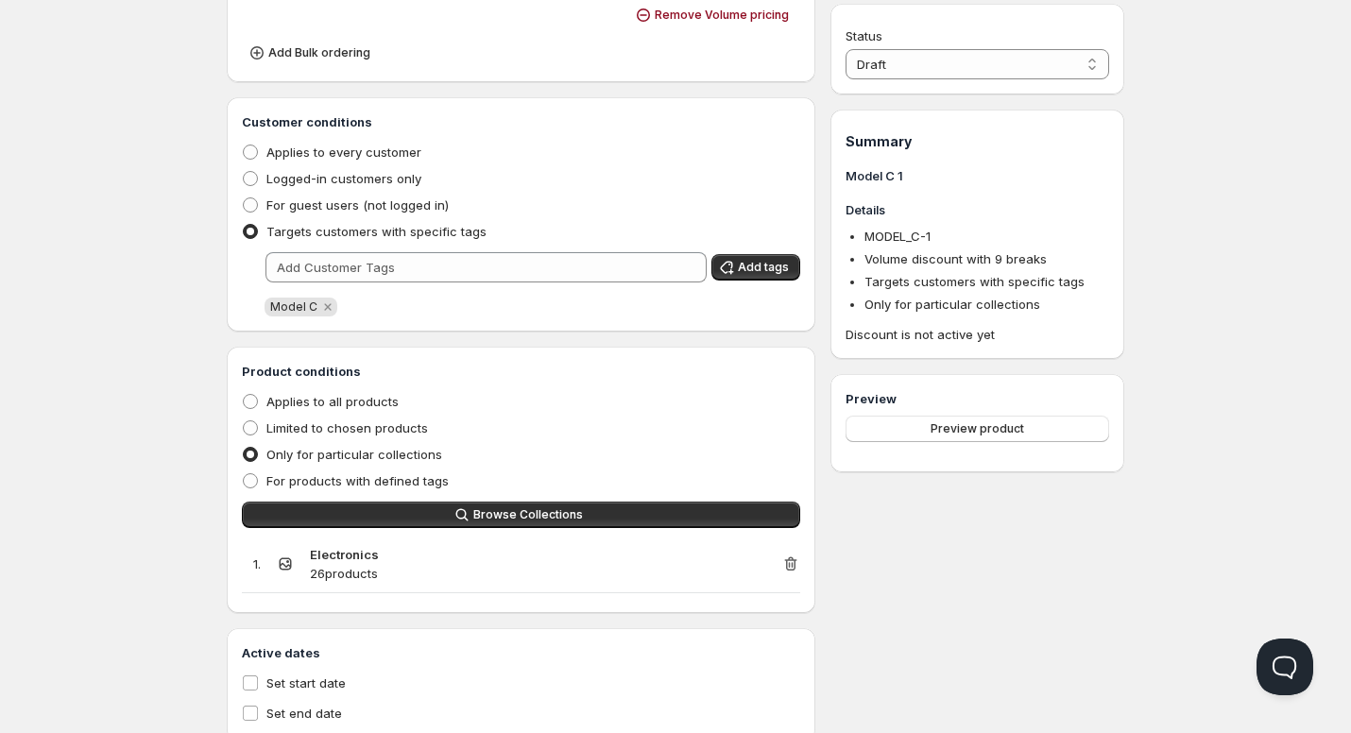
click at [795, 562] on icon "button" at bounding box center [790, 564] width 12 height 14
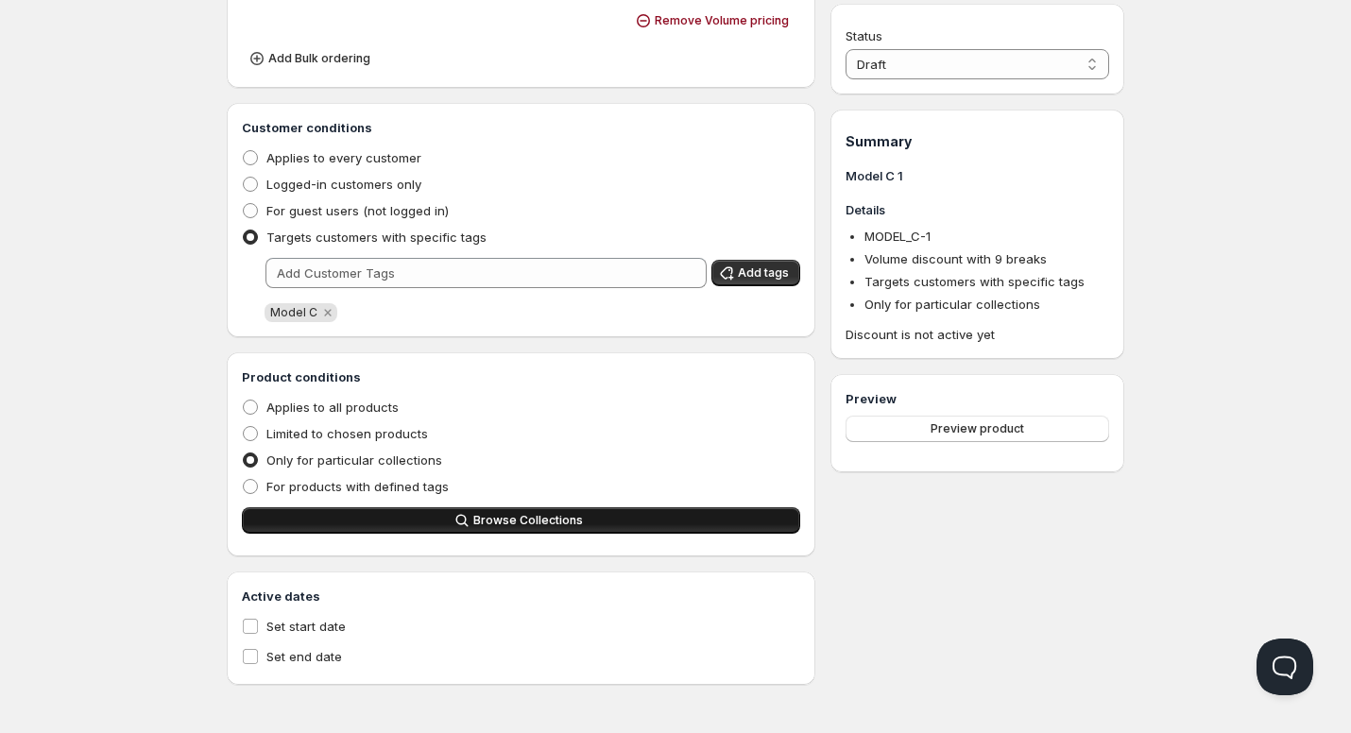
click at [525, 533] on button "Browse Collections" at bounding box center [521, 520] width 558 height 26
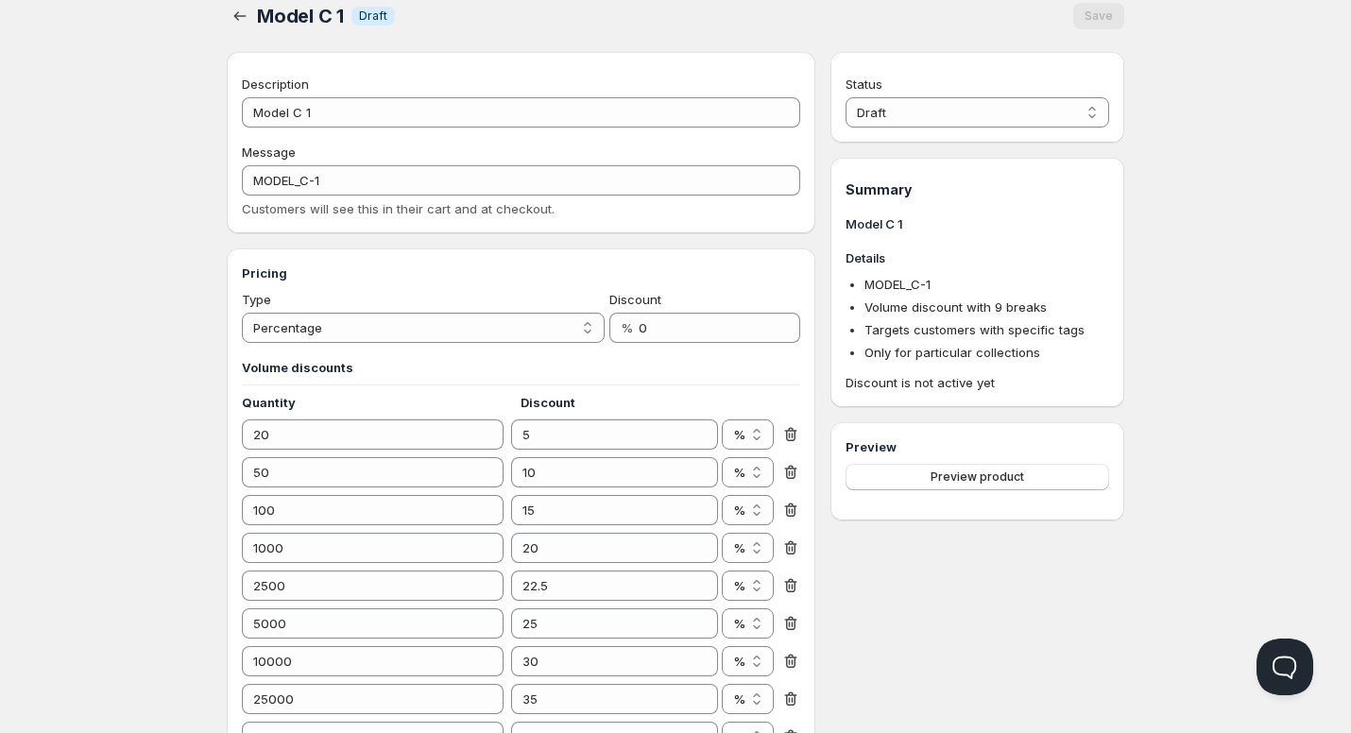
scroll to position [0, 0]
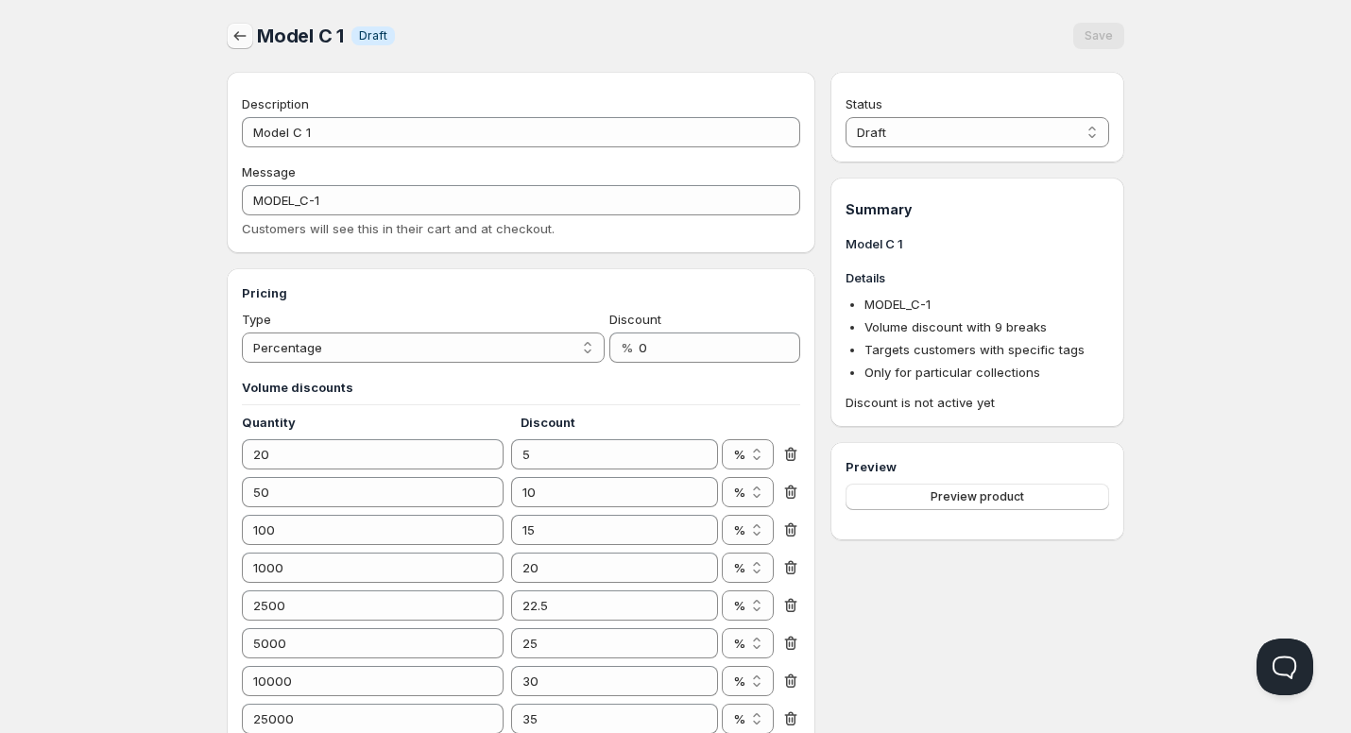
click at [239, 34] on icon "button" at bounding box center [240, 35] width 19 height 19
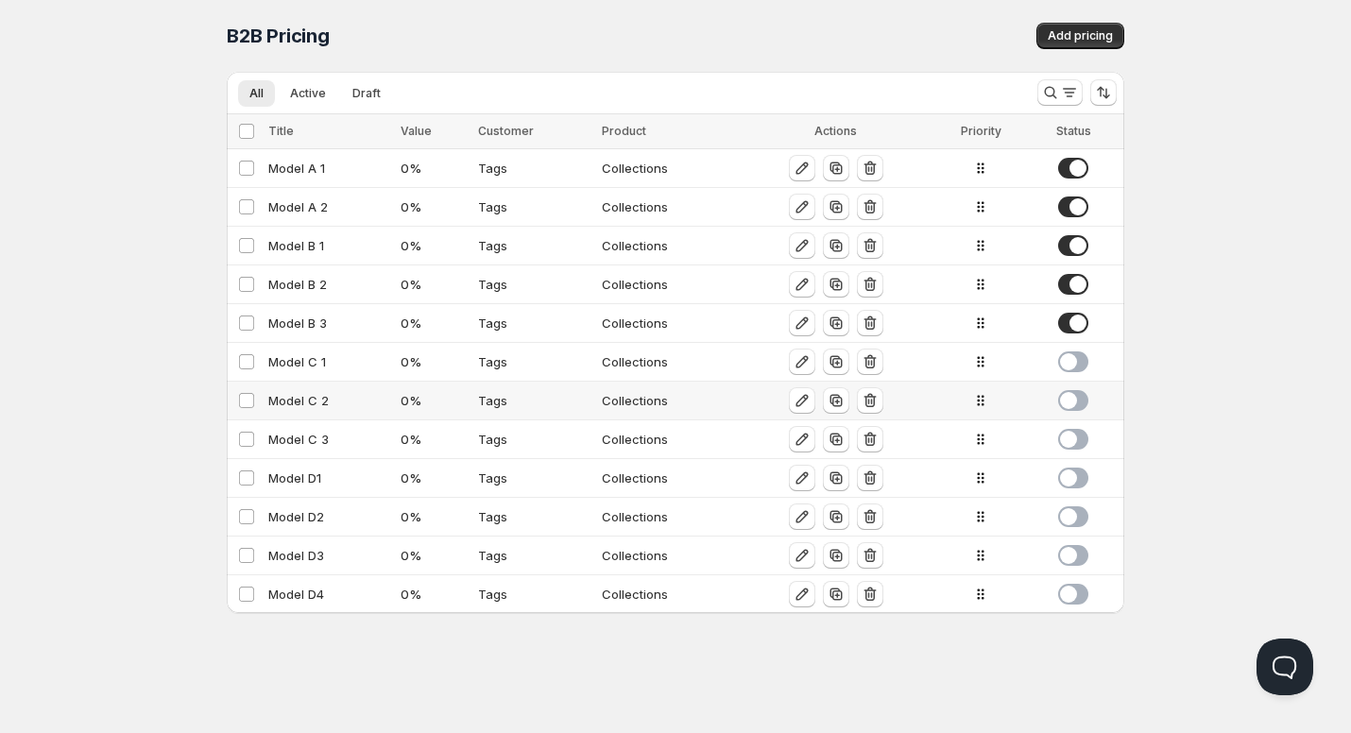
click at [307, 403] on div "Model C 2" at bounding box center [328, 400] width 121 height 19
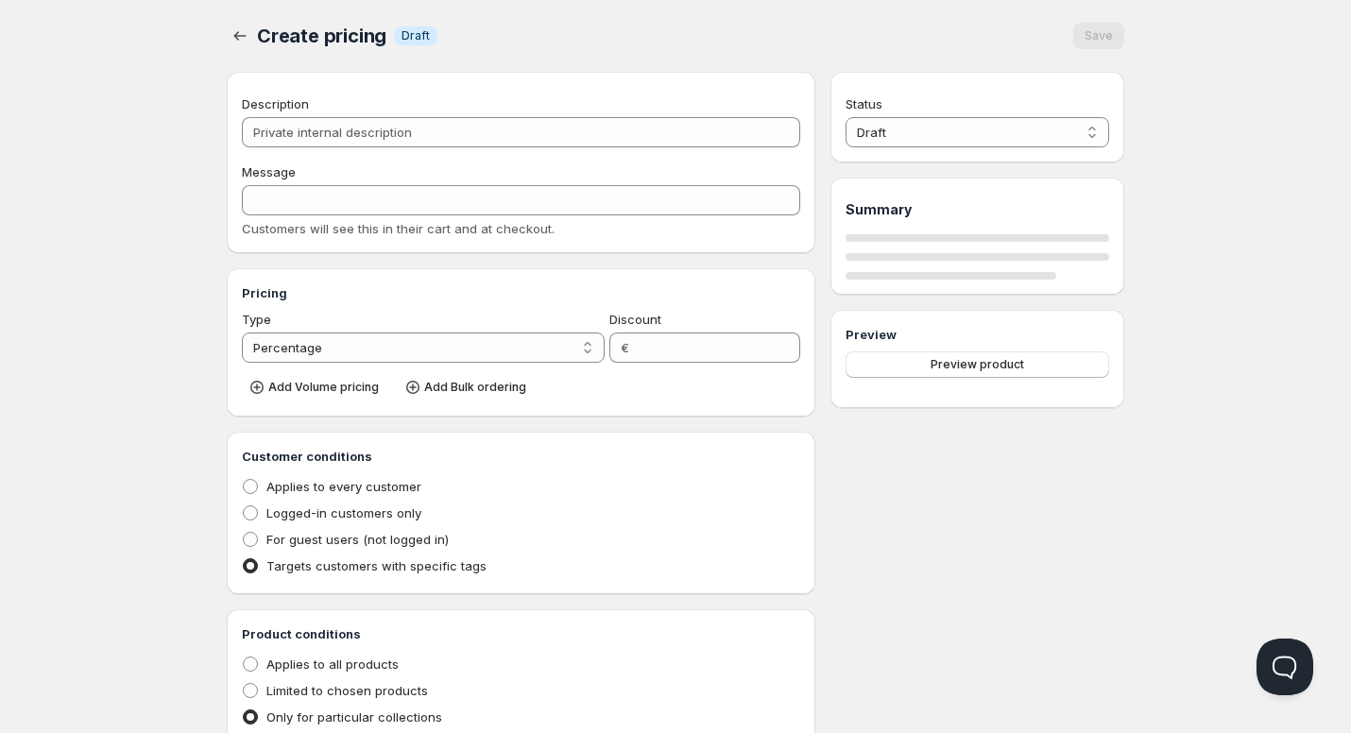
type input "Model C 2"
type input "MODEL_C-2"
type input "0"
radio input "true"
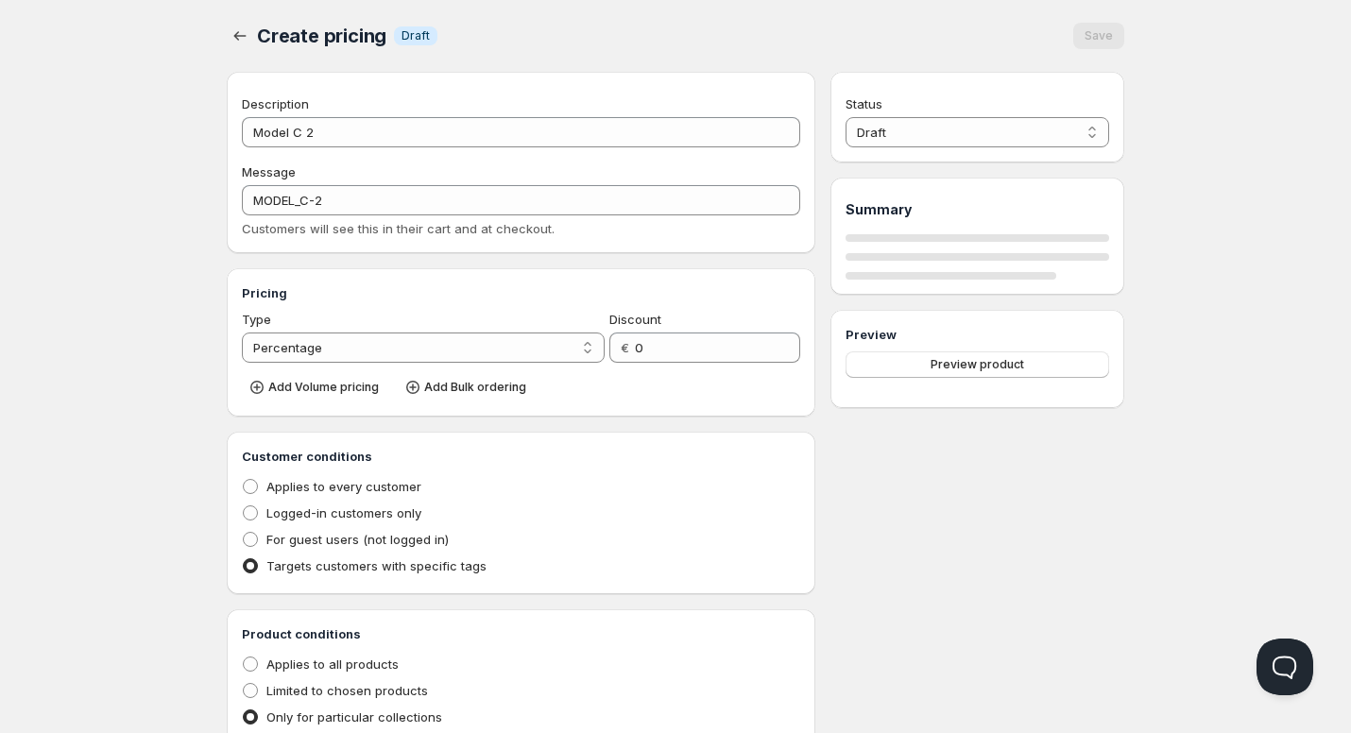
select select "2"
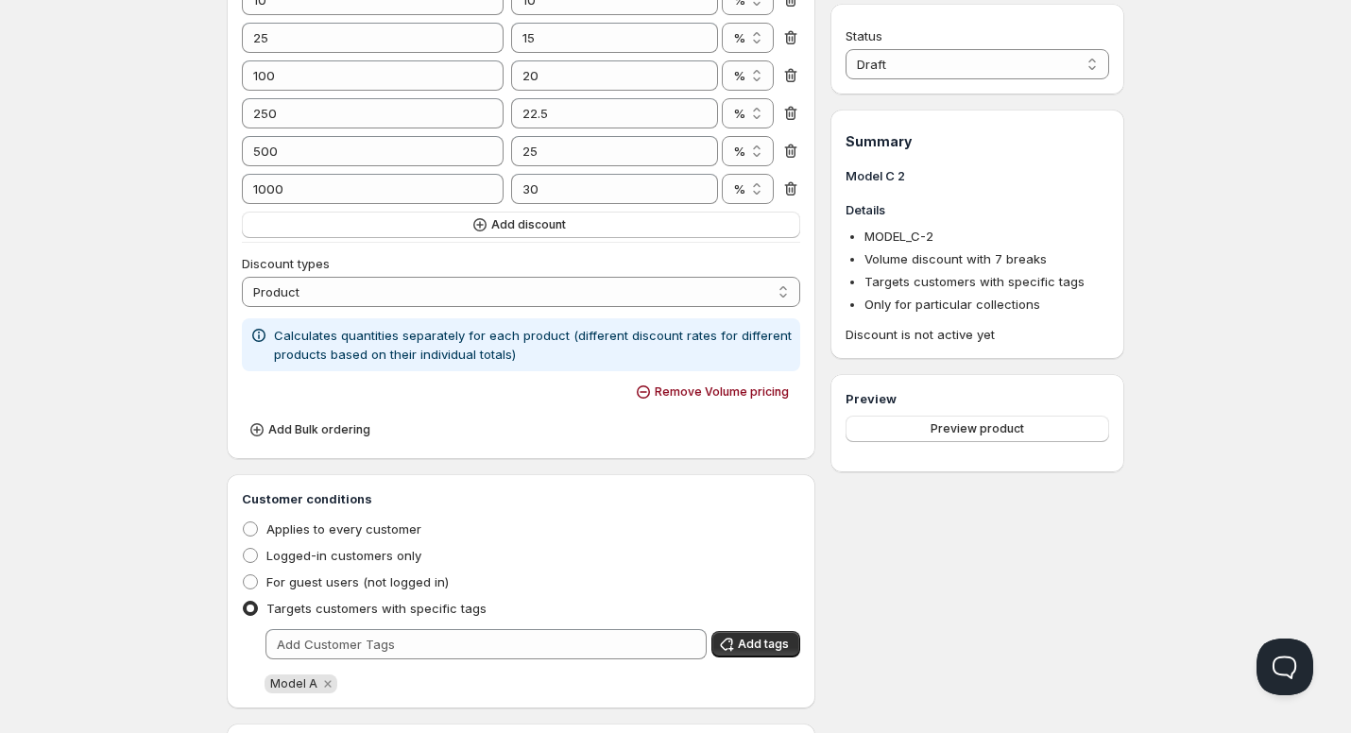
scroll to position [567, 0]
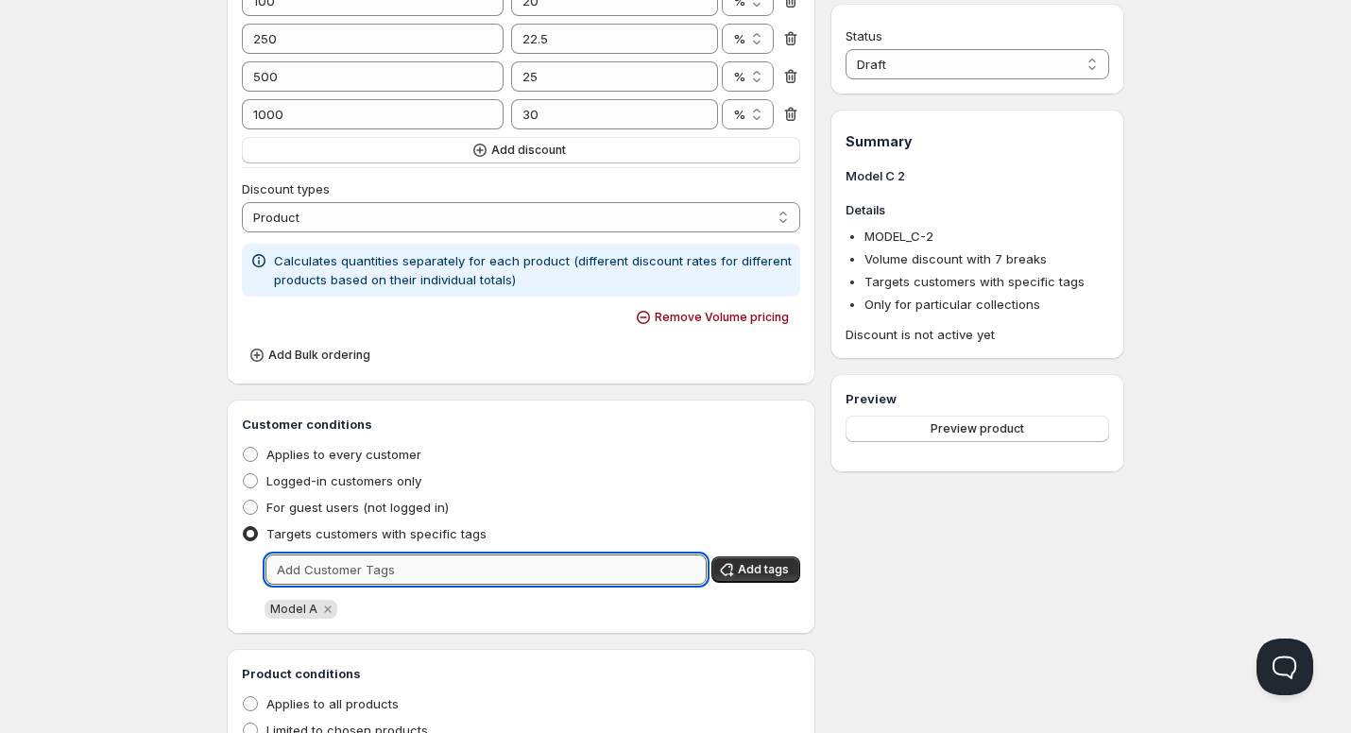
click at [341, 571] on input "text" at bounding box center [486, 570] width 441 height 30
type input "Model C"
click at [752, 583] on div "Model C Clear Add tags" at bounding box center [521, 570] width 558 height 30
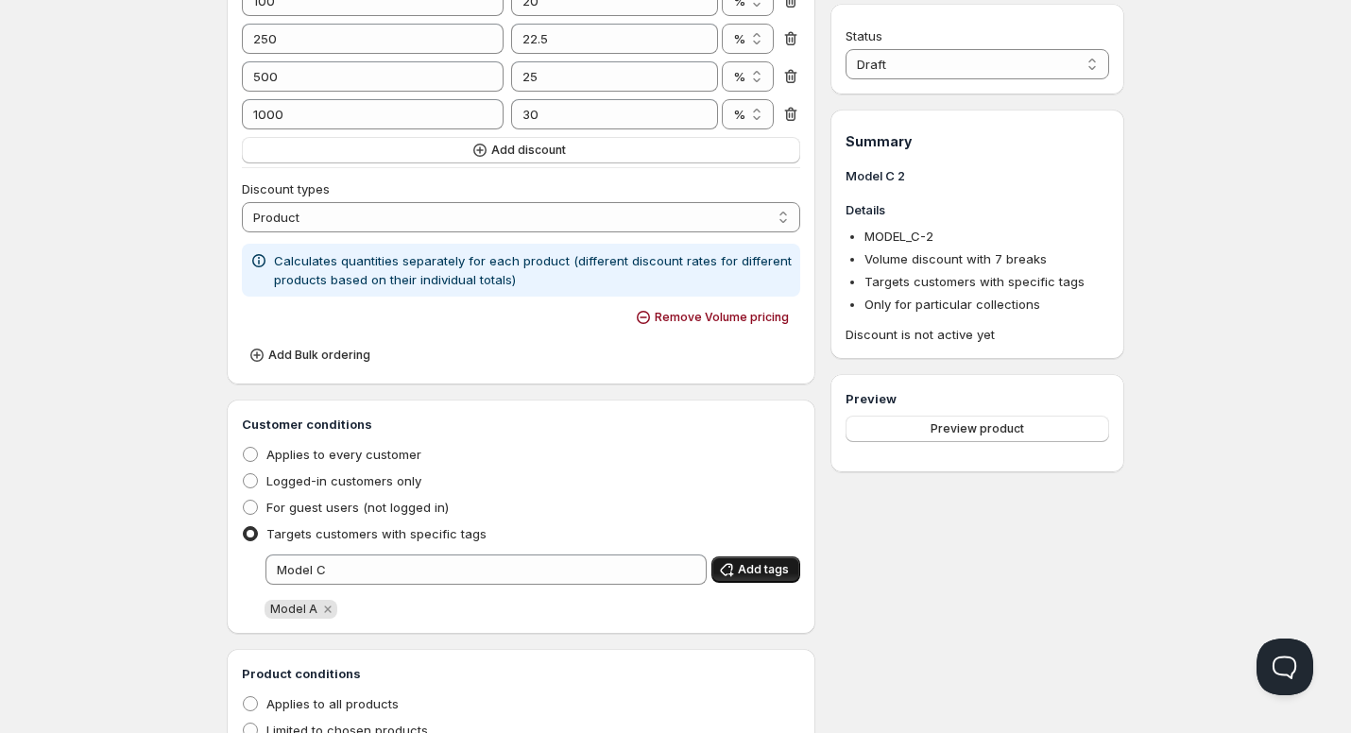
click at [752, 572] on span "Add tags" at bounding box center [763, 569] width 51 height 15
click at [324, 609] on icon "Remove Model A" at bounding box center [327, 609] width 17 height 17
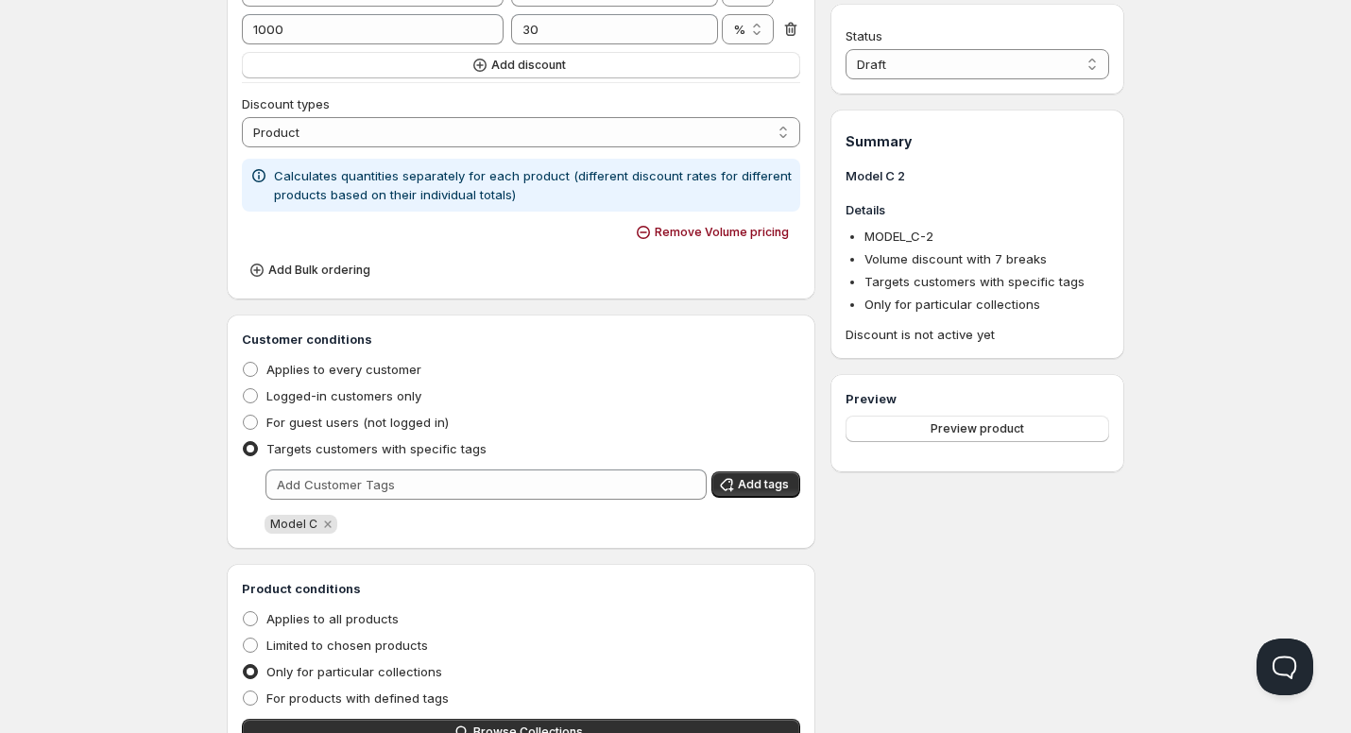
scroll to position [756, 0]
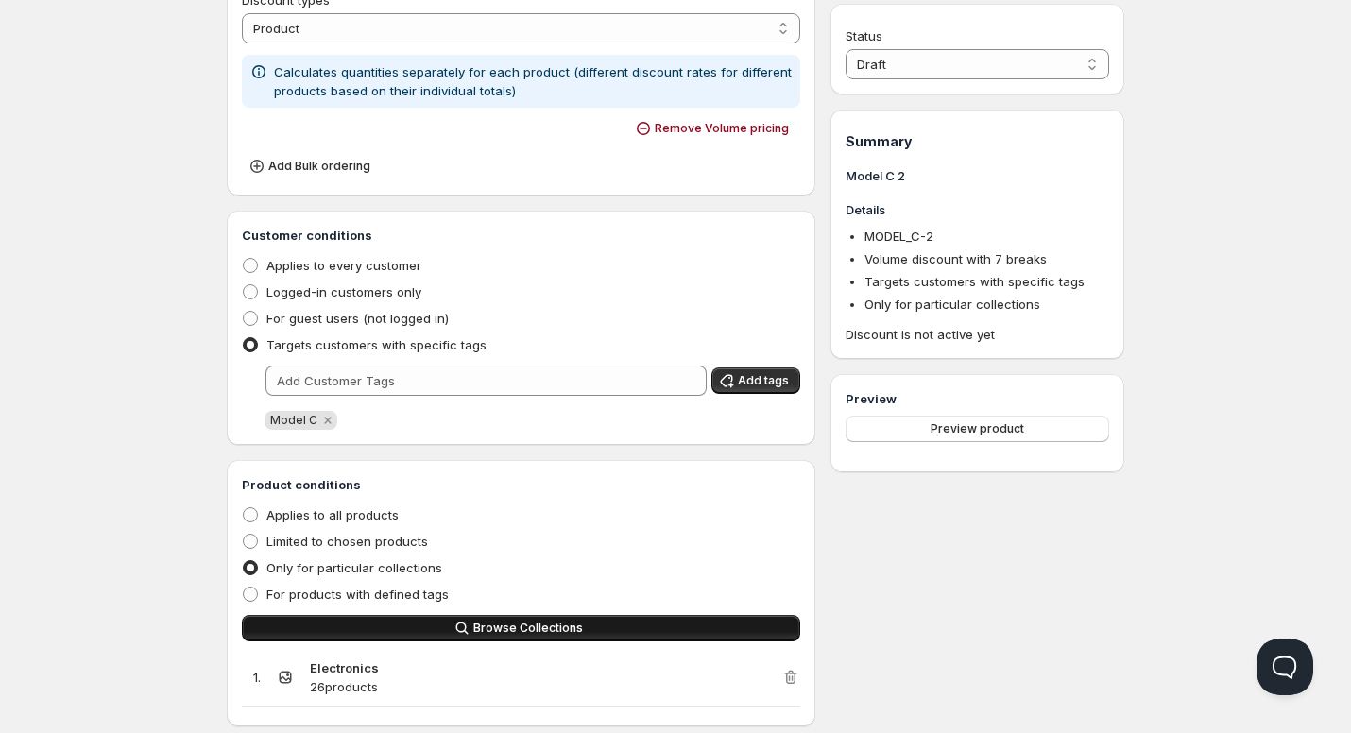
click at [377, 628] on button "Browse Collections" at bounding box center [521, 628] width 558 height 26
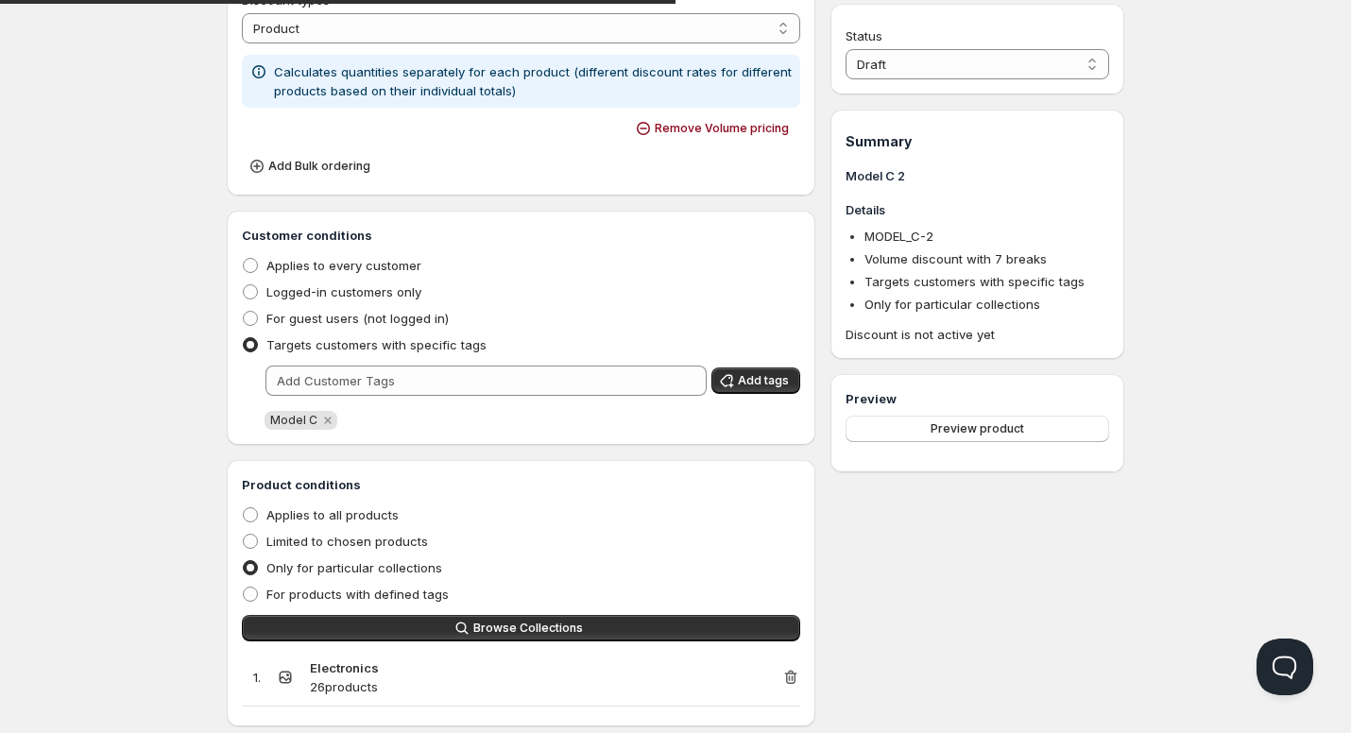
click at [792, 677] on icon "button" at bounding box center [792, 679] width 2 height 6
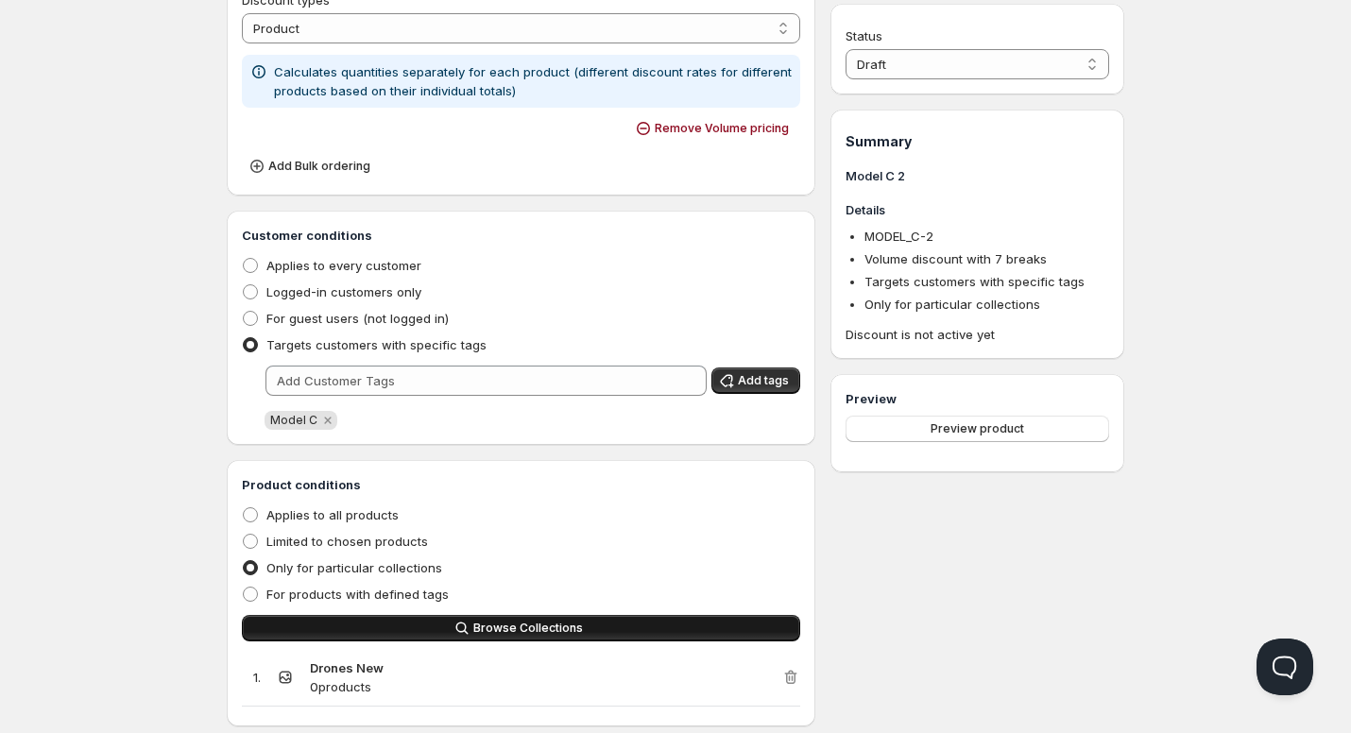
click at [689, 641] on button "Browse Collections" at bounding box center [521, 628] width 558 height 26
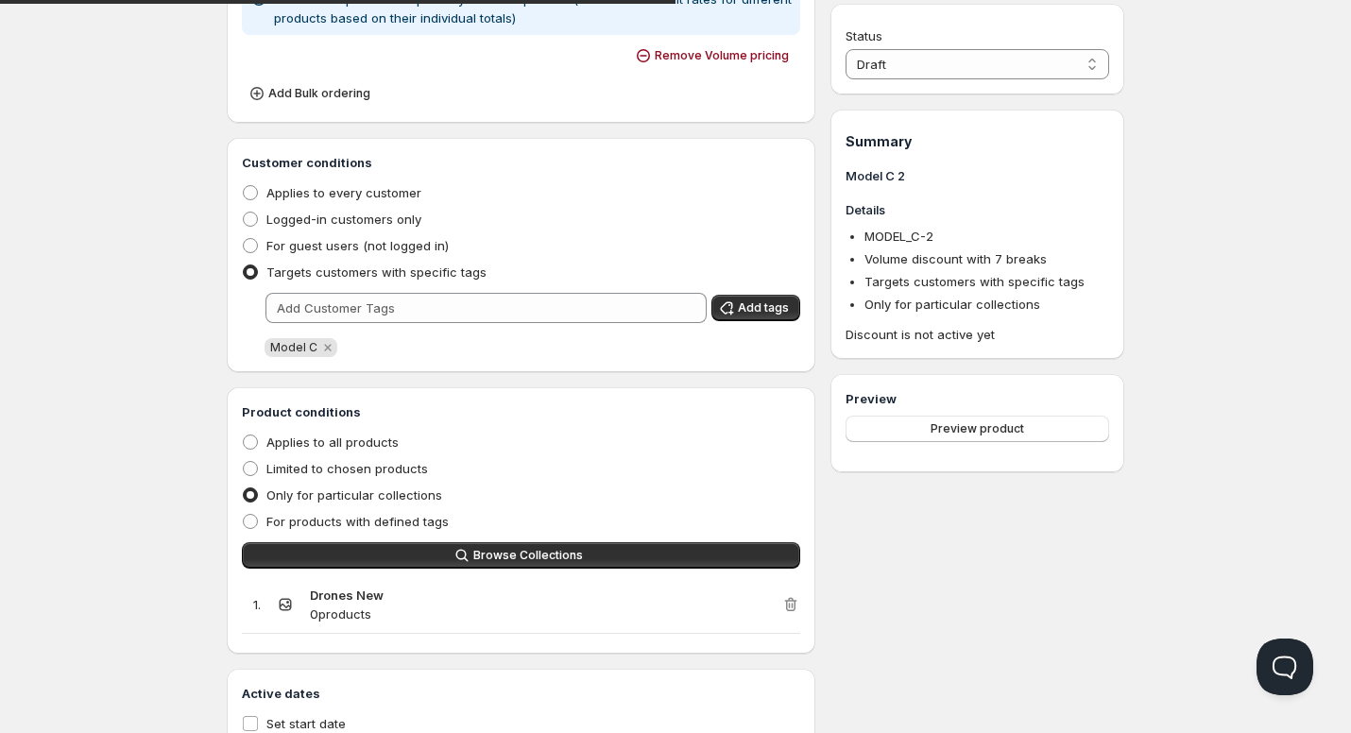
scroll to position [850, 0]
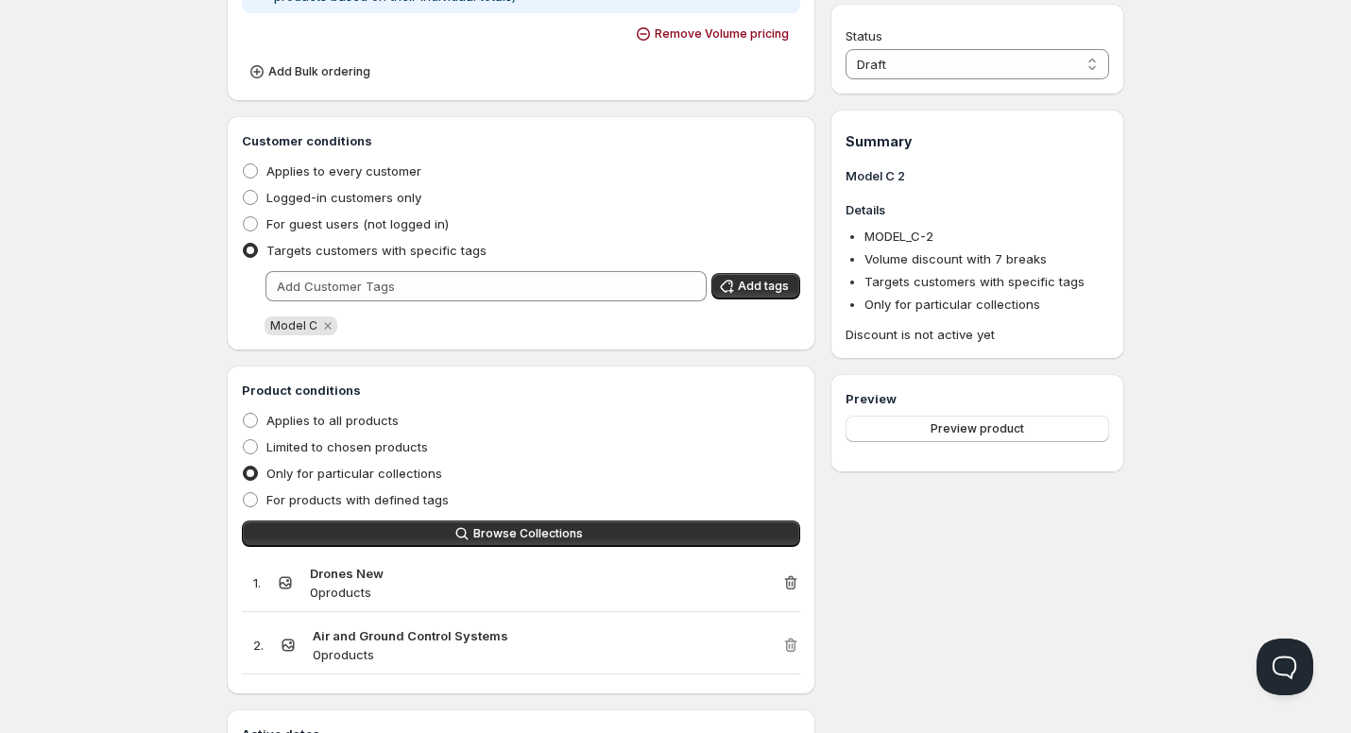
click at [794, 586] on icon "button" at bounding box center [790, 583] width 19 height 19
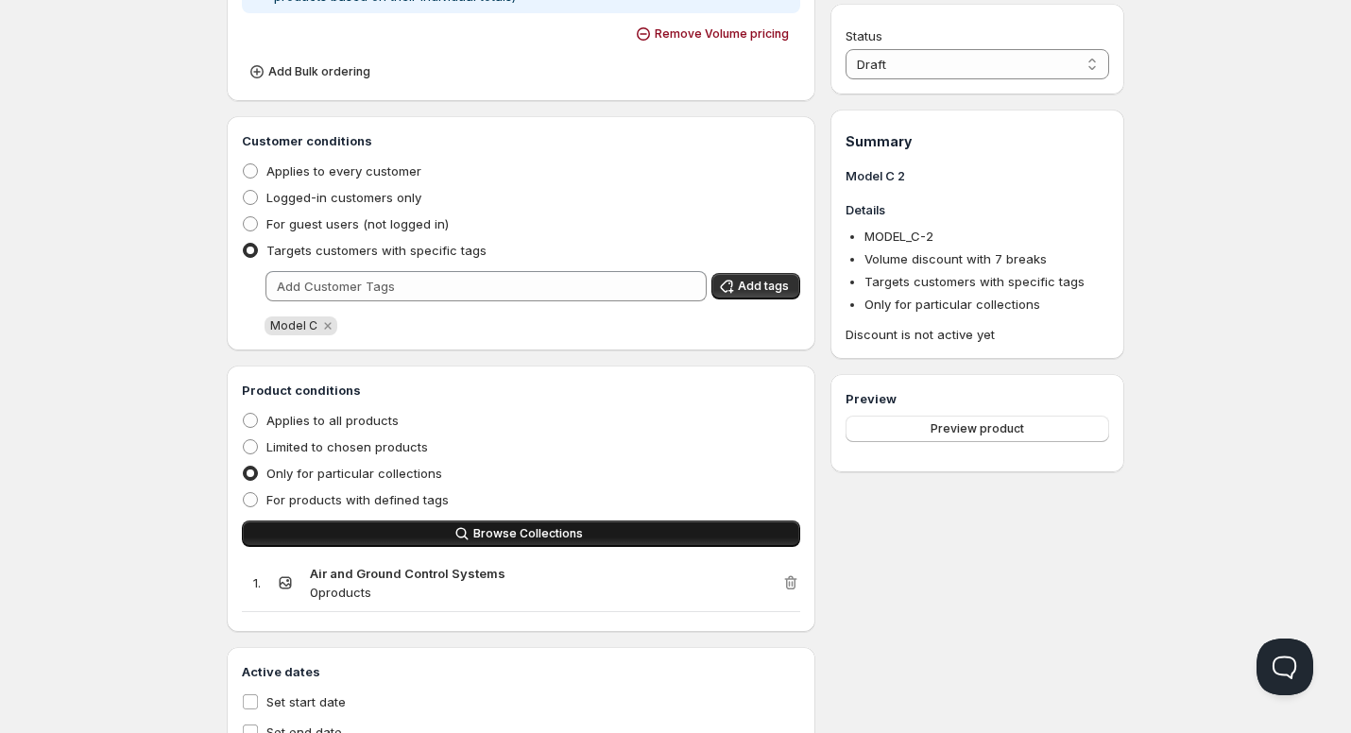
click at [505, 541] on button "Browse Collections" at bounding box center [521, 534] width 558 height 26
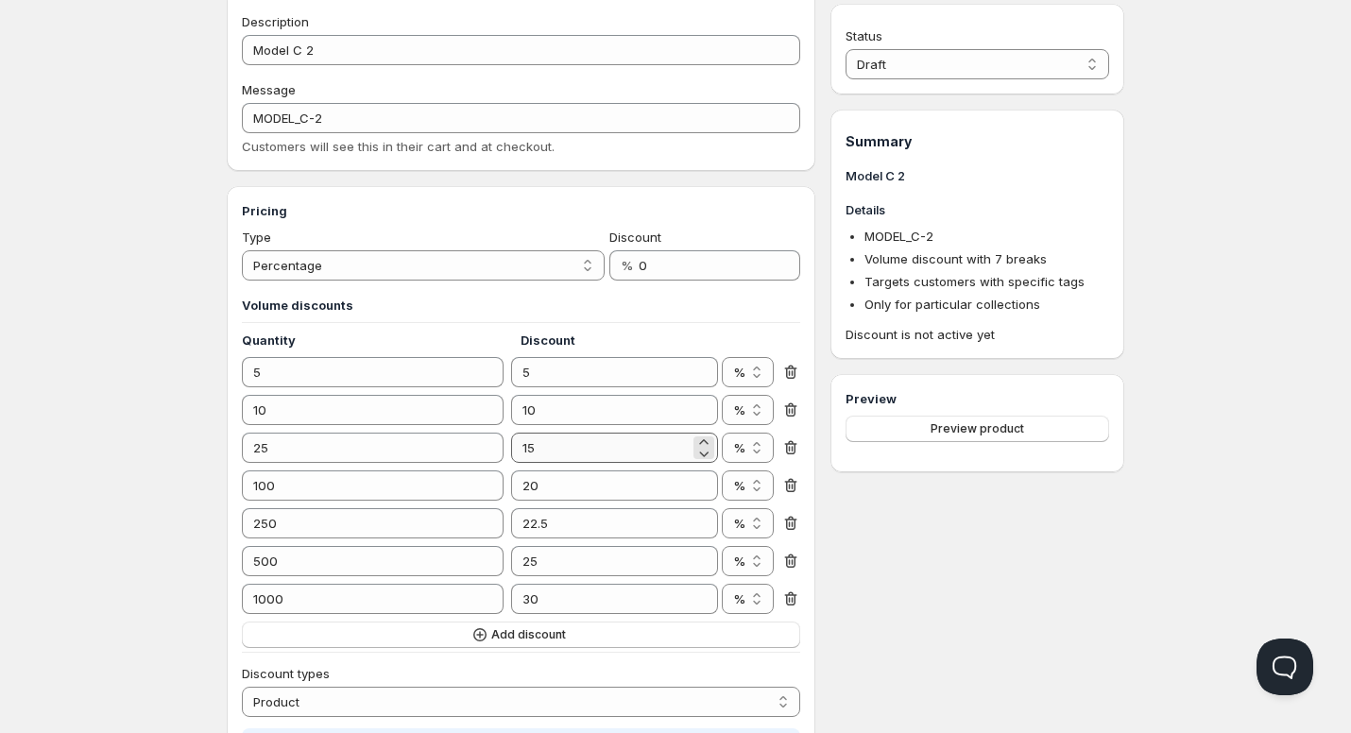
scroll to position [0, 0]
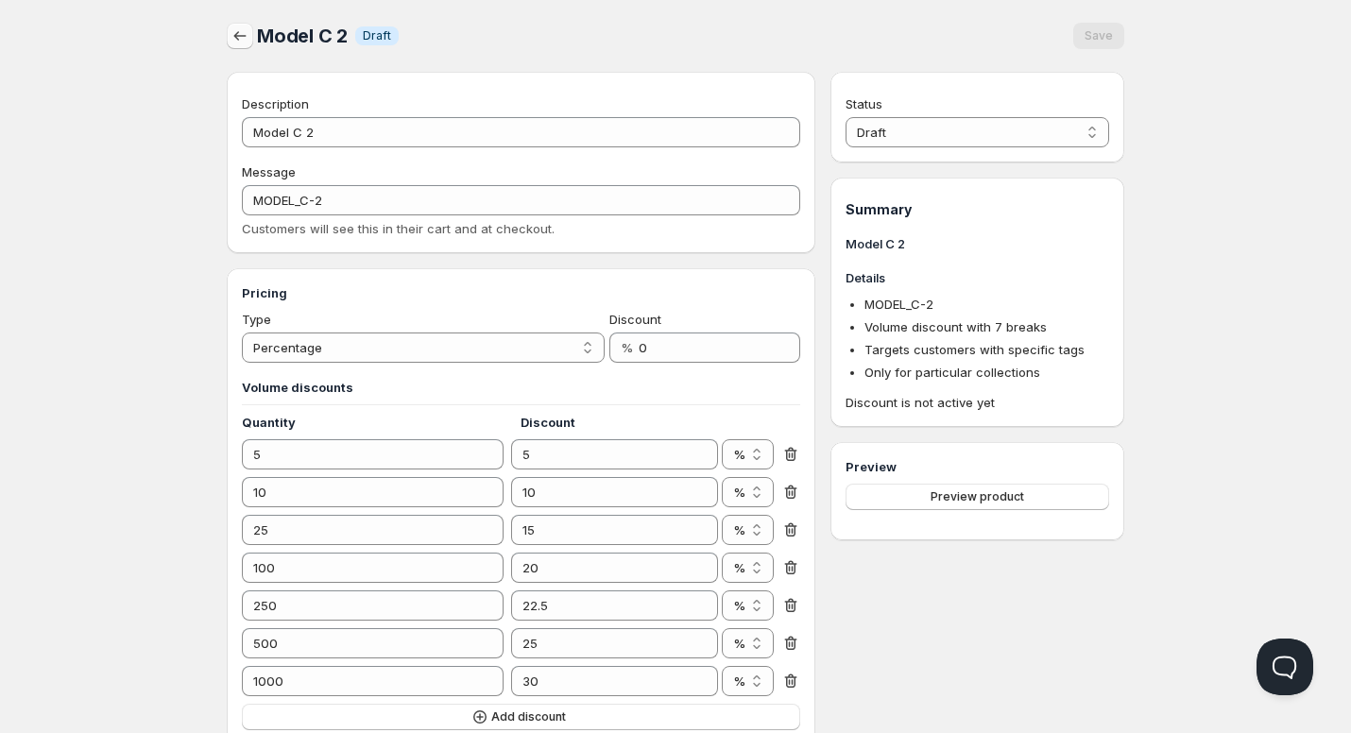
click at [236, 32] on icon "button" at bounding box center [240, 35] width 19 height 19
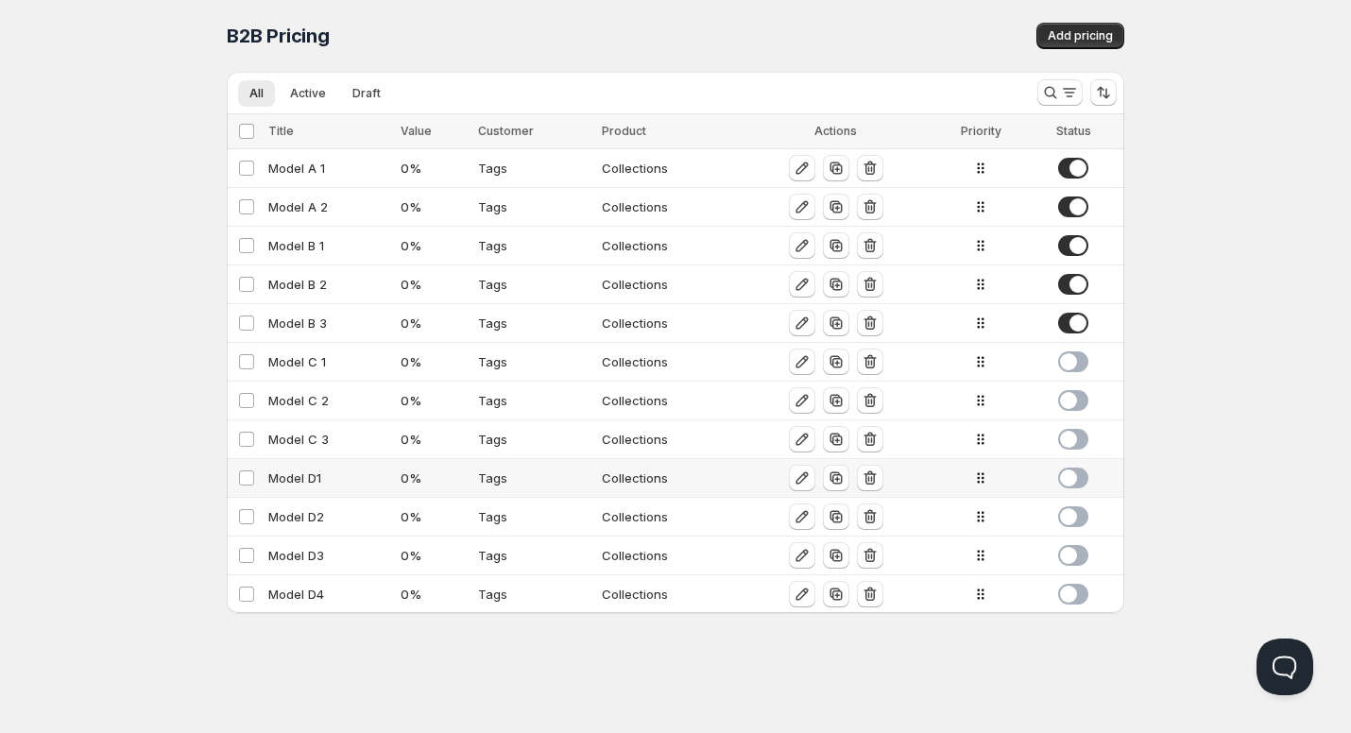
click at [291, 478] on div "Model D1" at bounding box center [328, 478] width 121 height 19
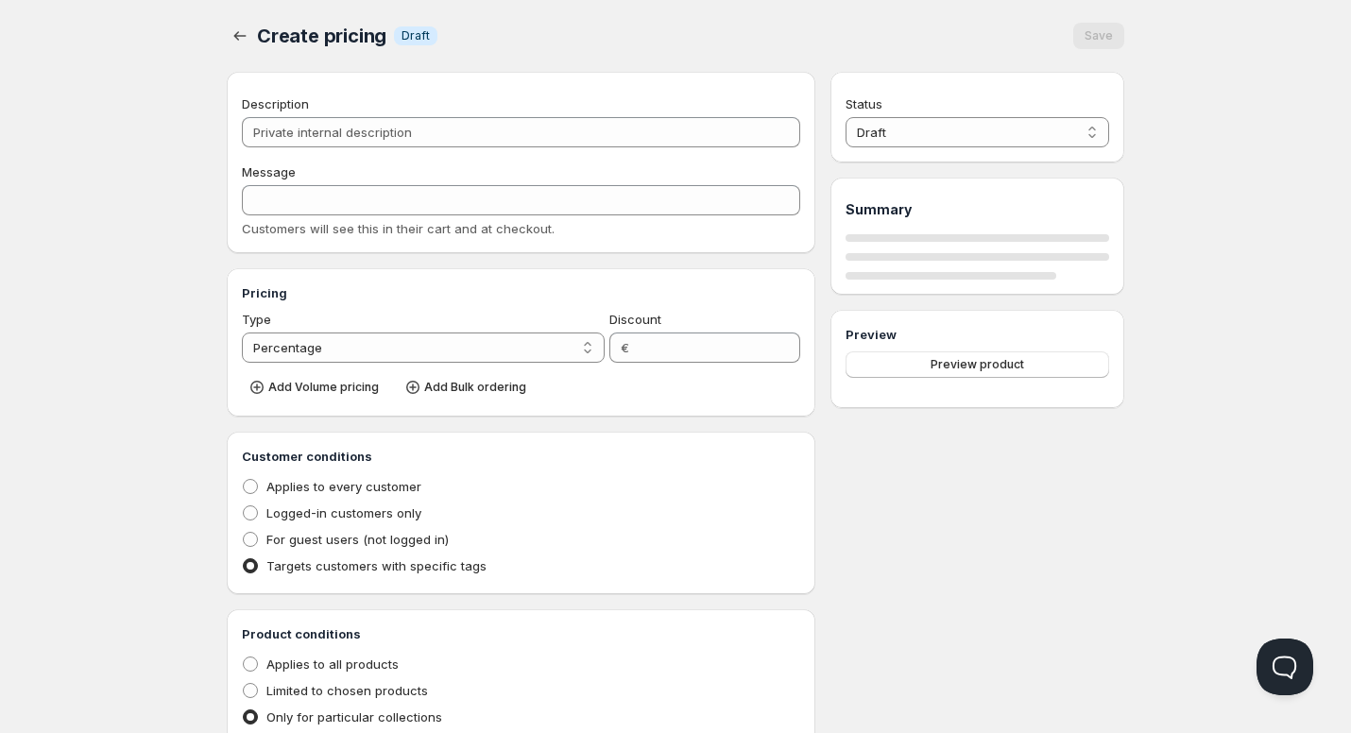
type input "Model D1"
type input "0"
radio input "true"
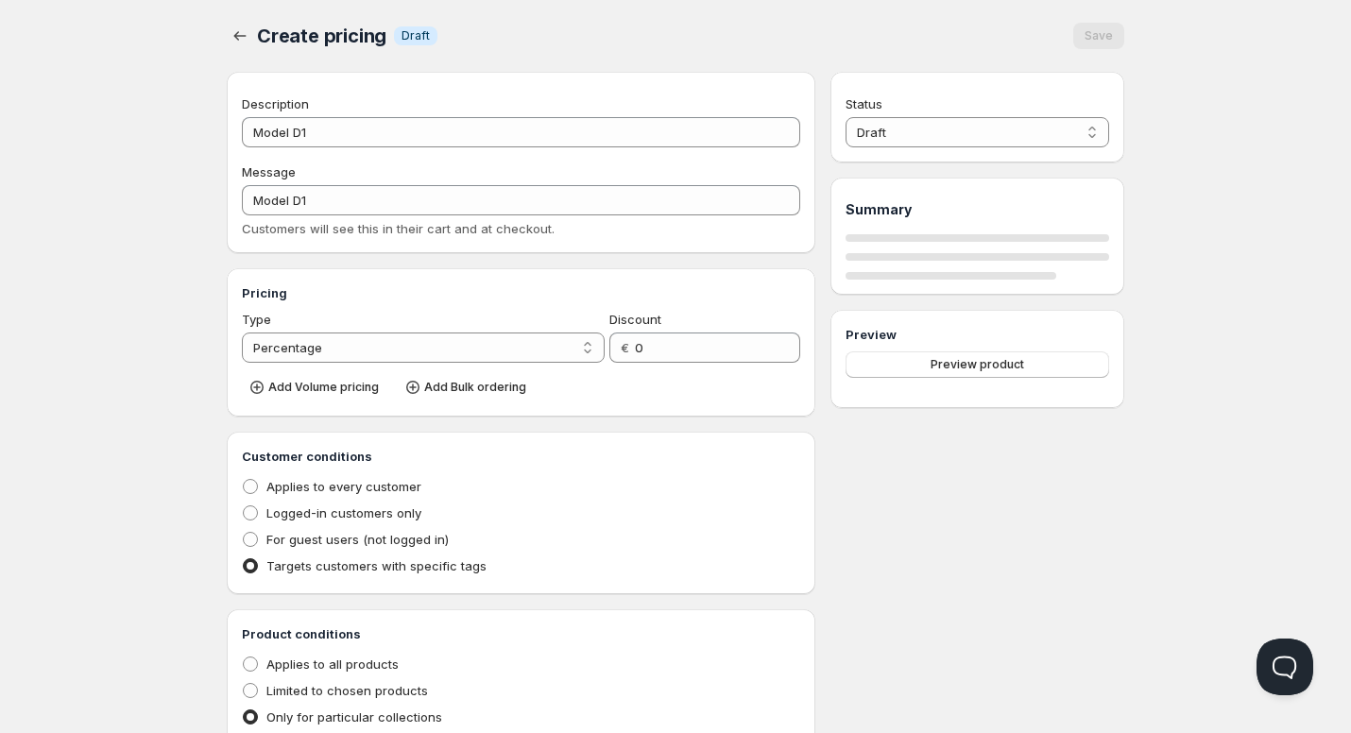
select select "2"
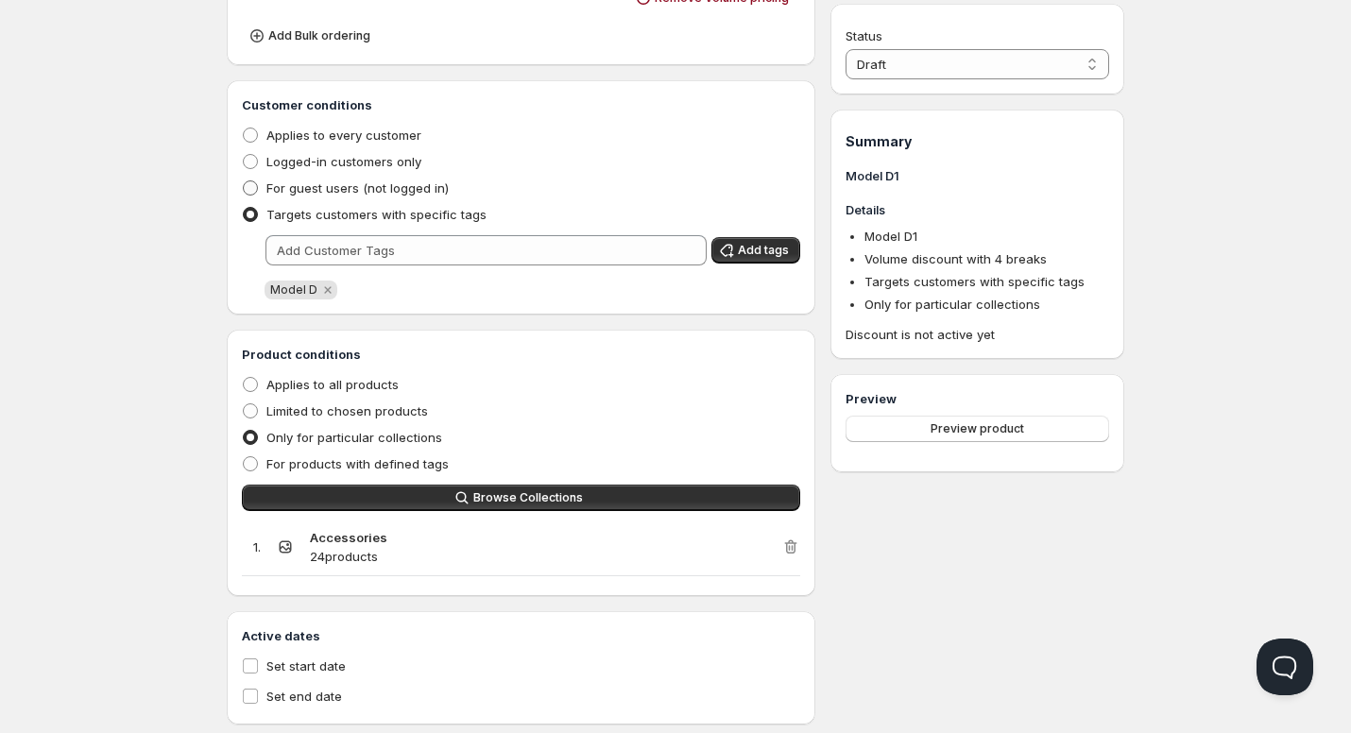
scroll to position [813, 0]
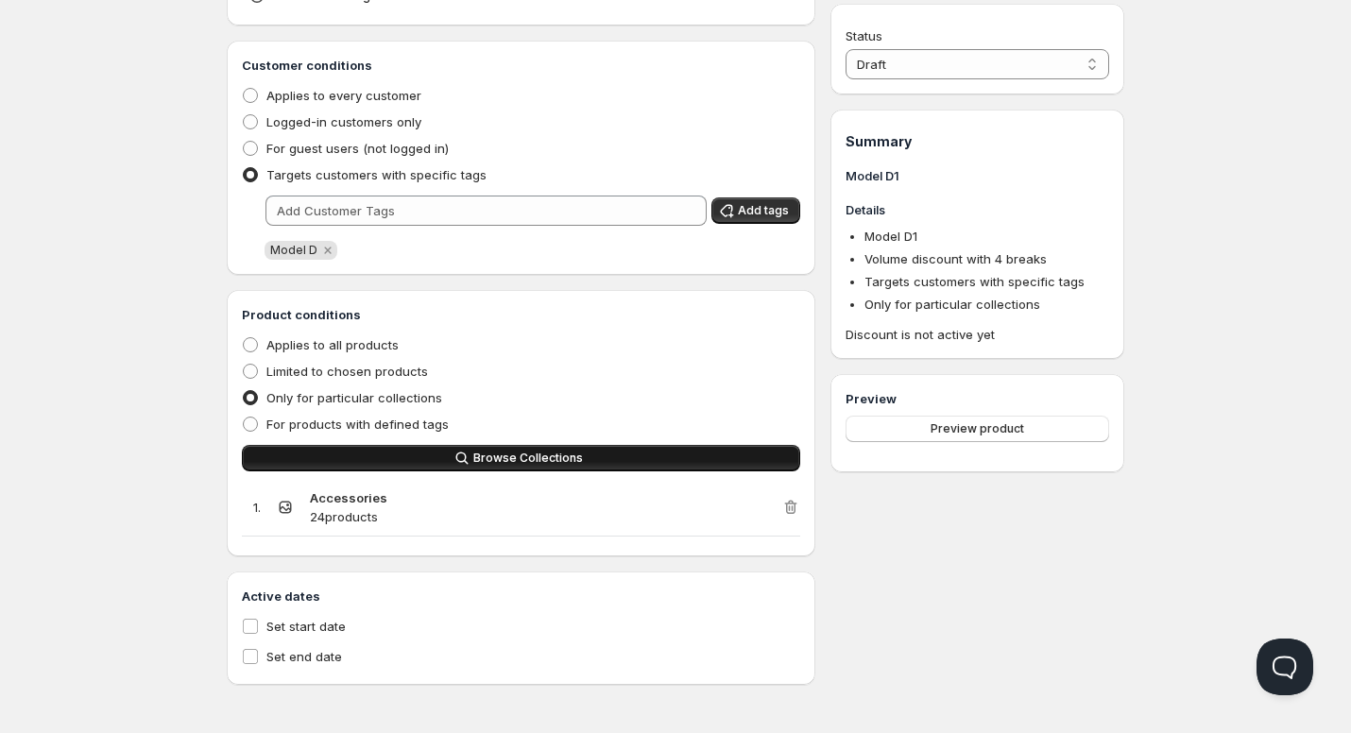
click at [562, 455] on span "Browse Collections" at bounding box center [528, 458] width 110 height 15
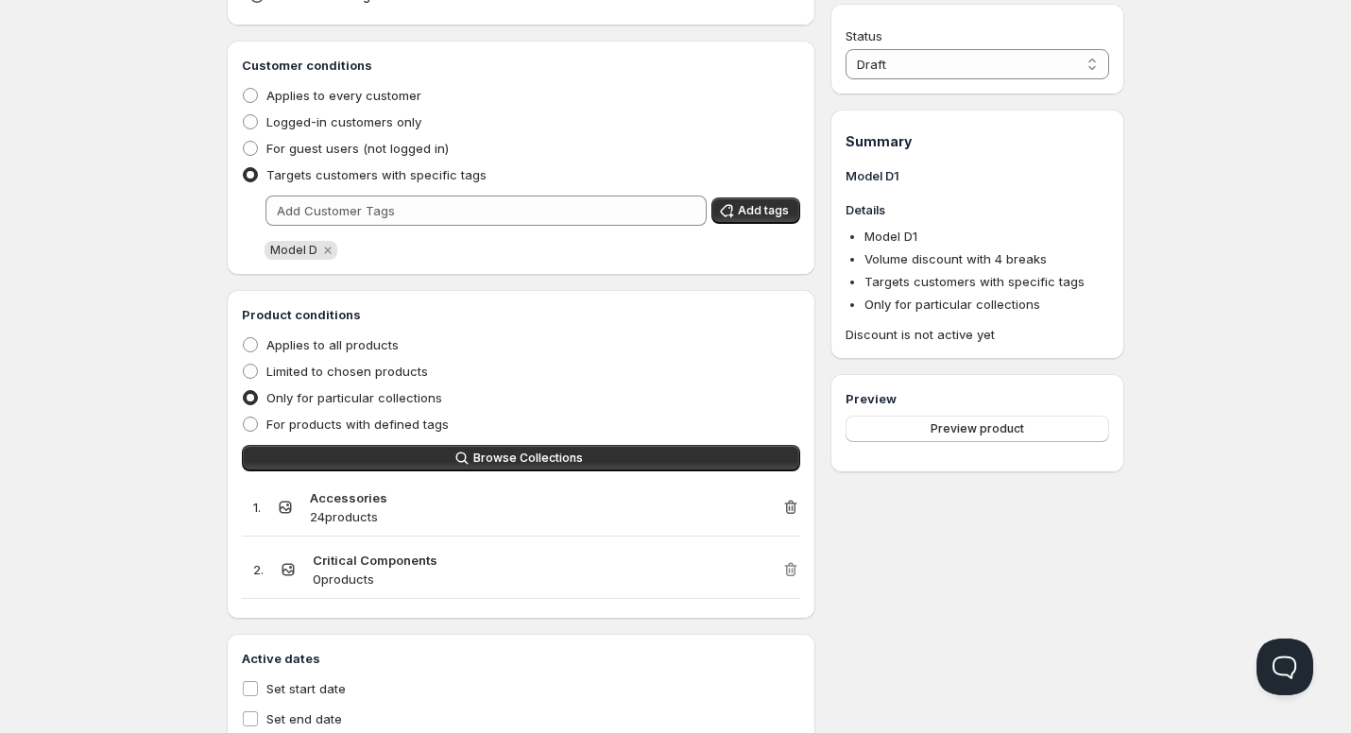
click at [786, 508] on icon "button" at bounding box center [790, 508] width 12 height 14
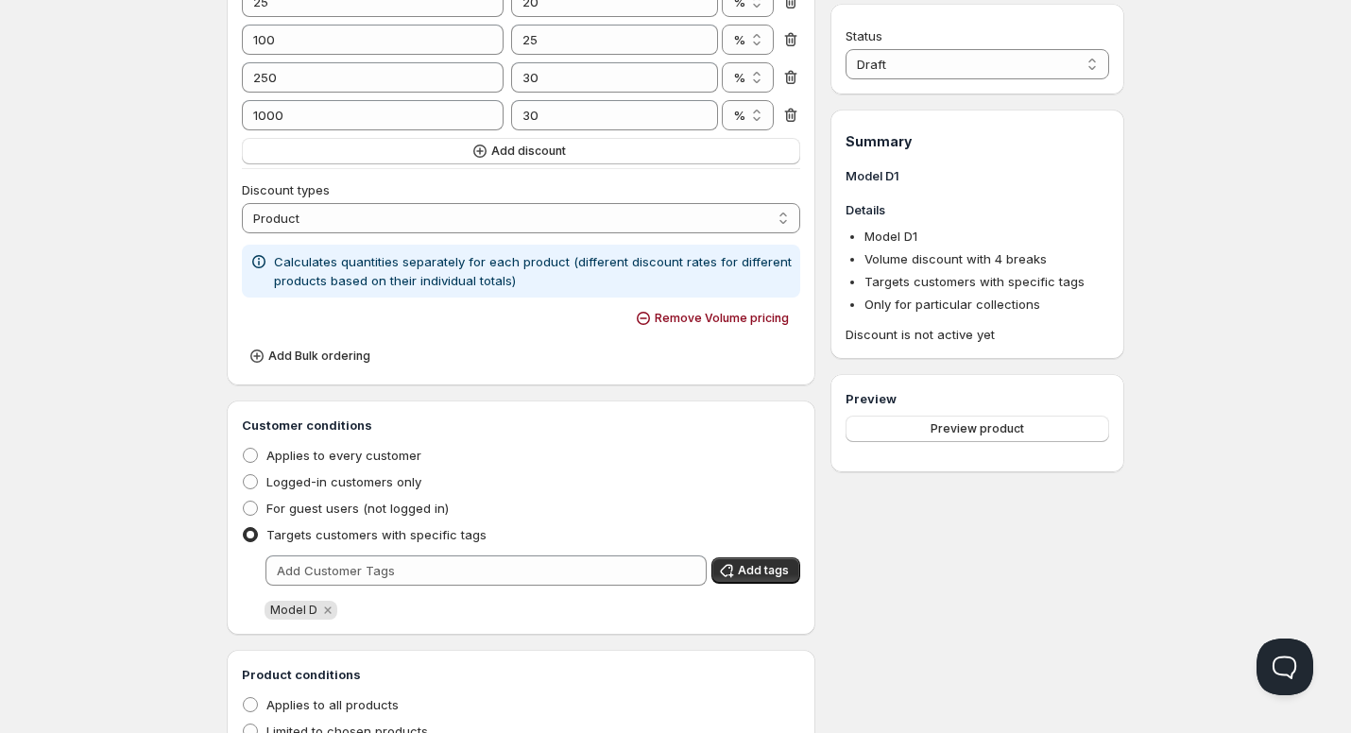
scroll to position [0, 0]
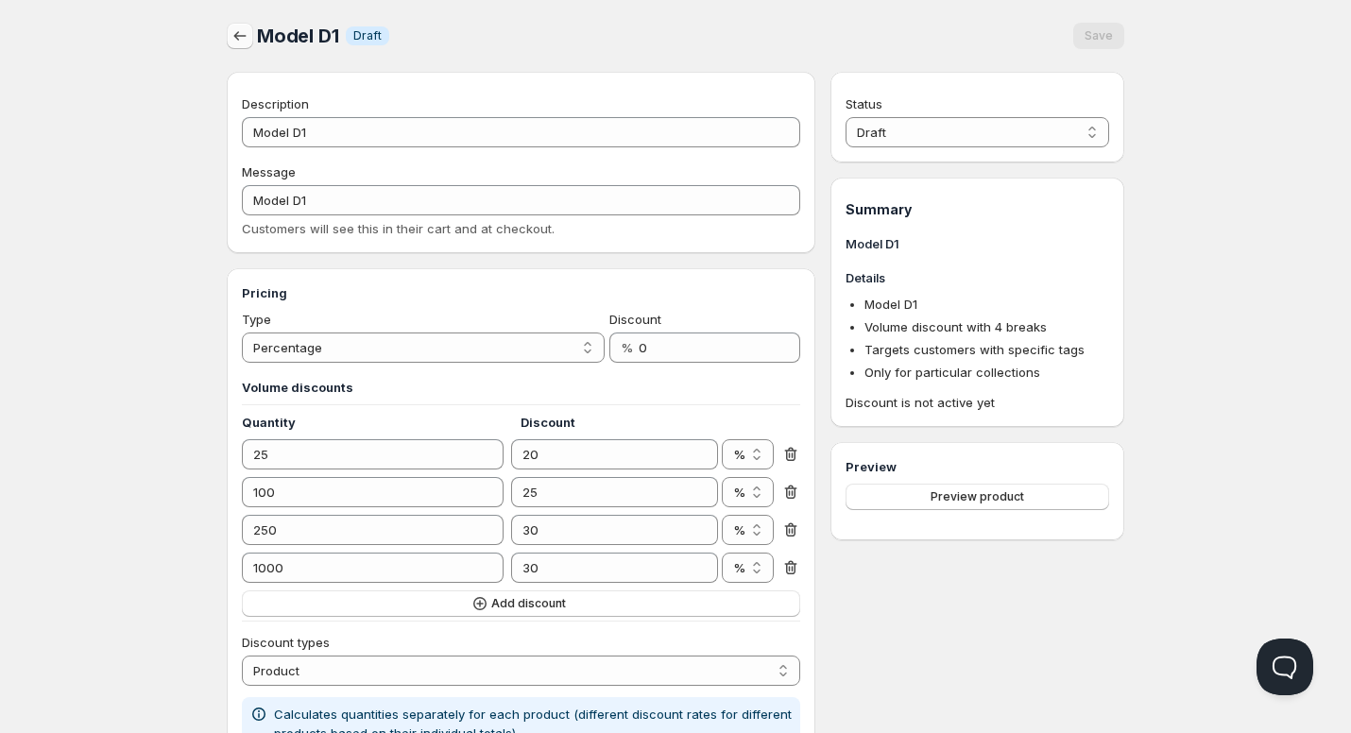
click at [241, 39] on icon "button" at bounding box center [240, 35] width 19 height 19
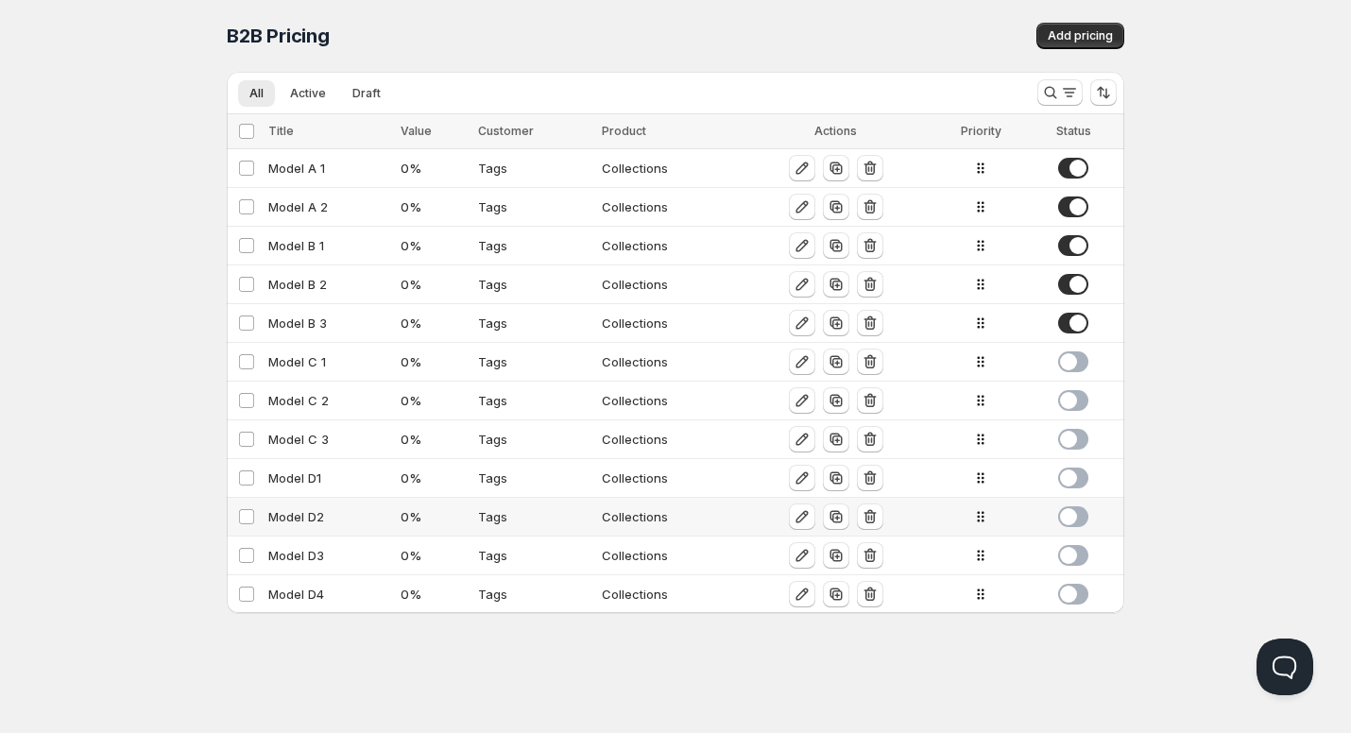
click at [293, 514] on div "Model D2" at bounding box center [328, 516] width 121 height 19
select select "2"
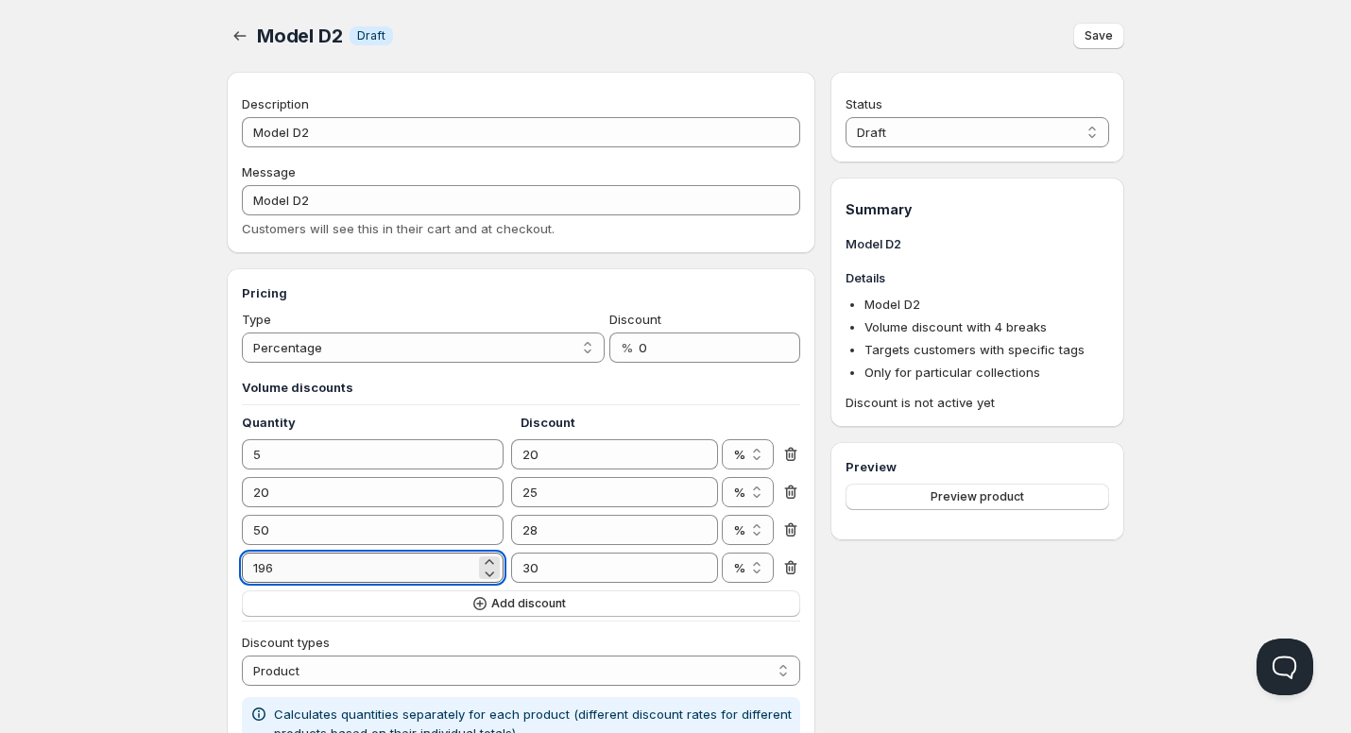
click at [332, 563] on input "196" at bounding box center [358, 568] width 233 height 30
click at [493, 565] on icon at bounding box center [489, 573] width 19 height 19
click at [493, 562] on icon at bounding box center [489, 562] width 19 height 19
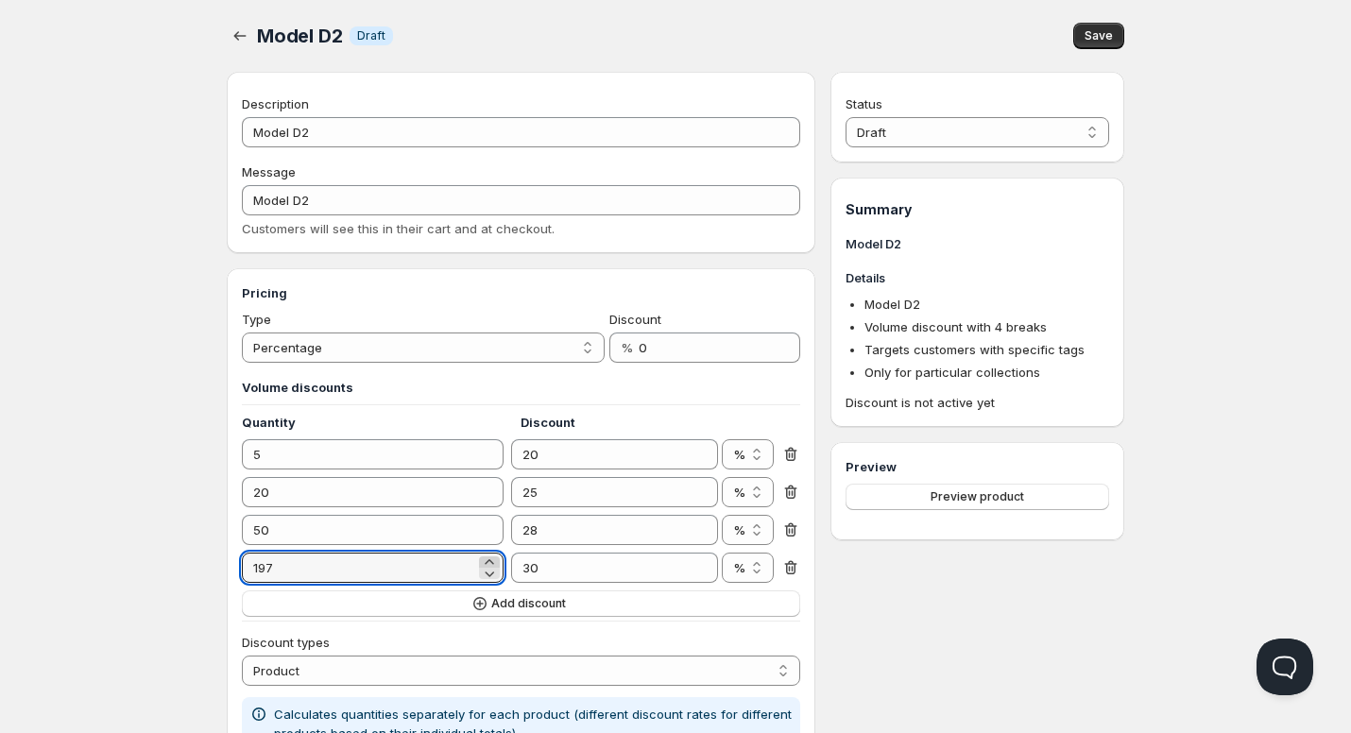
click at [493, 562] on icon at bounding box center [489, 562] width 19 height 19
type input "200"
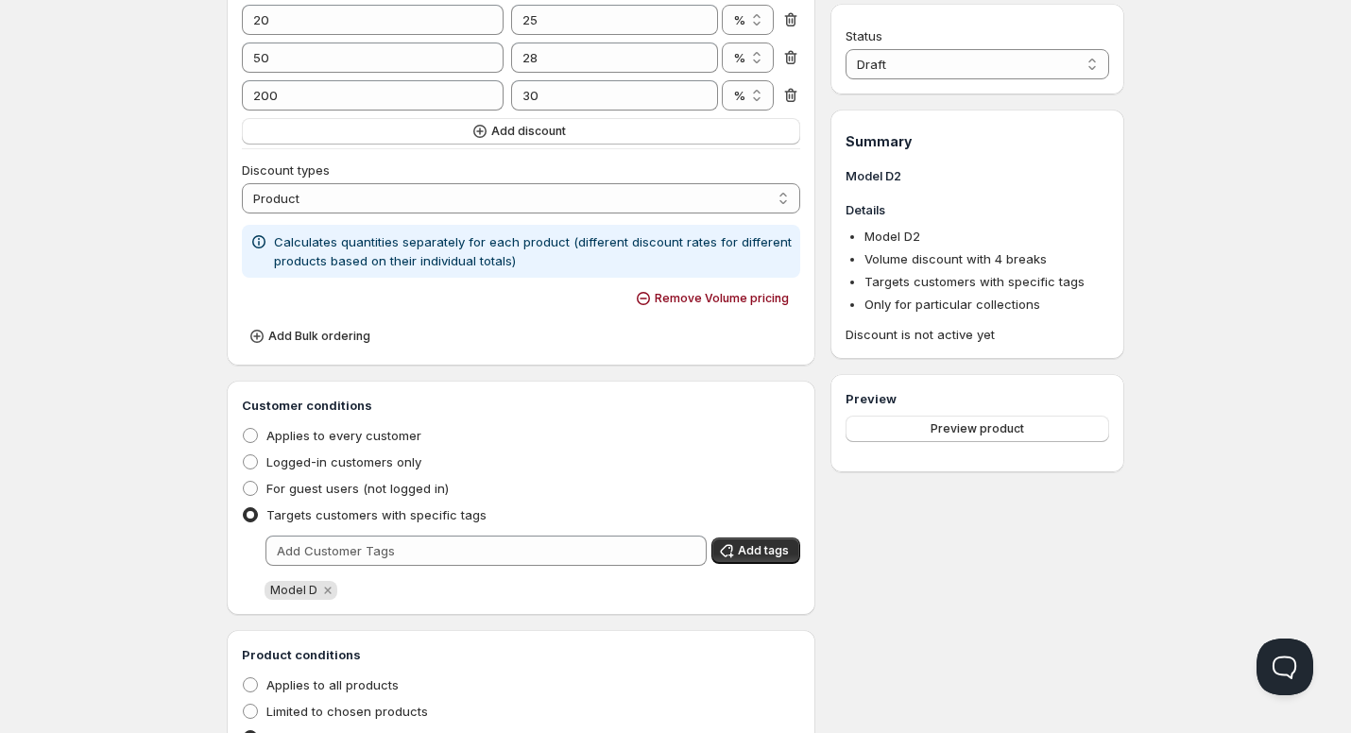
scroll to position [756, 0]
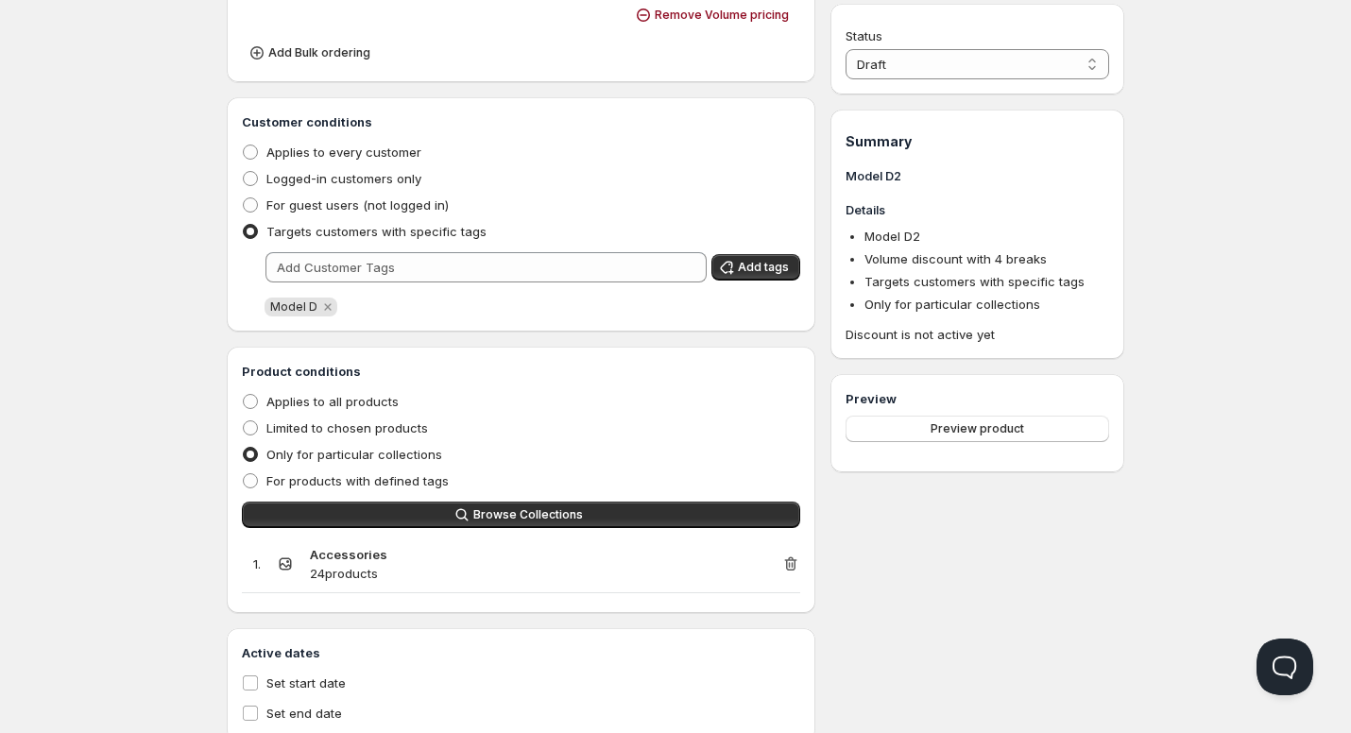
click at [796, 564] on icon "button" at bounding box center [790, 564] width 19 height 19
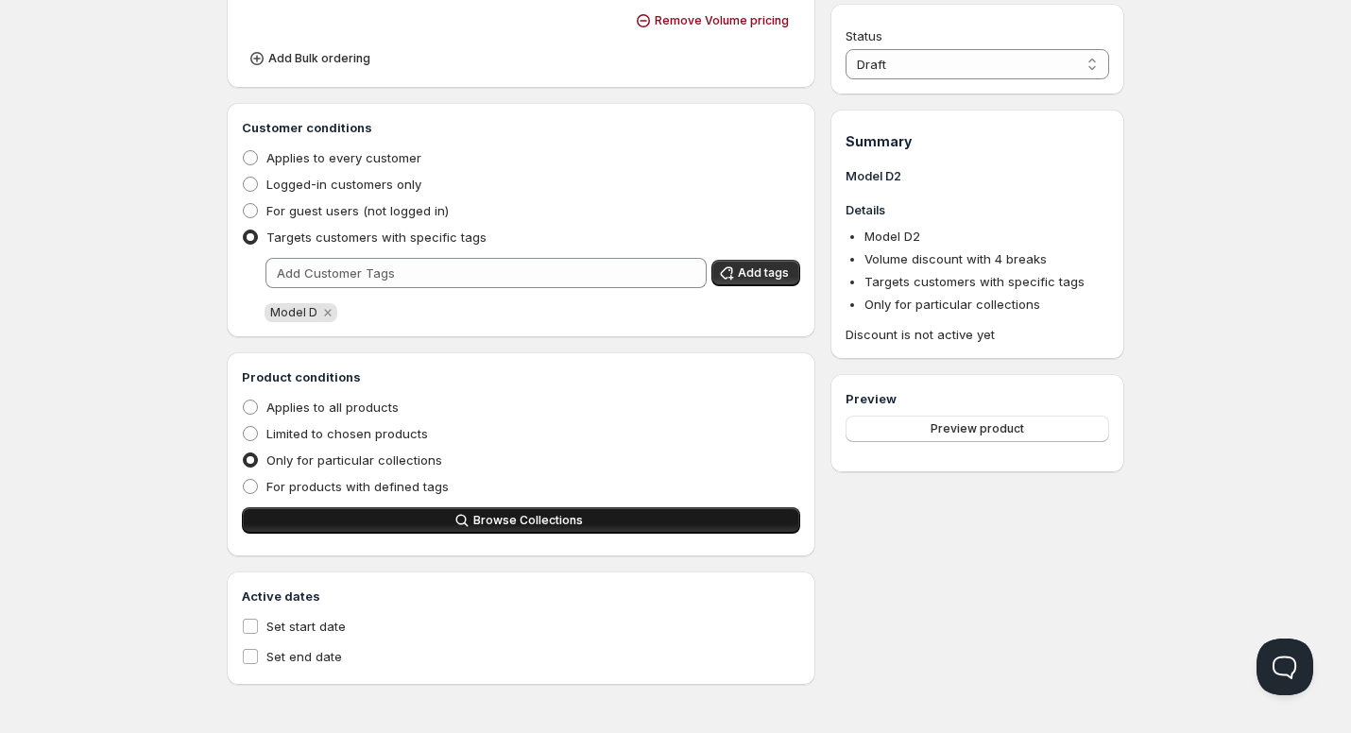
click at [563, 521] on span "Browse Collections" at bounding box center [528, 520] width 110 height 15
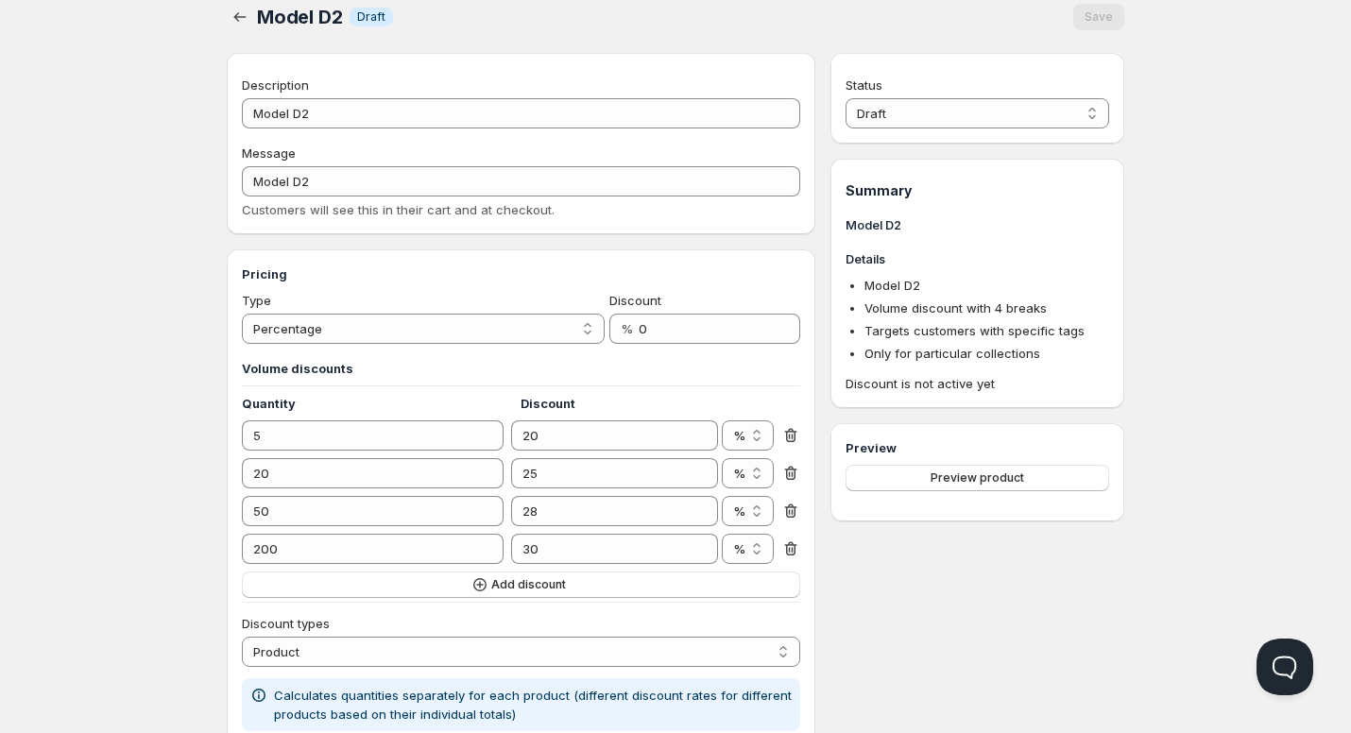
scroll to position [0, 0]
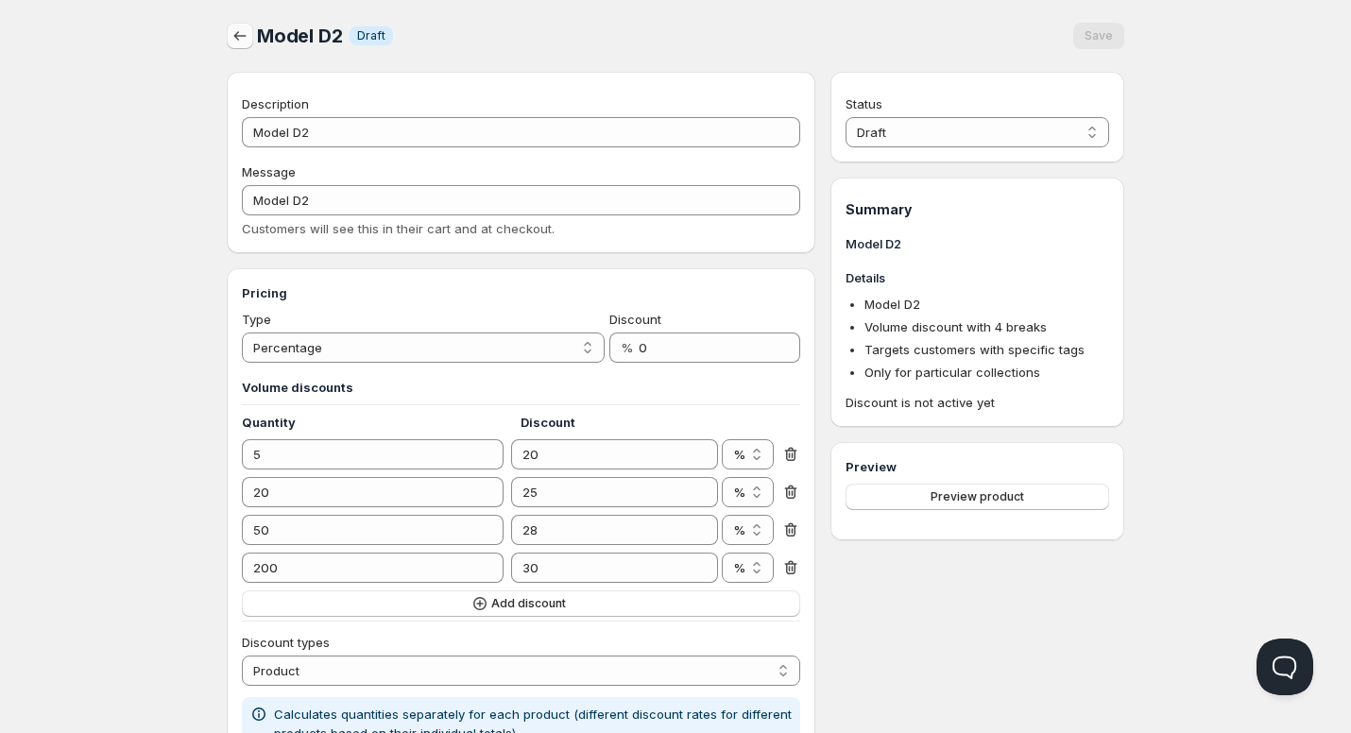
click at [234, 39] on icon "button" at bounding box center [240, 35] width 19 height 19
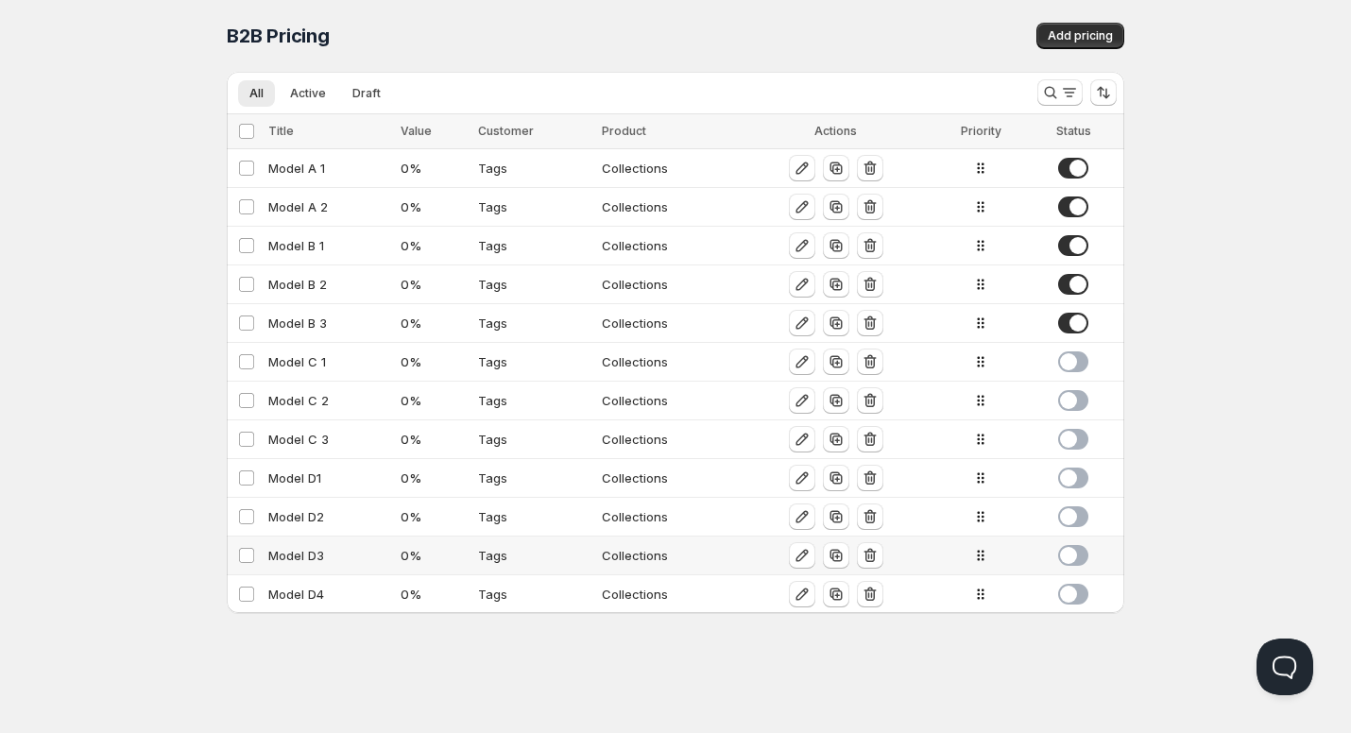
click at [304, 562] on div "Model D3" at bounding box center [328, 555] width 121 height 19
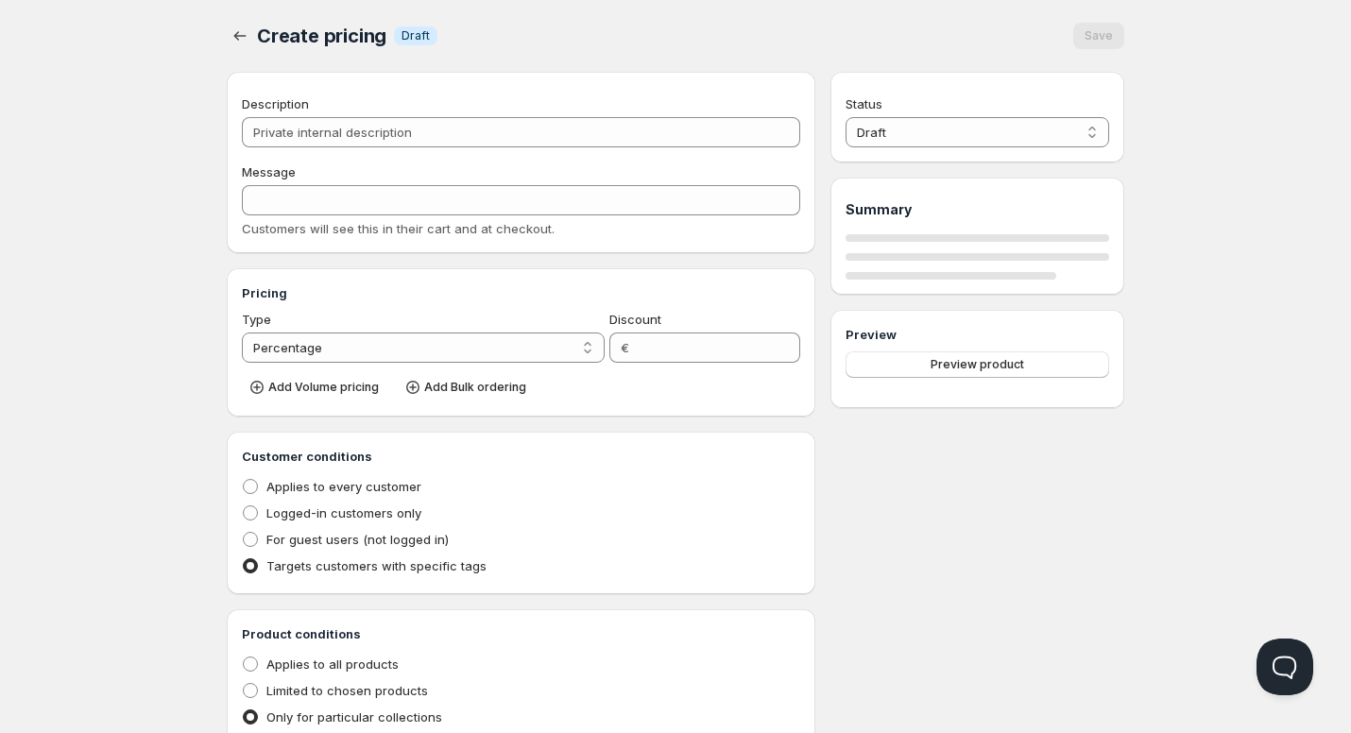
type input "Model D3"
type input "0"
radio input "true"
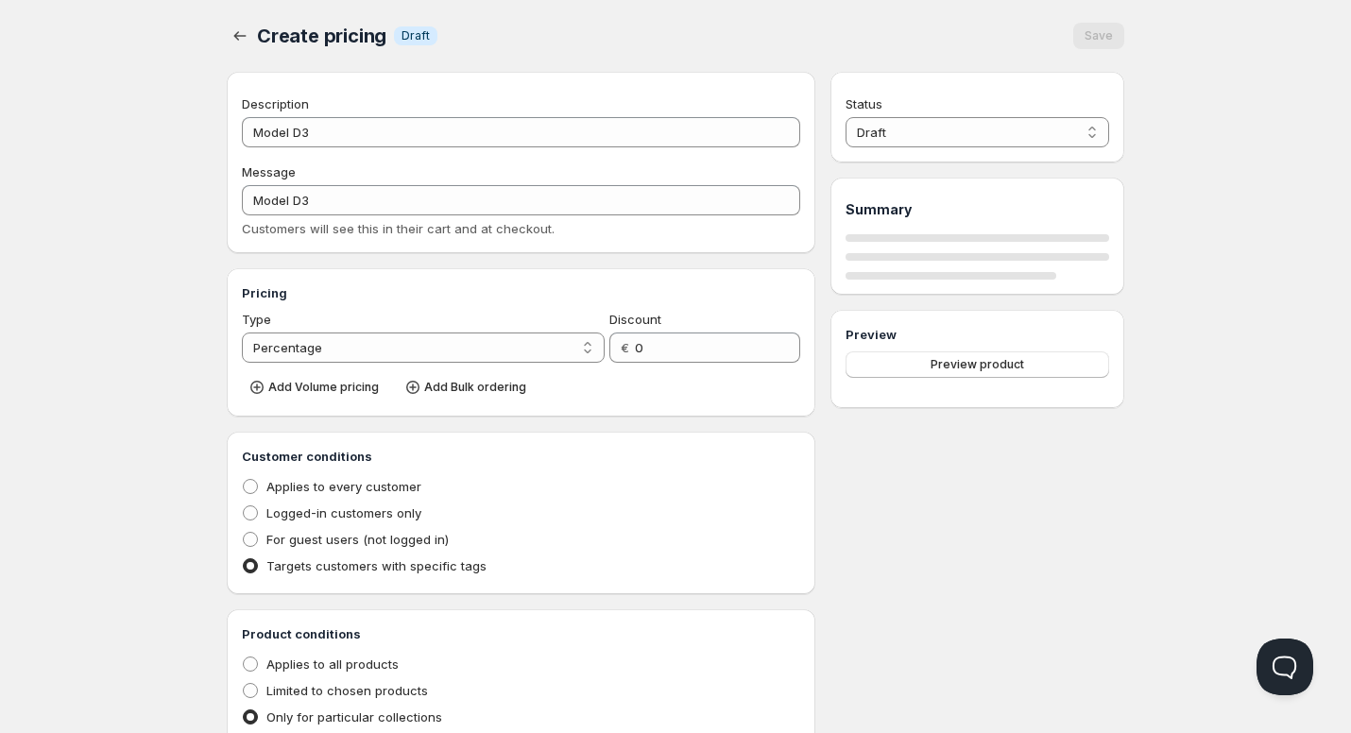
select select "2"
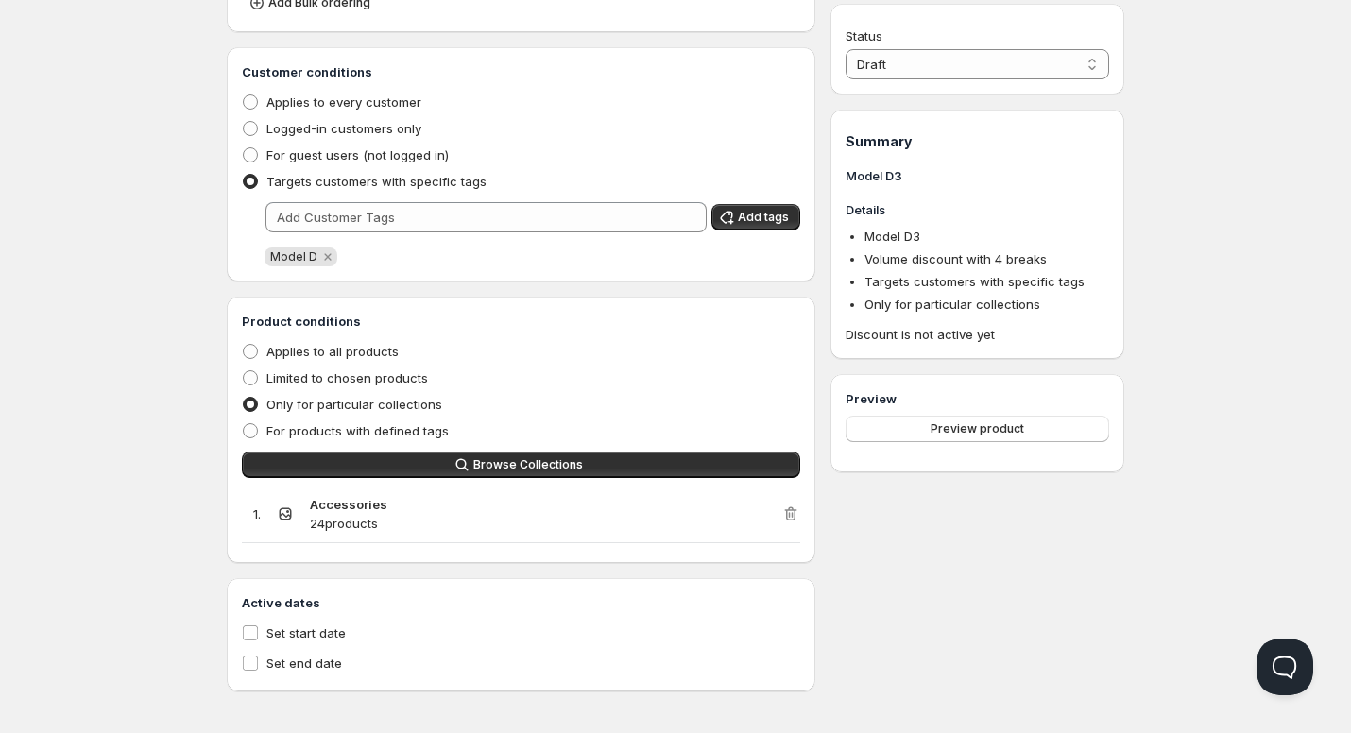
scroll to position [813, 0]
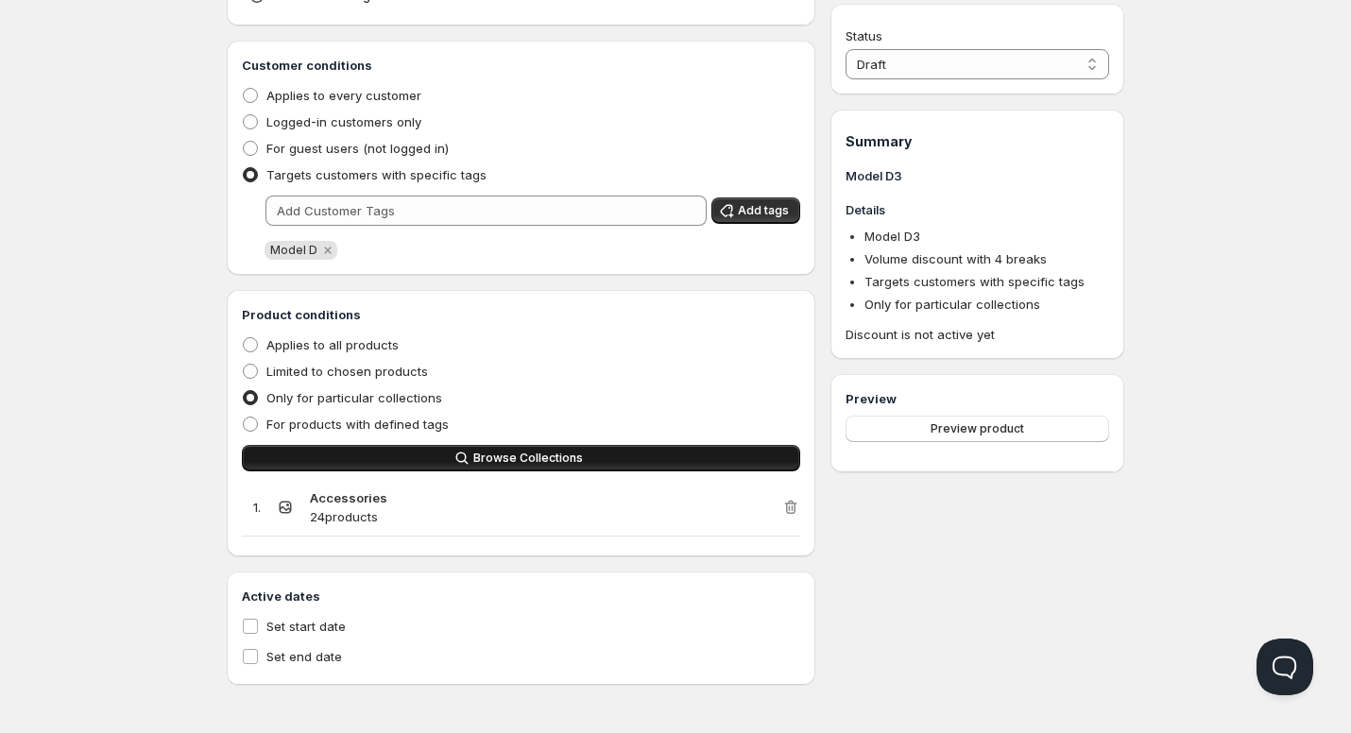
click at [786, 511] on icon "button" at bounding box center [790, 508] width 12 height 14
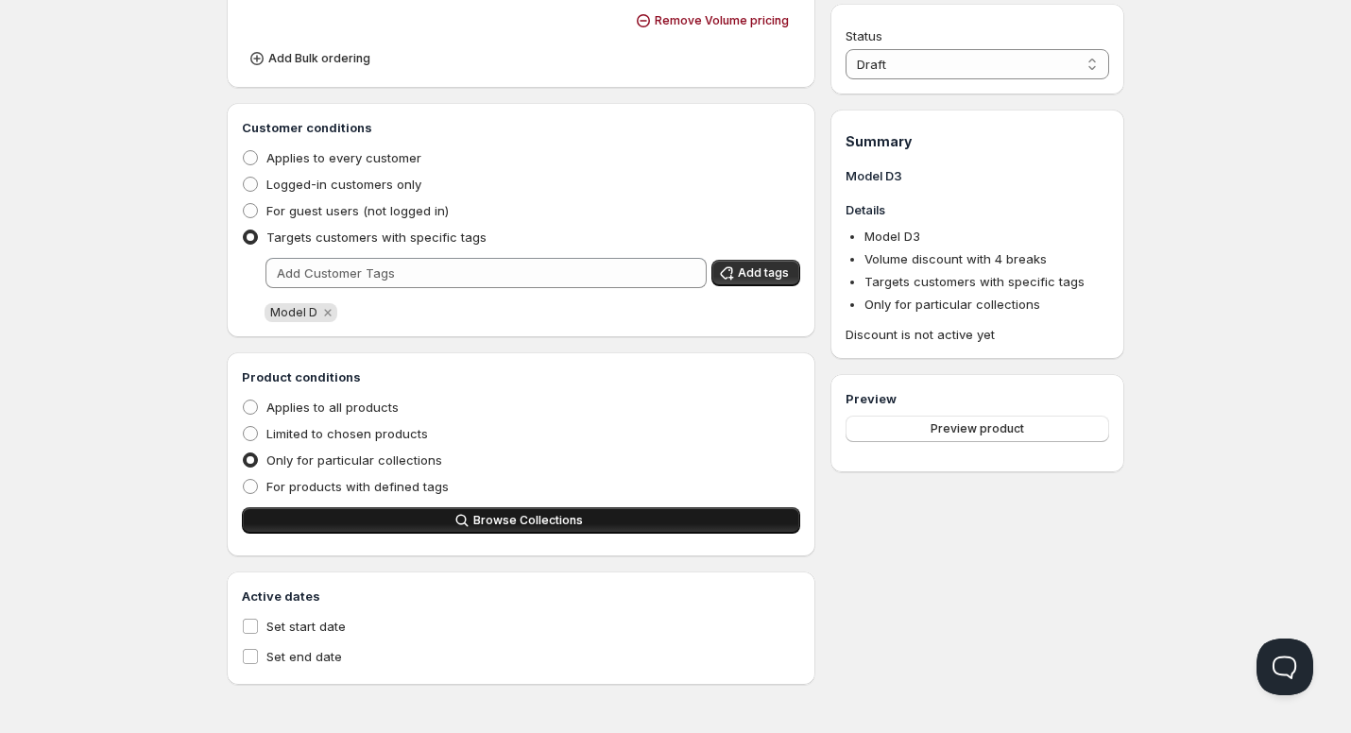
scroll to position [750, 0]
click at [615, 520] on button "Browse Collections" at bounding box center [521, 520] width 558 height 26
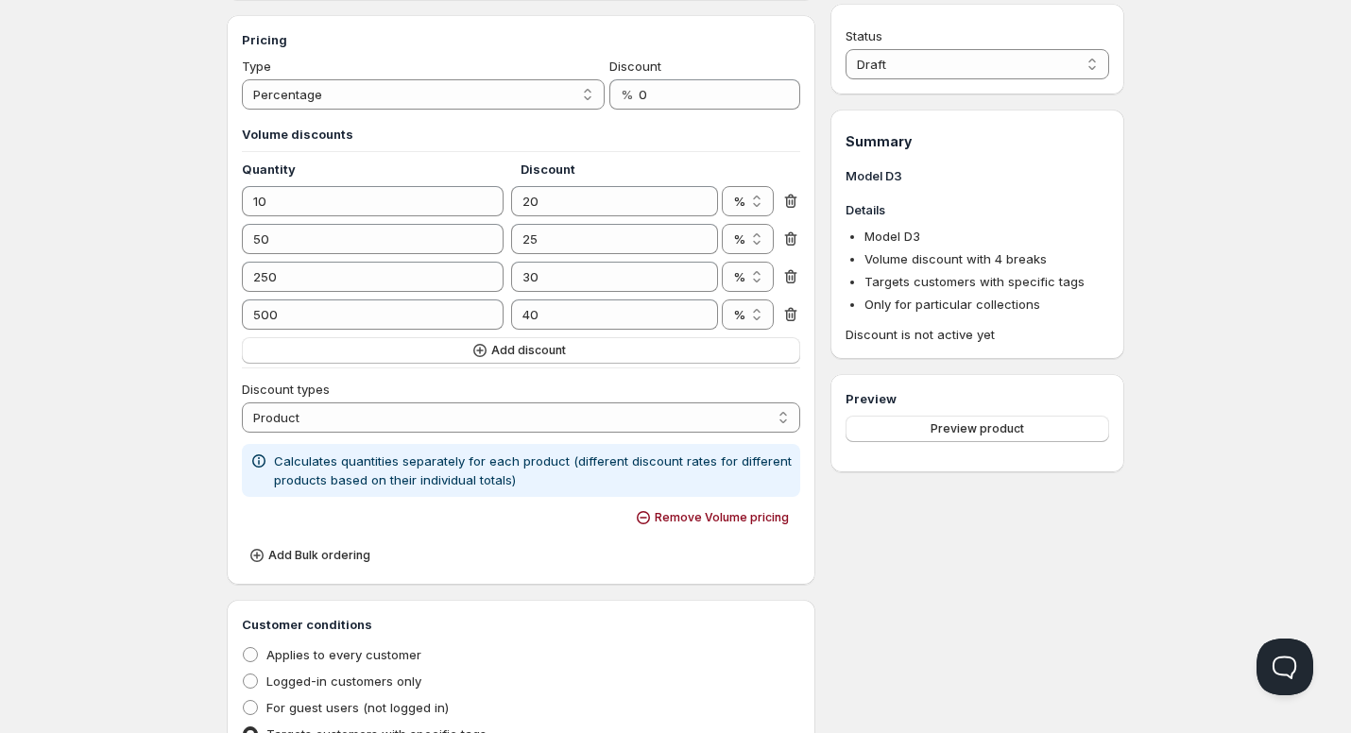
scroll to position [0, 0]
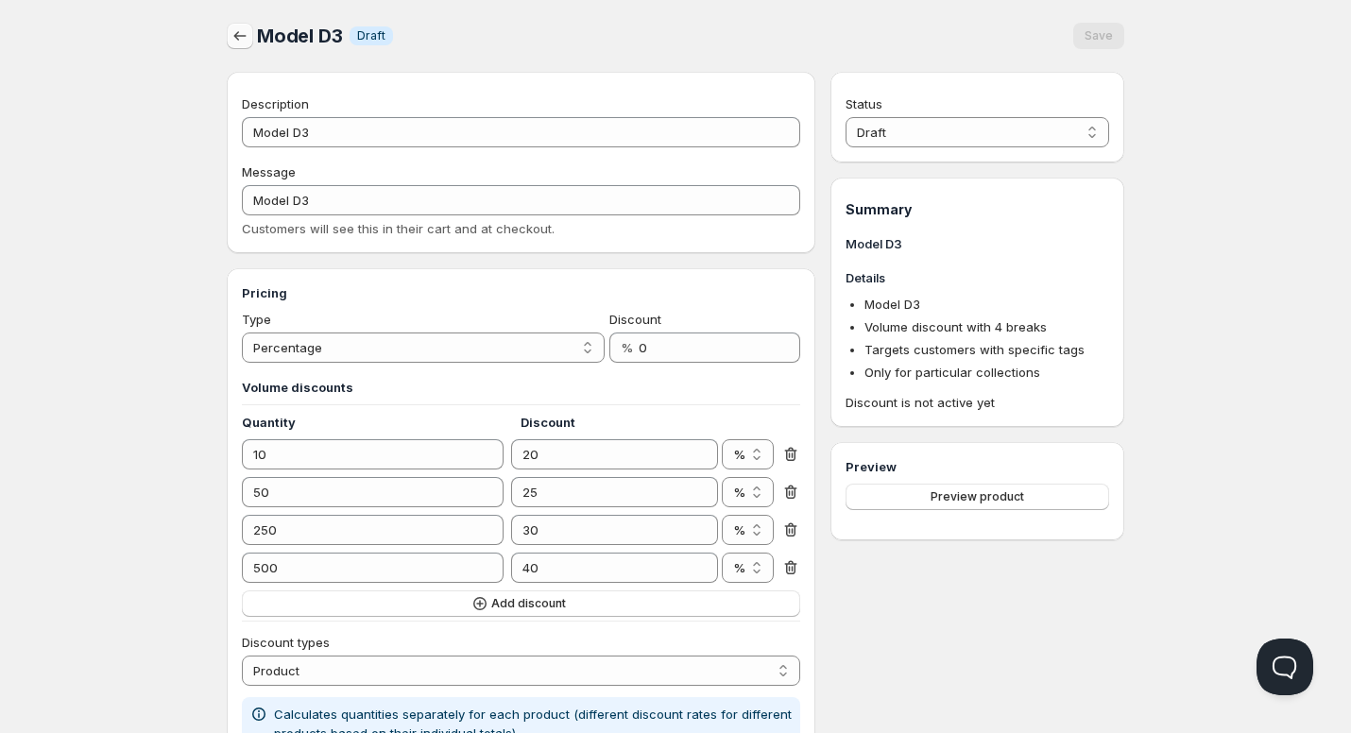
click at [235, 33] on icon "button" at bounding box center [240, 35] width 19 height 19
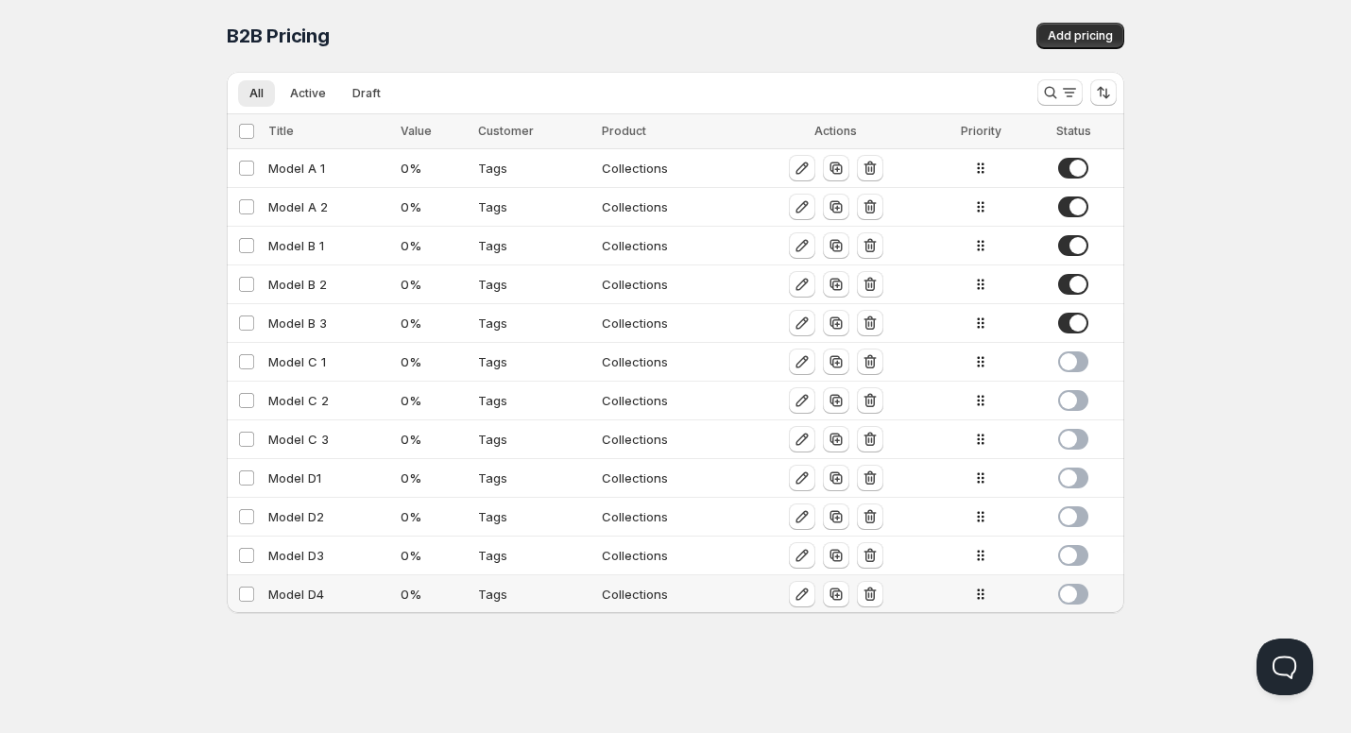
click at [299, 595] on div "Model D4" at bounding box center [328, 594] width 121 height 19
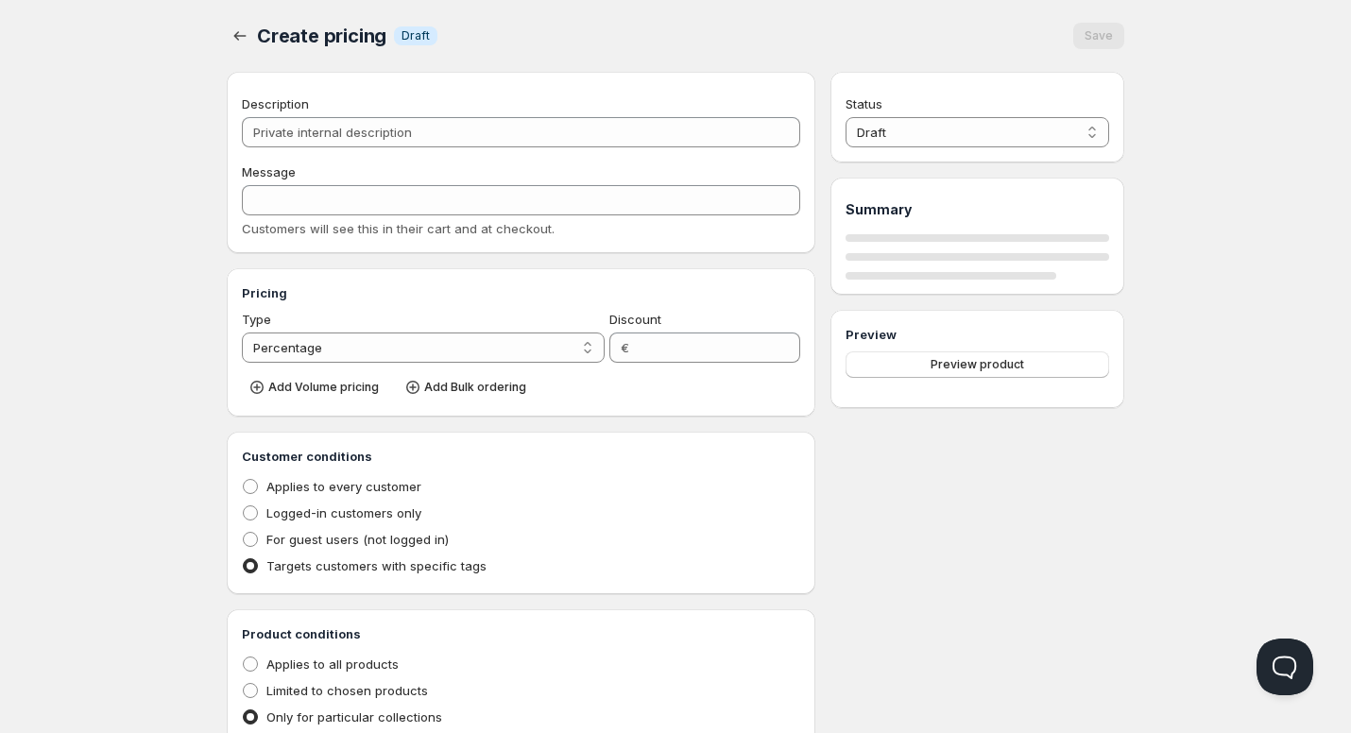
type input "Model D4"
type input "0"
radio input "true"
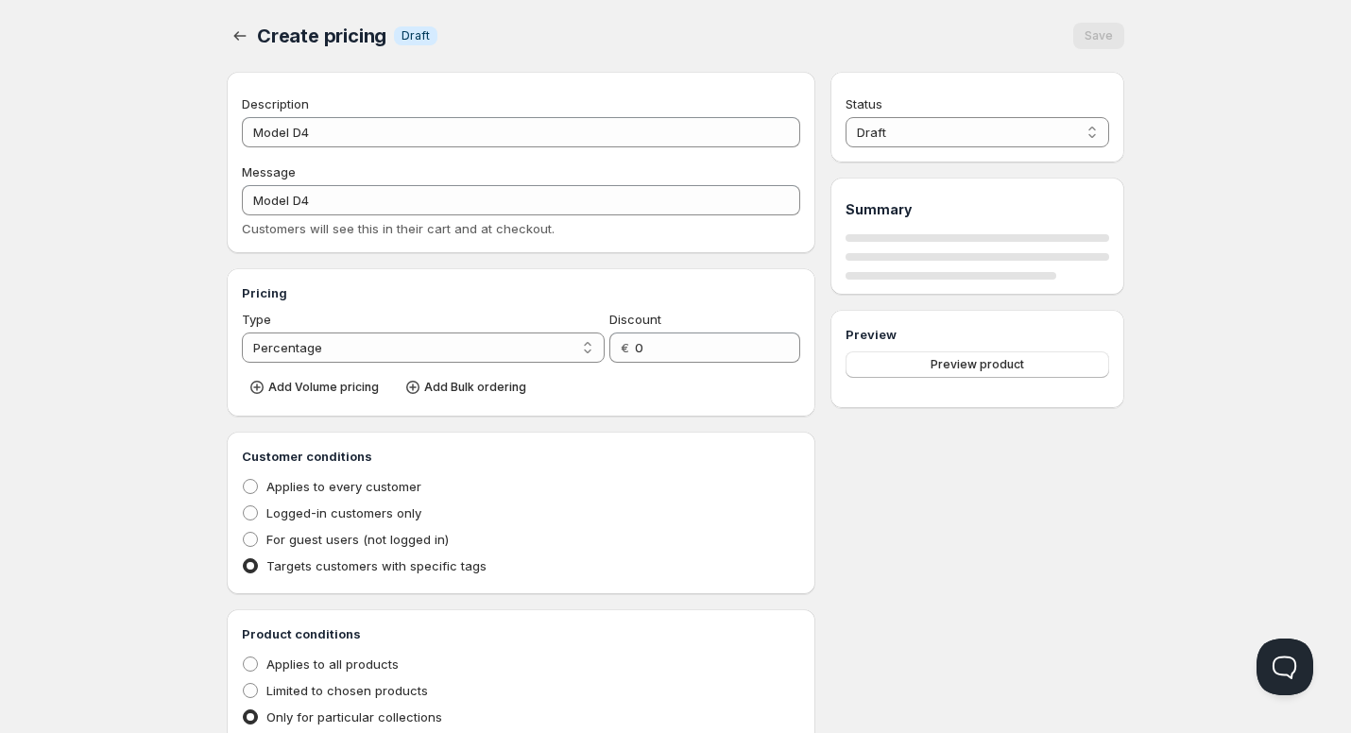
select select "2"
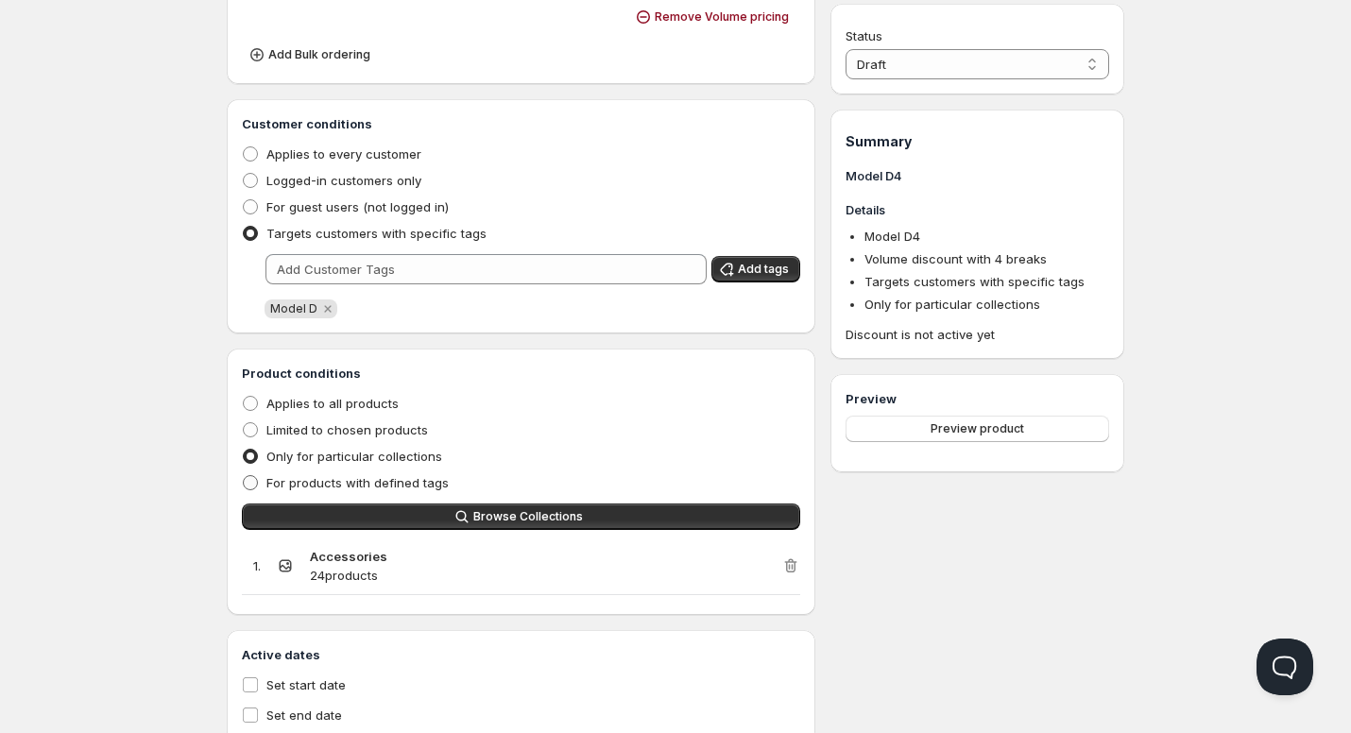
scroll to position [756, 0]
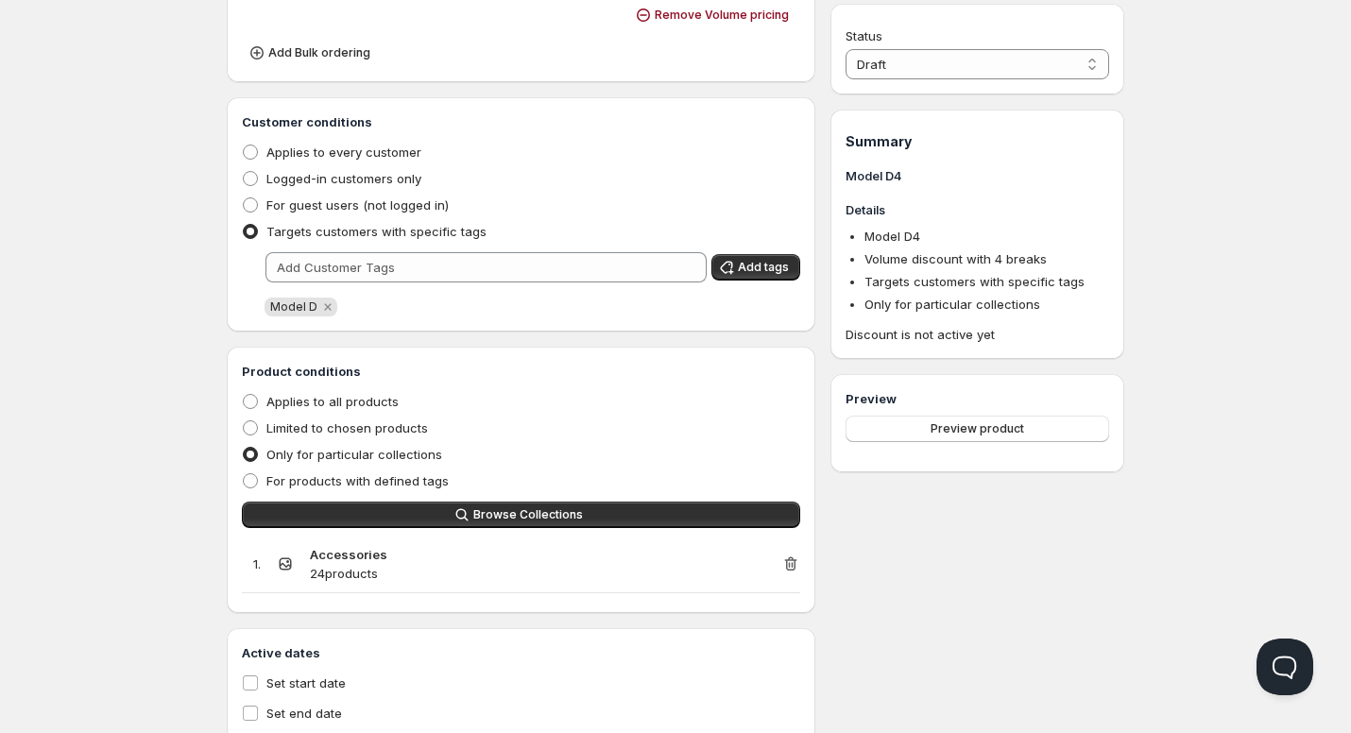
click at [795, 568] on icon "button" at bounding box center [790, 564] width 12 height 14
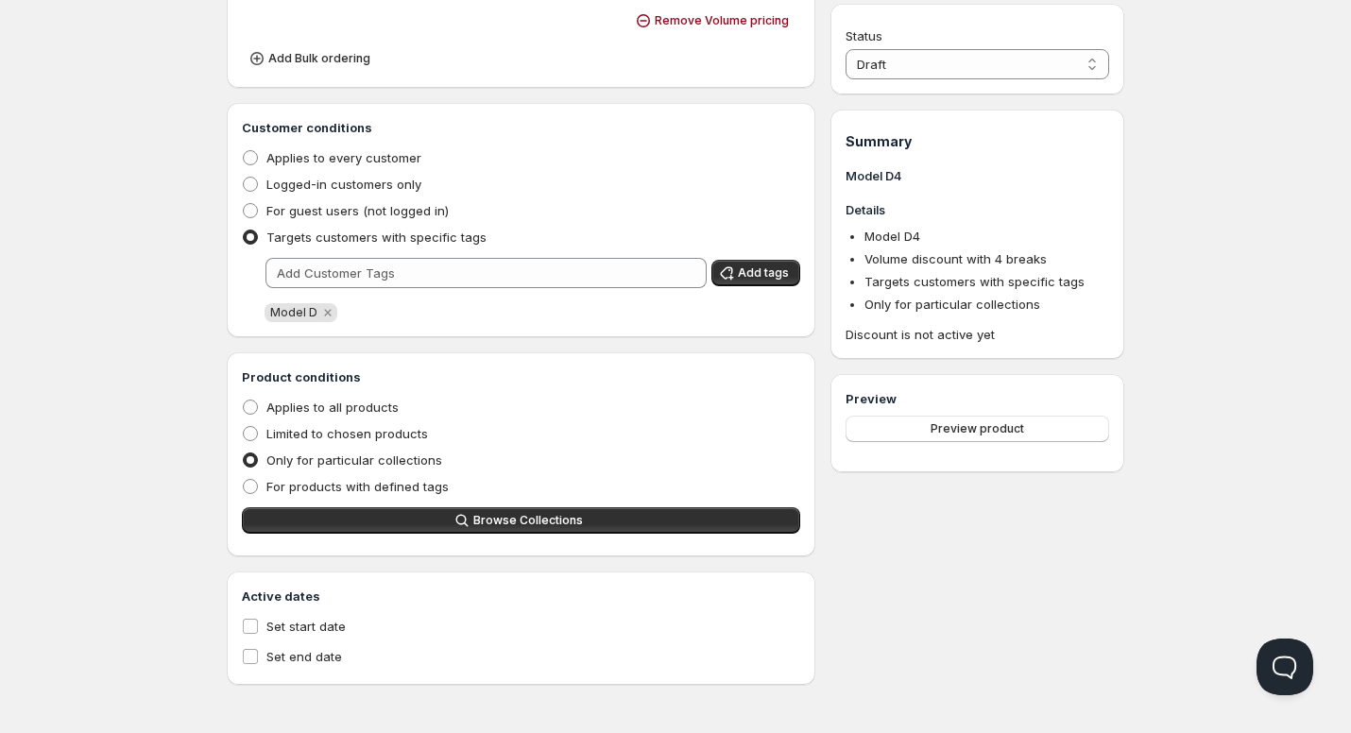
scroll to position [750, 0]
click at [556, 535] on div "Product conditions Applies to all products Limited to chosen products Only for …" at bounding box center [521, 455] width 558 height 174
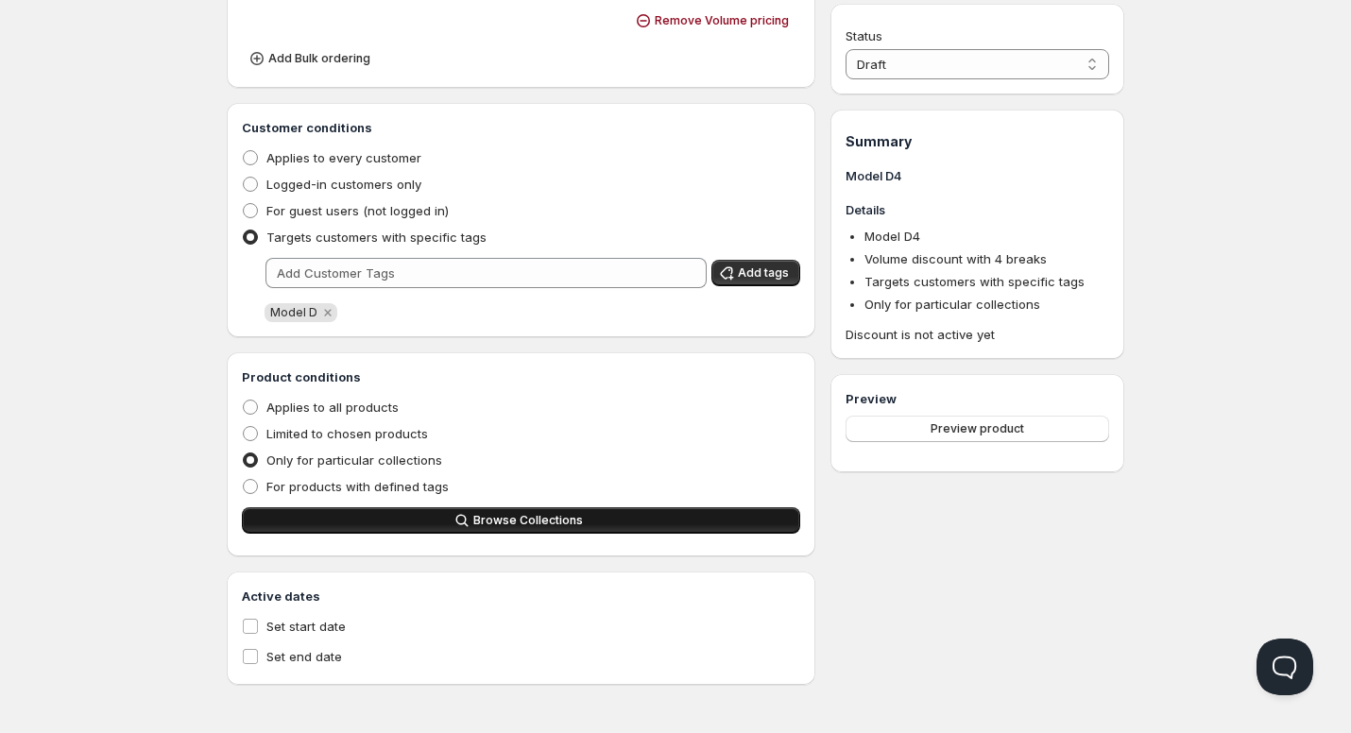
click at [554, 528] on button "Browse Collections" at bounding box center [521, 520] width 558 height 26
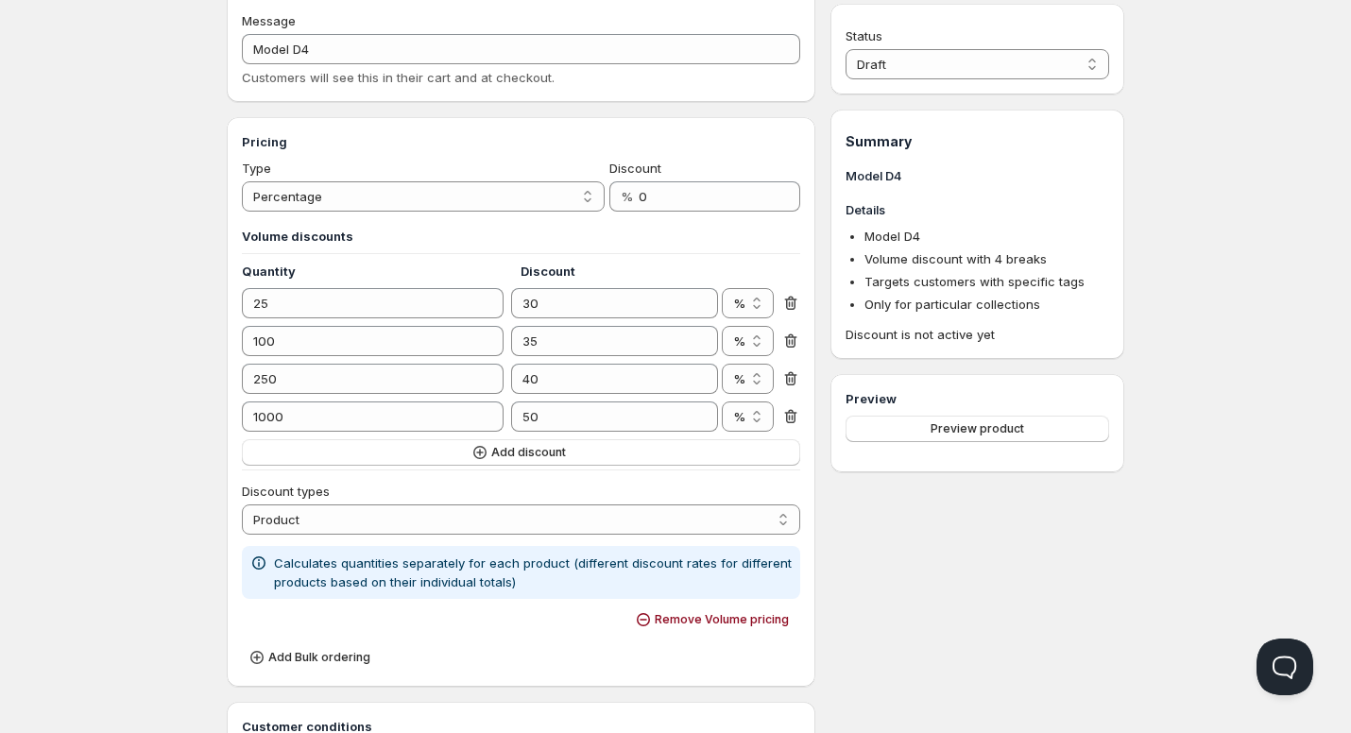
scroll to position [0, 0]
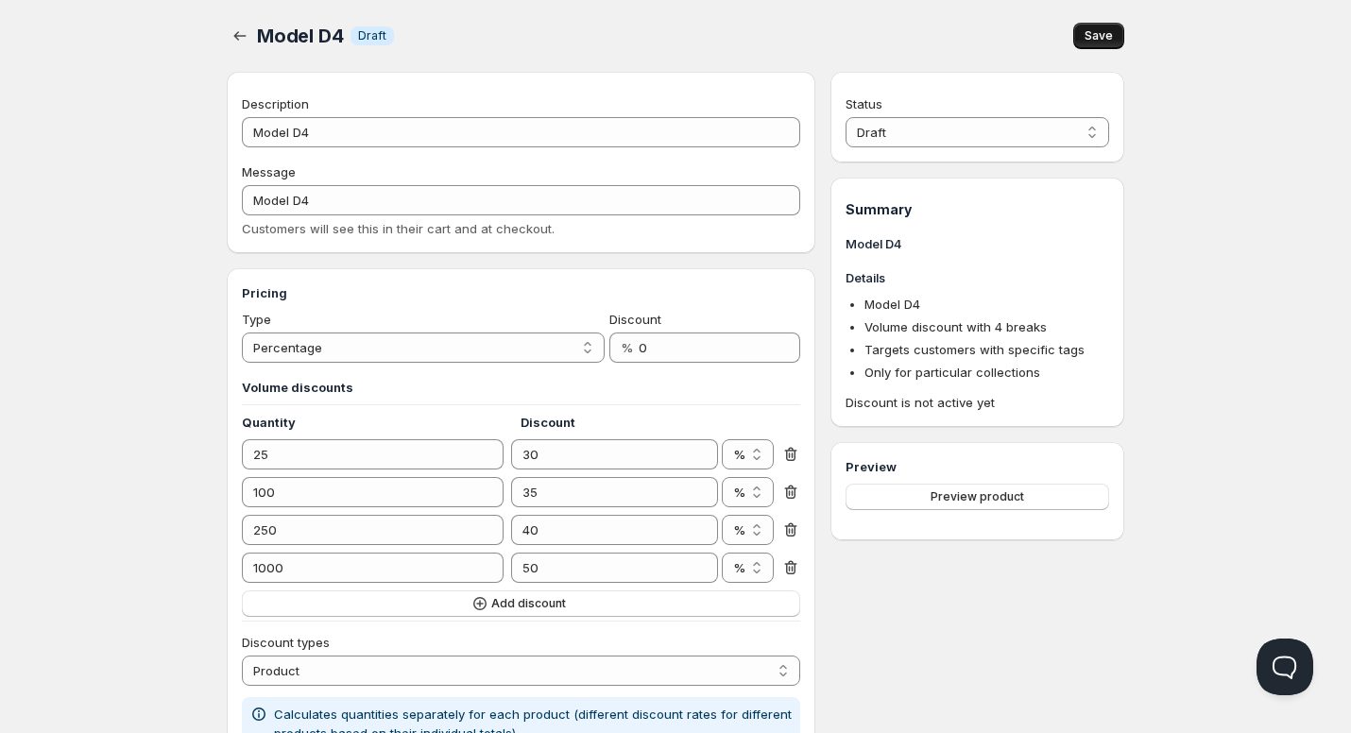
click at [1105, 39] on span "Save" at bounding box center [1099, 35] width 28 height 15
click at [247, 37] on icon "button" at bounding box center [240, 35] width 19 height 19
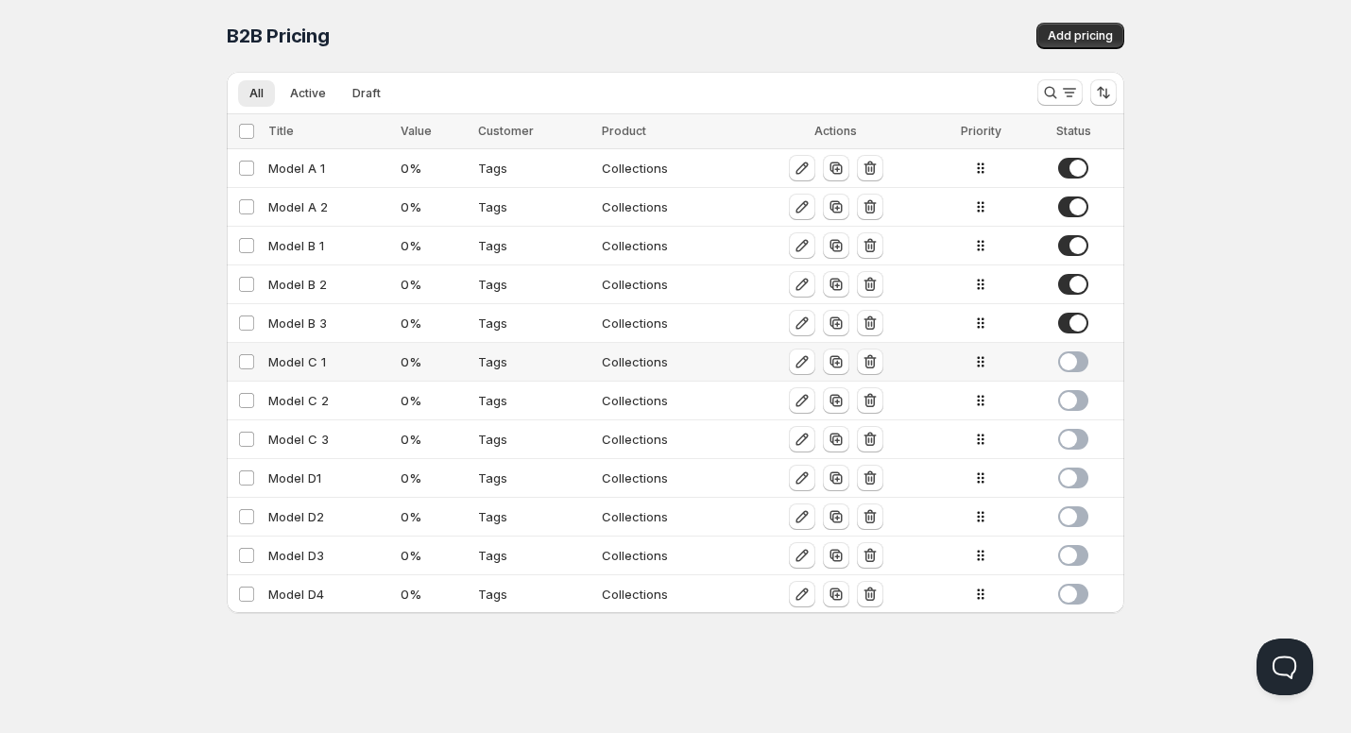
click at [1066, 364] on span at bounding box center [1073, 361] width 30 height 21
click at [1078, 419] on td at bounding box center [1076, 401] width 95 height 39
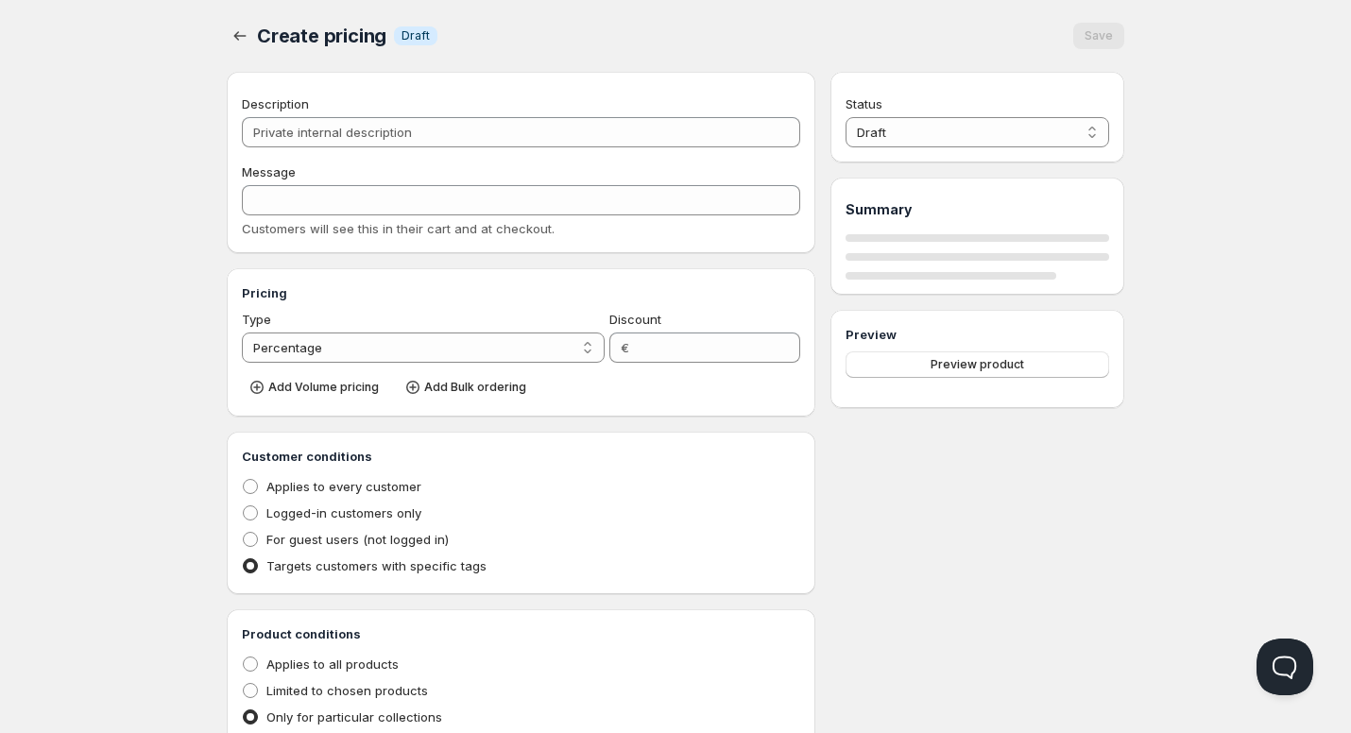
type input "Model C 2"
type input "MODEL_C-2"
type input "0"
radio input "true"
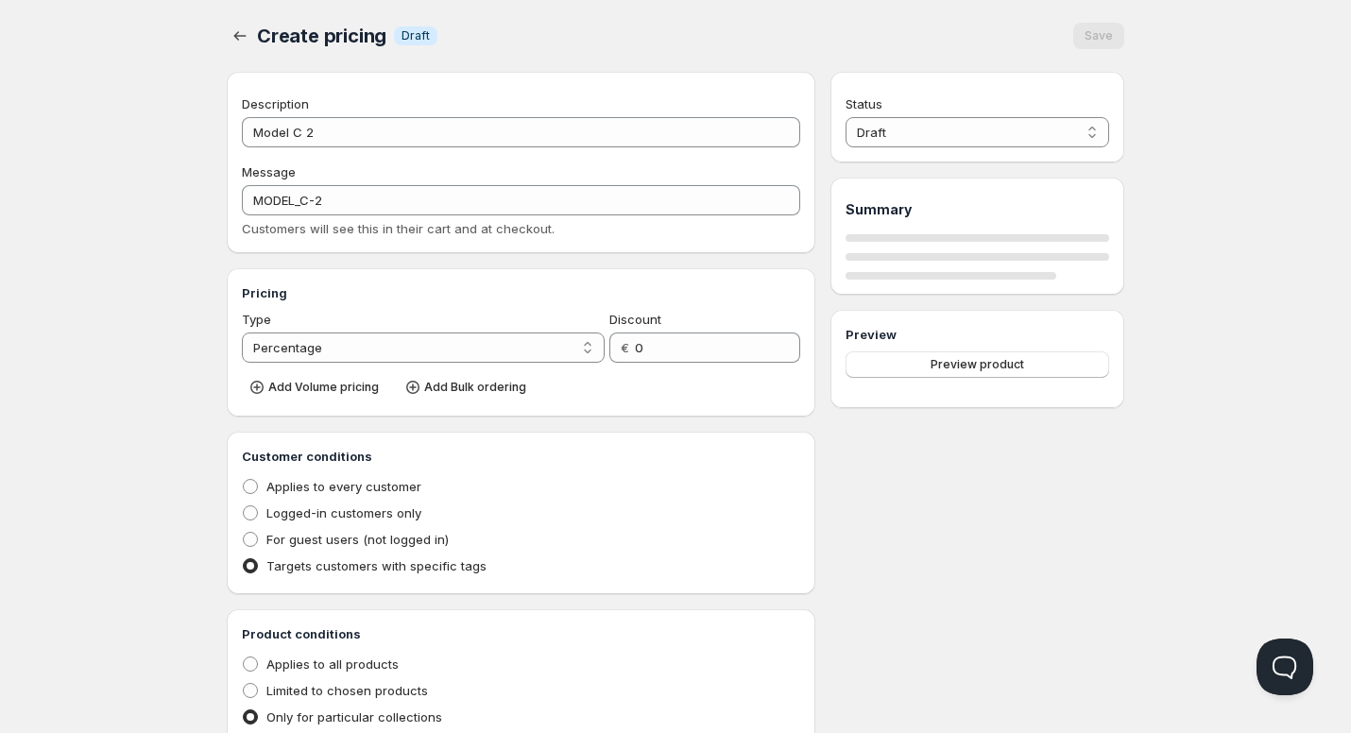
select select "2"
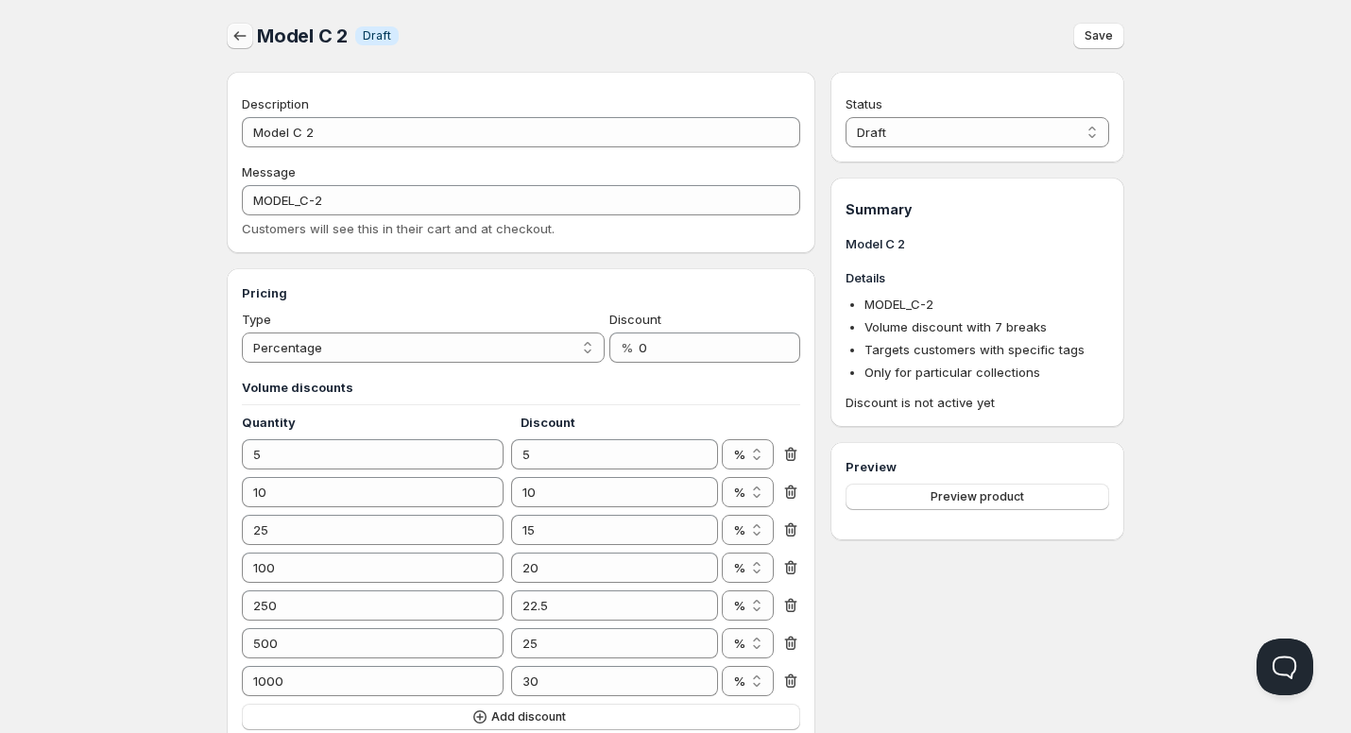
click at [237, 33] on icon "button" at bounding box center [240, 35] width 19 height 19
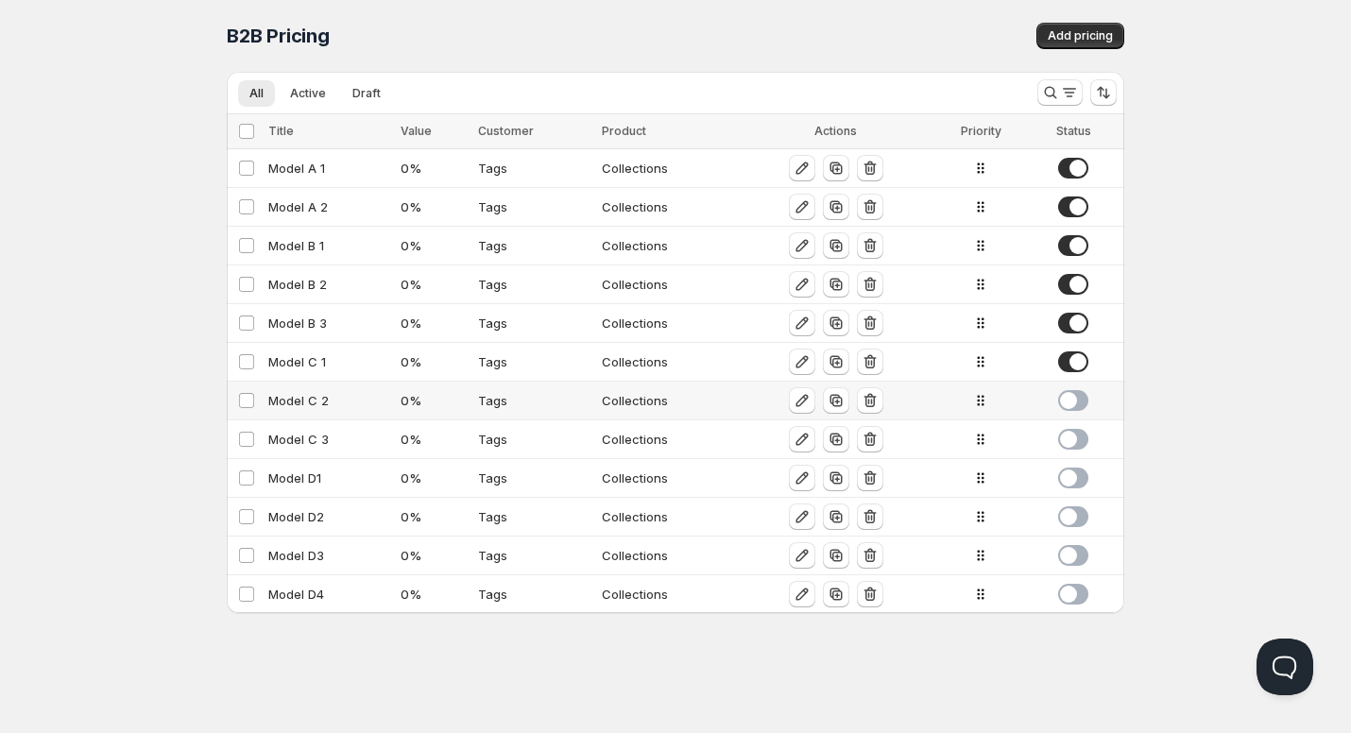
click at [1089, 401] on div at bounding box center [1074, 400] width 78 height 21
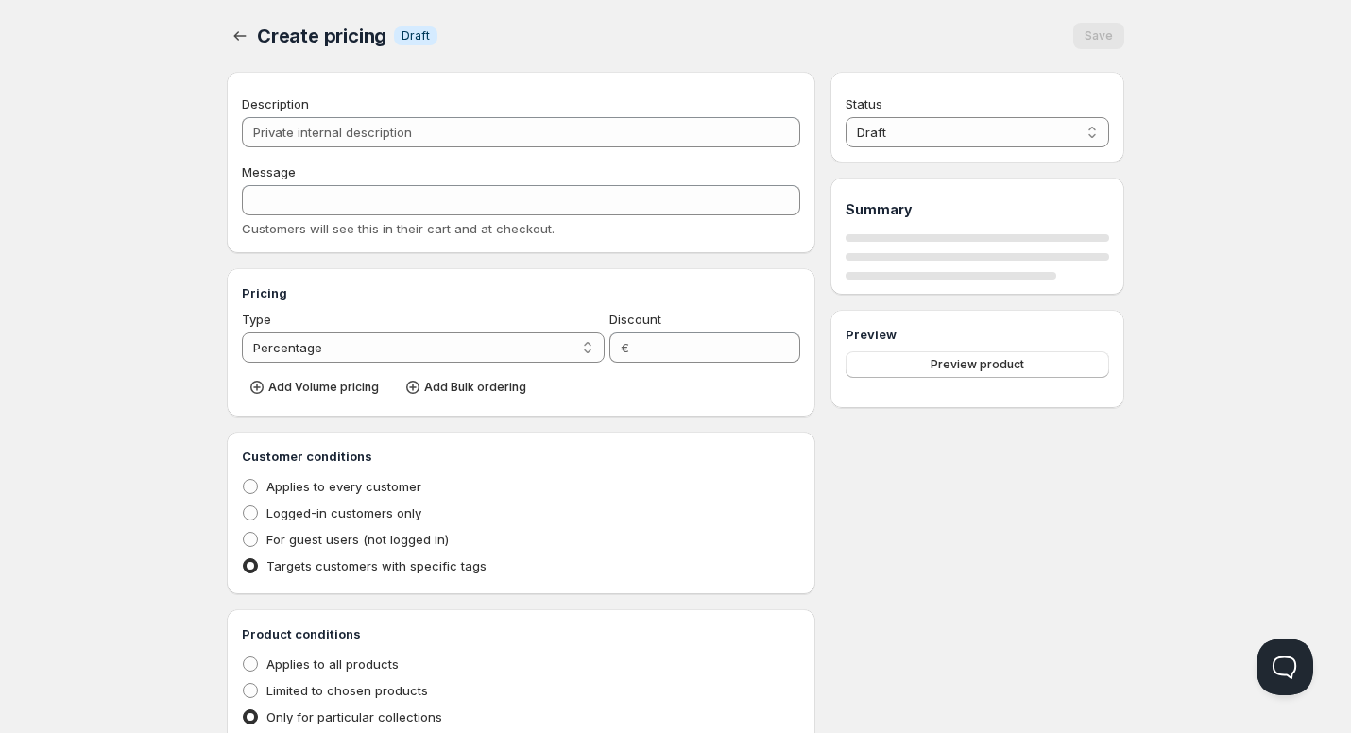
type input "Model C 2"
type input "MODEL_C-2"
type input "0"
radio input "true"
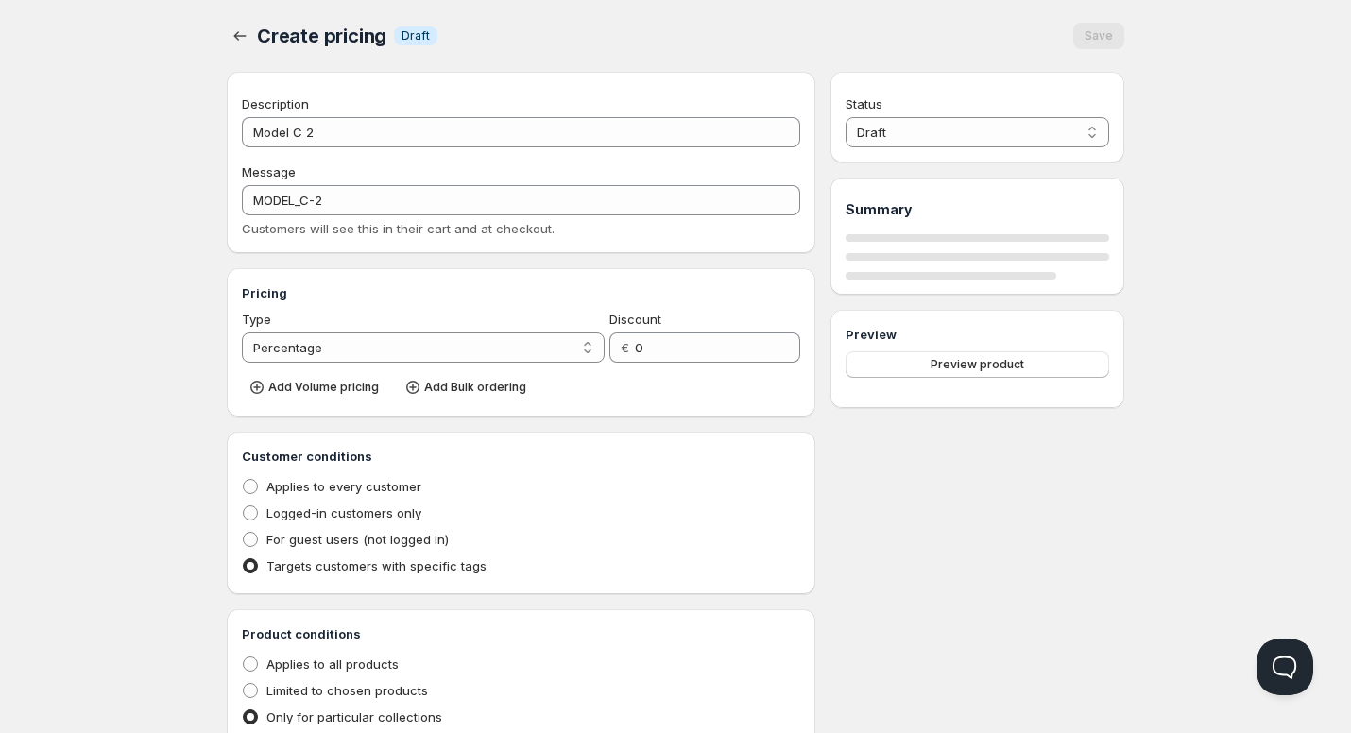
select select "2"
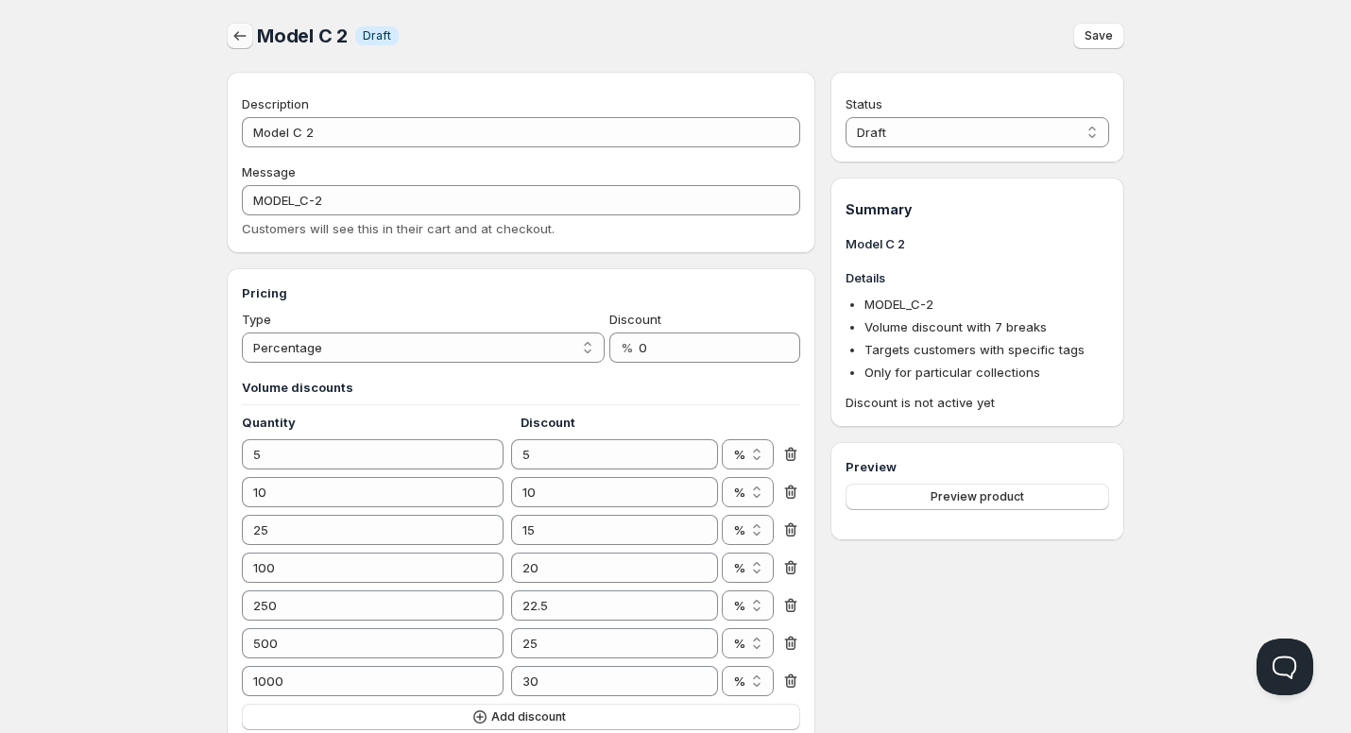
click at [238, 32] on icon "button" at bounding box center [240, 35] width 19 height 19
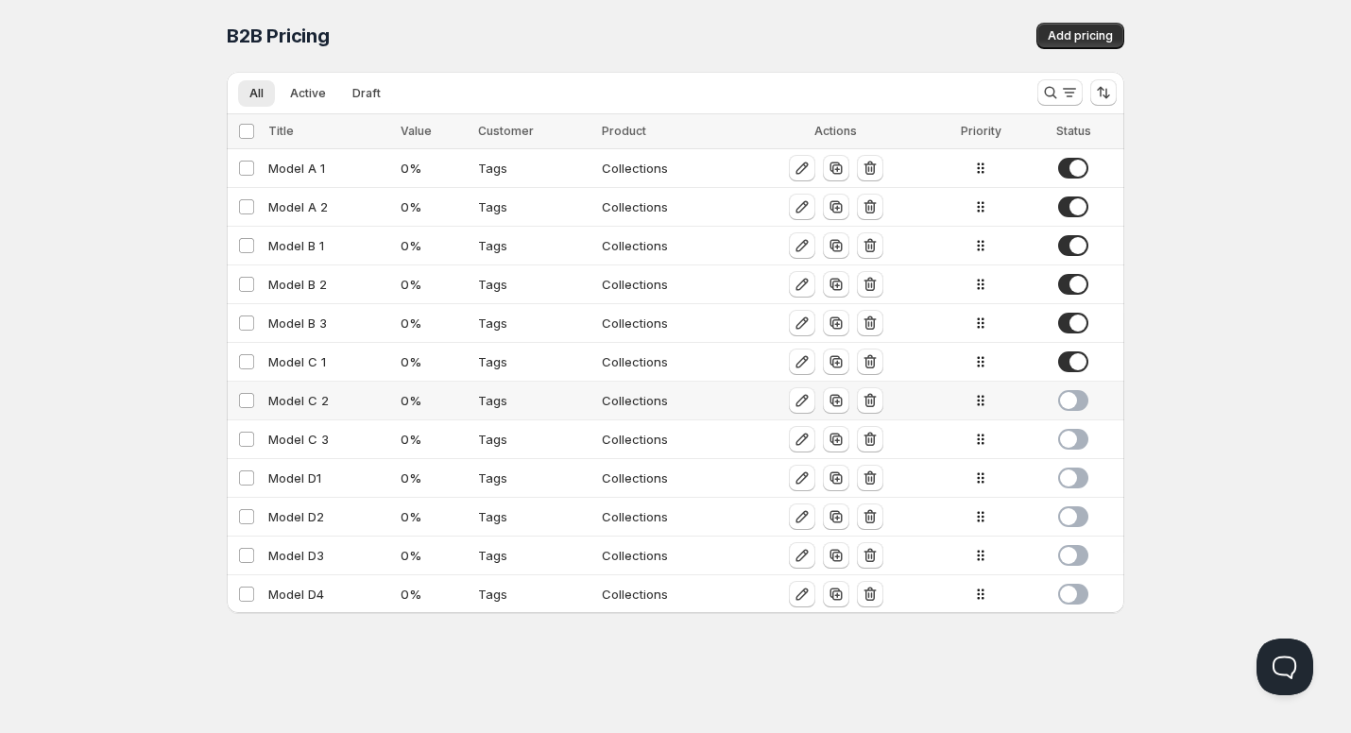
click at [1071, 400] on span at bounding box center [1073, 400] width 30 height 21
click at [1074, 442] on span at bounding box center [1073, 439] width 30 height 21
click at [1074, 481] on span at bounding box center [1073, 478] width 30 height 21
click at [1076, 522] on span at bounding box center [1073, 516] width 30 height 21
click at [1077, 557] on span at bounding box center [1073, 555] width 30 height 21
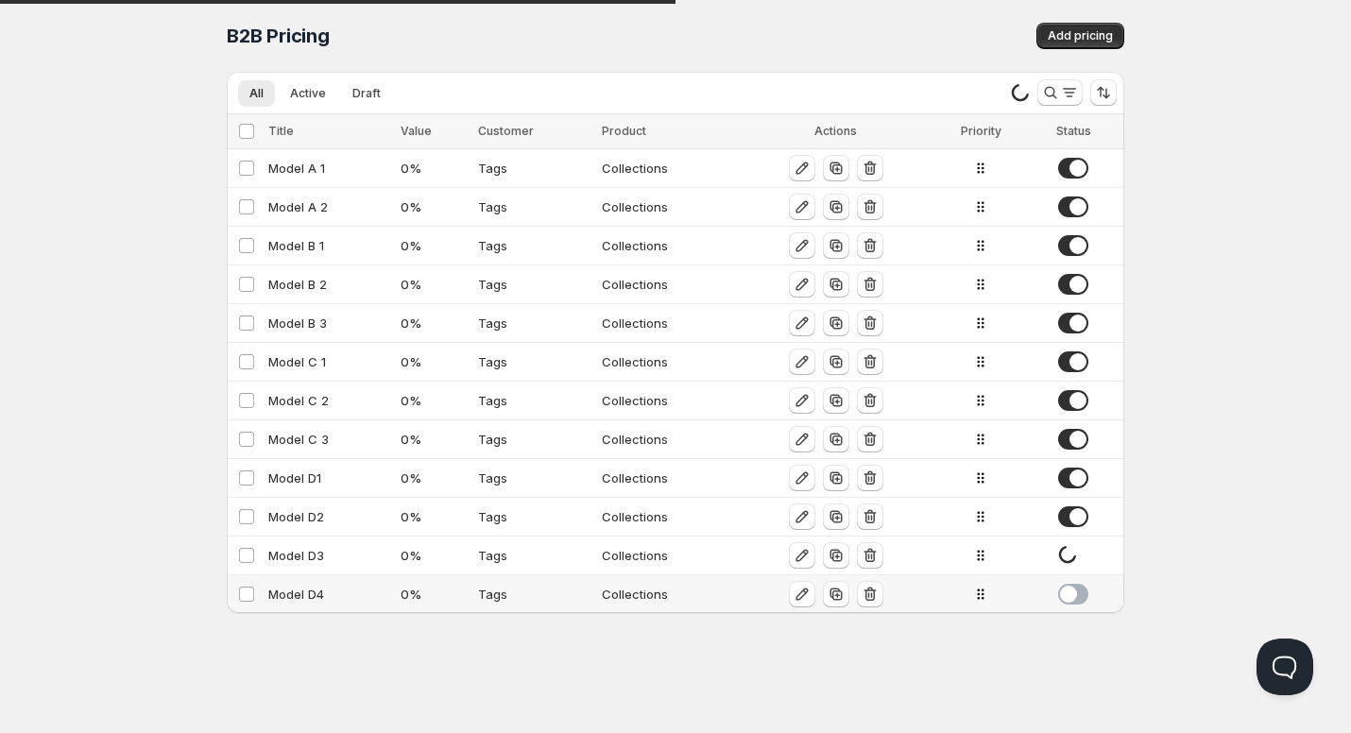
click at [1076, 594] on span at bounding box center [1073, 594] width 30 height 21
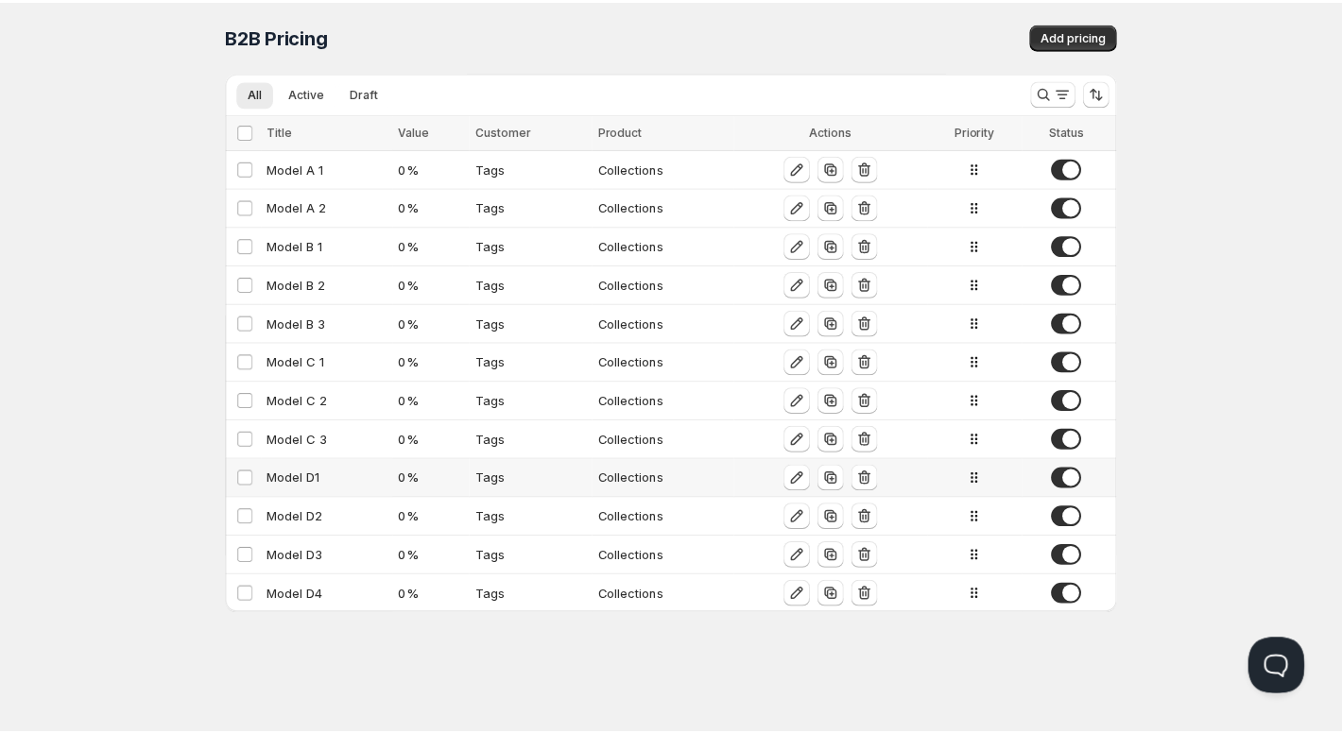
scroll to position [1, 0]
